Goal: Information Seeking & Learning: Find contact information

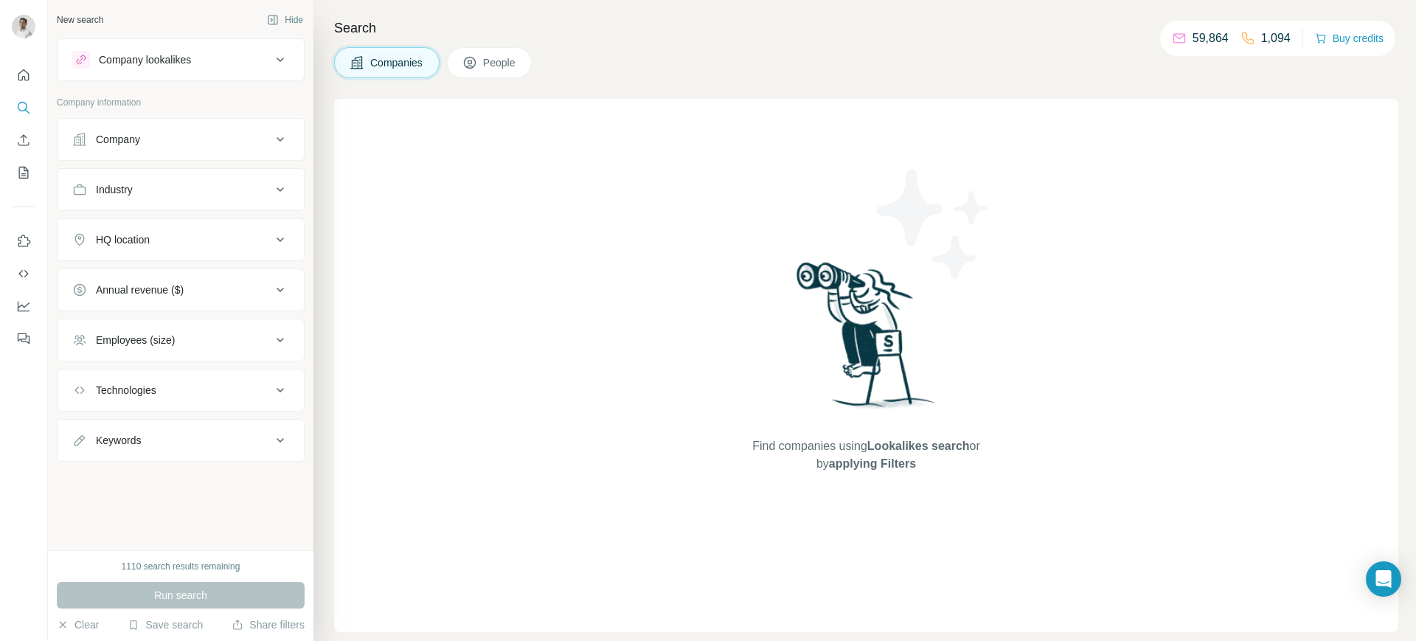
click at [277, 146] on icon at bounding box center [280, 140] width 18 height 18
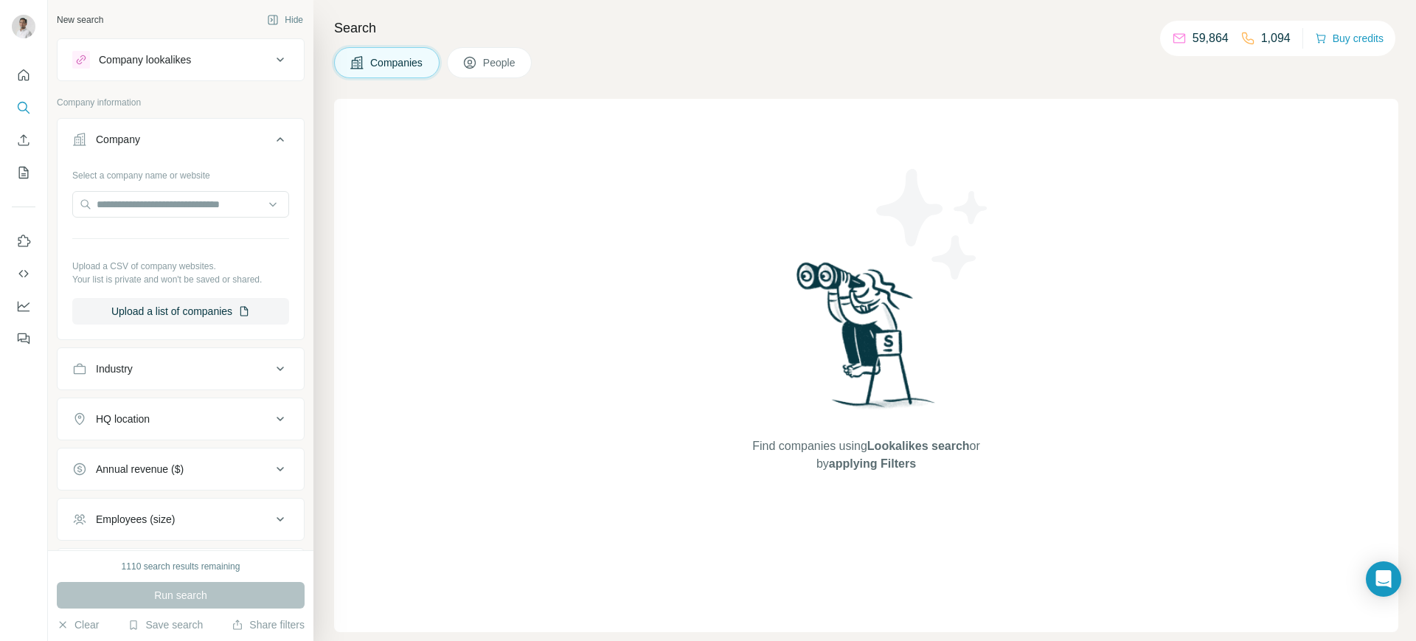
click at [271, 364] on icon at bounding box center [280, 369] width 18 height 18
click at [183, 408] on input at bounding box center [173, 406] width 182 height 16
click at [127, 409] on input at bounding box center [173, 406] width 182 height 16
click at [117, 401] on input at bounding box center [173, 406] width 182 height 16
click at [153, 401] on input at bounding box center [173, 406] width 182 height 16
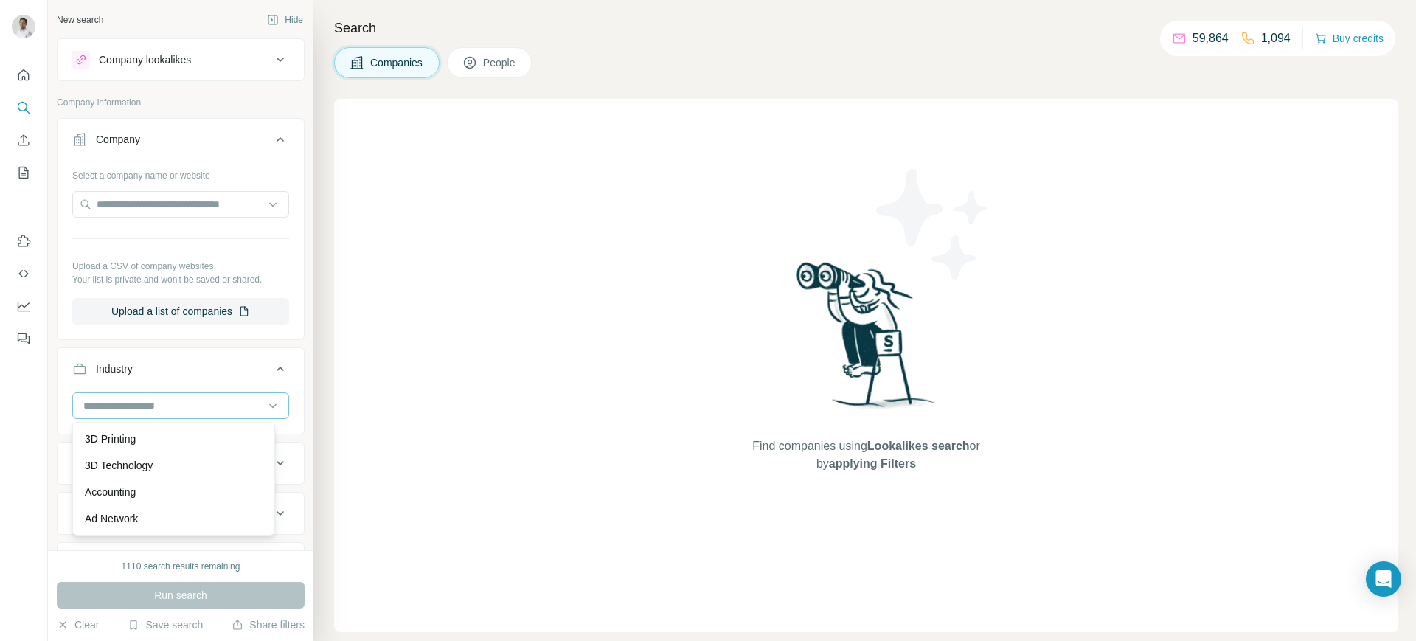
click at [153, 401] on input at bounding box center [173, 406] width 182 height 16
type input "****"
click at [127, 487] on p "Real Estate" at bounding box center [111, 492] width 53 height 15
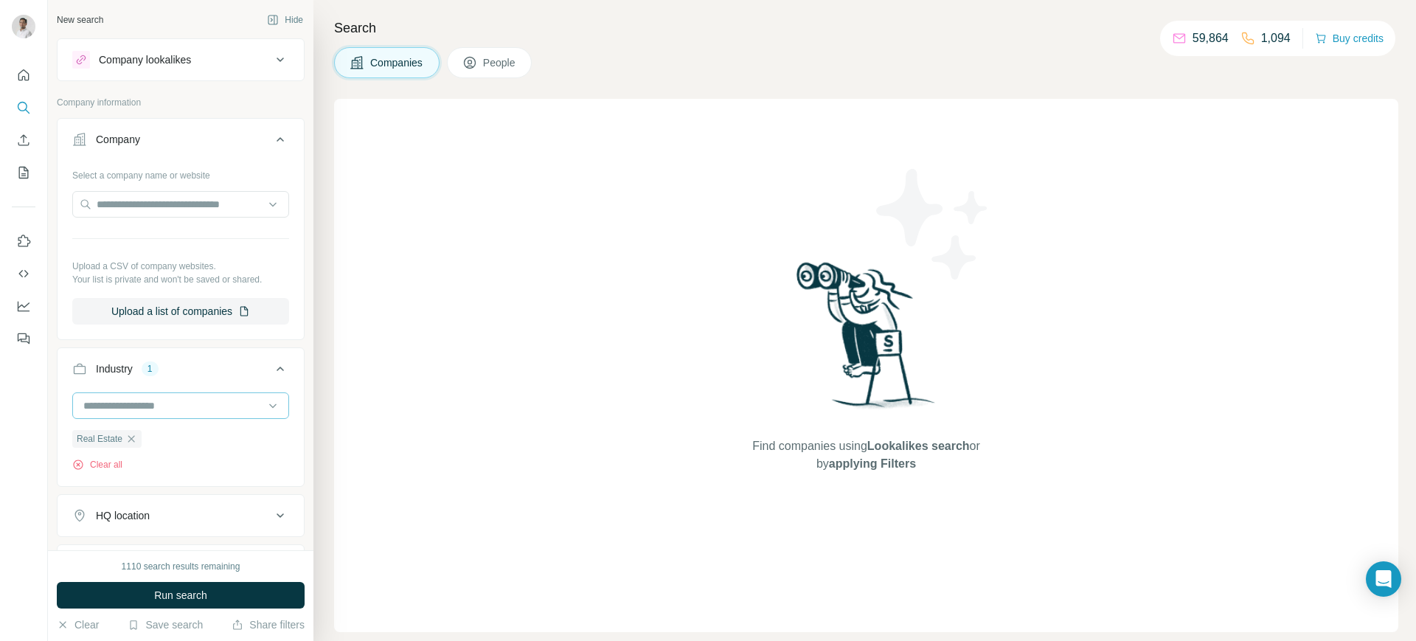
click at [170, 401] on input at bounding box center [173, 406] width 182 height 16
click at [116, 407] on input at bounding box center [173, 406] width 182 height 16
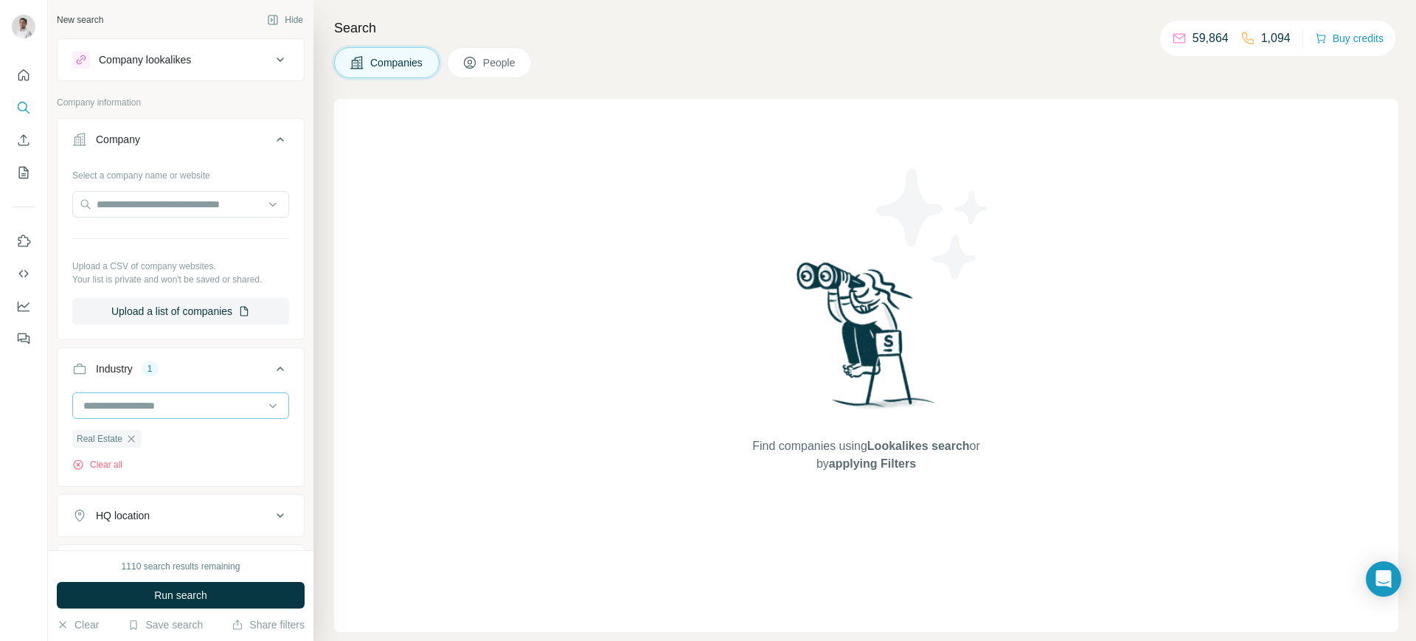
click at [116, 407] on input at bounding box center [173, 406] width 182 height 16
click at [114, 396] on div at bounding box center [173, 405] width 182 height 25
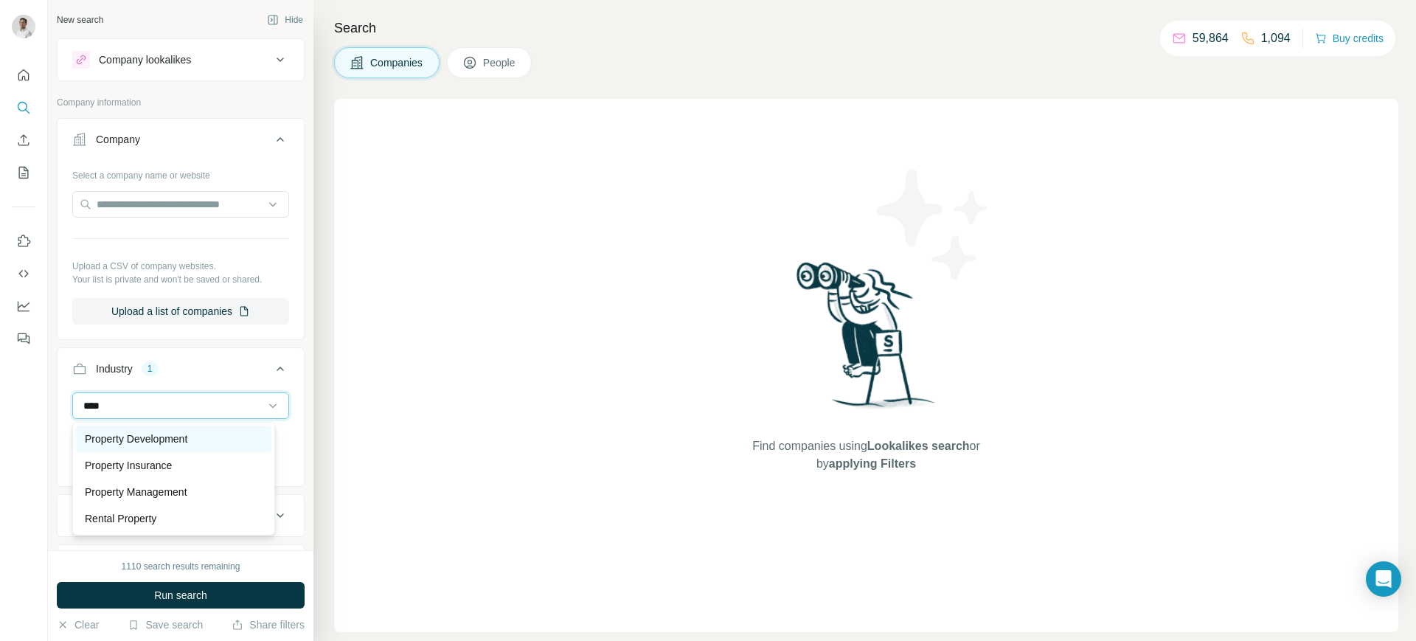
type input "****"
click at [145, 432] on p "Property Development" at bounding box center [136, 439] width 103 height 15
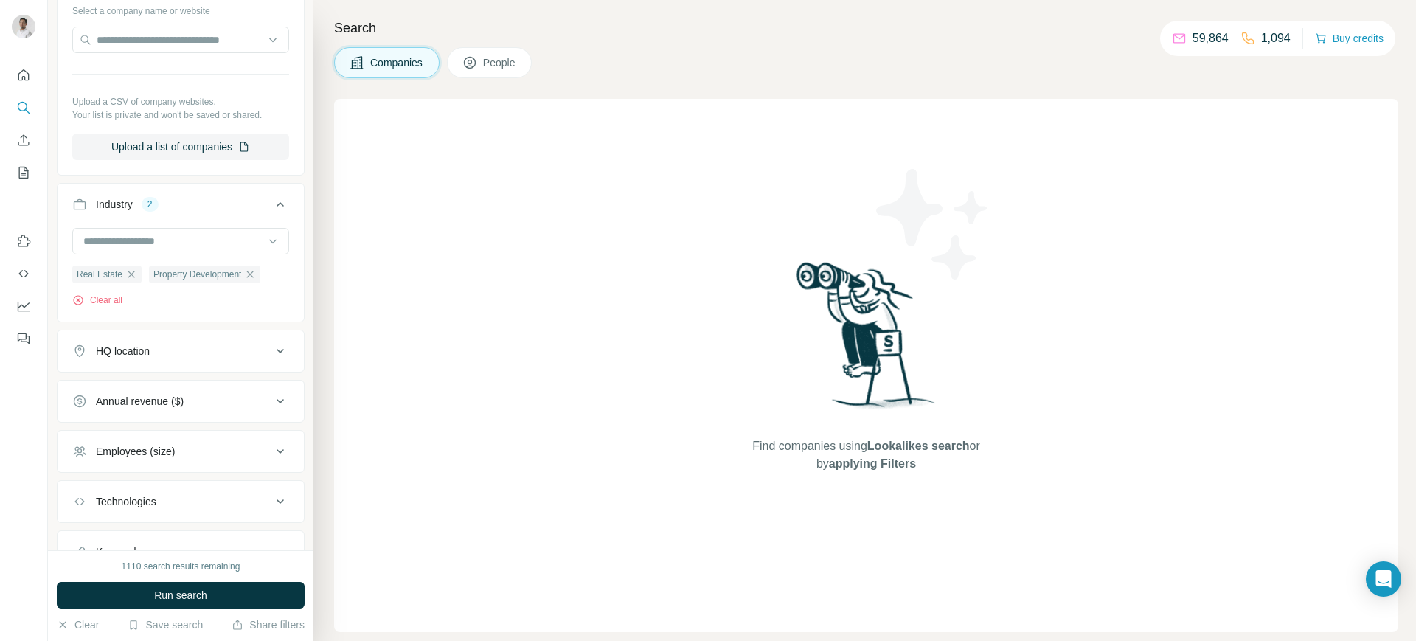
scroll to position [165, 0]
click at [277, 351] on icon at bounding box center [280, 350] width 7 height 4
click at [167, 380] on input "text" at bounding box center [180, 387] width 217 height 27
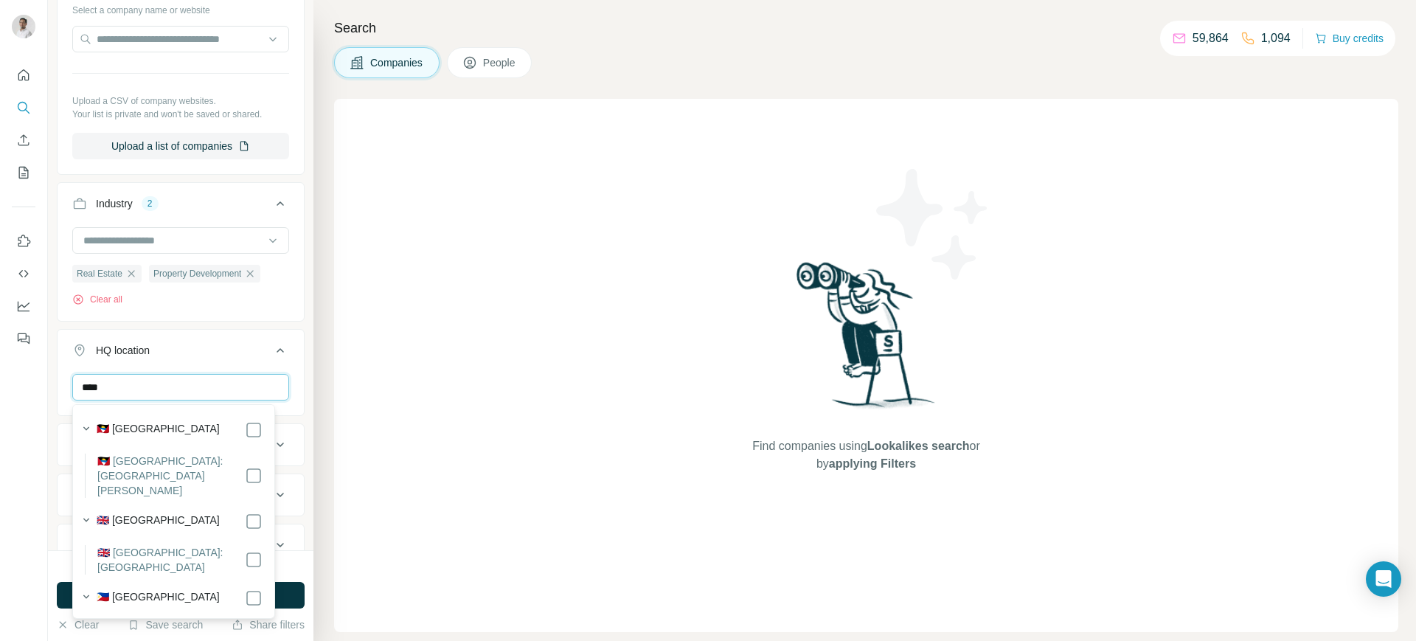
type input "****"
click at [271, 344] on icon at bounding box center [280, 351] width 18 height 18
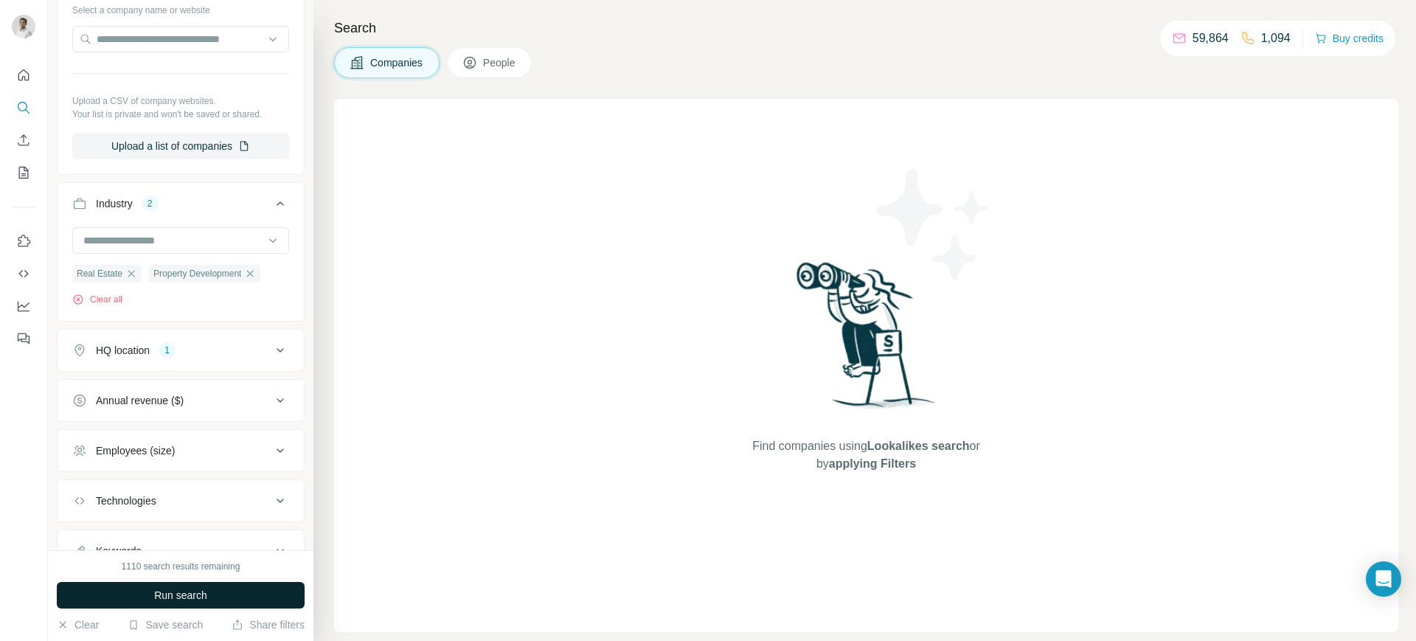
click at [240, 598] on button "Run search" at bounding box center [181, 595] width 248 height 27
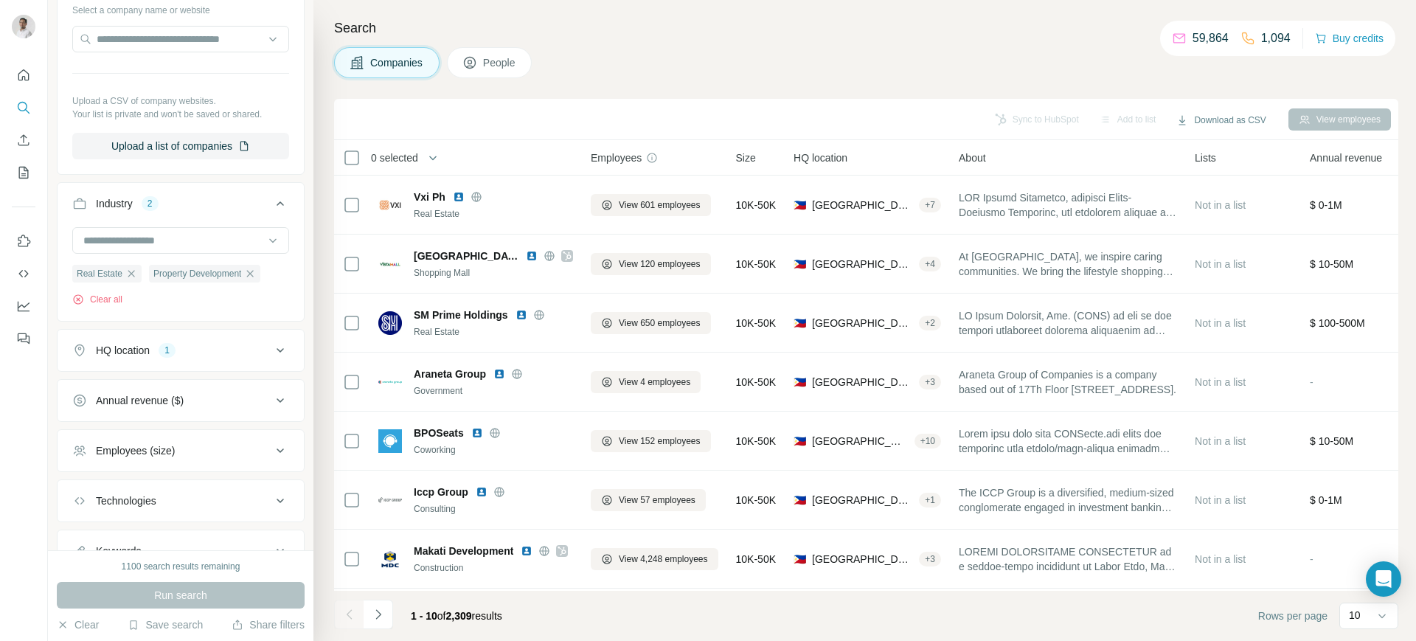
drag, startPoint x: 663, startPoint y: 199, endPoint x: 535, endPoint y: 111, distance: 155.5
click at [535, 111] on div "Sync to HubSpot Add to list Download as CSV View employees" at bounding box center [867, 119] width 1050 height 26
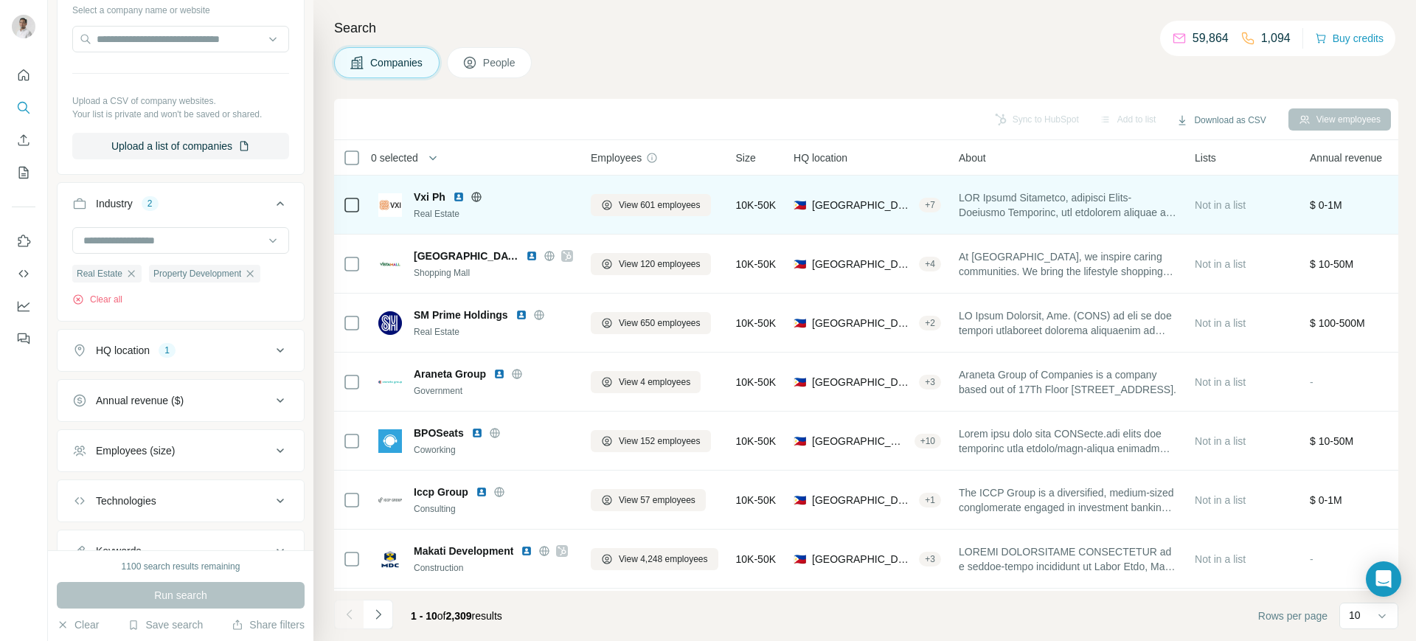
click at [457, 196] on img at bounding box center [459, 197] width 12 height 12
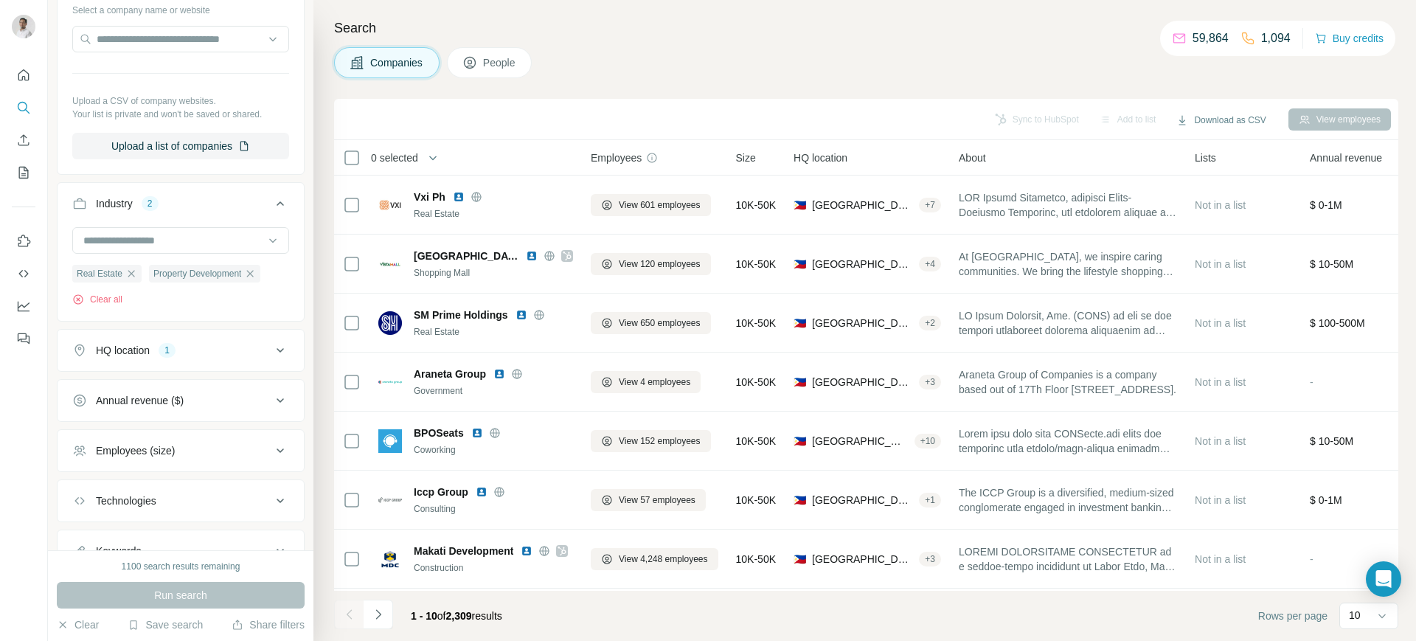
drag, startPoint x: 647, startPoint y: 315, endPoint x: 542, endPoint y: 118, distance: 223.1
click at [542, 118] on div "Sync to HubSpot Add to list Download as CSV View employees" at bounding box center [867, 119] width 1050 height 26
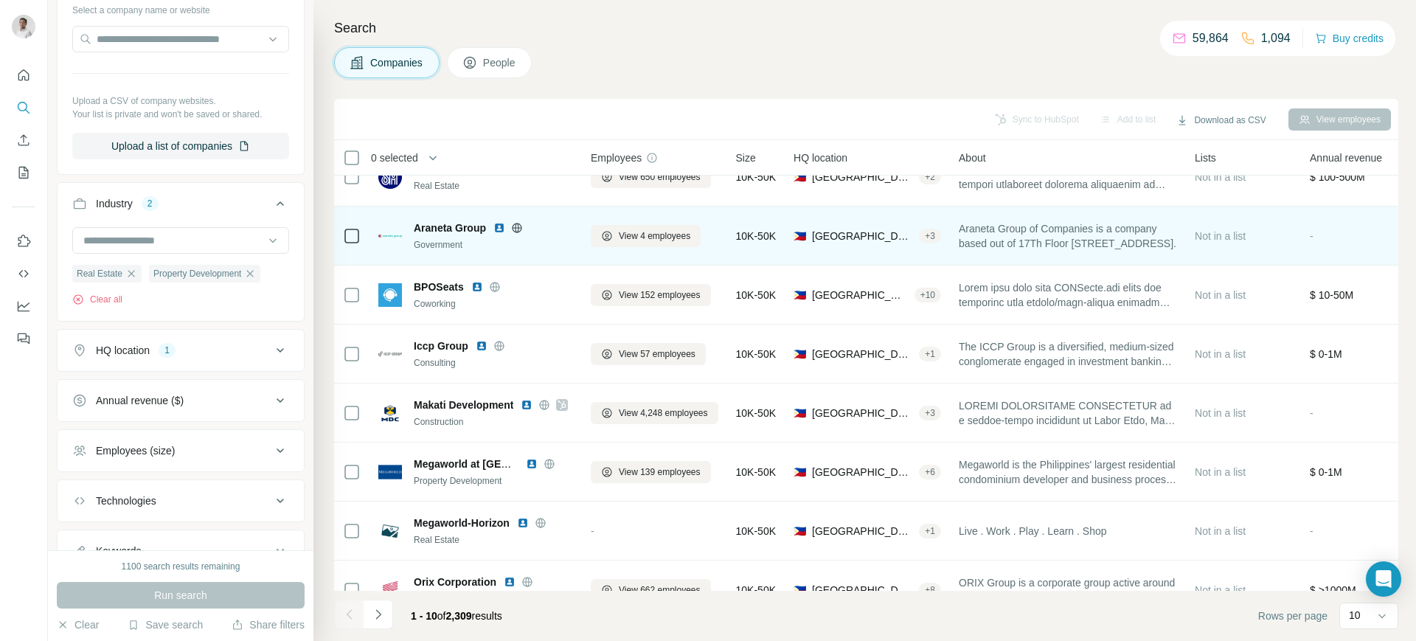
scroll to position [184, 0]
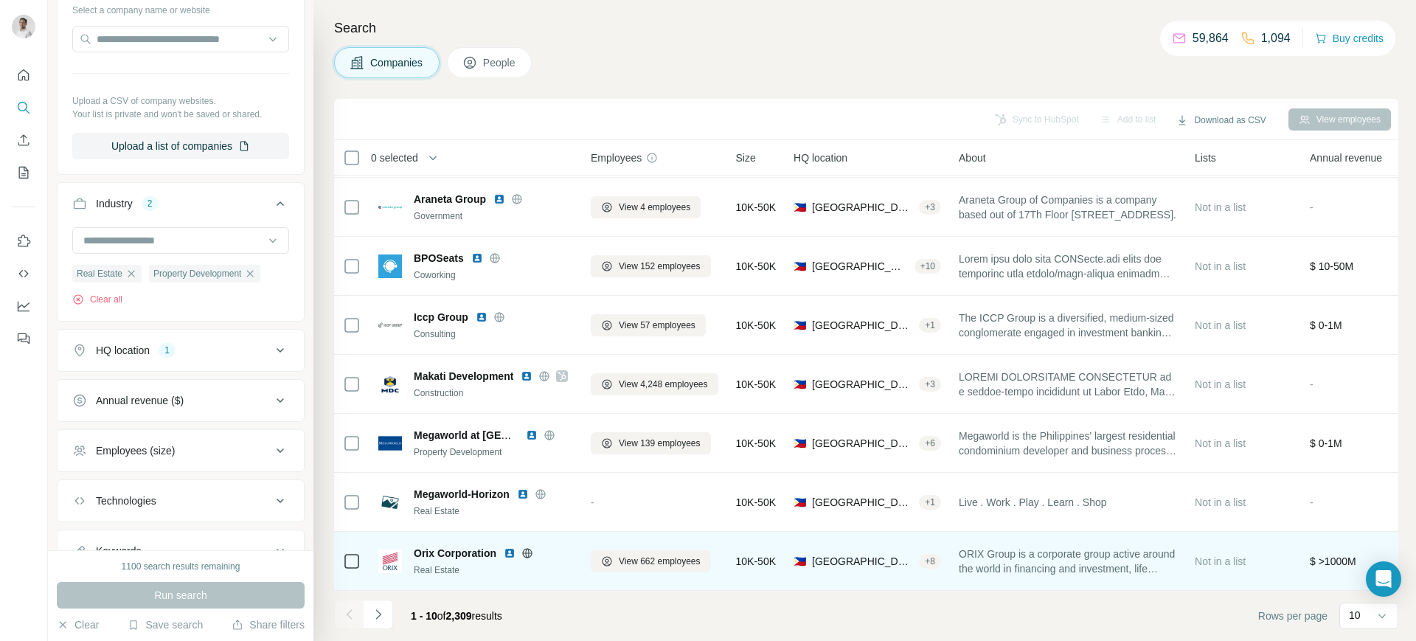
click at [443, 546] on span "Orix Corporation" at bounding box center [455, 553] width 83 height 15
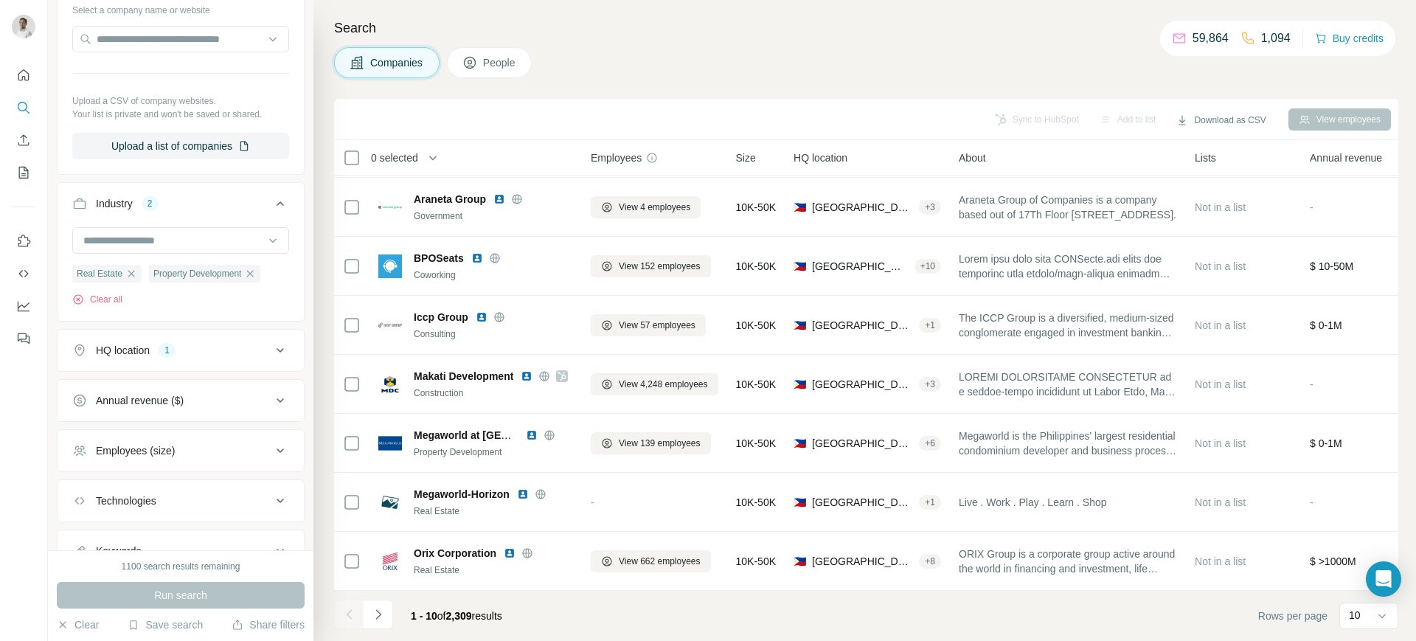
click at [607, 63] on div "Companies People" at bounding box center [866, 62] width 1065 height 31
click at [376, 613] on icon "Navigate to next page" at bounding box center [378, 614] width 15 height 15
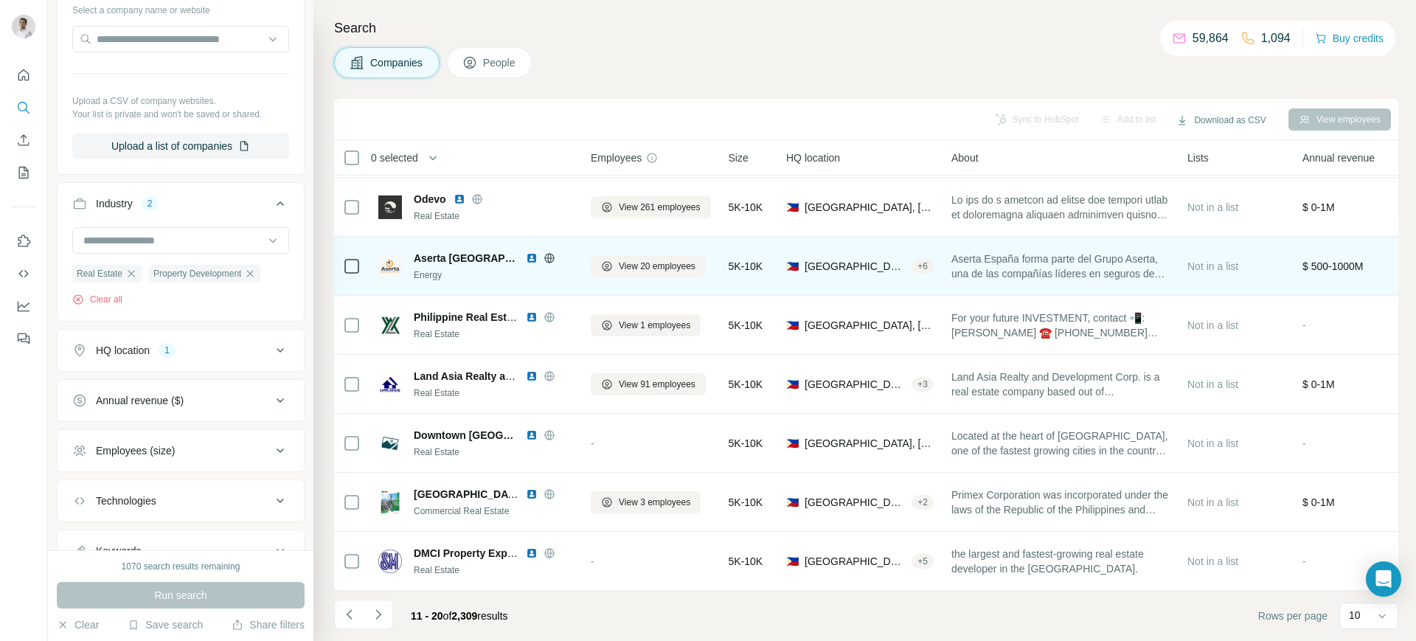
click at [443, 251] on span "Aserta España" at bounding box center [466, 258] width 105 height 15
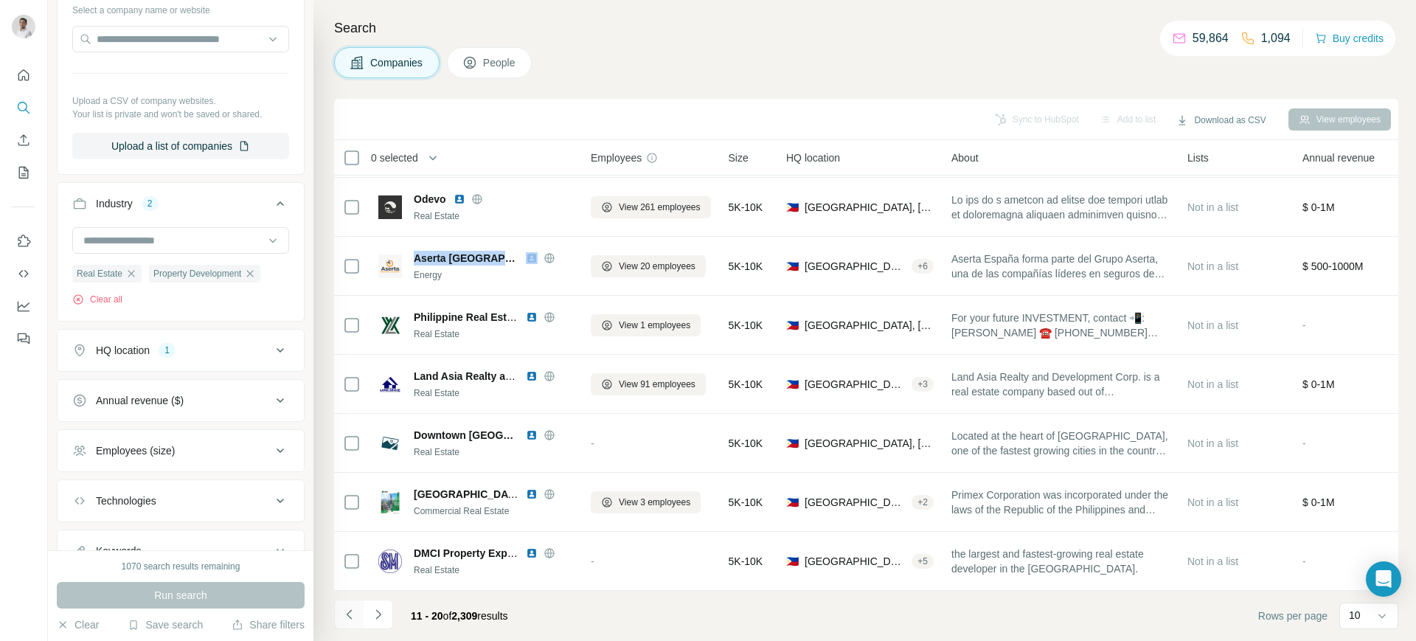
click at [360, 606] on button "Navigate to previous page" at bounding box center [349, 615] width 30 height 30
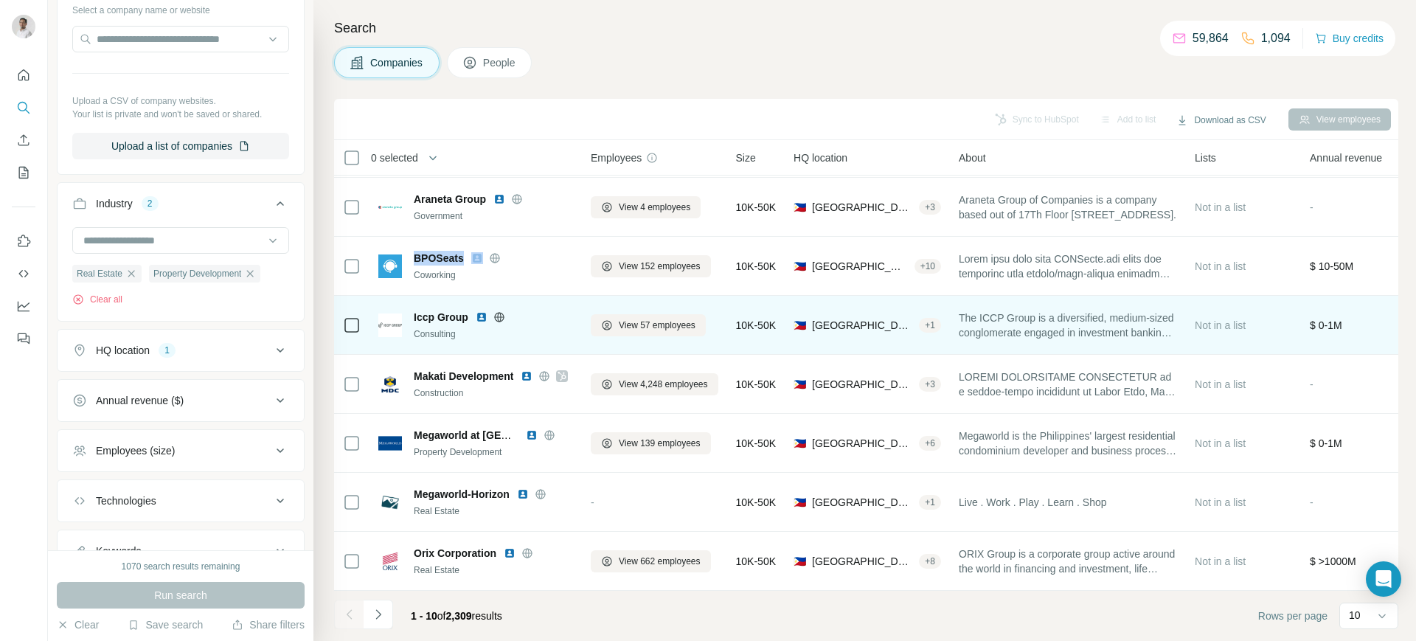
scroll to position [0, 0]
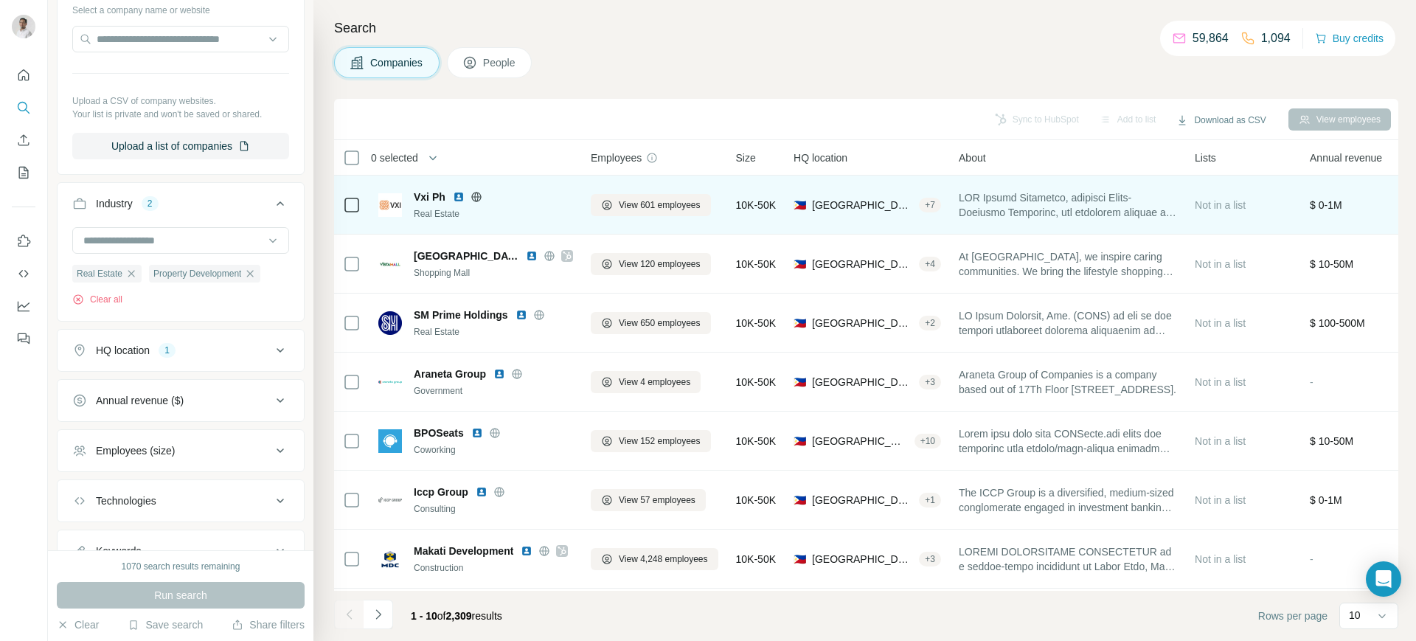
click at [422, 190] on span "Vxi Ph" at bounding box center [430, 197] width 32 height 15
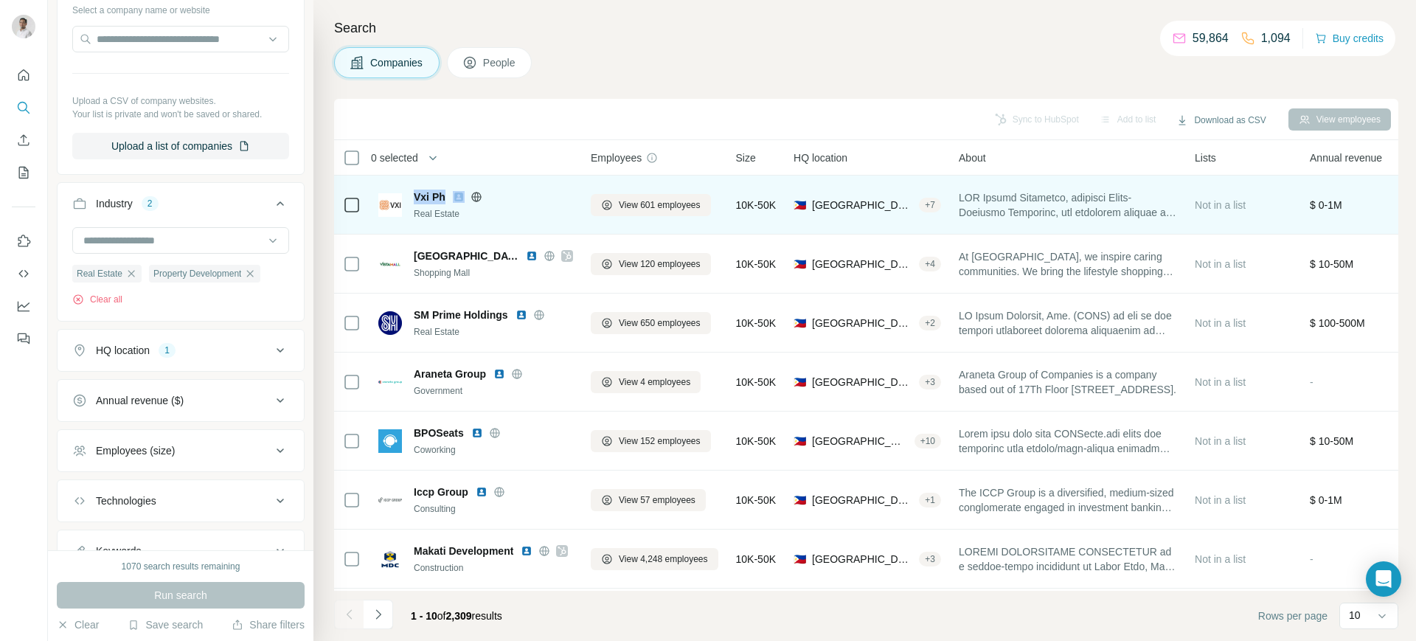
copy span "Vxi Ph"
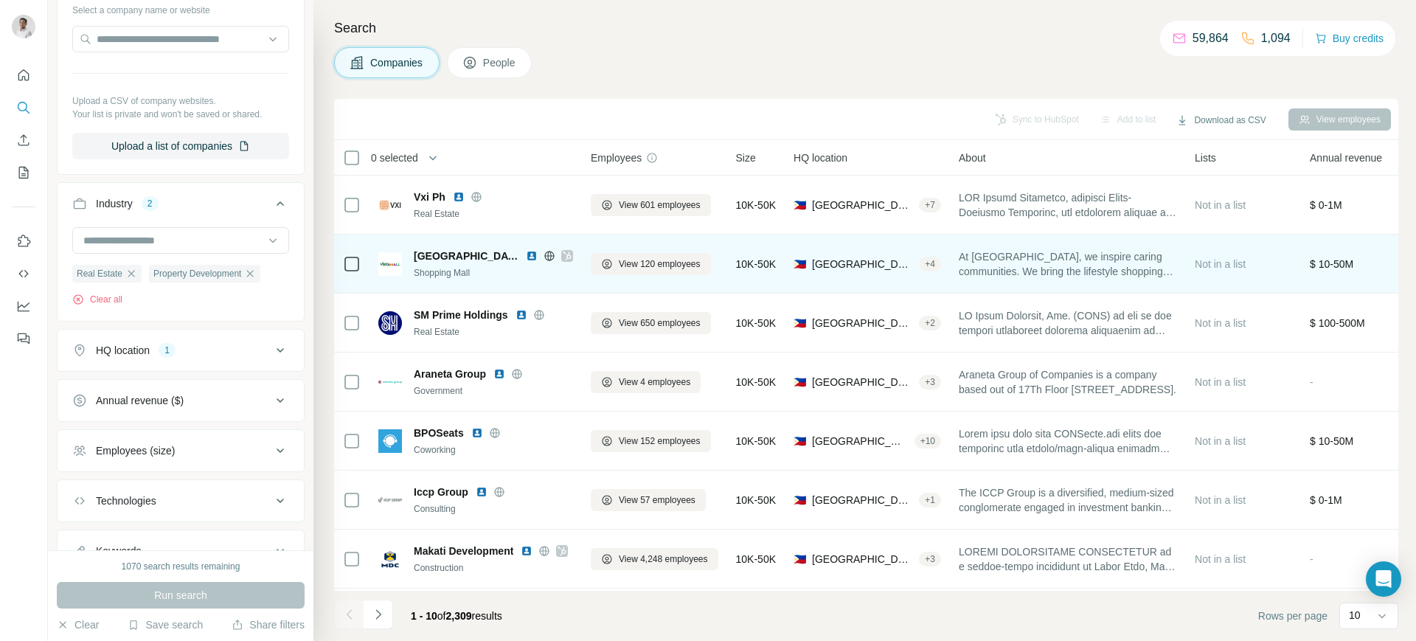
click at [423, 251] on span "Vista Mall" at bounding box center [466, 256] width 105 height 15
copy span "Vista Mall"
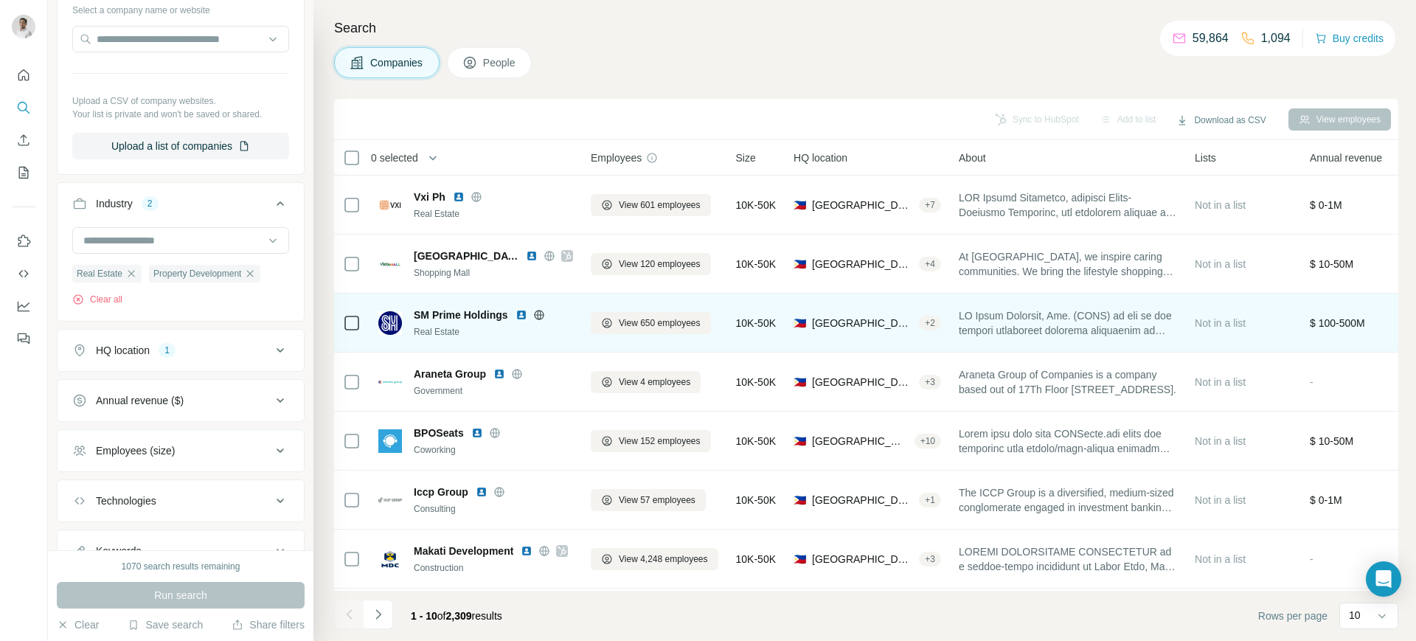
click at [460, 311] on span "SM Prime Holdings" at bounding box center [461, 315] width 94 height 15
copy span "SM Prime Holdings"
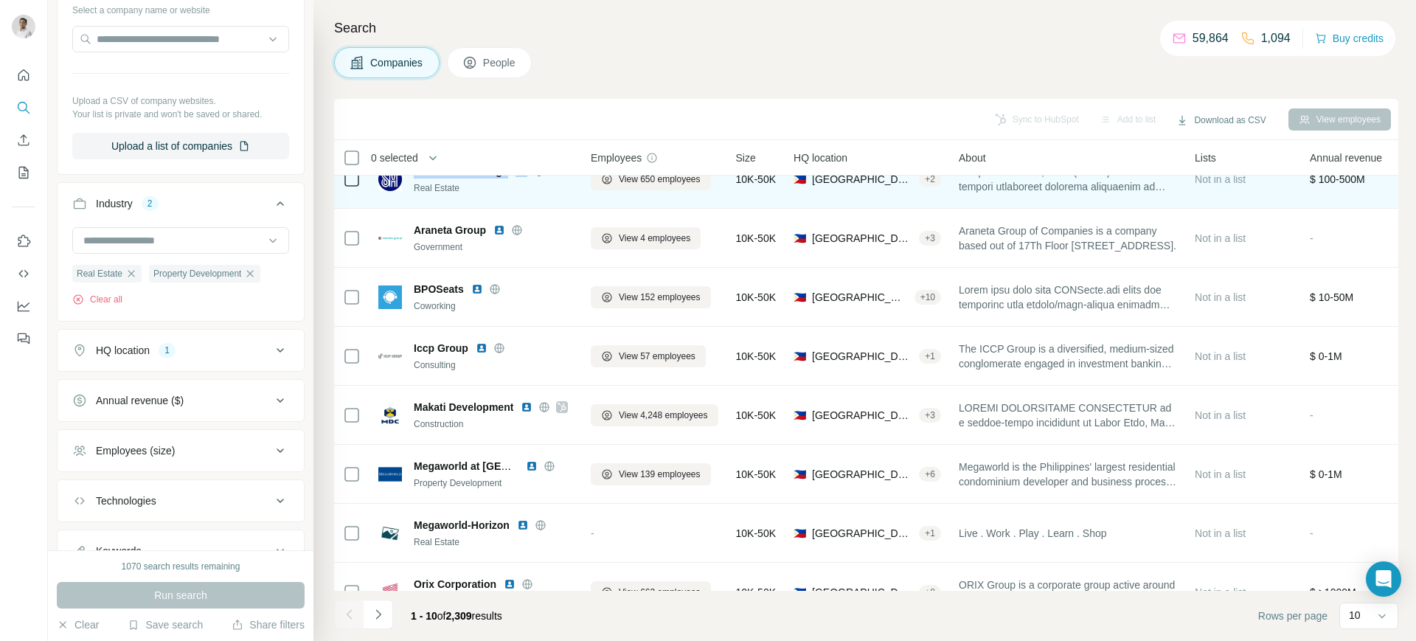
scroll to position [156, 0]
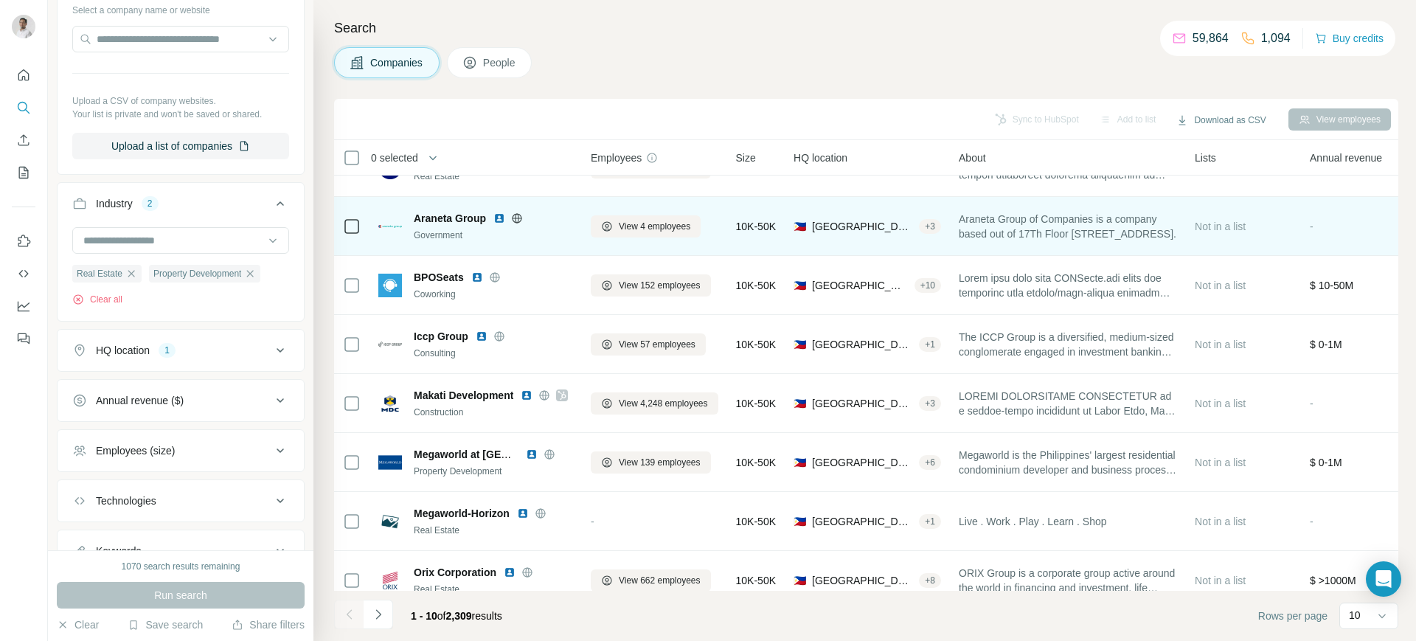
click at [444, 218] on span "Araneta Group" at bounding box center [450, 218] width 72 height 15
copy span "Araneta Group"
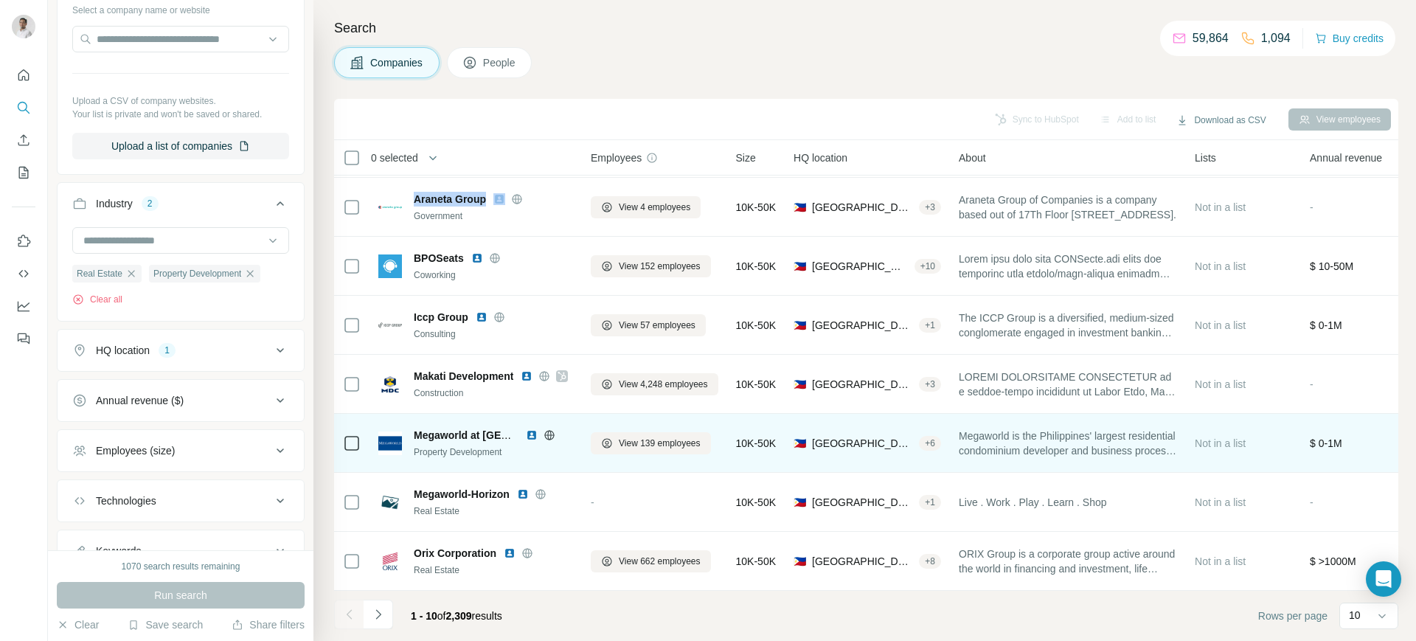
scroll to position [184, 0]
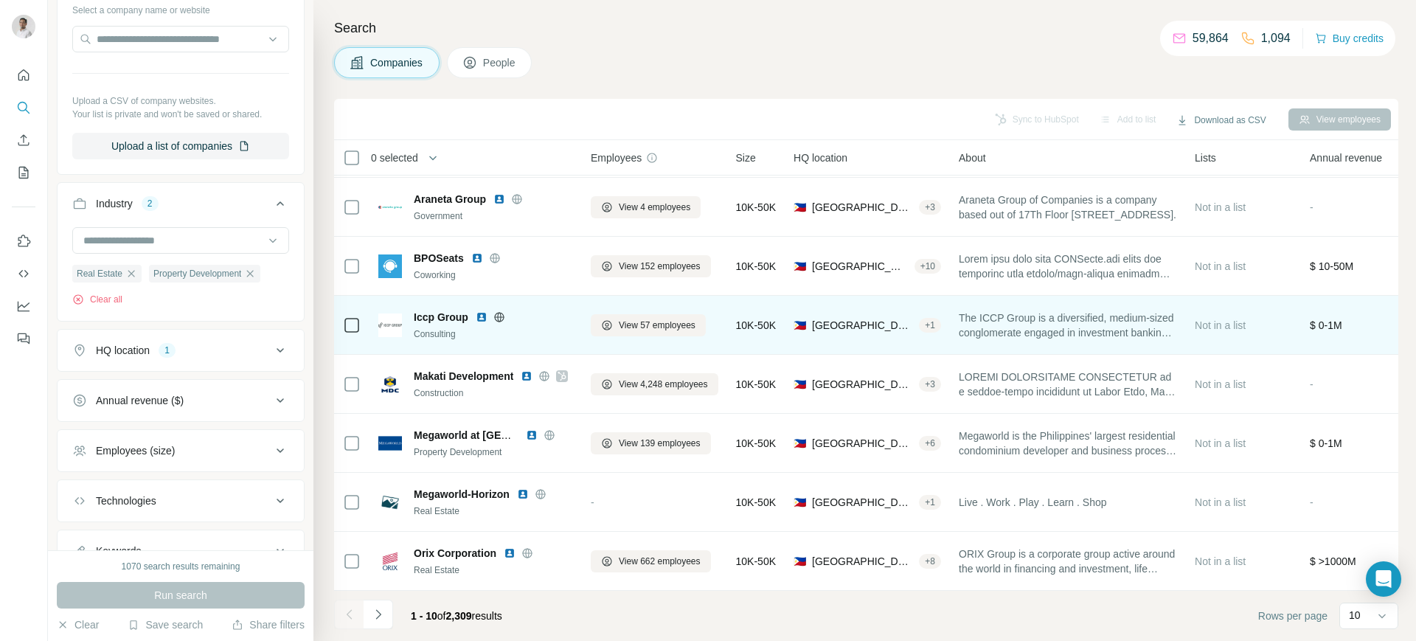
click at [433, 310] on span "Iccp Group" at bounding box center [441, 317] width 55 height 15
copy span "Iccp Group"
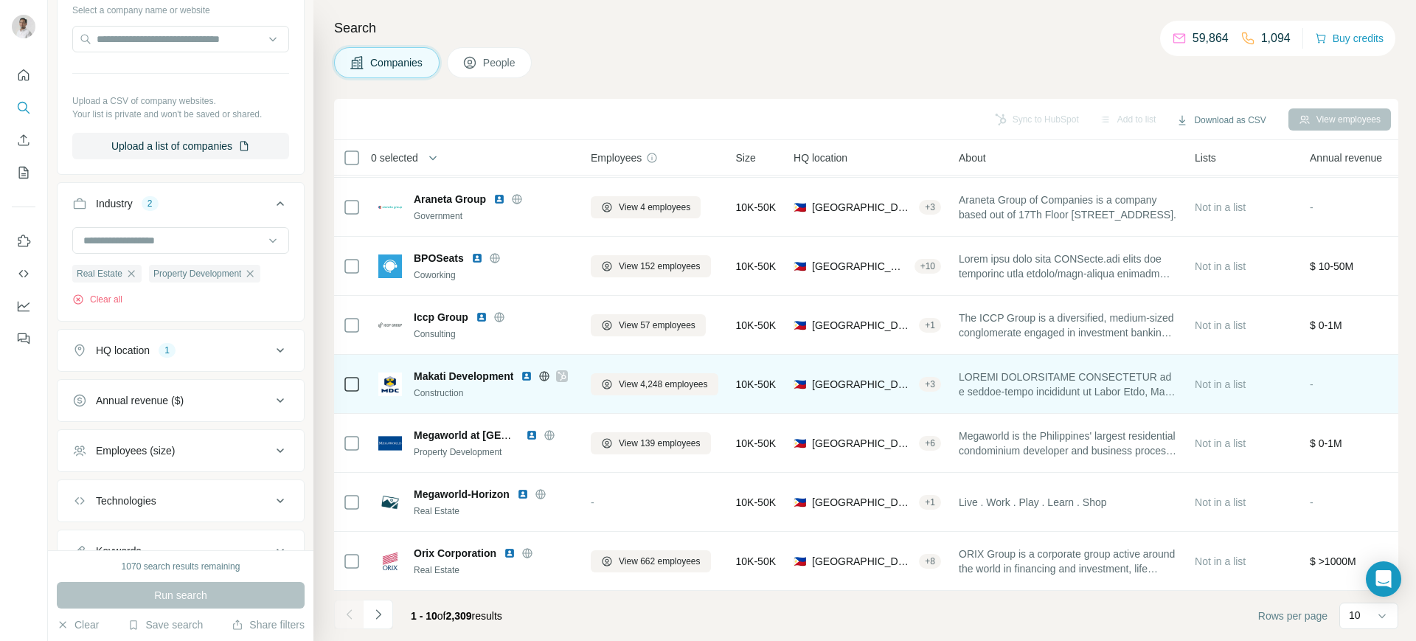
click at [466, 369] on span "Makati Development" at bounding box center [464, 376] width 100 height 15
copy span "Makati Development"
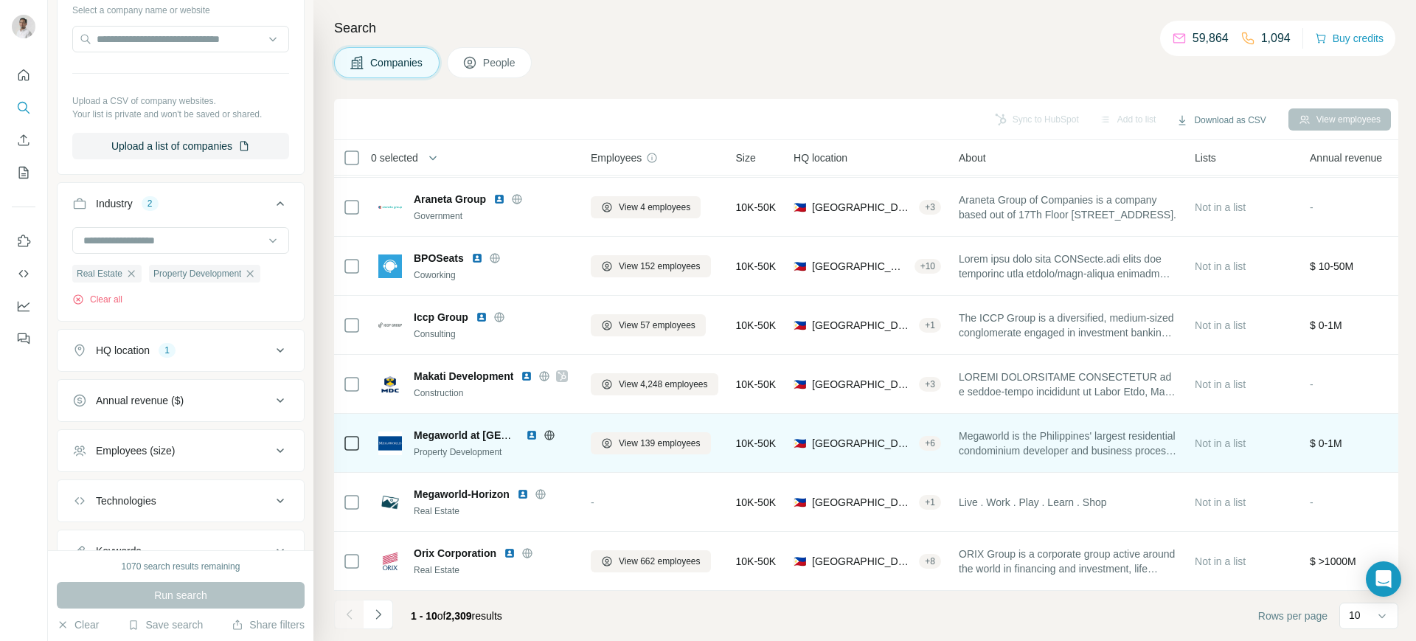
click at [448, 429] on span "Megaworld at The Fort" at bounding box center [503, 435] width 179 height 12
copy span "Megaworld at The Fort"
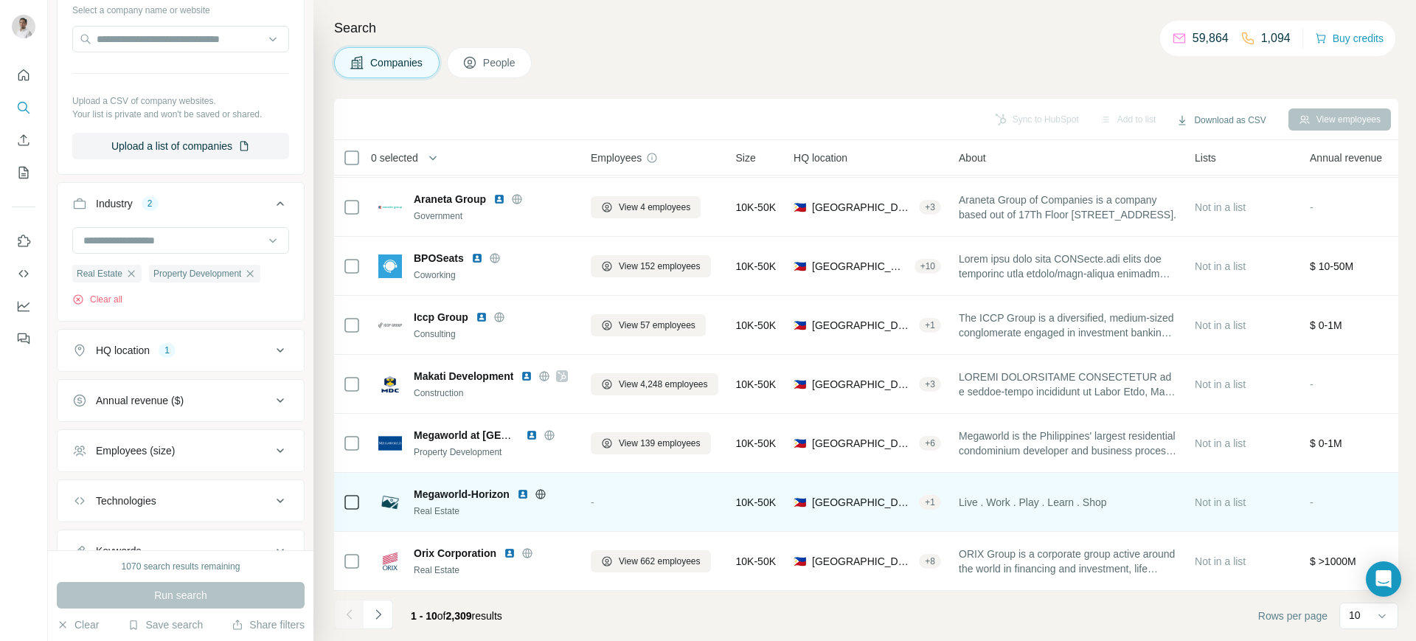
click at [434, 487] on span "Megaworld-Horizon" at bounding box center [462, 494] width 96 height 15
copy span "Megaworld-Horizon"
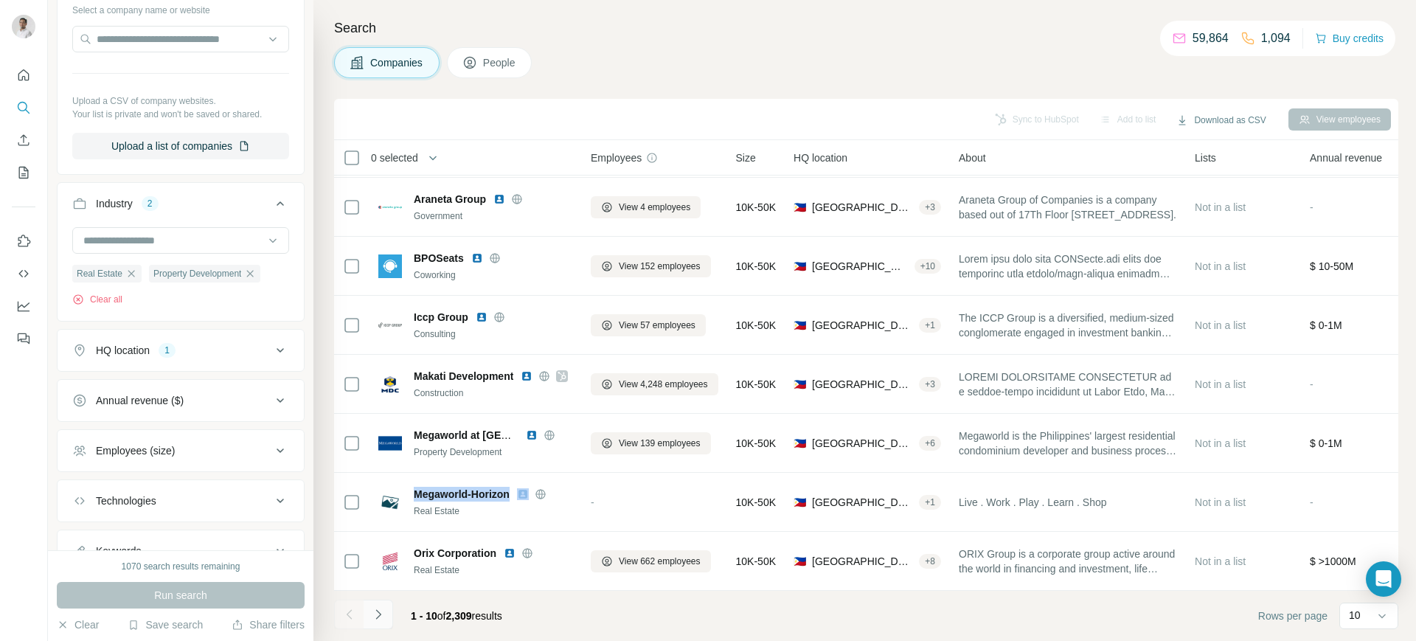
click at [384, 625] on button "Navigate to next page" at bounding box center [379, 615] width 30 height 30
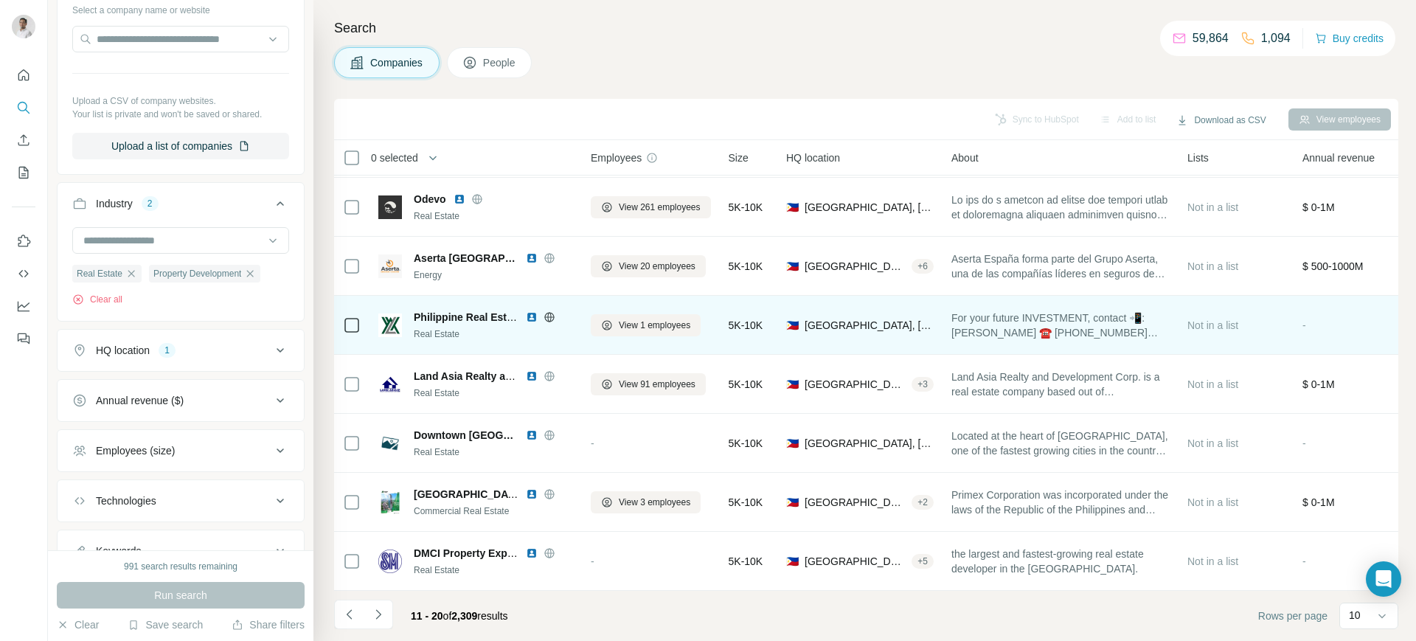
click at [444, 311] on span "Philippine Real Estate Investment" at bounding box center [496, 317] width 165 height 12
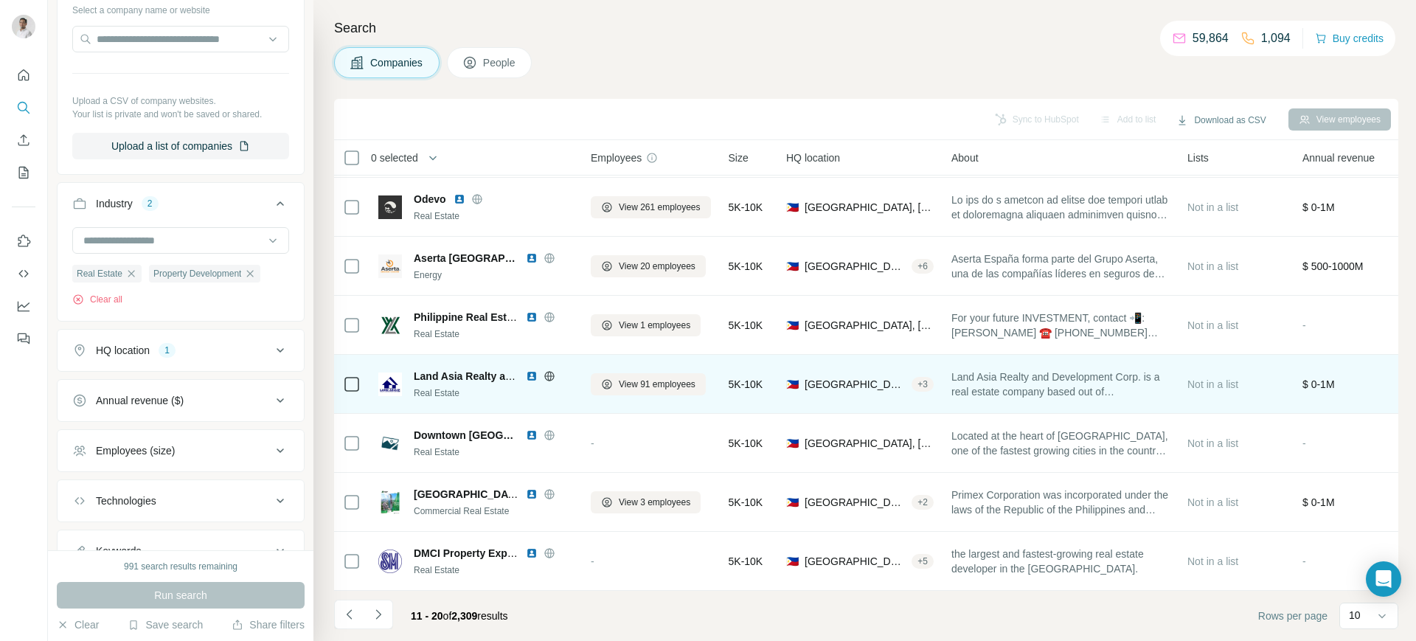
click at [437, 370] on span "Land Asia Realty and Development" at bounding box center [500, 376] width 172 height 12
copy span "Land Asia Realty and Development"
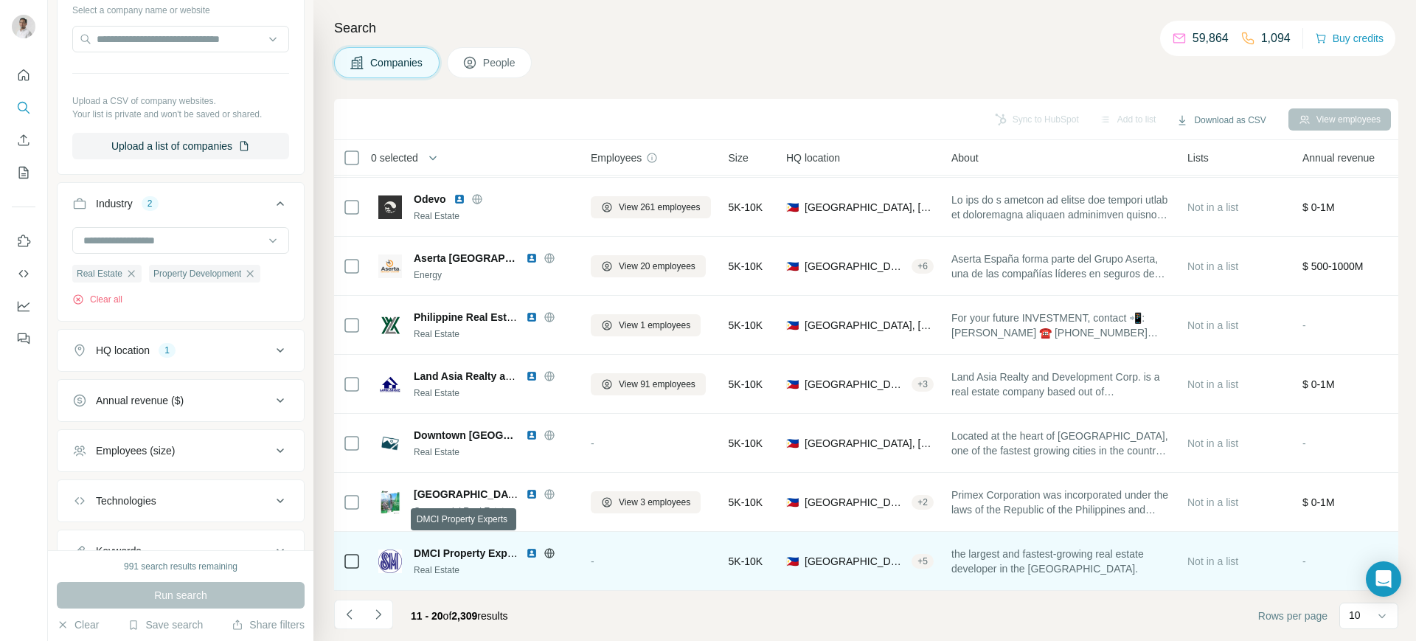
click at [436, 547] on span "DMCI Property Experts" at bounding box center [470, 553] width 112 height 12
copy span "DMCI Property Experts"
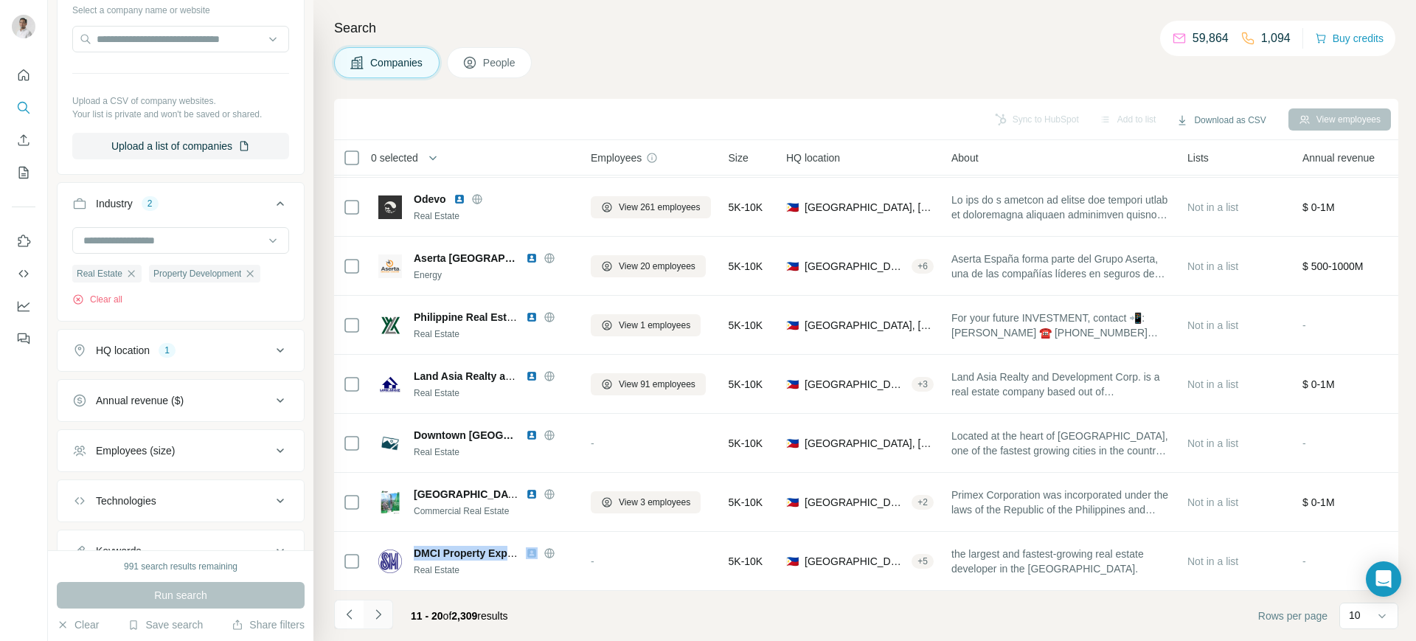
click at [382, 615] on icon "Navigate to next page" at bounding box center [378, 614] width 15 height 15
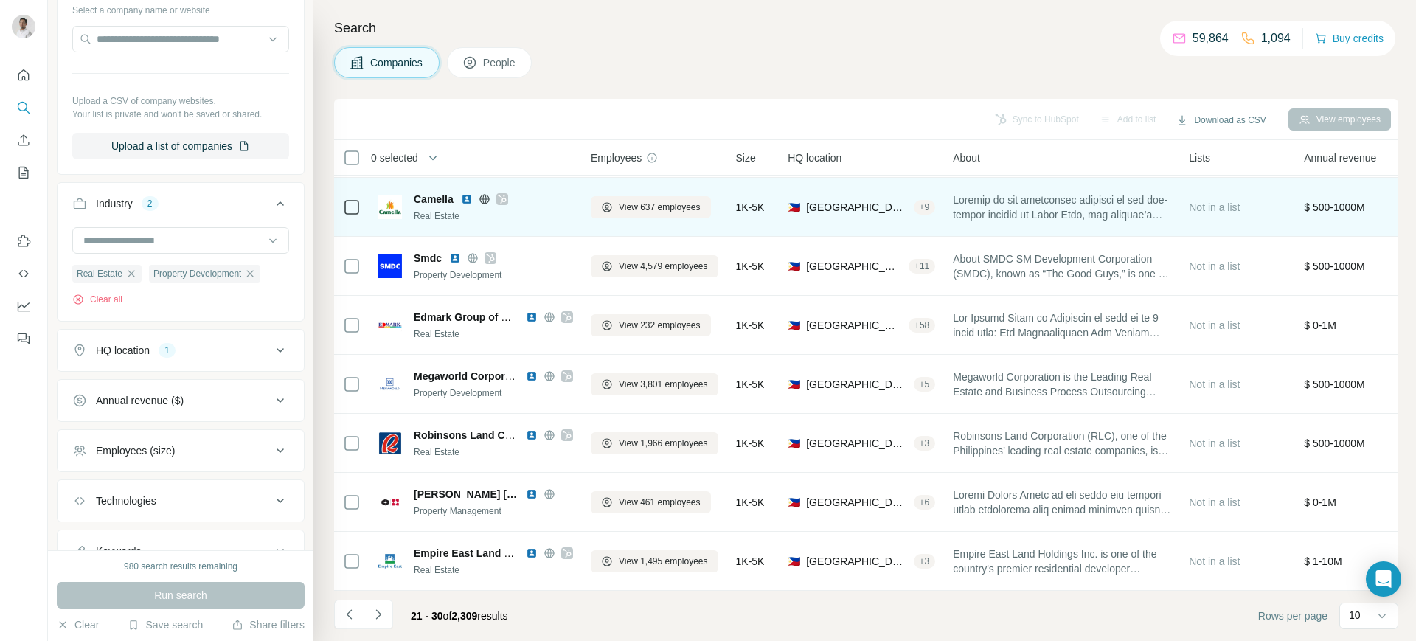
click at [425, 192] on span "Camella" at bounding box center [434, 199] width 40 height 15
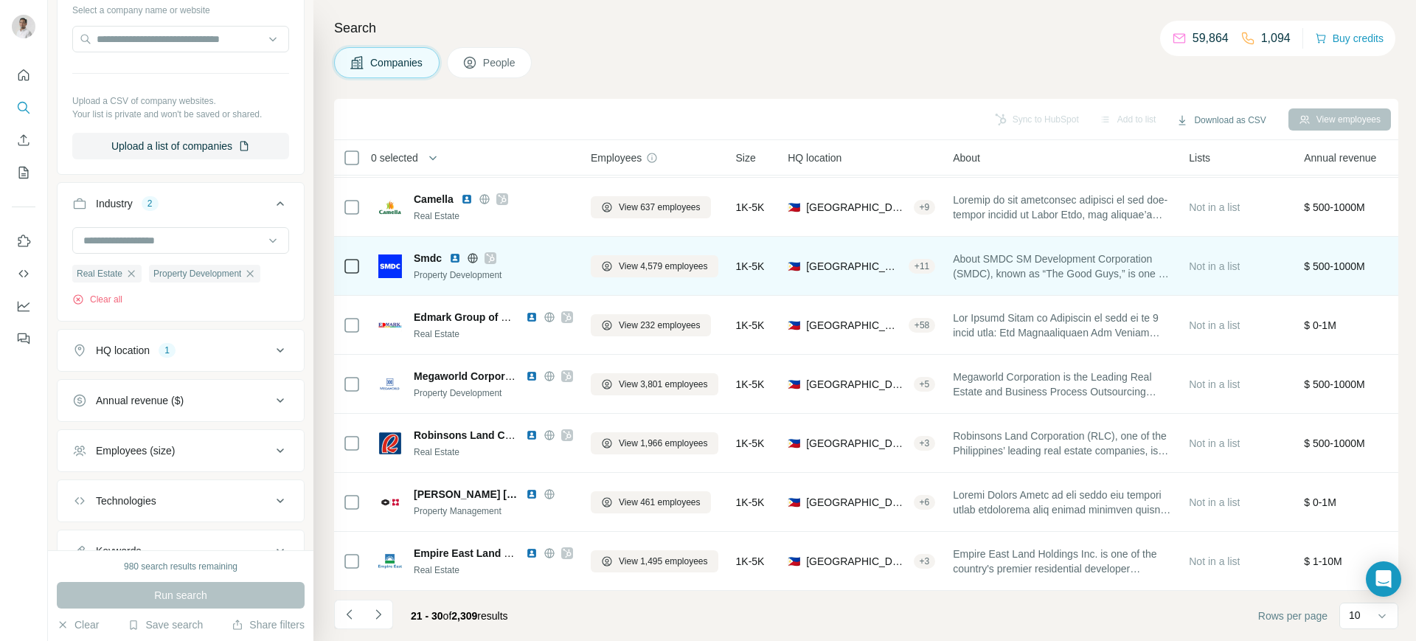
click at [425, 251] on span "Smdc" at bounding box center [428, 258] width 28 height 15
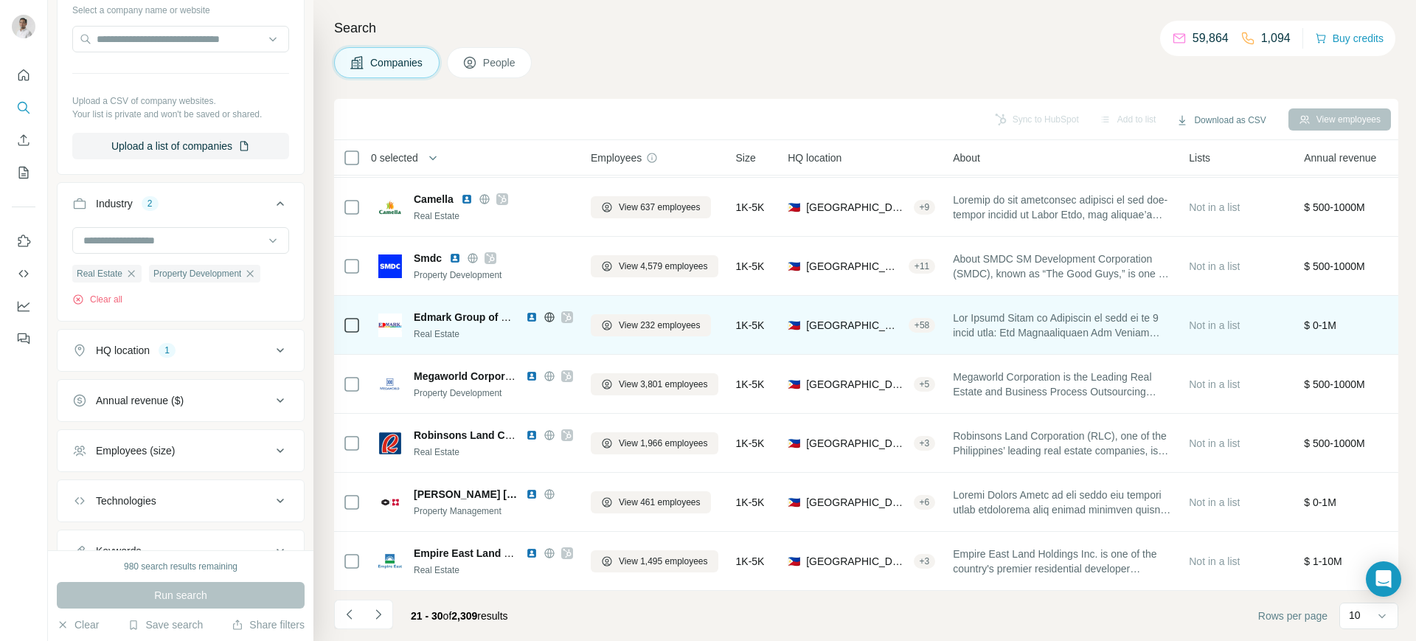
click at [455, 305] on div "Edmark Group of Companies Real Estate" at bounding box center [475, 325] width 195 height 41
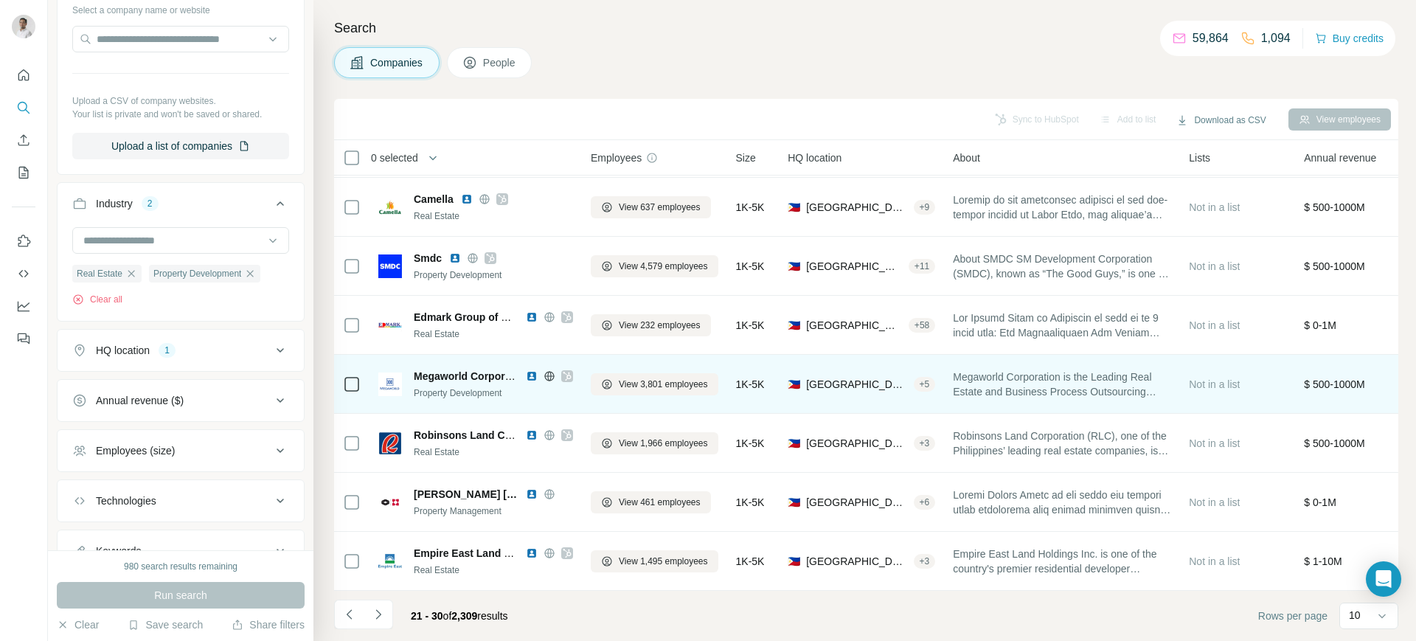
click at [445, 370] on span "Megaworld Corporation" at bounding box center [472, 376] width 116 height 12
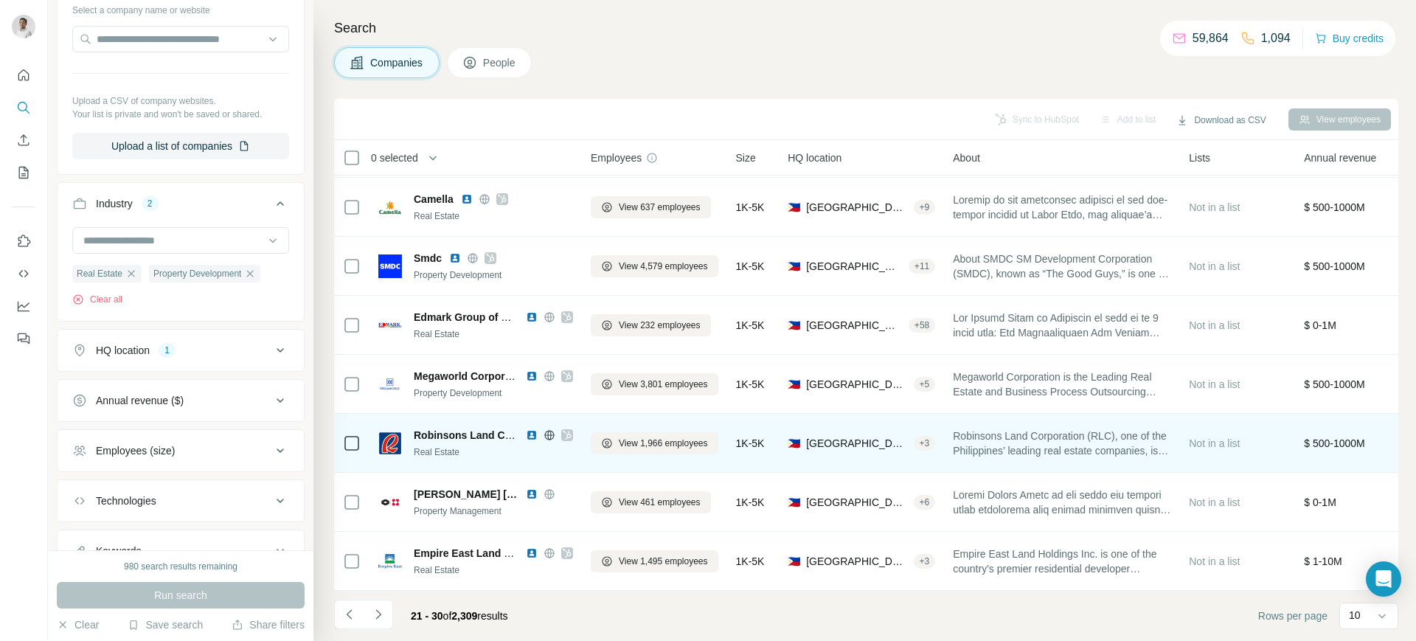
click at [454, 429] on span "Robinsons Land Corporation" at bounding box center [485, 435] width 143 height 12
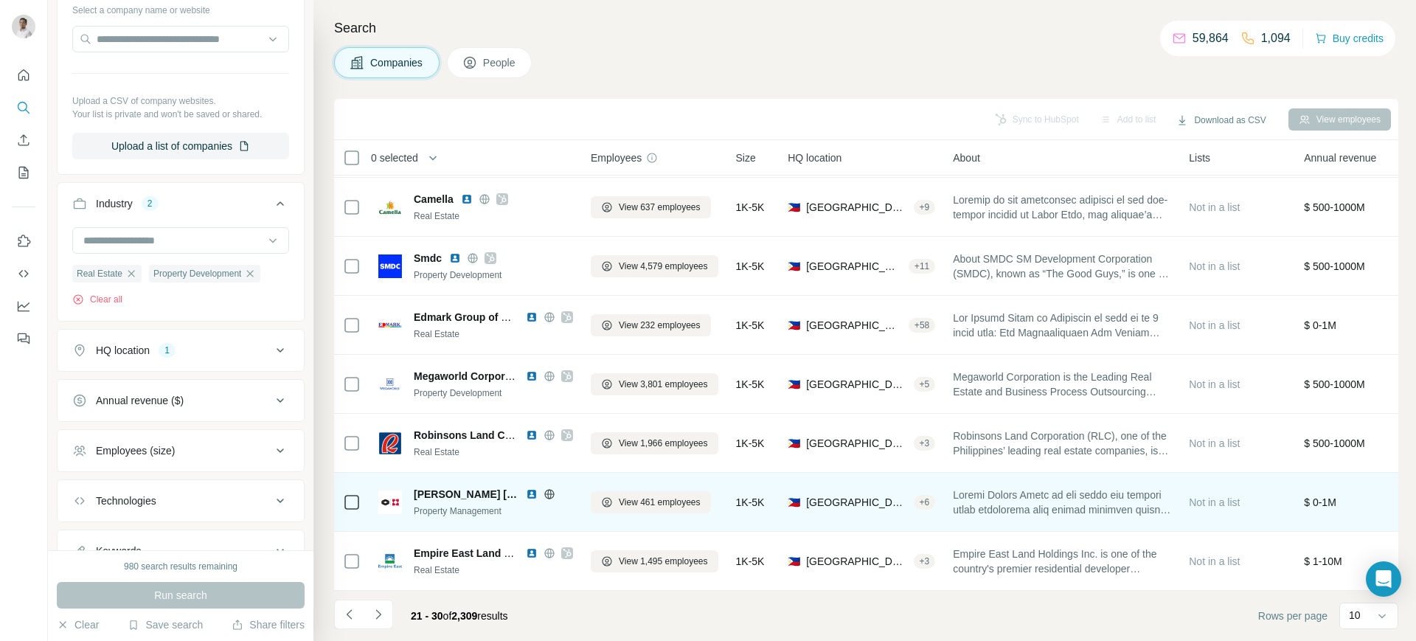
click at [440, 487] on span "Santos Knight Frank" at bounding box center [466, 494] width 105 height 15
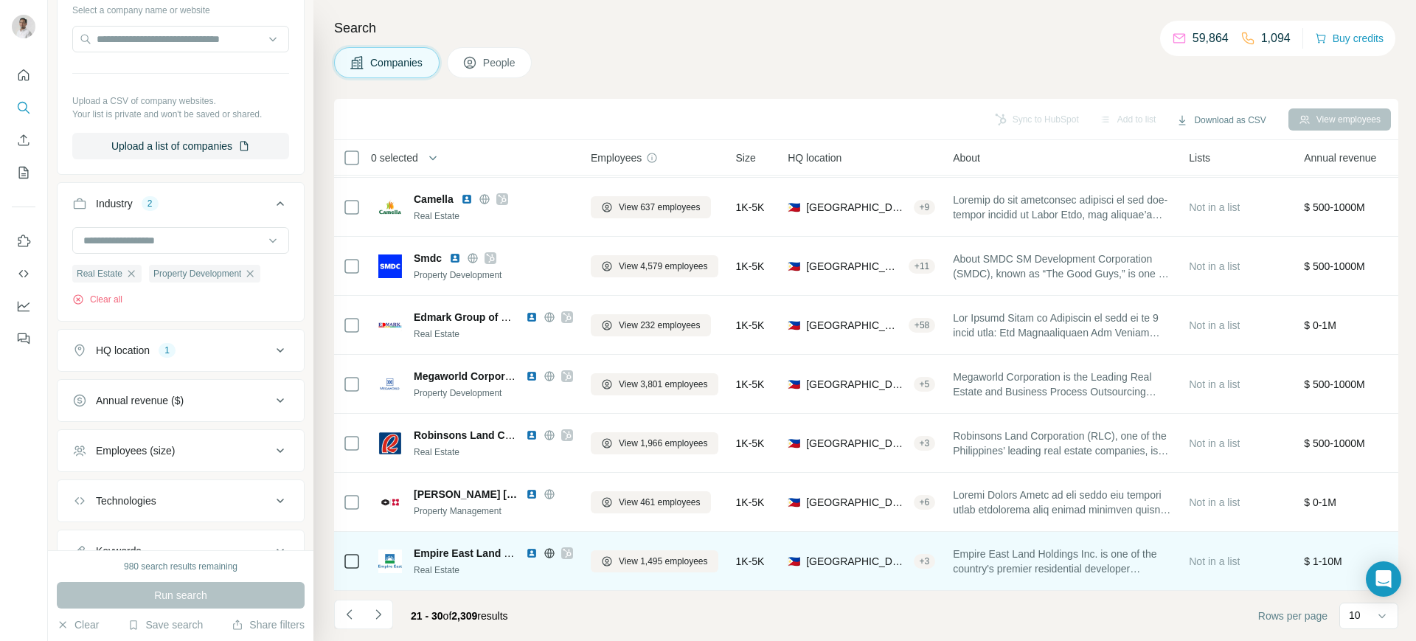
click at [430, 547] on span "Empire East Land Holdings" at bounding box center [481, 553] width 134 height 12
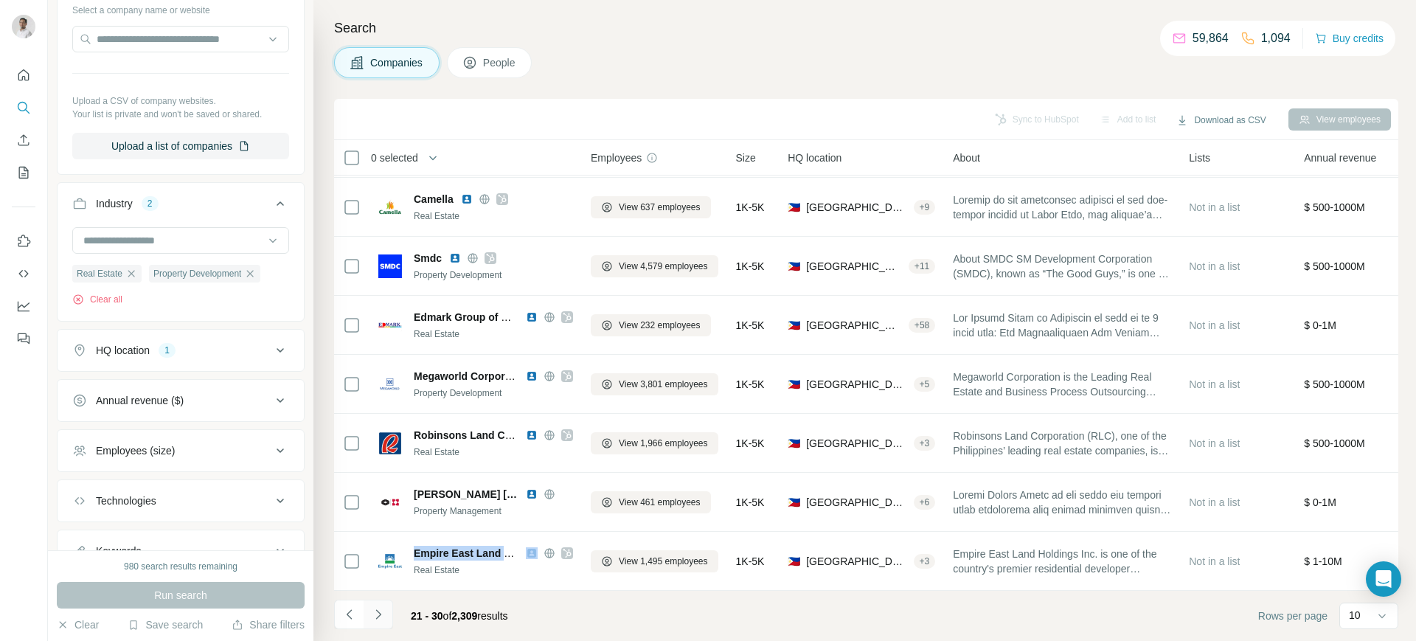
click at [379, 620] on icon "Navigate to next page" at bounding box center [378, 614] width 15 height 15
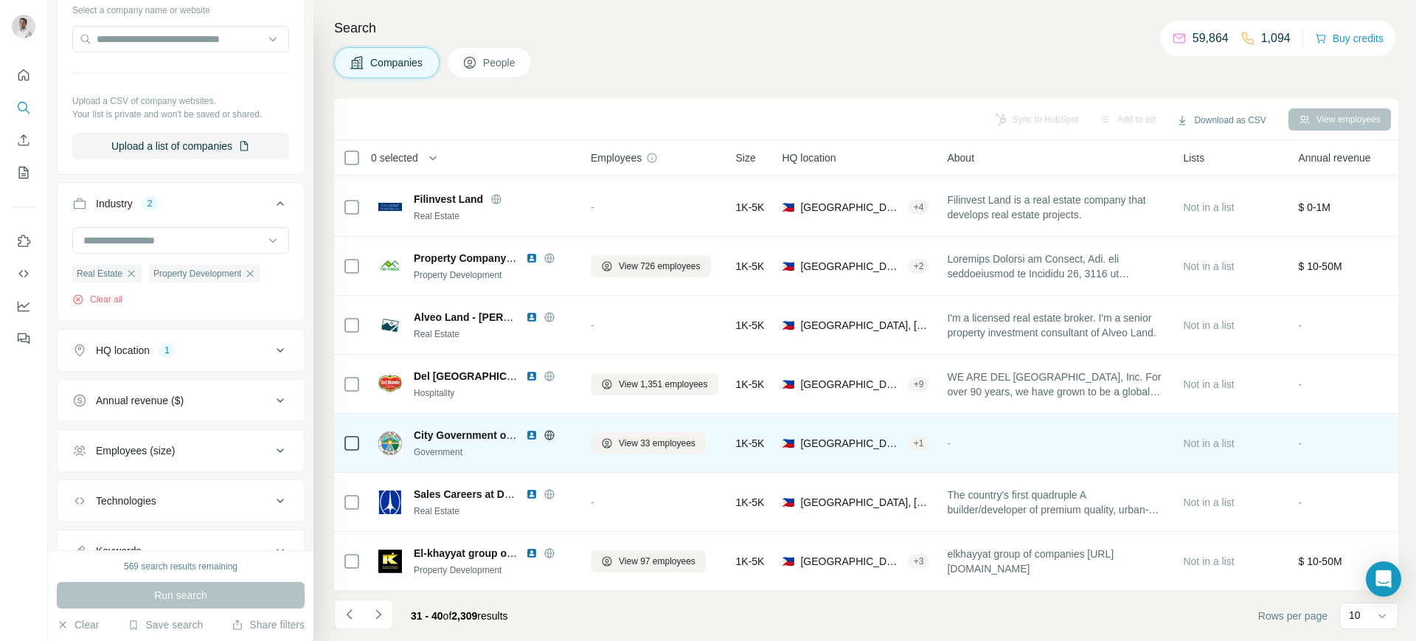
scroll to position [0, 0]
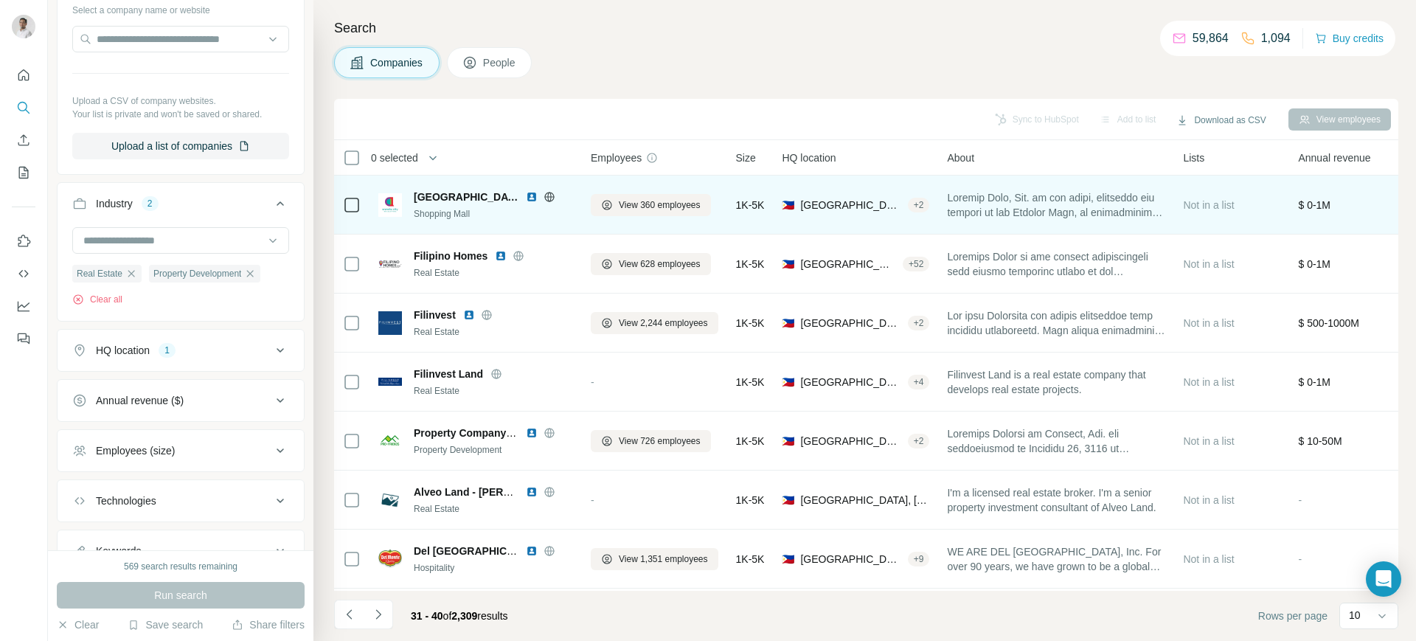
click at [446, 190] on span "Araneta Center" at bounding box center [466, 197] width 105 height 15
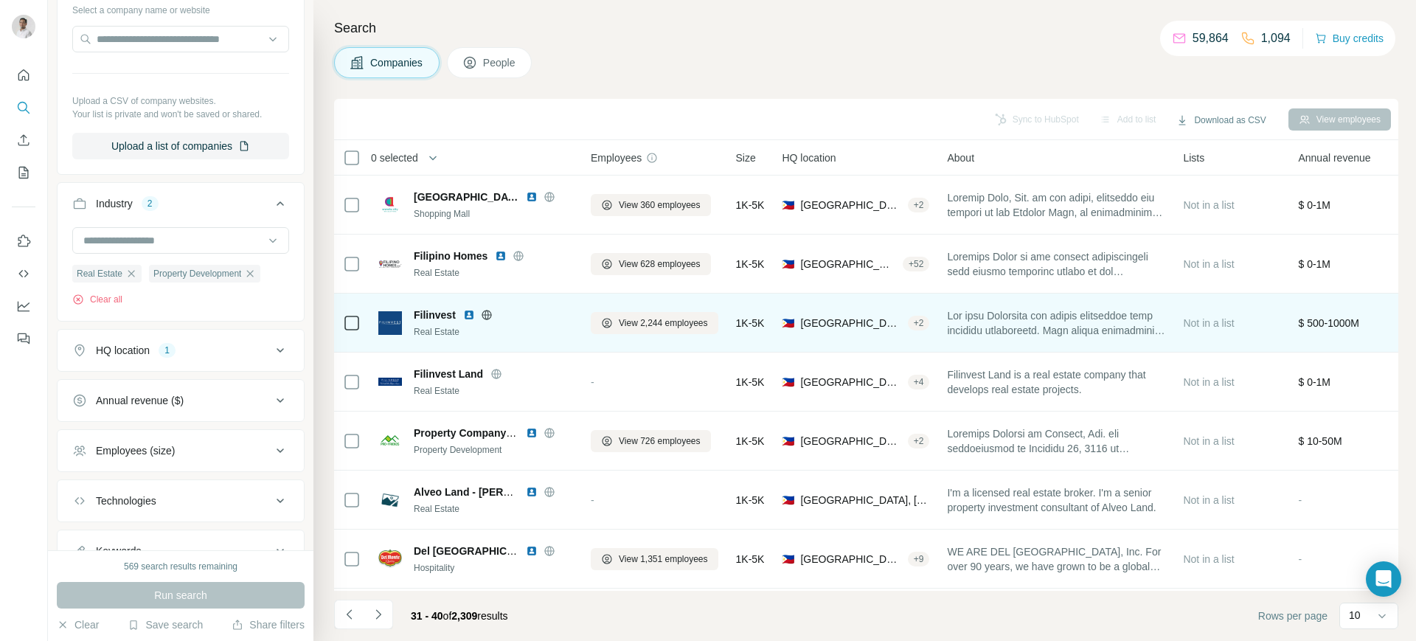
click at [423, 308] on span "Filinvest" at bounding box center [435, 315] width 42 height 15
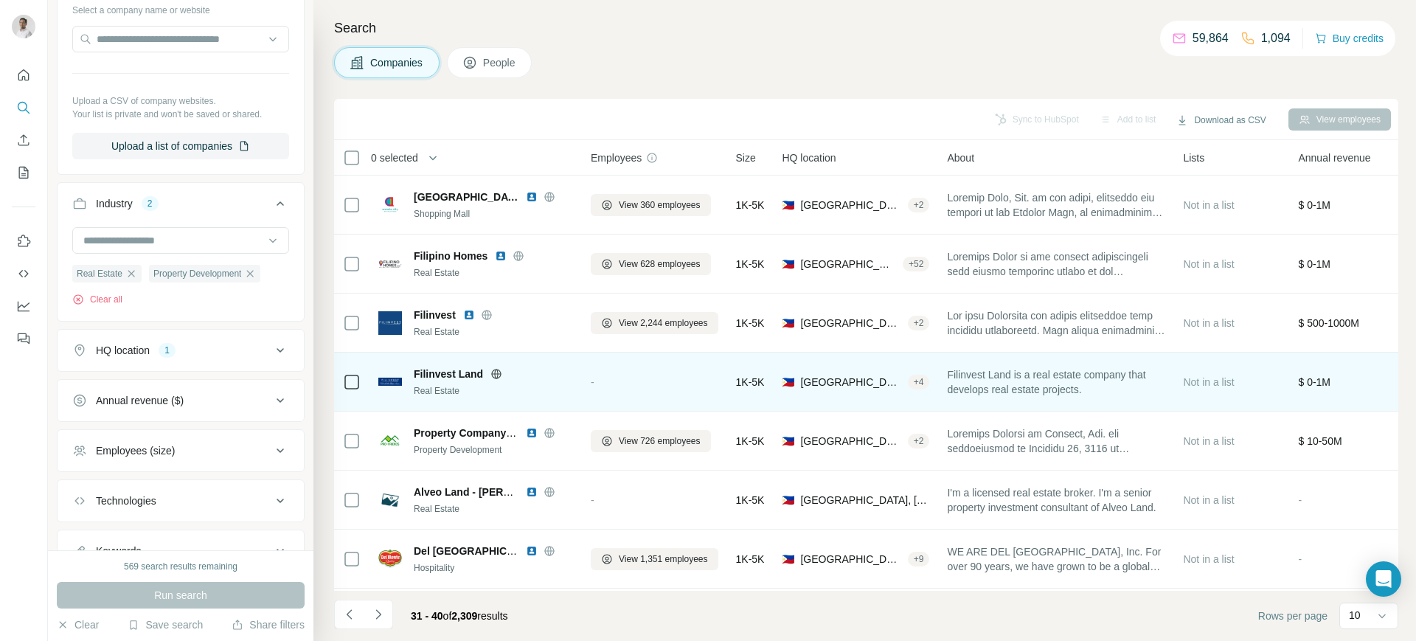
click at [435, 371] on span "Filinvest Land" at bounding box center [448, 374] width 69 height 15
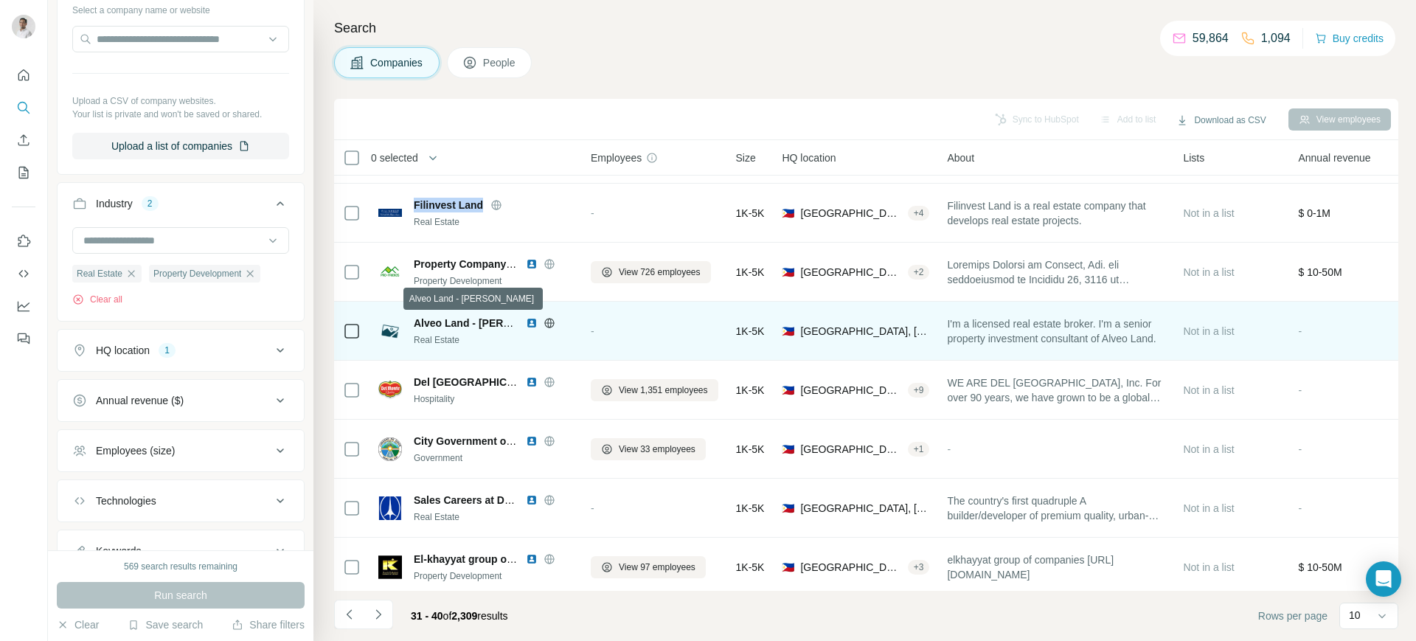
scroll to position [184, 0]
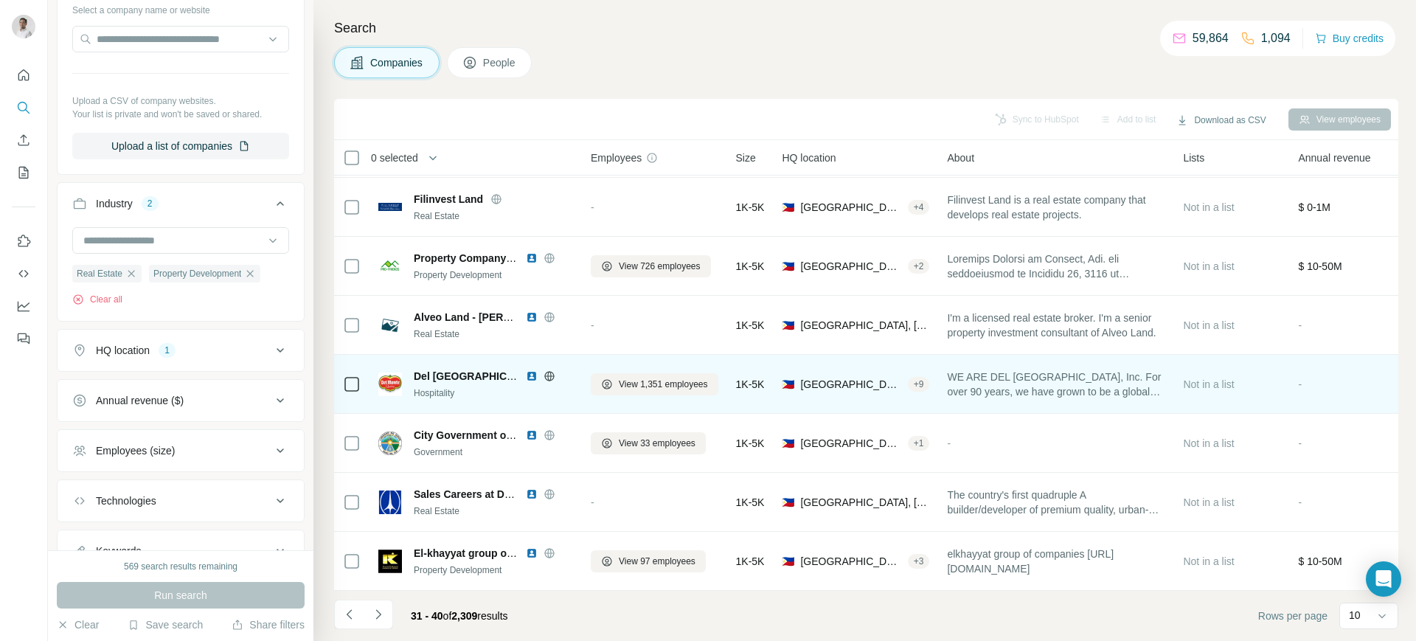
click at [432, 370] on span "Del [GEOGRAPHIC_DATA]" at bounding box center [478, 376] width 129 height 12
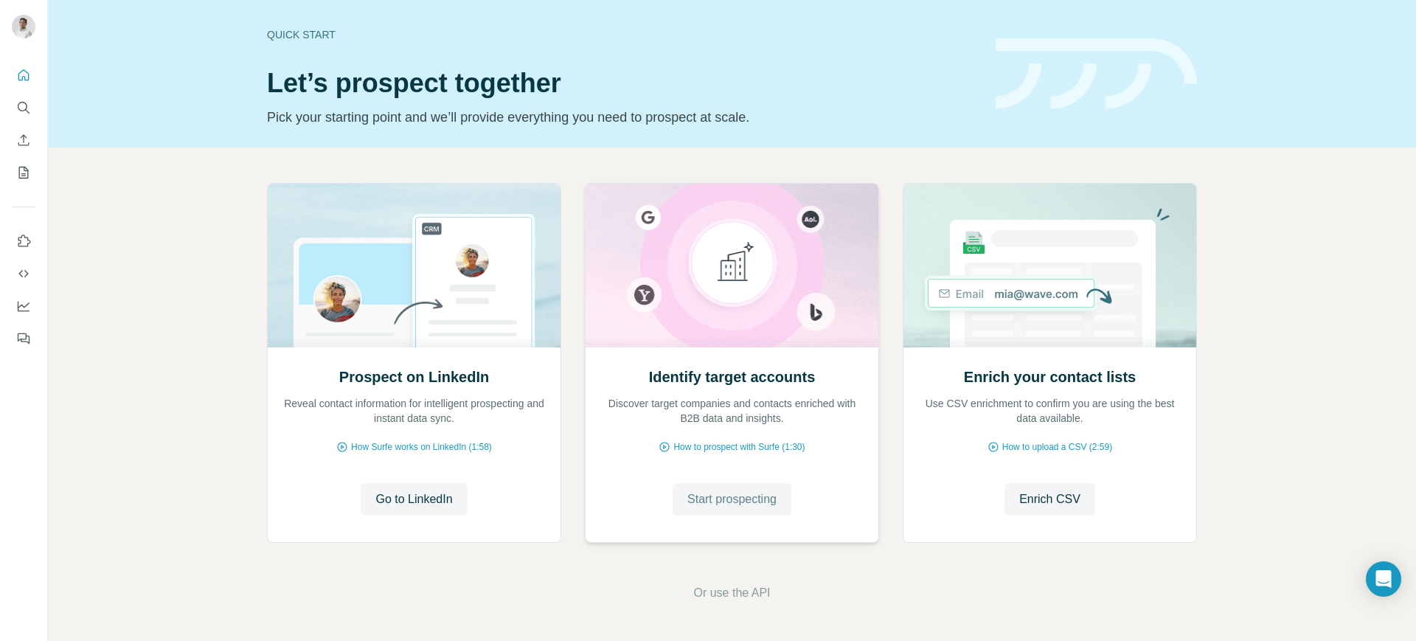
click at [733, 506] on span "Start prospecting" at bounding box center [732, 500] width 89 height 18
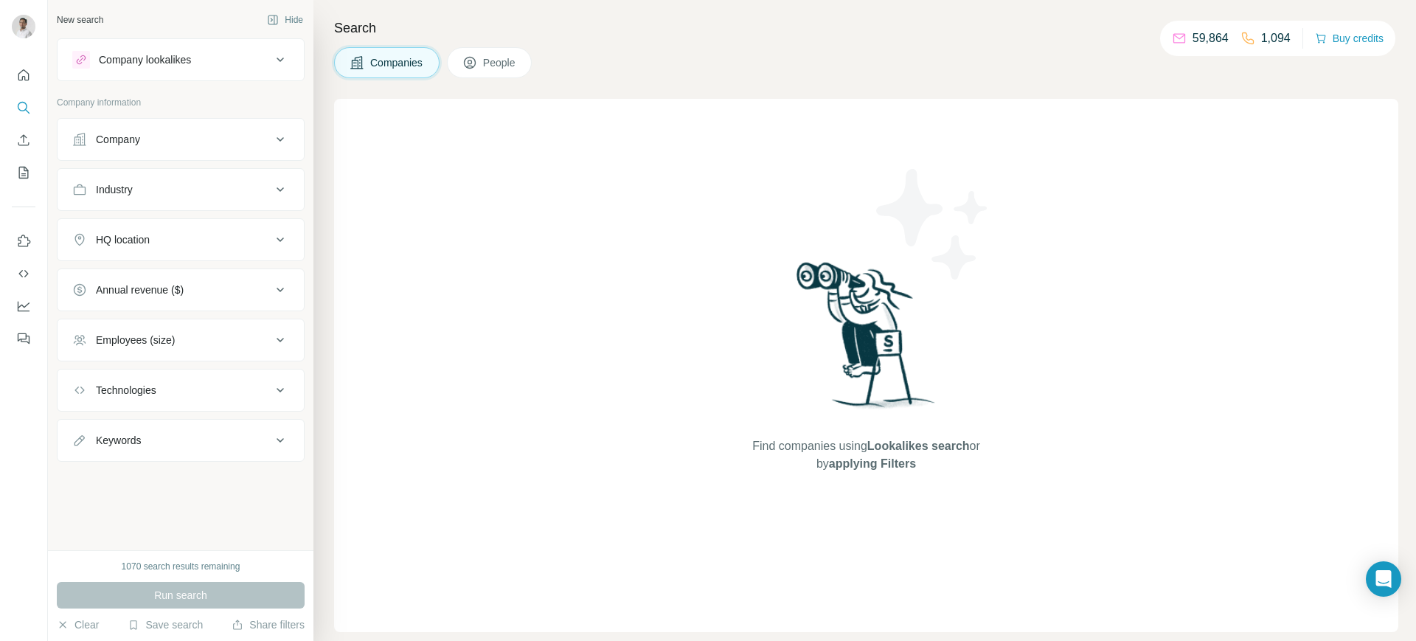
click at [282, 138] on icon at bounding box center [280, 140] width 18 height 18
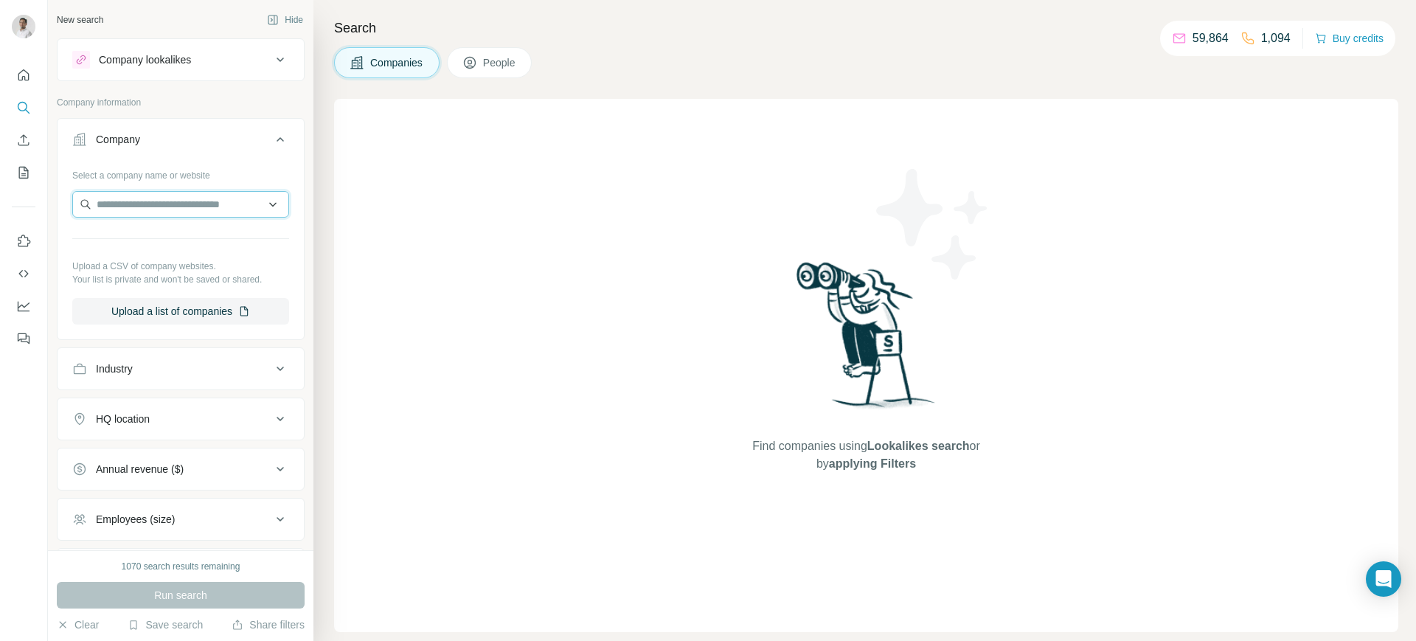
click at [174, 201] on input "text" at bounding box center [180, 204] width 217 height 27
paste input "******"
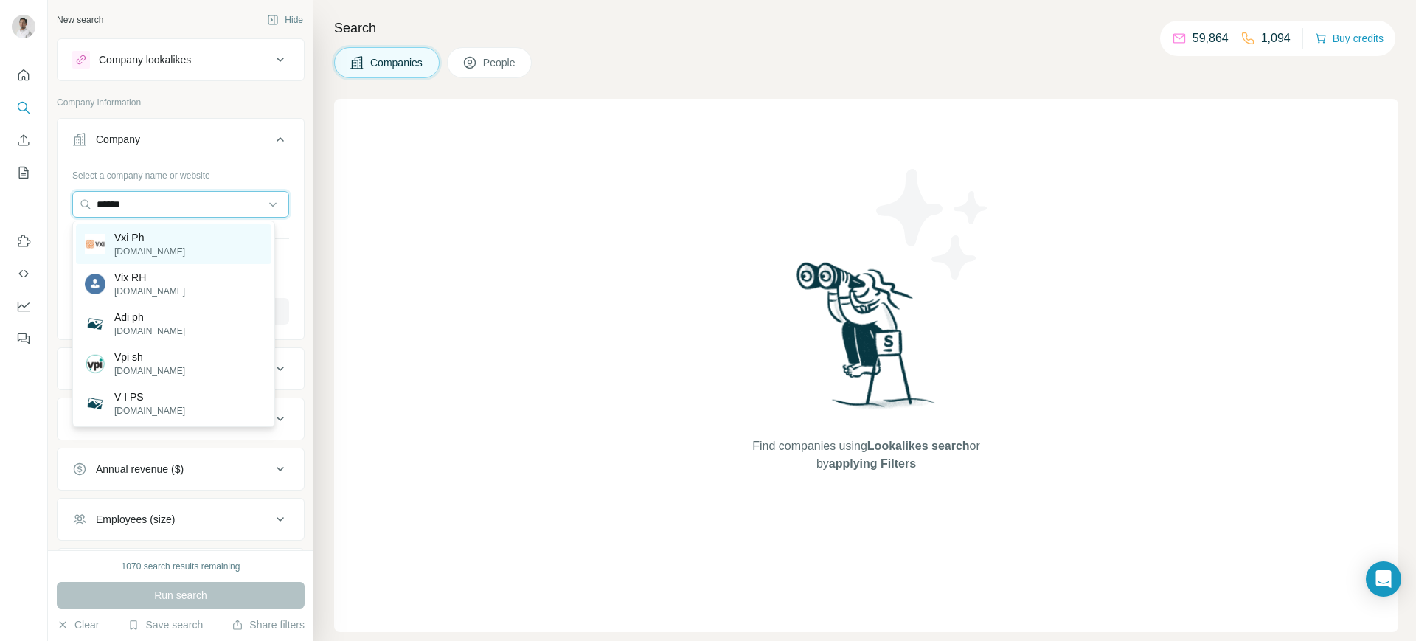
type input "******"
click at [174, 241] on p "Vxi Ph" at bounding box center [149, 237] width 71 height 15
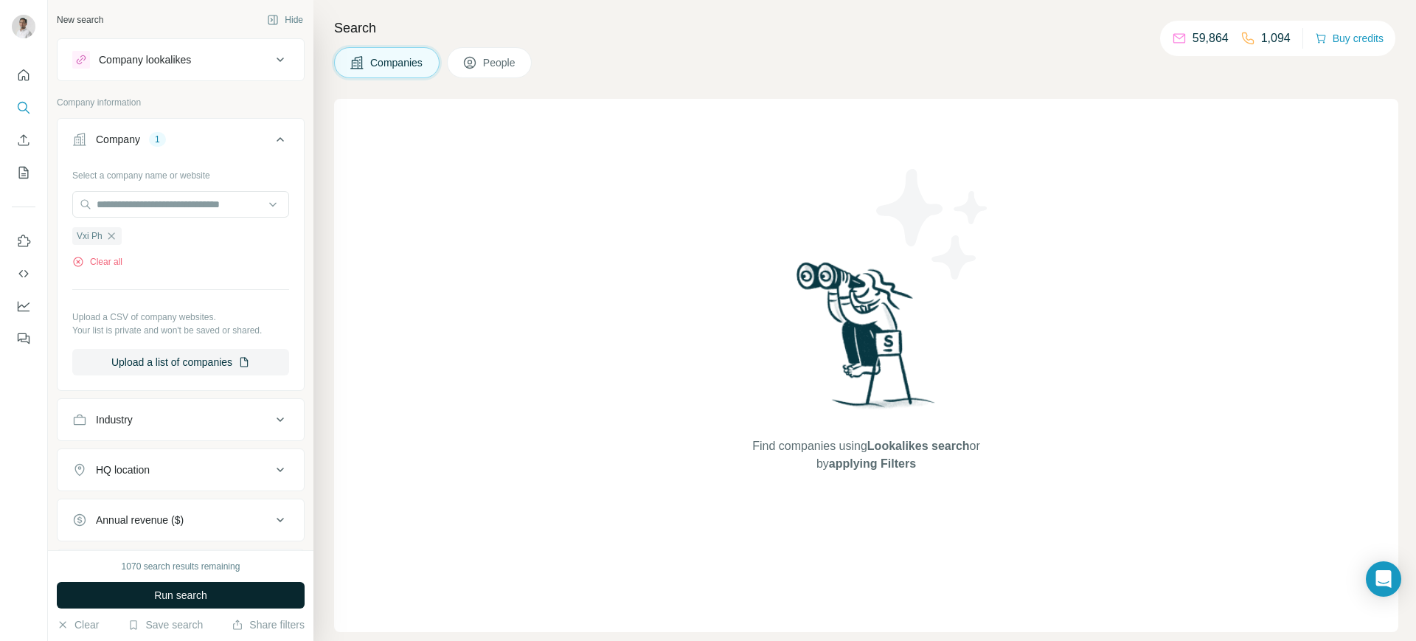
click at [204, 512] on span "Run search" at bounding box center [180, 595] width 53 height 15
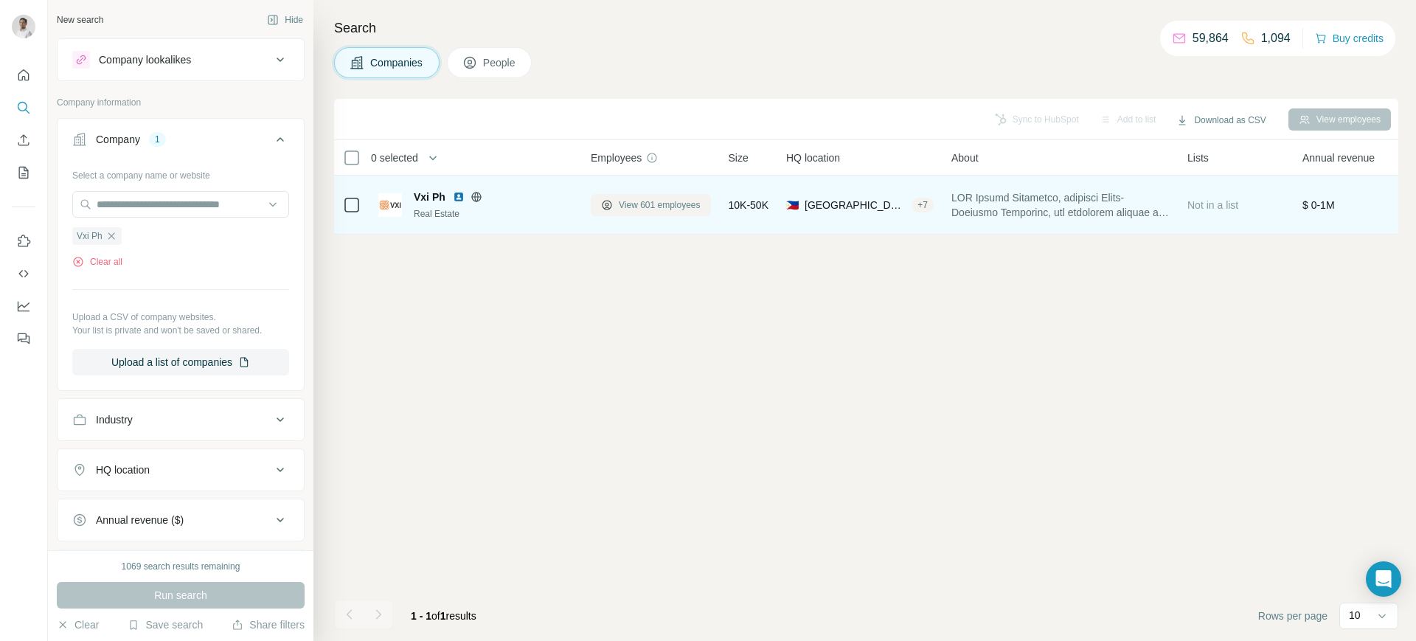
click at [654, 196] on button "View 601 employees" at bounding box center [651, 205] width 120 height 22
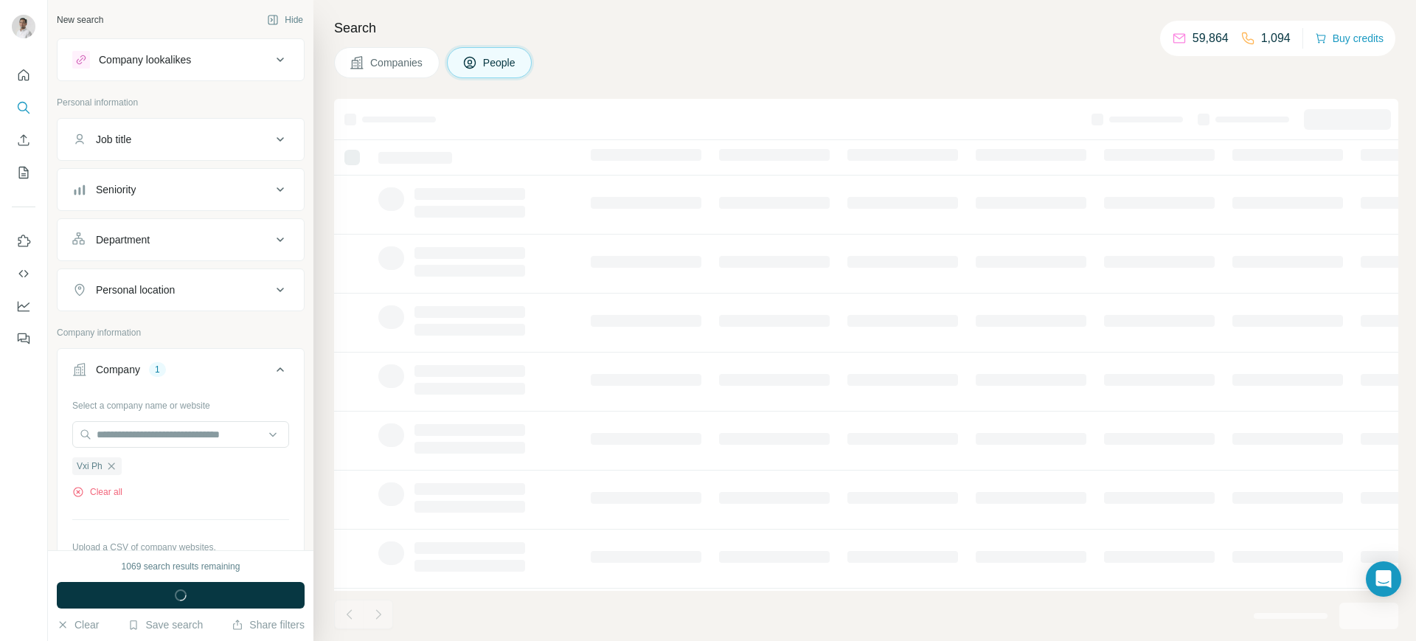
click at [277, 239] on icon at bounding box center [280, 240] width 7 height 4
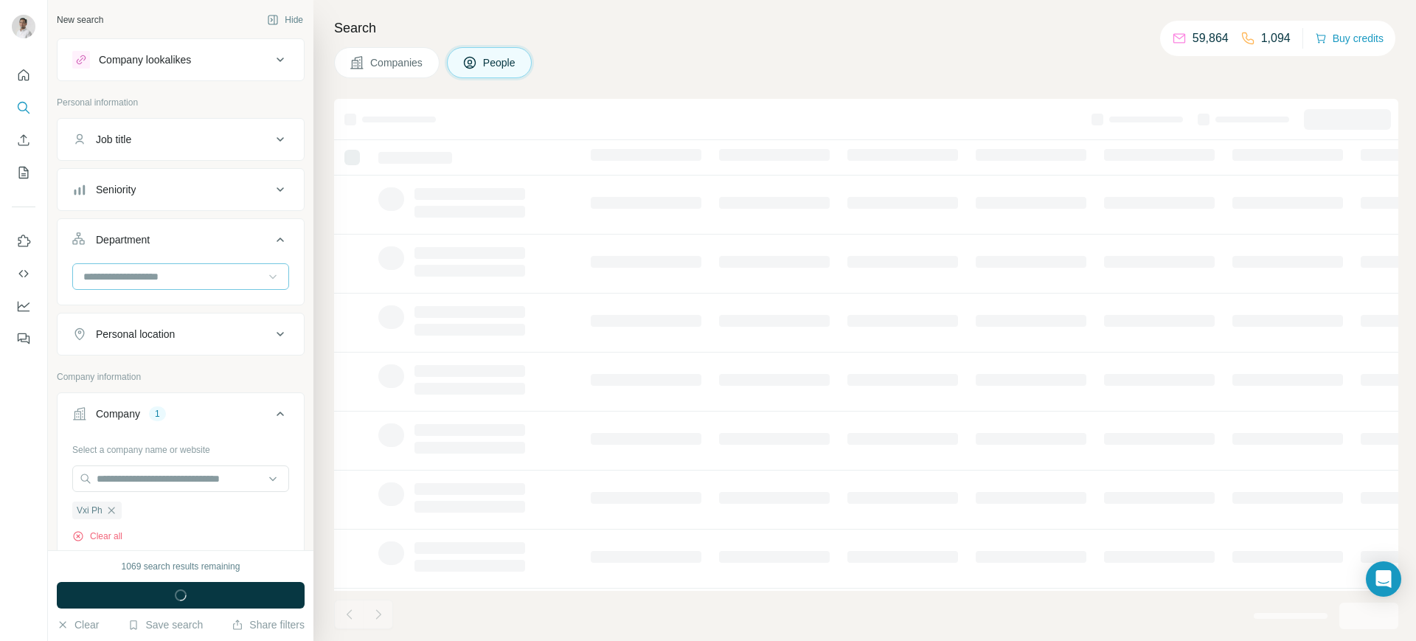
click at [266, 280] on icon at bounding box center [273, 276] width 15 height 15
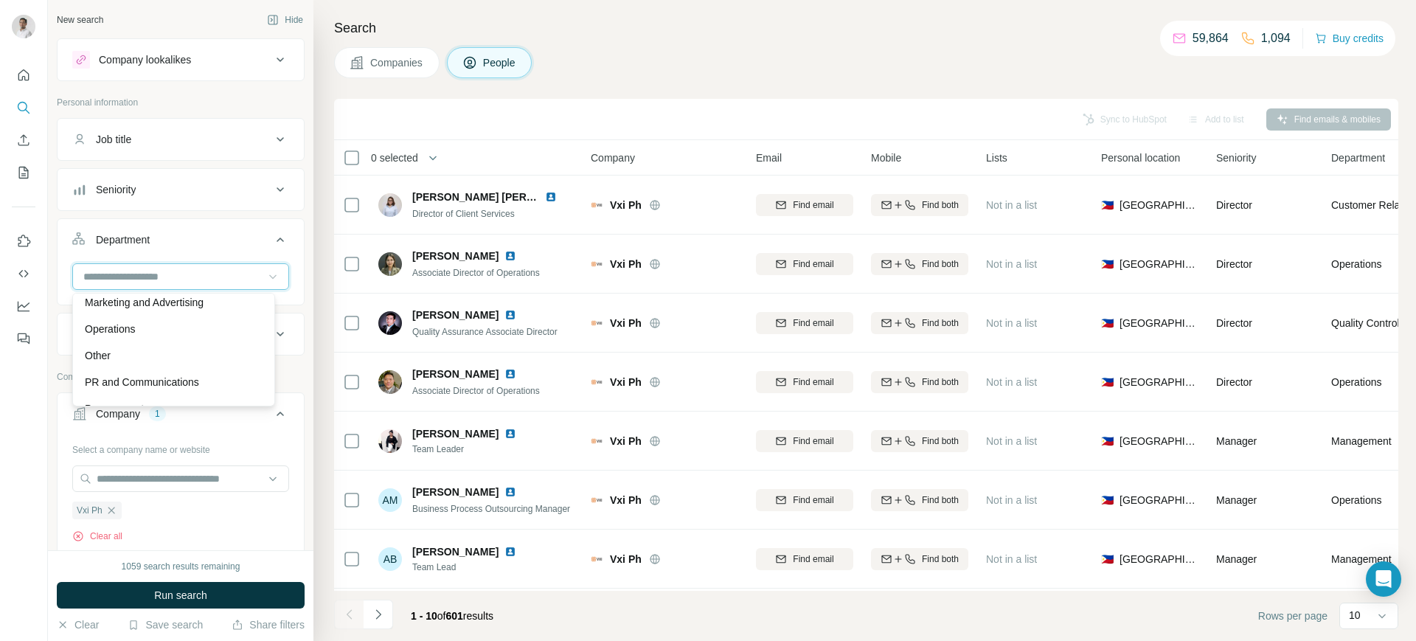
scroll to position [371, 0]
click at [134, 364] on p "PR and Communications" at bounding box center [142, 363] width 114 height 15
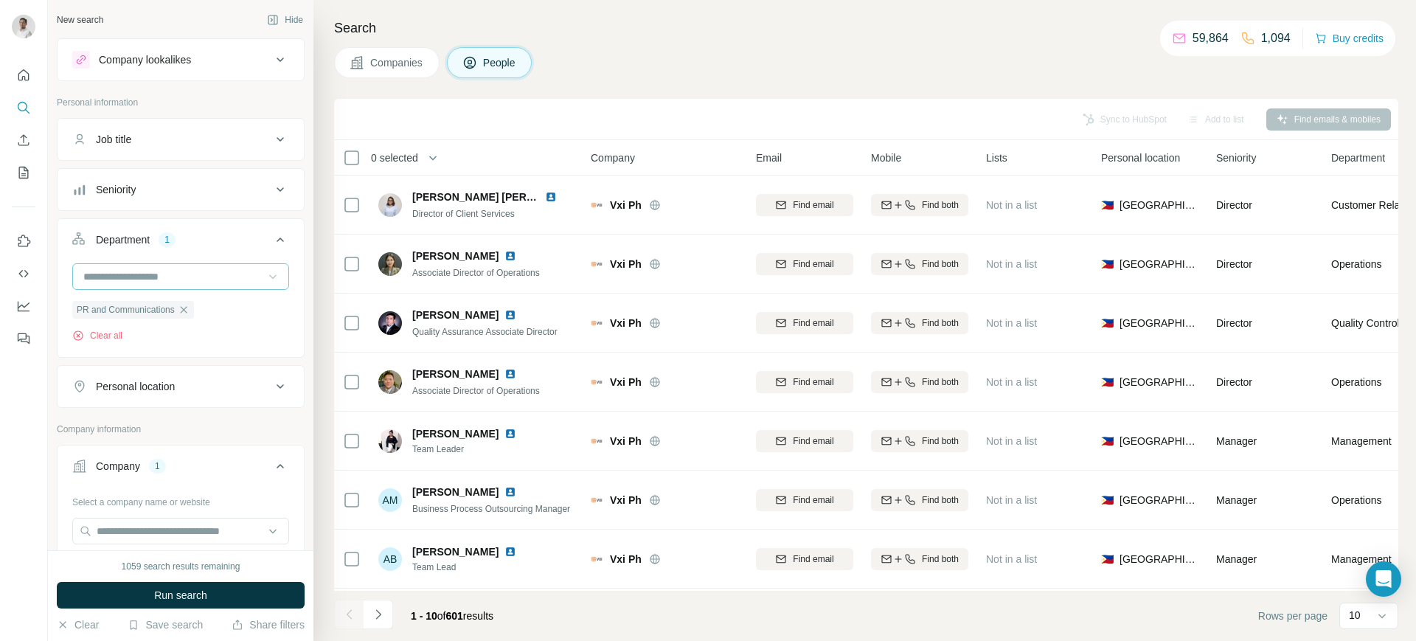
click at [266, 279] on icon at bounding box center [273, 276] width 15 height 15
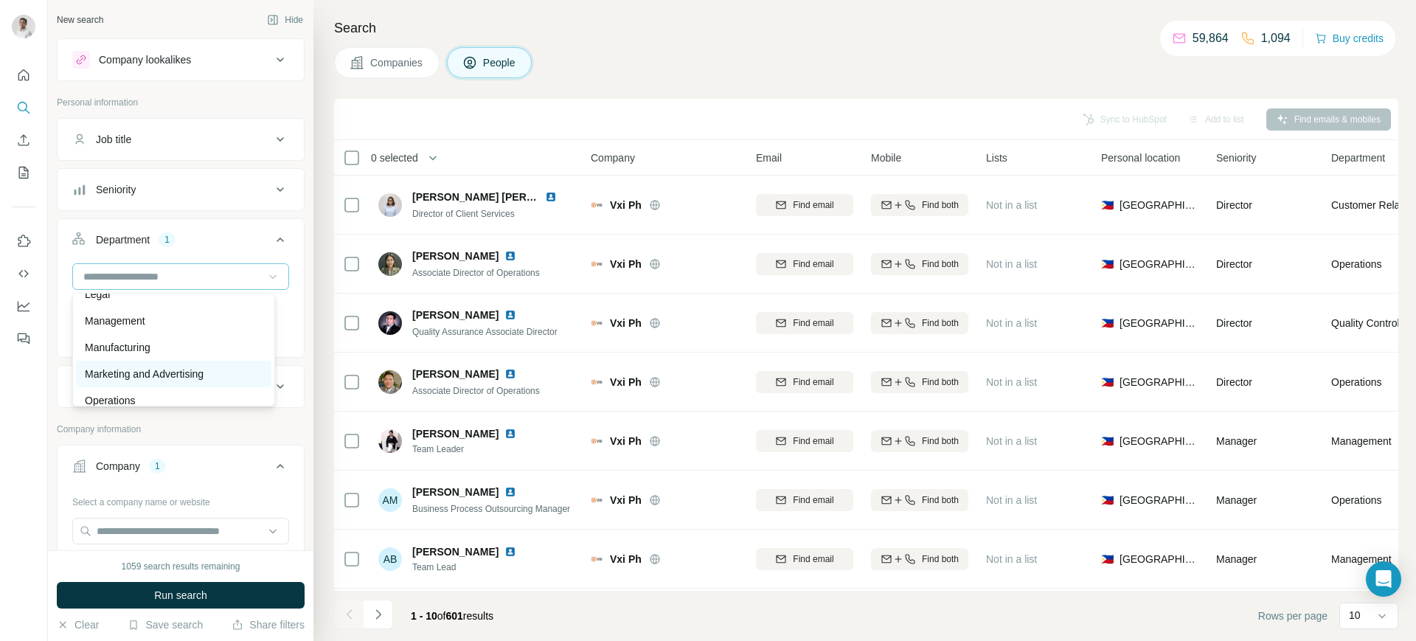
click at [176, 371] on p "Marketing and Advertising" at bounding box center [144, 374] width 119 height 15
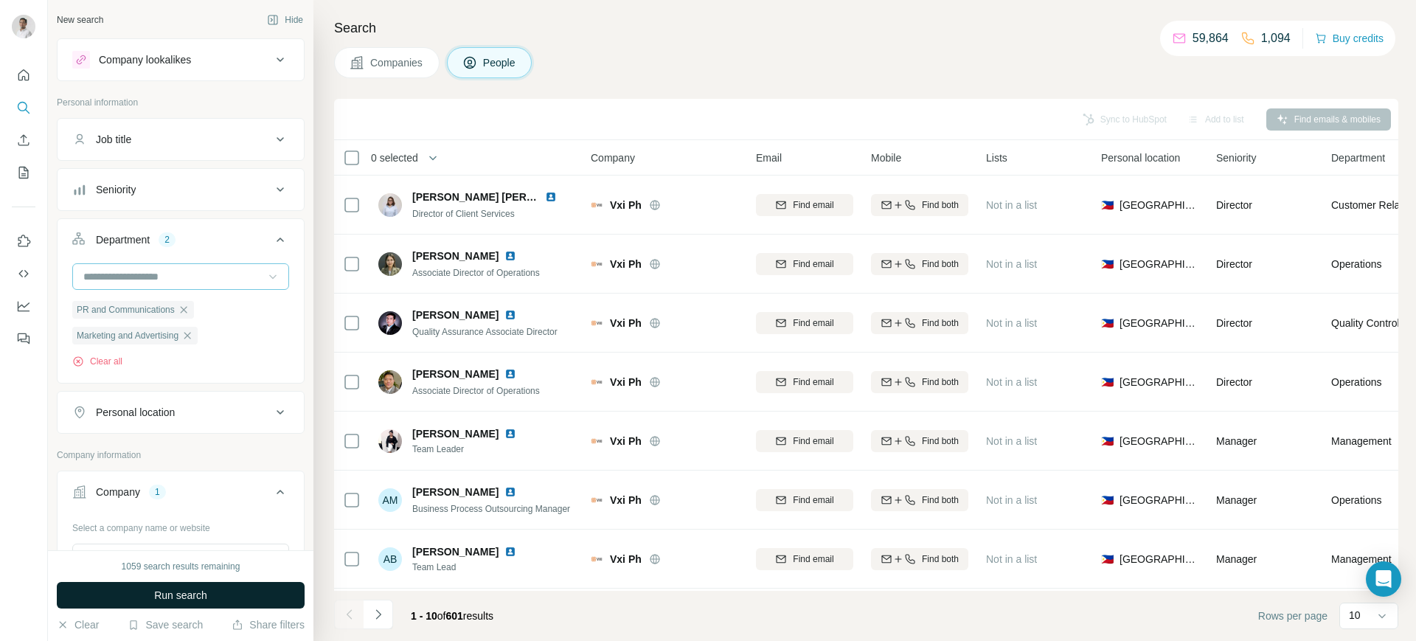
click at [196, 512] on span "Run search" at bounding box center [180, 595] width 53 height 15
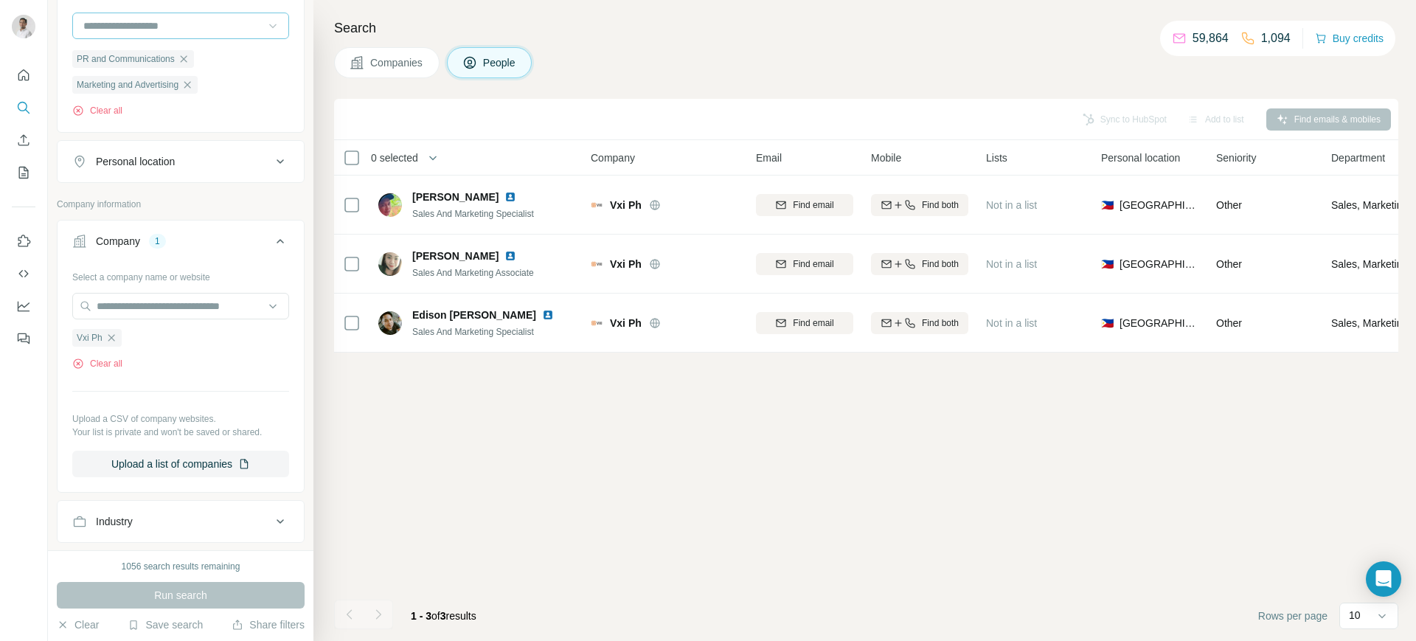
scroll to position [250, 0]
click at [115, 339] on icon "button" at bounding box center [111, 339] width 12 height 12
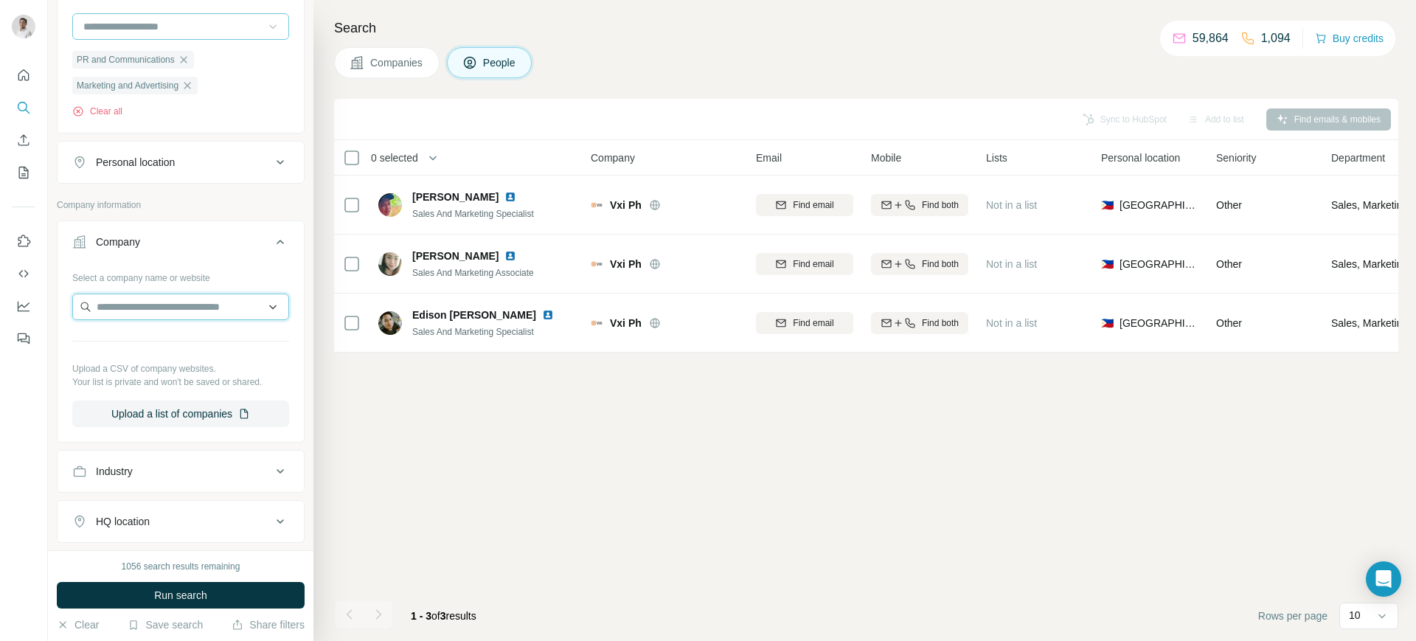
click at [109, 308] on input "text" at bounding box center [180, 307] width 217 height 27
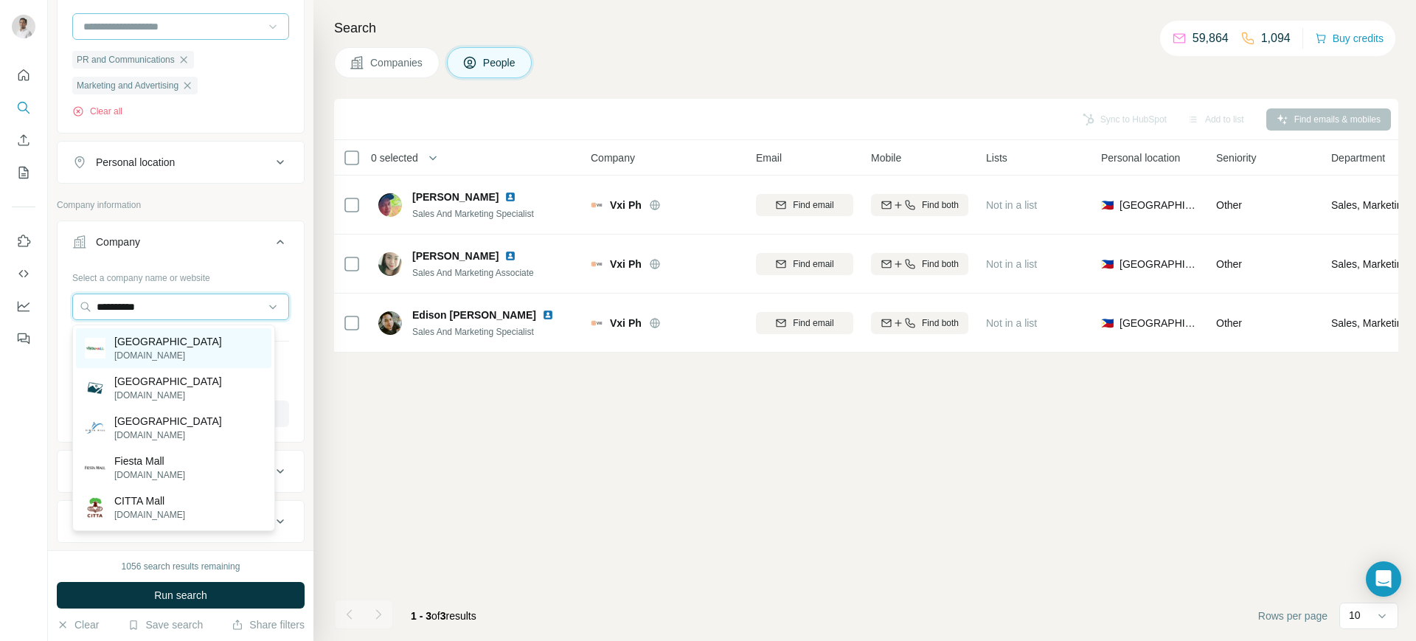
type input "**********"
click at [142, 350] on p "vistamalls.com.ph" at bounding box center [168, 355] width 108 height 13
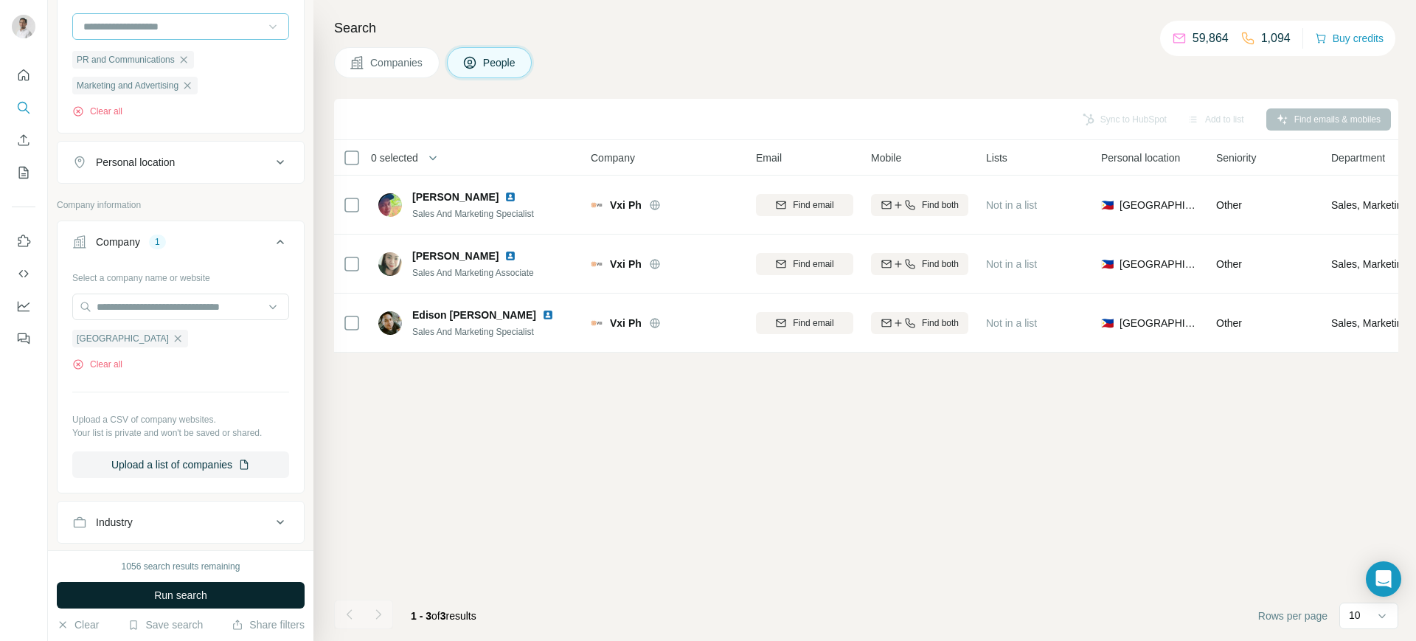
click at [168, 512] on span "Run search" at bounding box center [180, 595] width 53 height 15
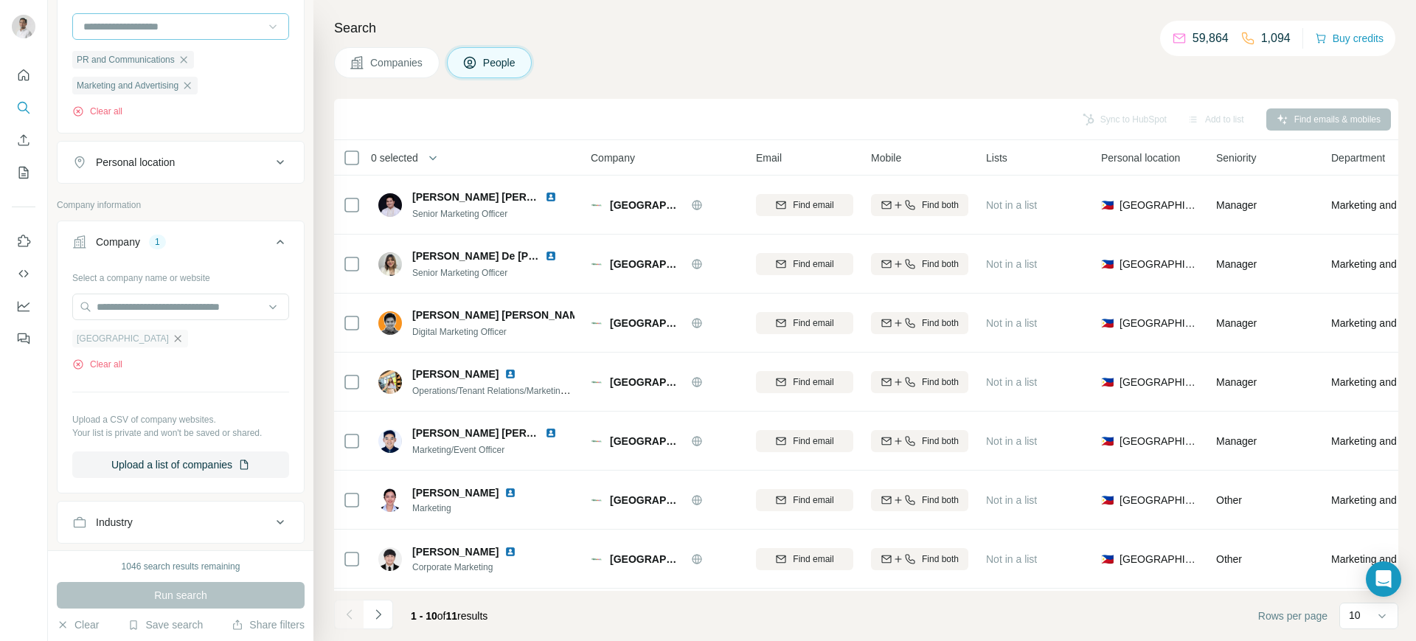
click at [172, 339] on icon "button" at bounding box center [178, 339] width 12 height 12
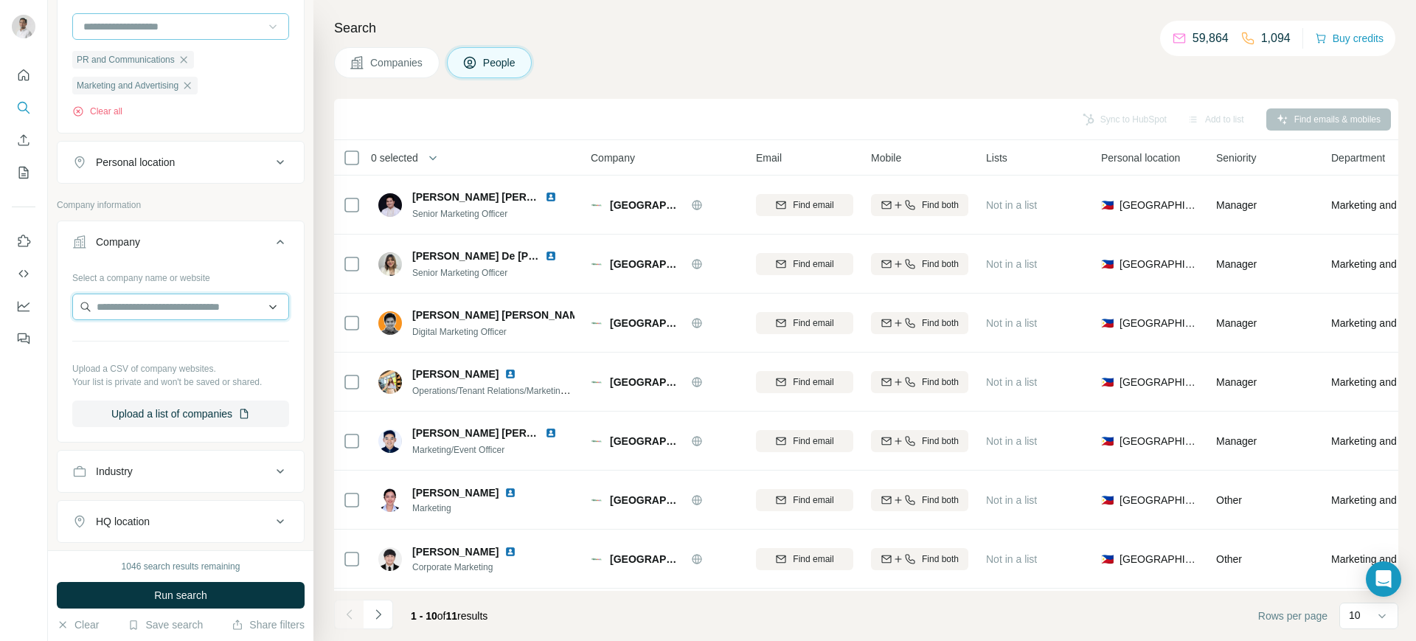
click at [108, 311] on input "text" at bounding box center [180, 307] width 217 height 27
paste input "**********"
type input "**********"
click at [148, 346] on p "SM Prime Holdings" at bounding box center [158, 341] width 89 height 15
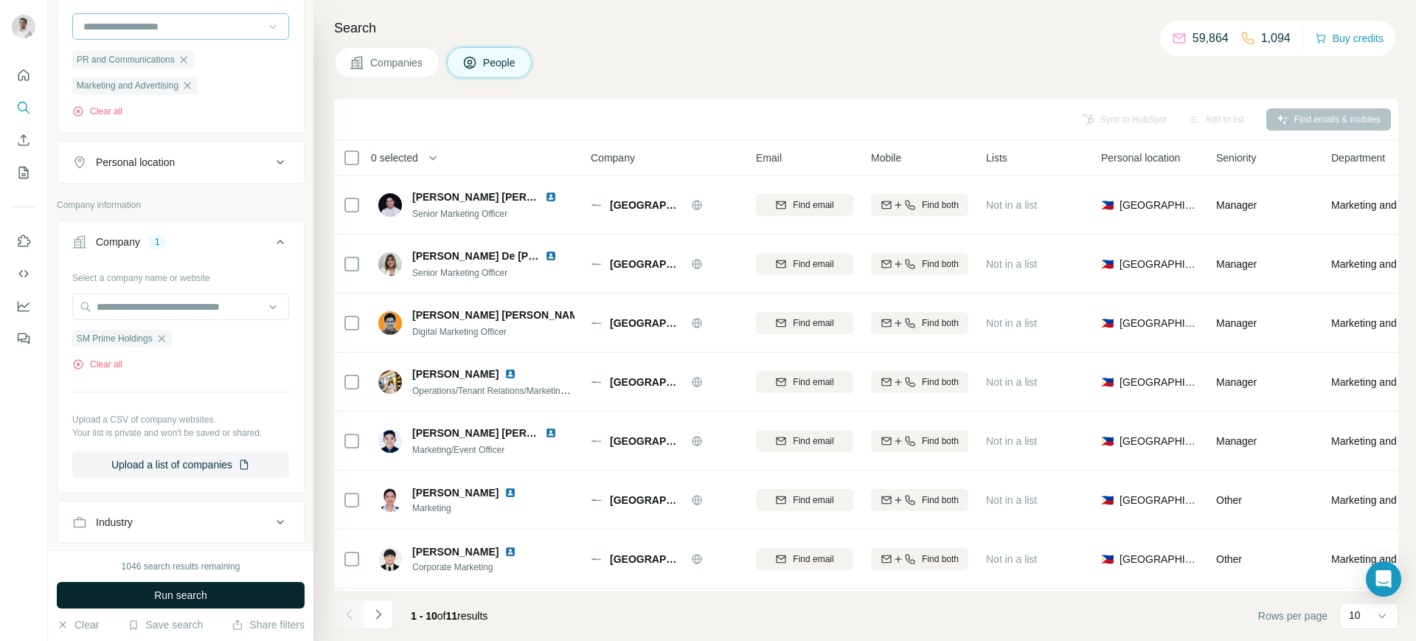
click at [193, 512] on span "Run search" at bounding box center [180, 595] width 53 height 15
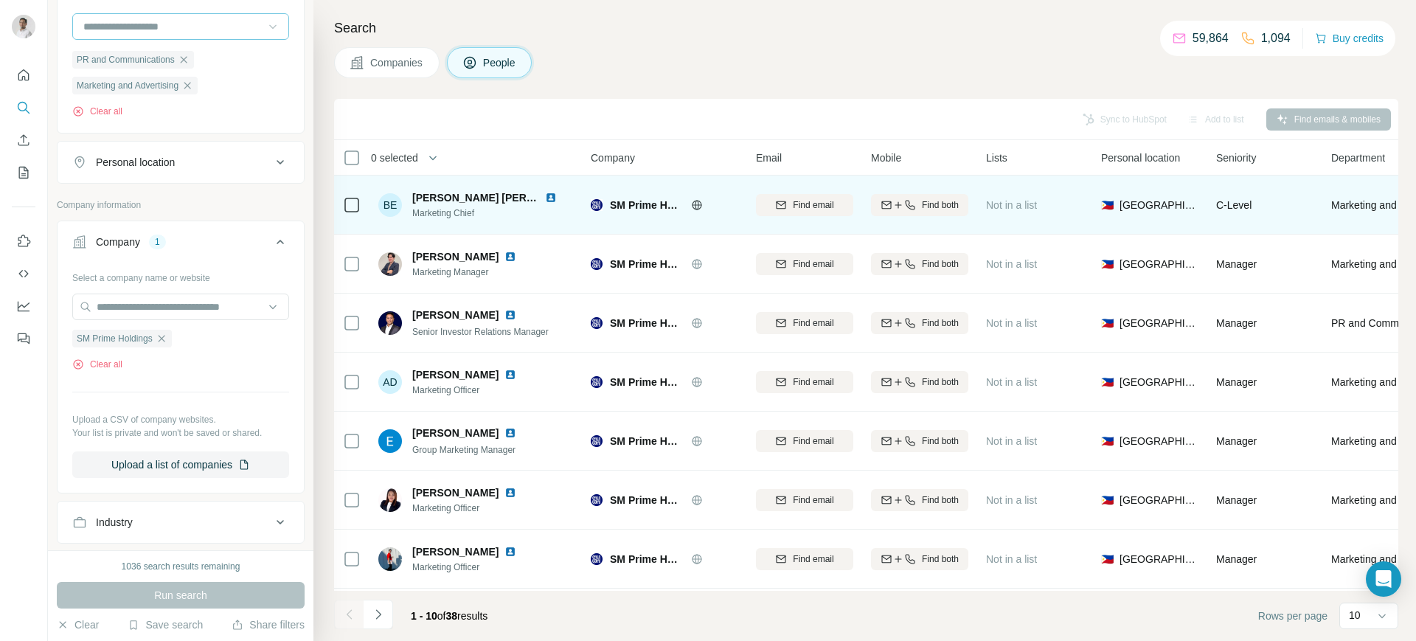
click at [547, 194] on img at bounding box center [551, 198] width 12 height 12
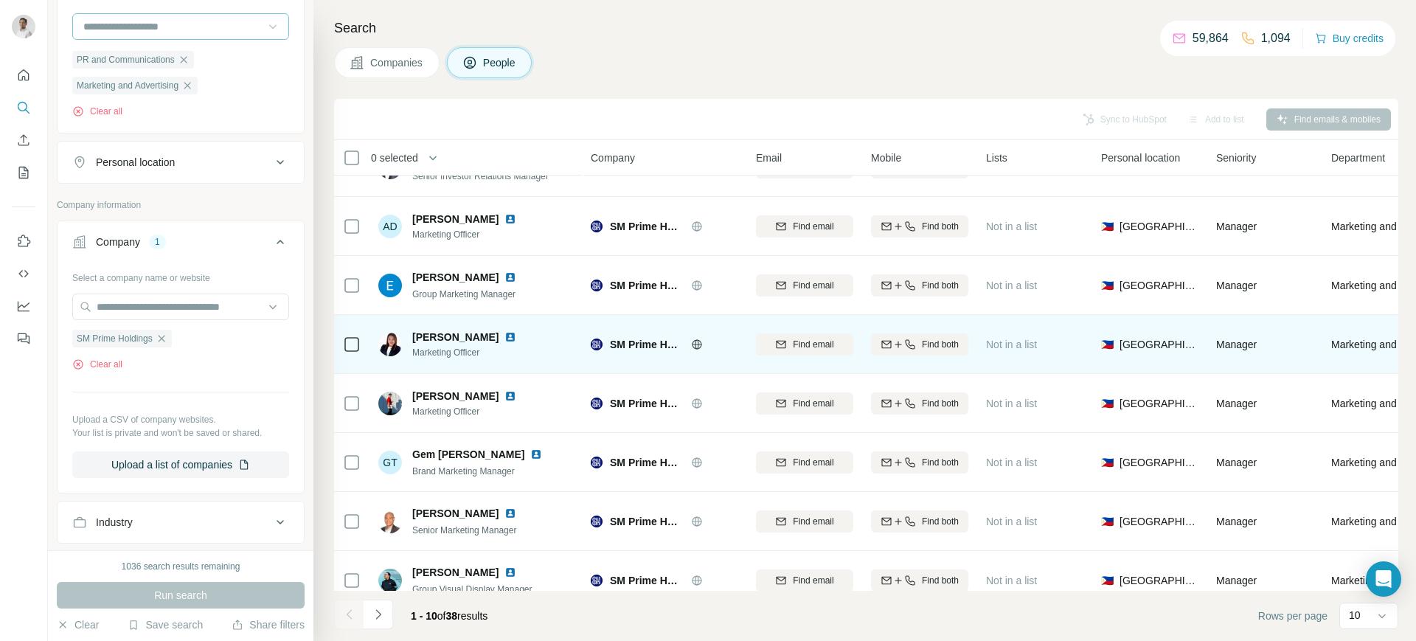
scroll to position [184, 0]
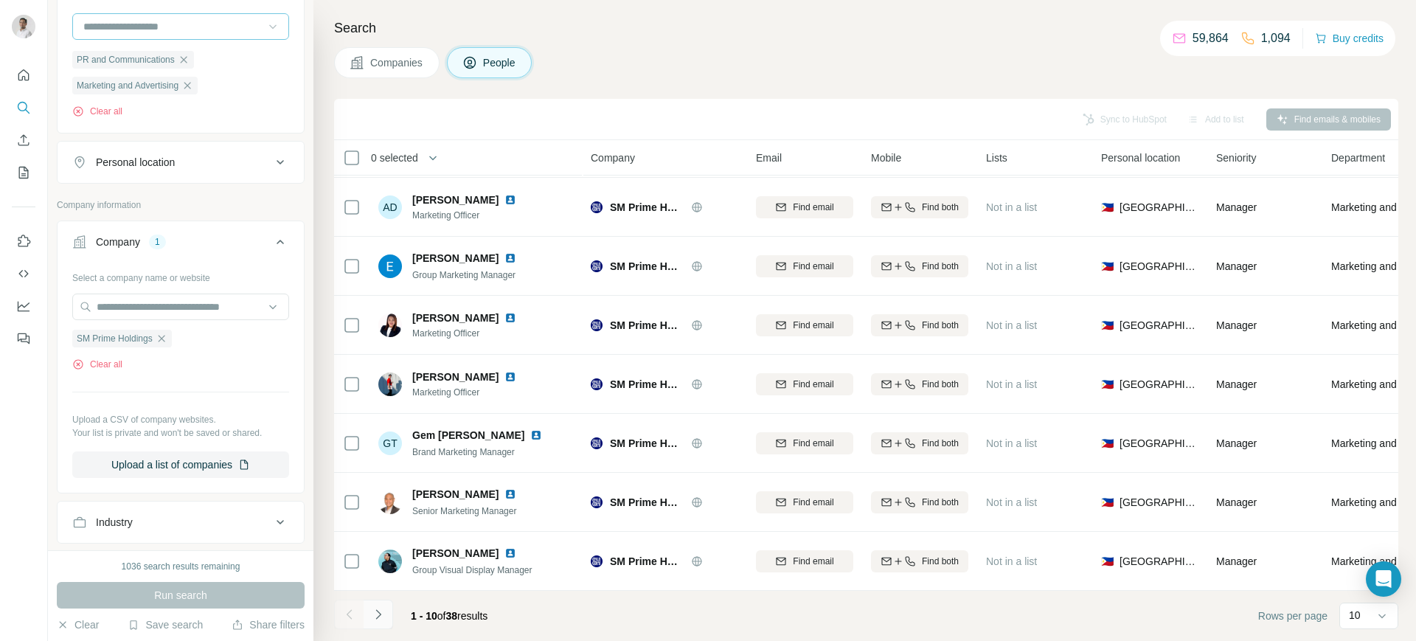
click at [378, 512] on icon "Navigate to next page" at bounding box center [378, 614] width 15 height 15
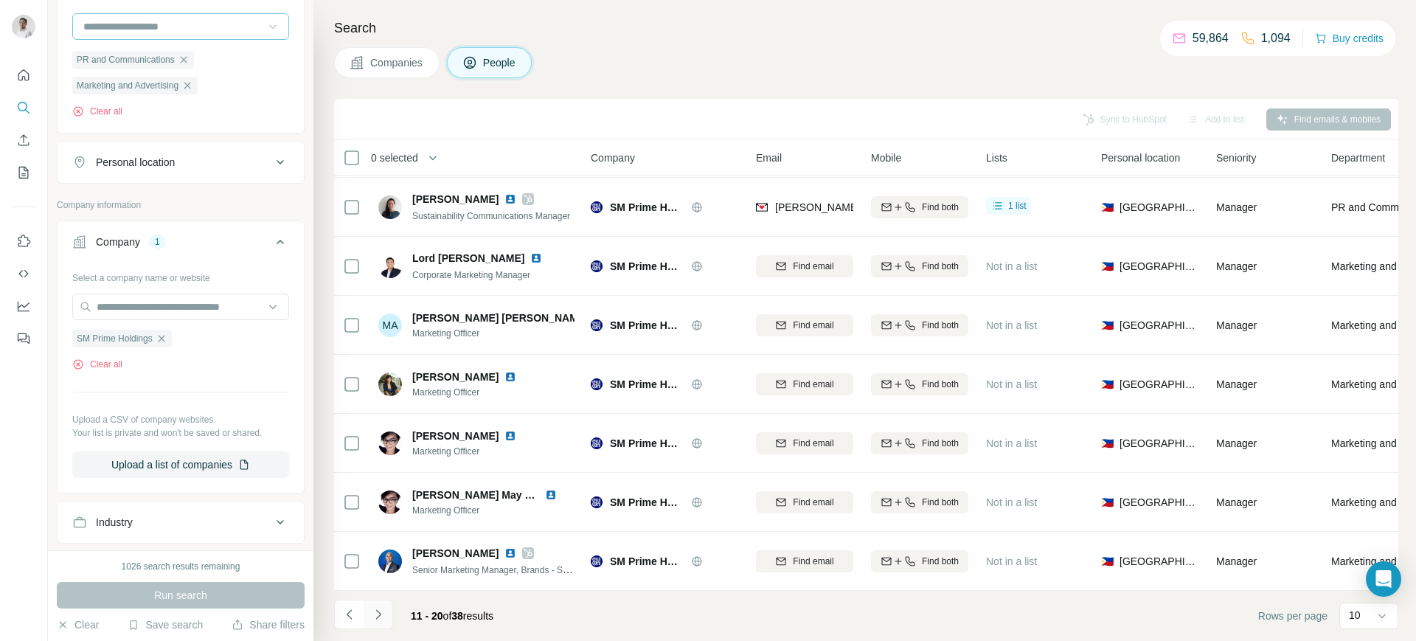
click at [382, 512] on icon "Navigate to next page" at bounding box center [378, 614] width 15 height 15
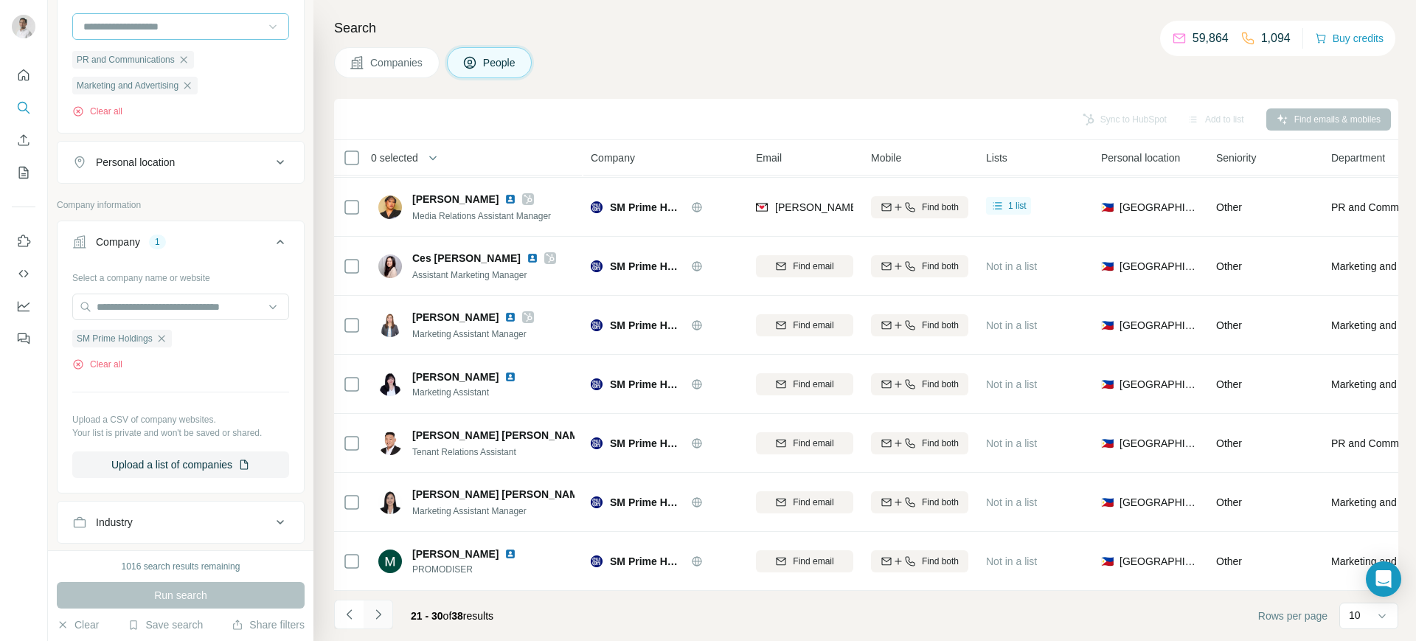
click at [380, 512] on icon "Navigate to next page" at bounding box center [378, 614] width 15 height 15
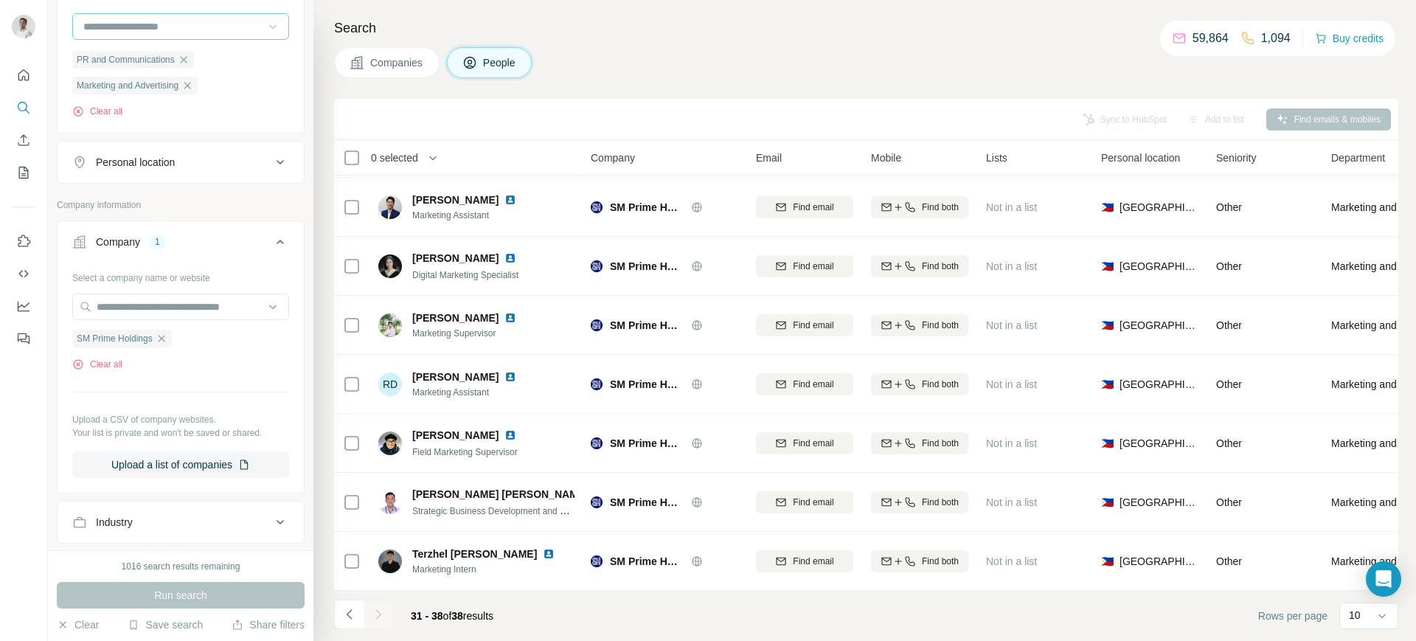
scroll to position [66, 0]
click at [165, 341] on icon "button" at bounding box center [161, 338] width 7 height 7
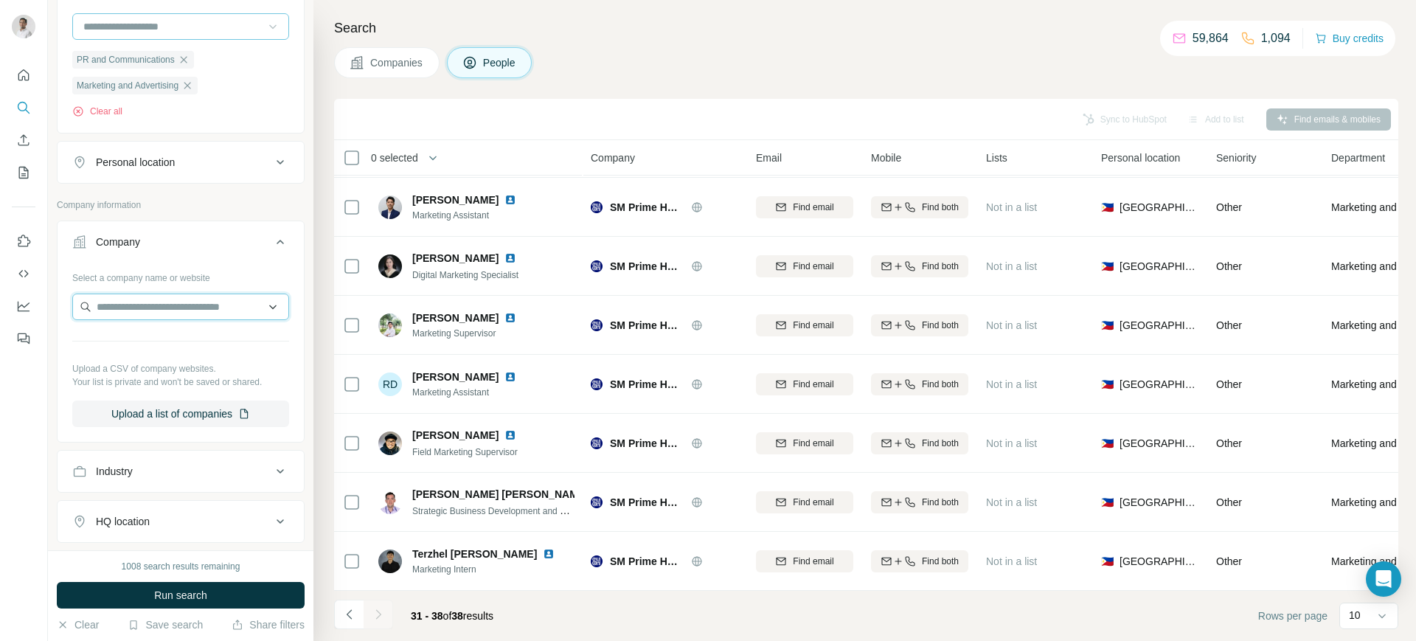
click at [136, 310] on input "text" at bounding box center [180, 307] width 217 height 27
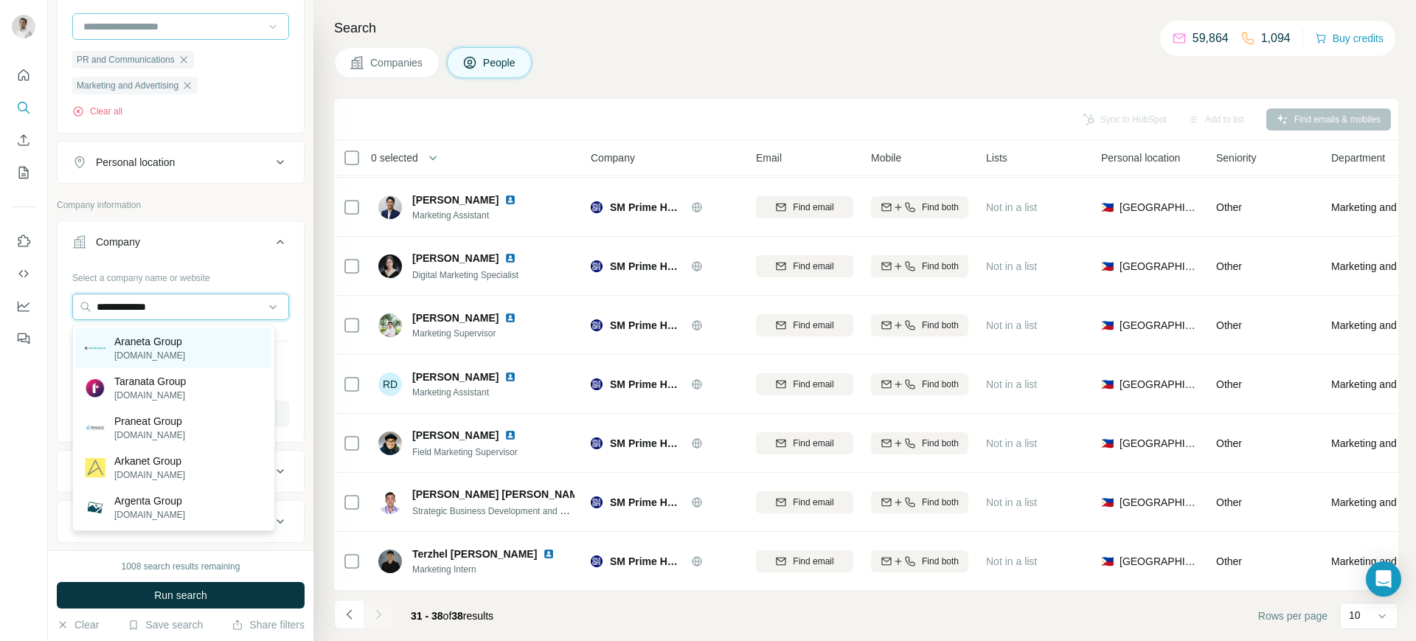
type input "**********"
click at [155, 341] on p "Araneta Group" at bounding box center [149, 341] width 71 height 15
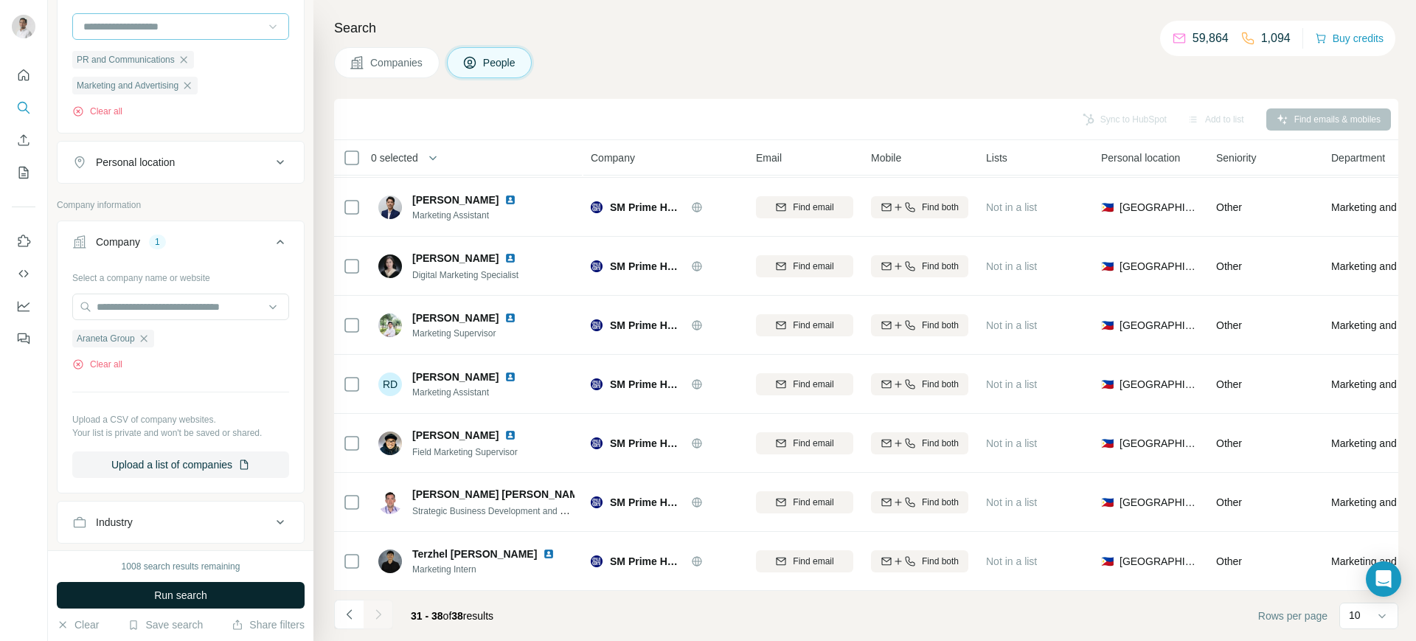
click at [206, 512] on span "Run search" at bounding box center [180, 595] width 53 height 15
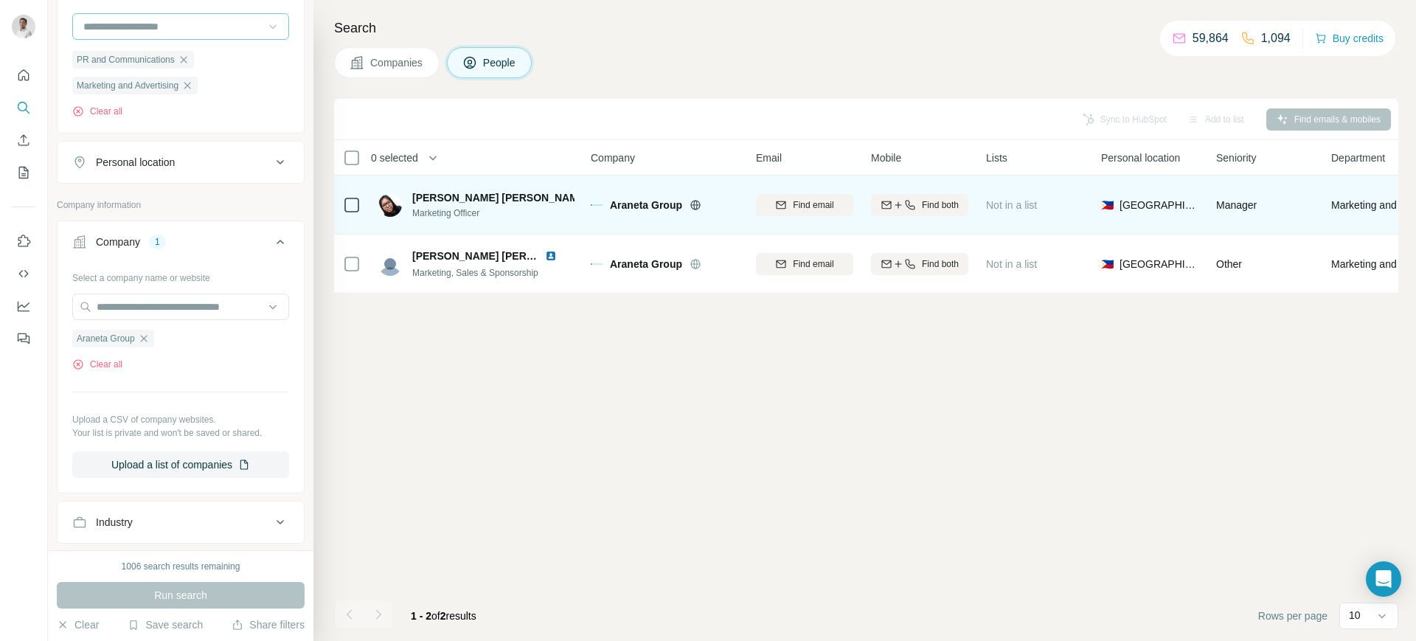
click at [595, 195] on img at bounding box center [601, 198] width 12 height 12
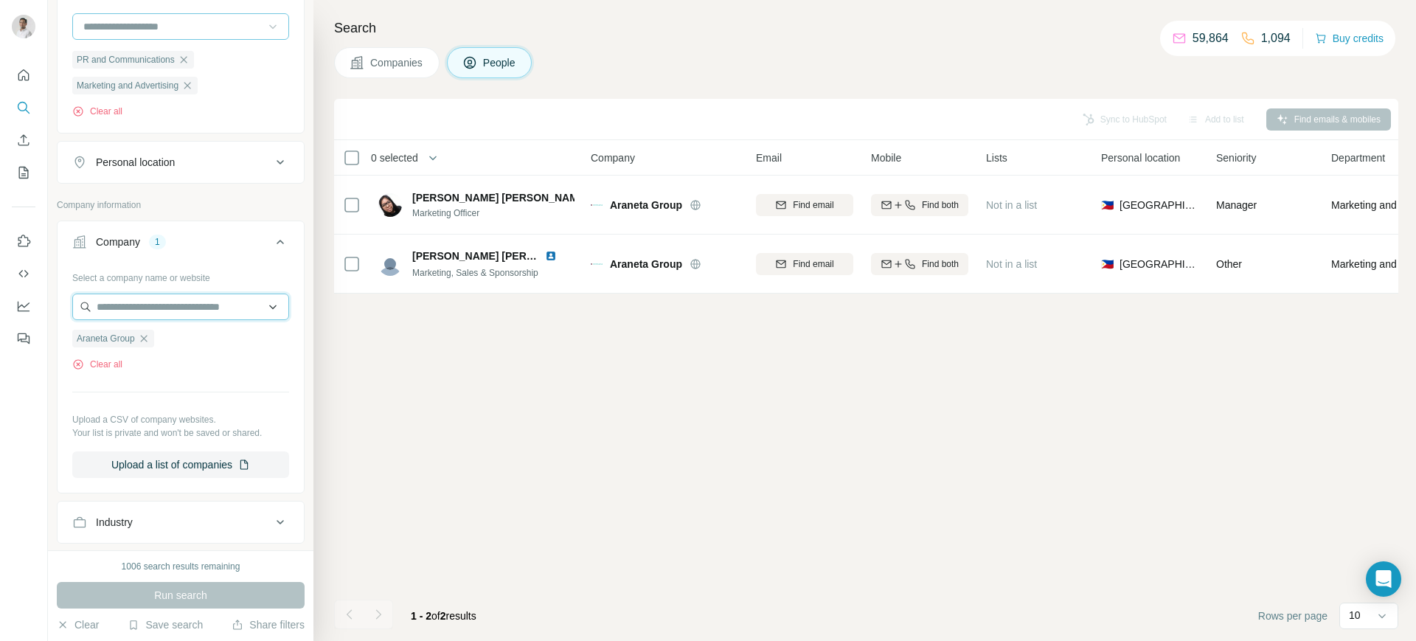
click at [145, 304] on input "text" at bounding box center [180, 307] width 217 height 27
paste input "**********"
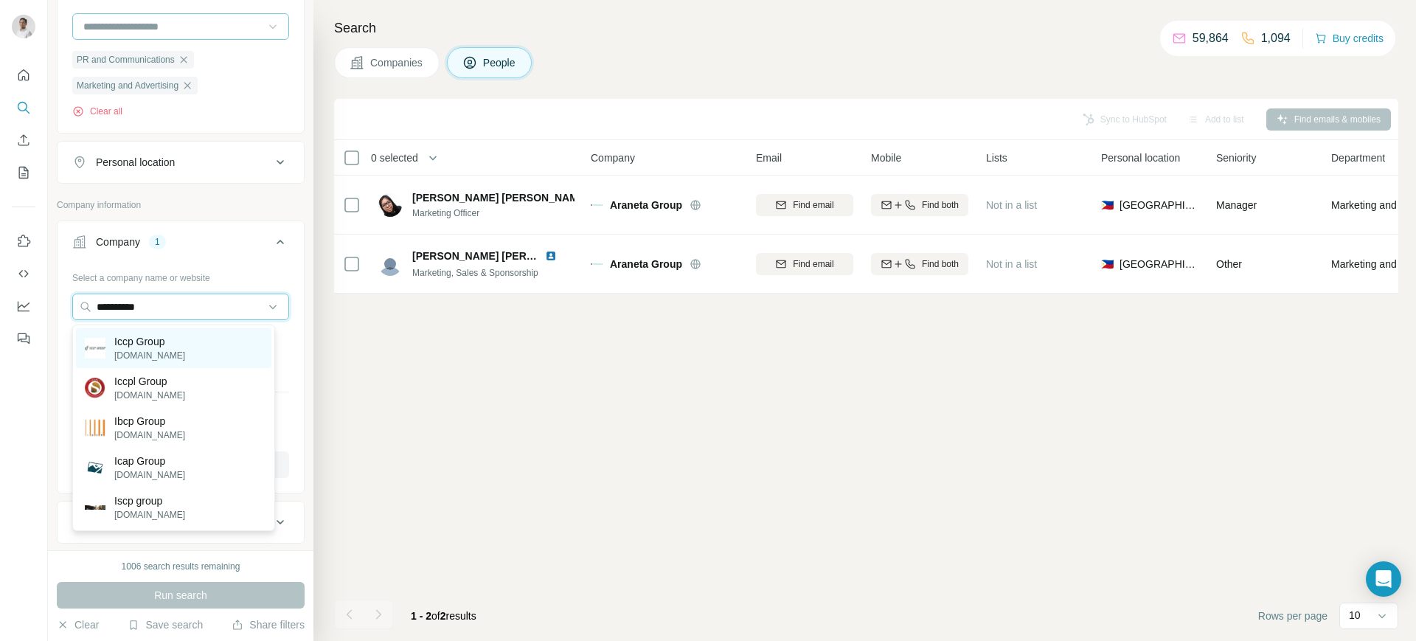
type input "**********"
click at [180, 341] on p "Iccp Group" at bounding box center [149, 341] width 71 height 15
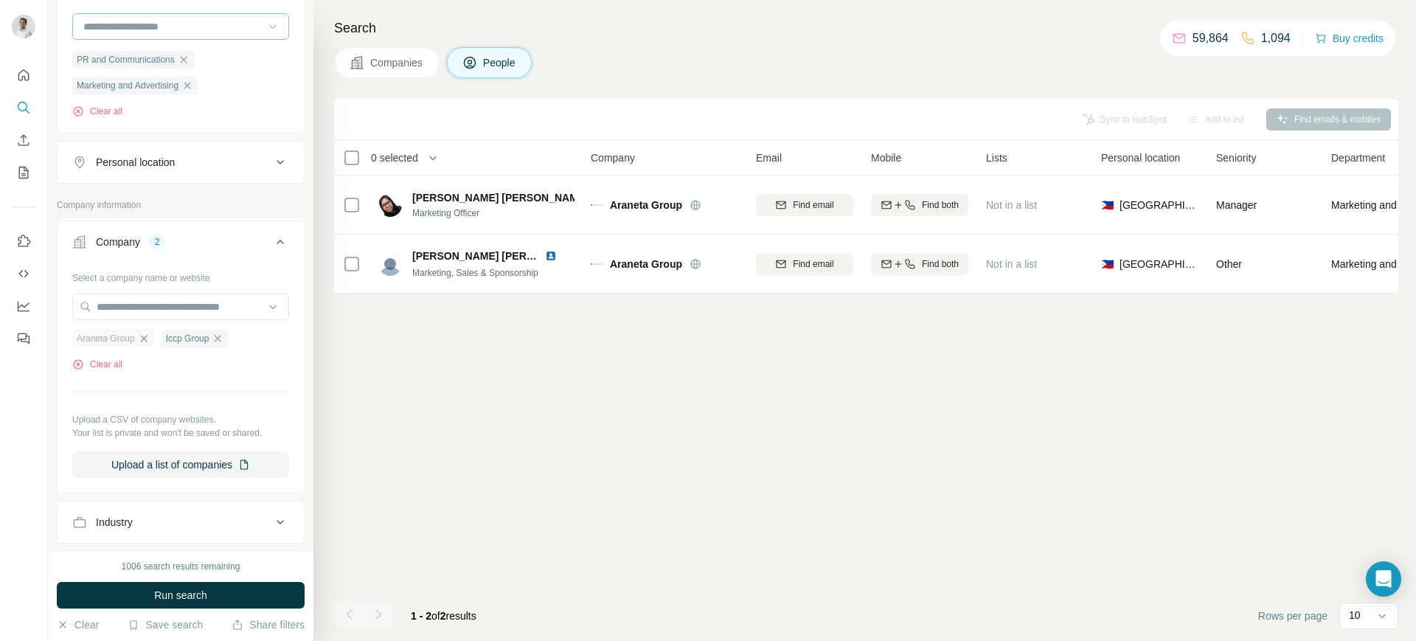
click at [148, 339] on icon "button" at bounding box center [144, 339] width 12 height 12
click at [171, 512] on span "Run search" at bounding box center [180, 595] width 53 height 15
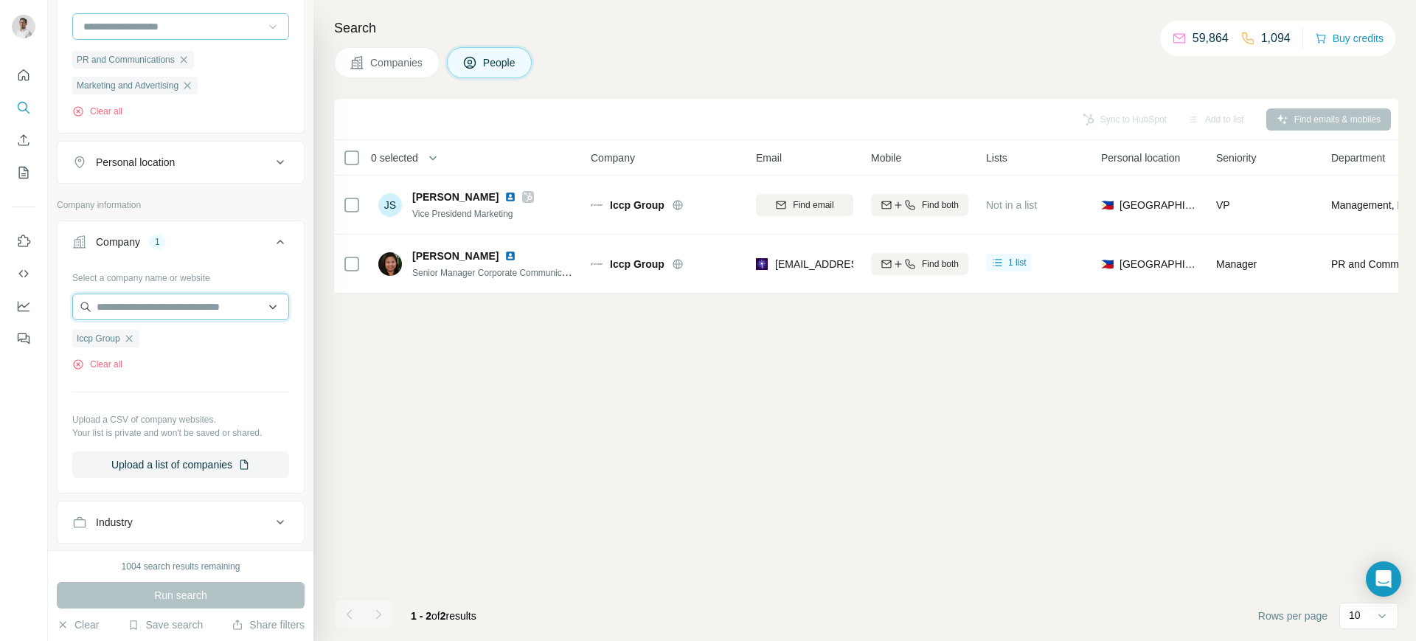
click at [208, 302] on input "text" at bounding box center [180, 307] width 217 height 27
paste input "**********"
type input "**********"
click at [190, 337] on p "Makati Development" at bounding box center [161, 341] width 94 height 15
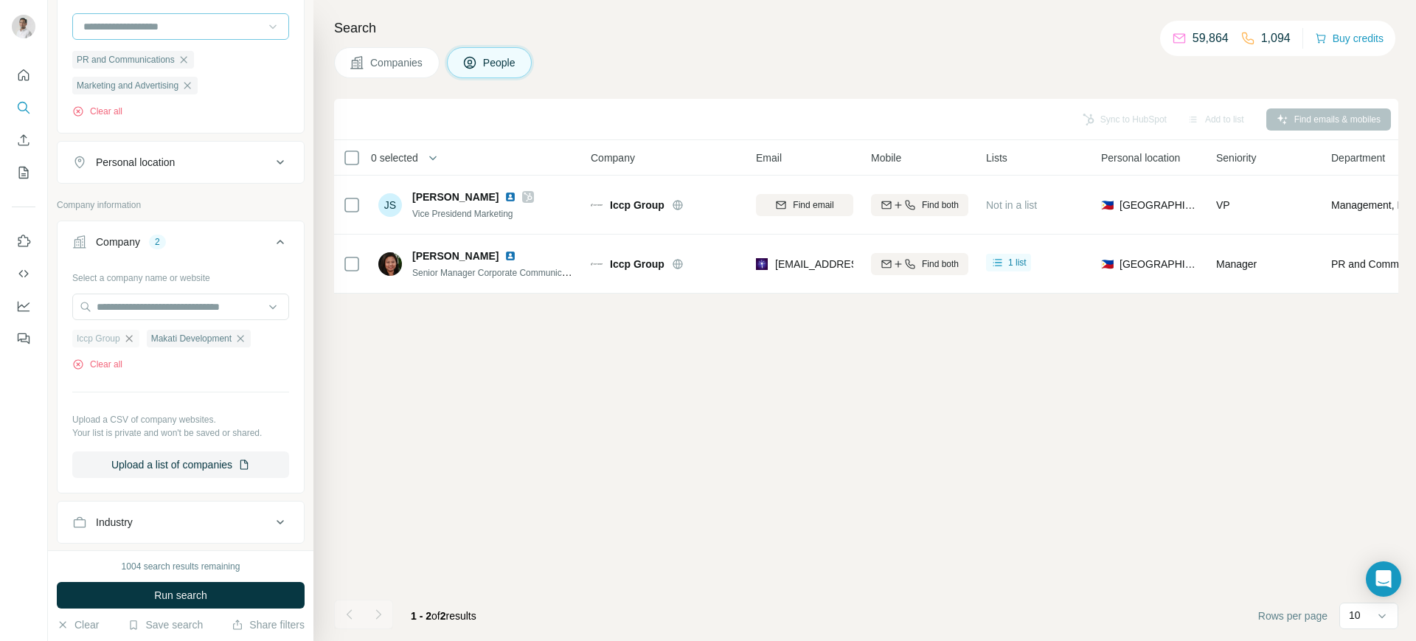
click at [135, 341] on icon "button" at bounding box center [129, 339] width 12 height 12
click at [211, 512] on button "Run search" at bounding box center [181, 595] width 248 height 27
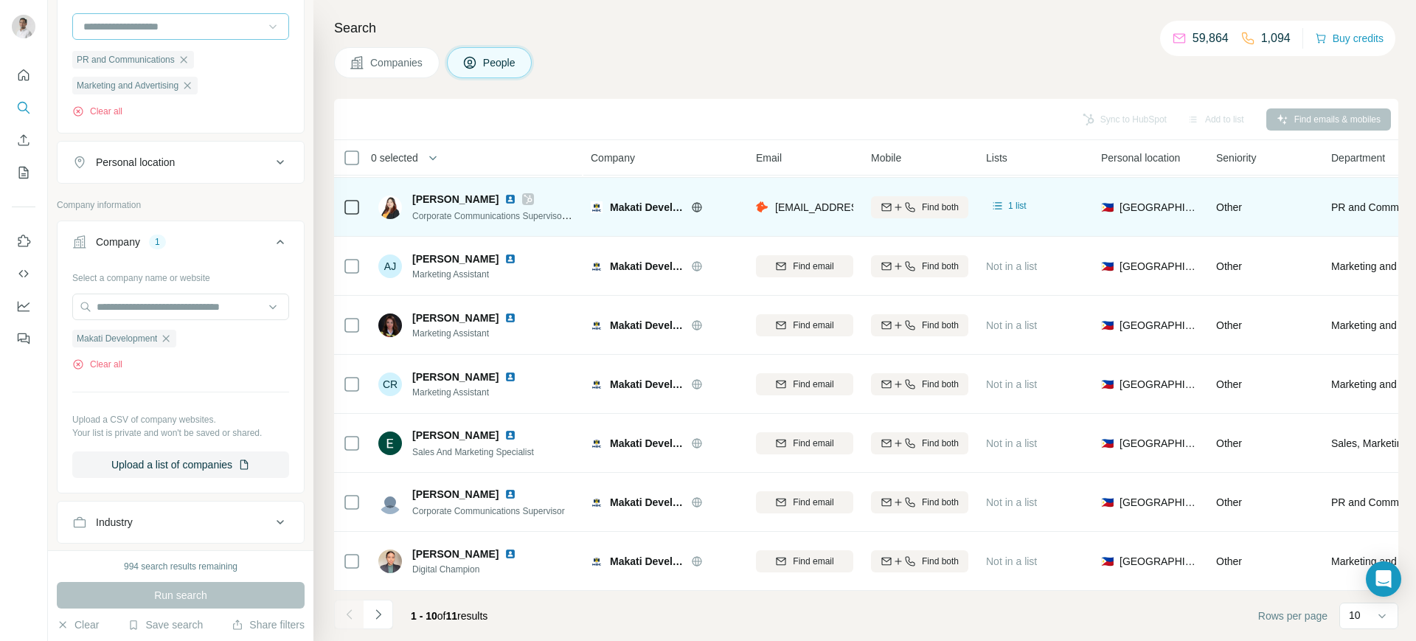
scroll to position [184, 0]
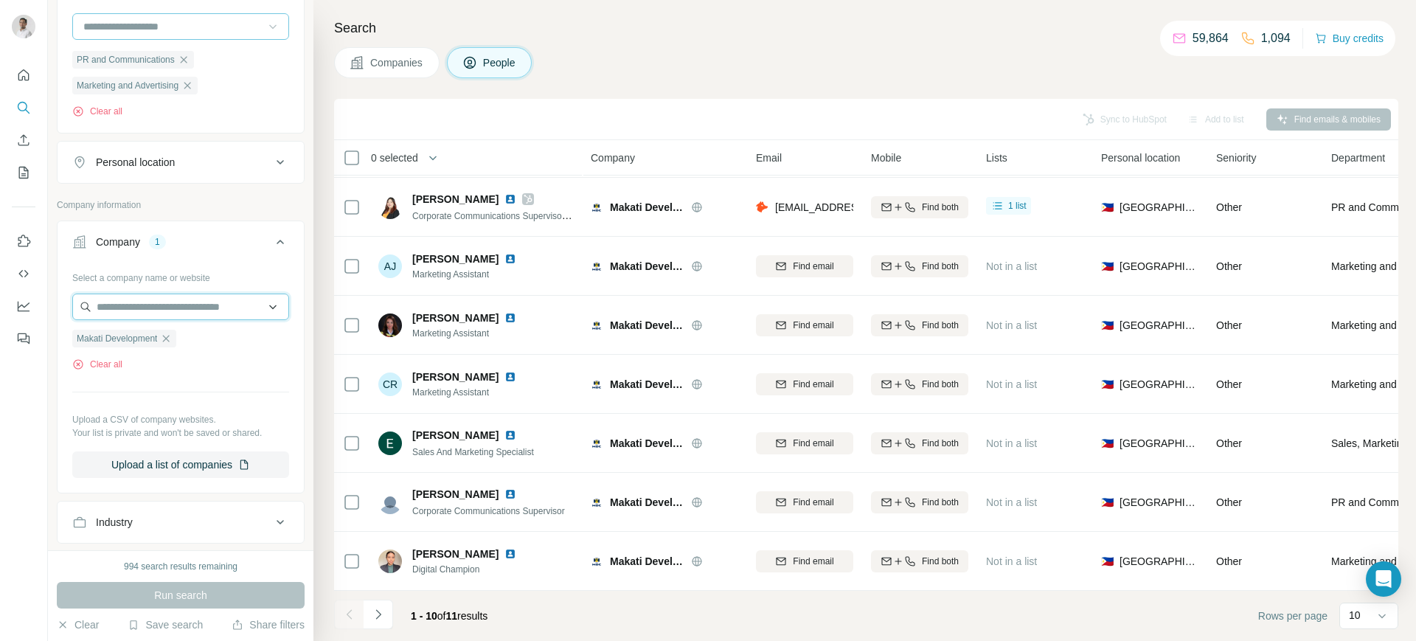
click at [190, 311] on input "text" at bounding box center [180, 307] width 217 height 27
paste input "**********"
type input "**********"
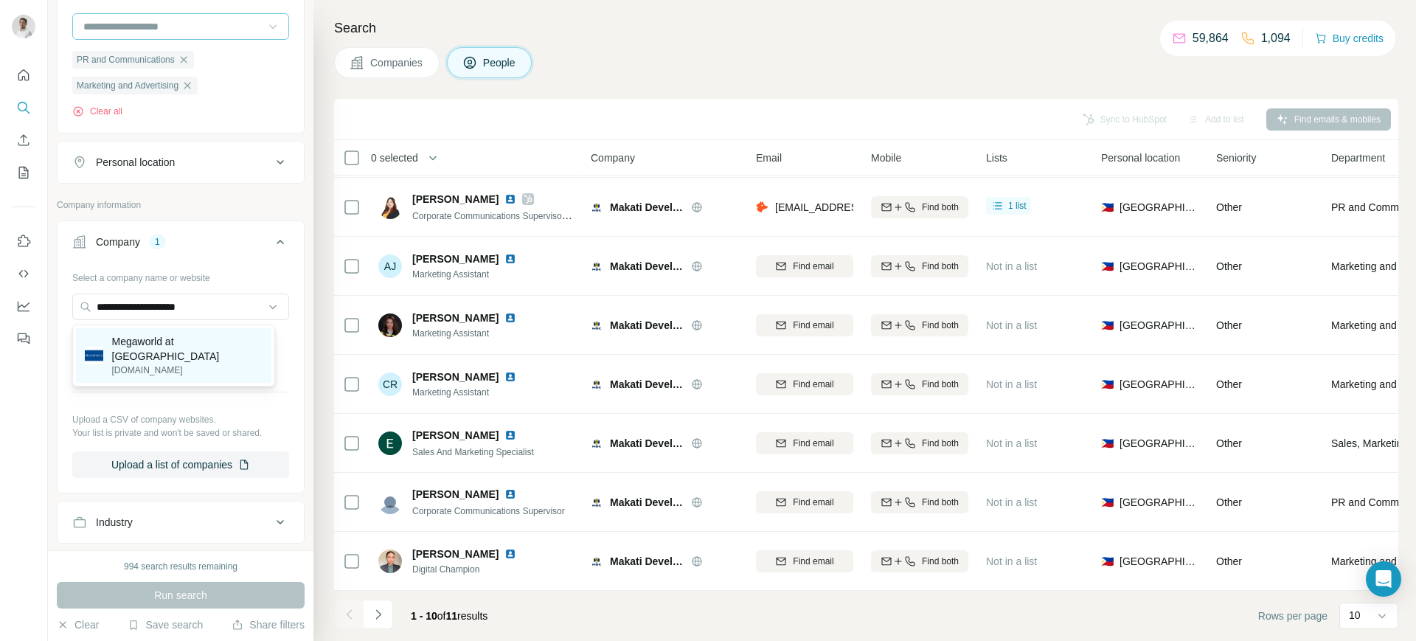
click at [190, 345] on p "Megaworld at The Fort" at bounding box center [187, 349] width 151 height 30
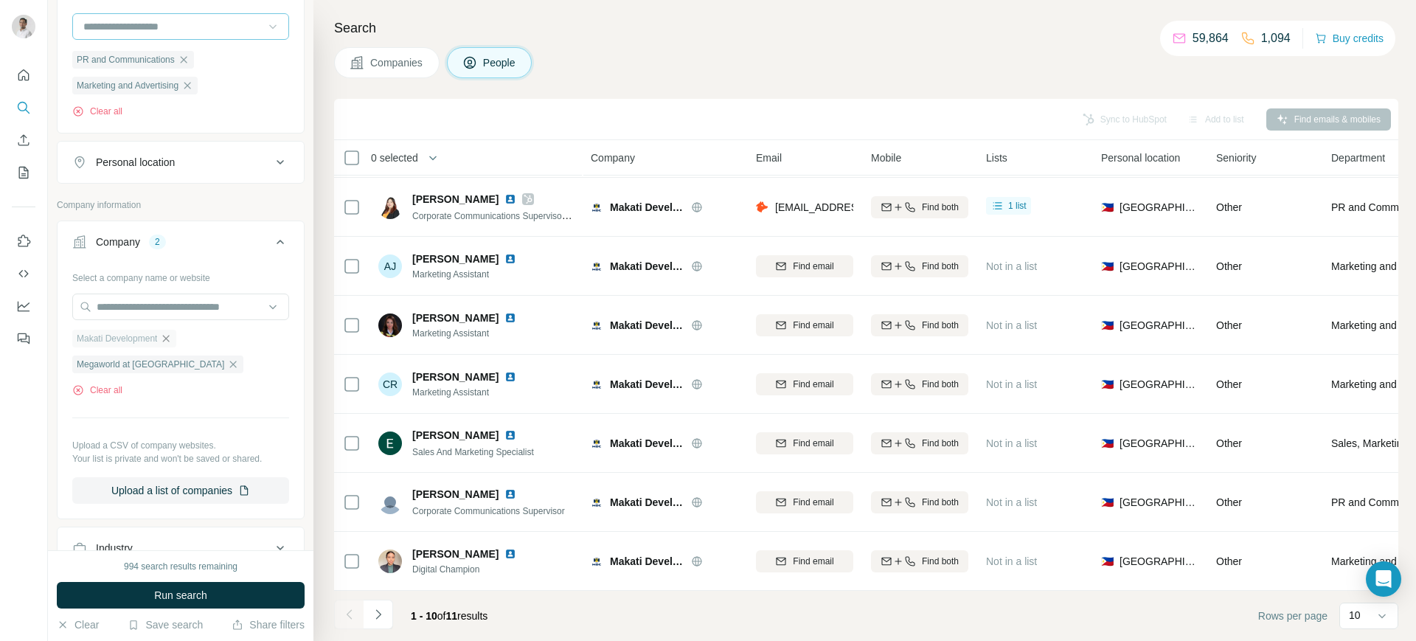
click at [169, 342] on icon "button" at bounding box center [166, 338] width 7 height 7
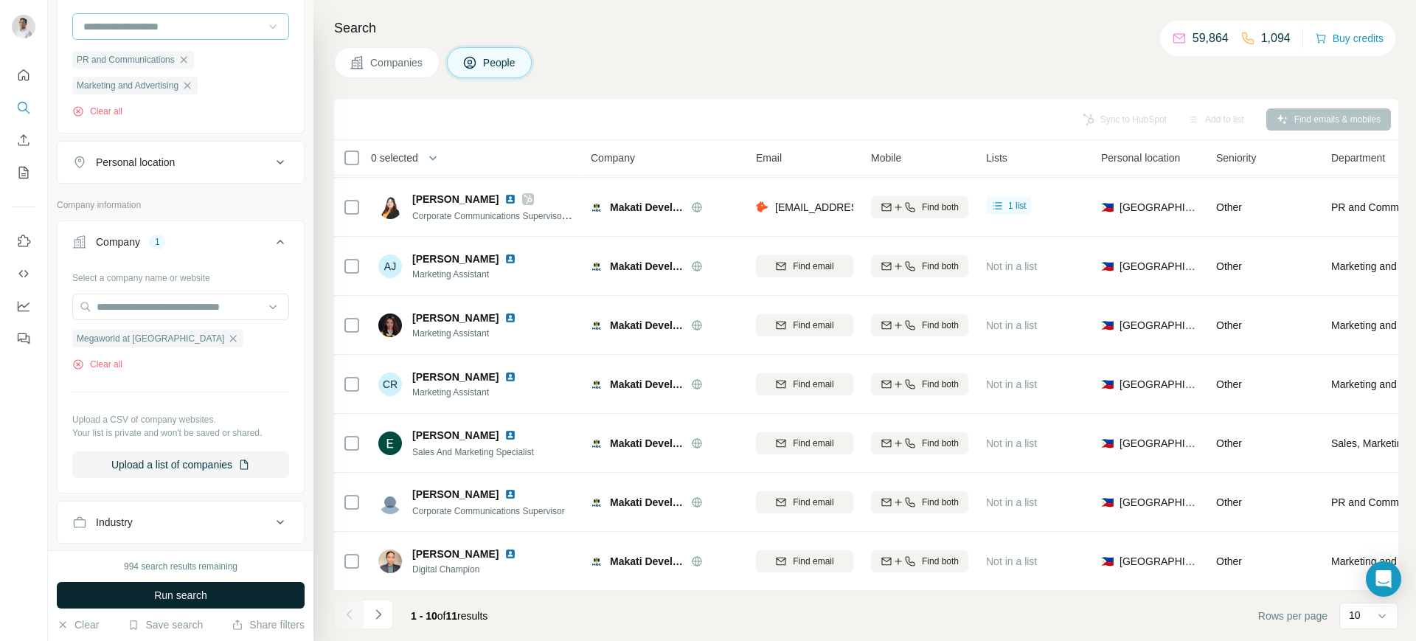
click at [190, 512] on span "Run search" at bounding box center [180, 595] width 53 height 15
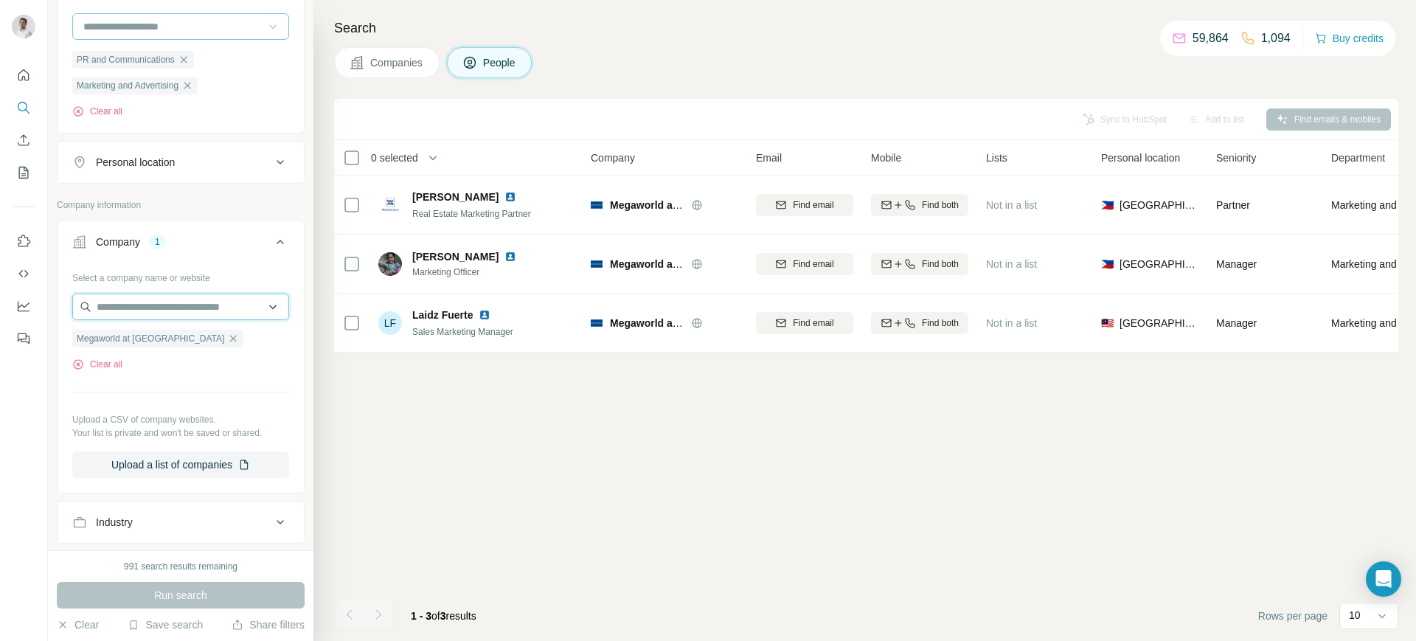
click at [237, 305] on input "text" at bounding box center [180, 307] width 217 height 27
paste input "**********"
type input "**********"
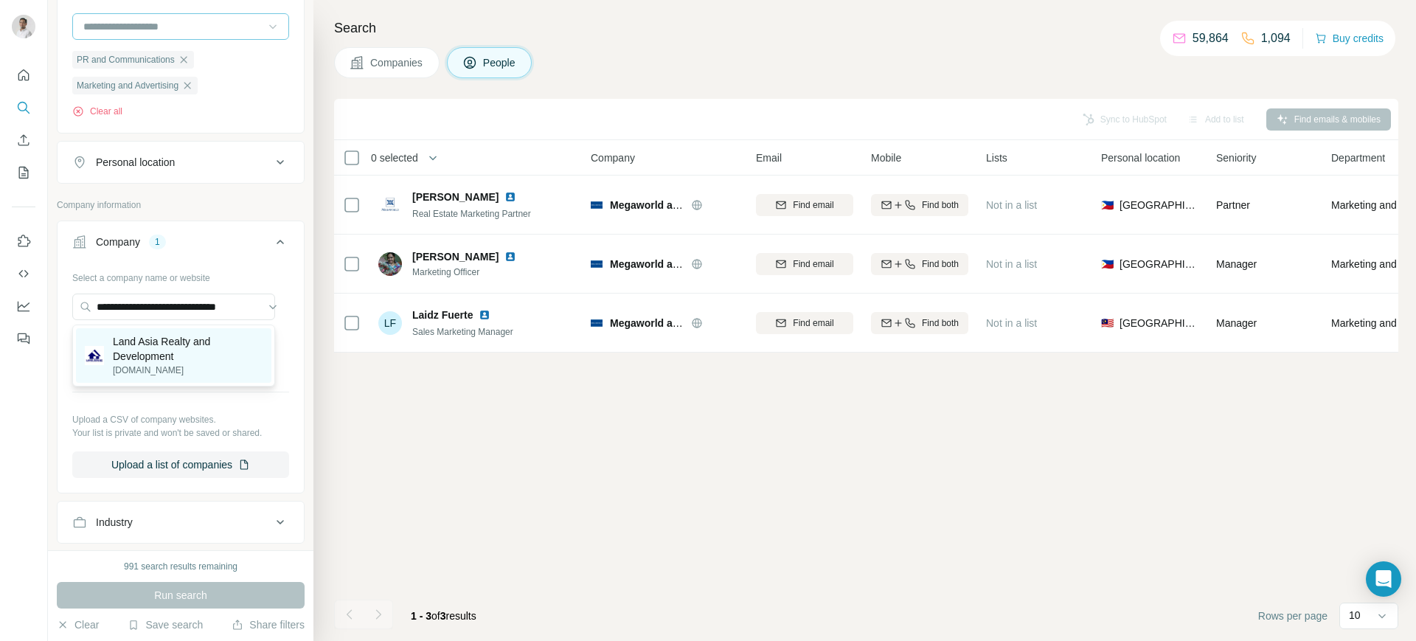
scroll to position [0, 0]
click at [190, 352] on p "Land Asia Realty and Development" at bounding box center [188, 349] width 150 height 30
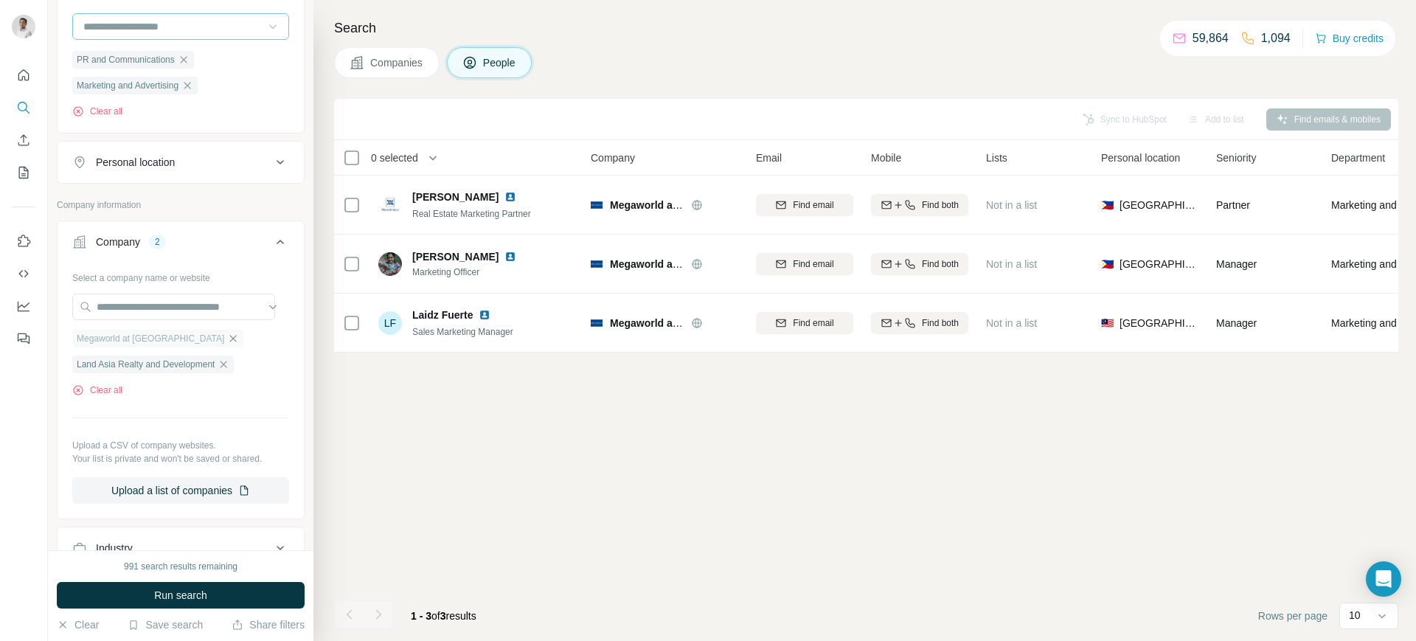
click at [227, 342] on icon "button" at bounding box center [233, 339] width 12 height 12
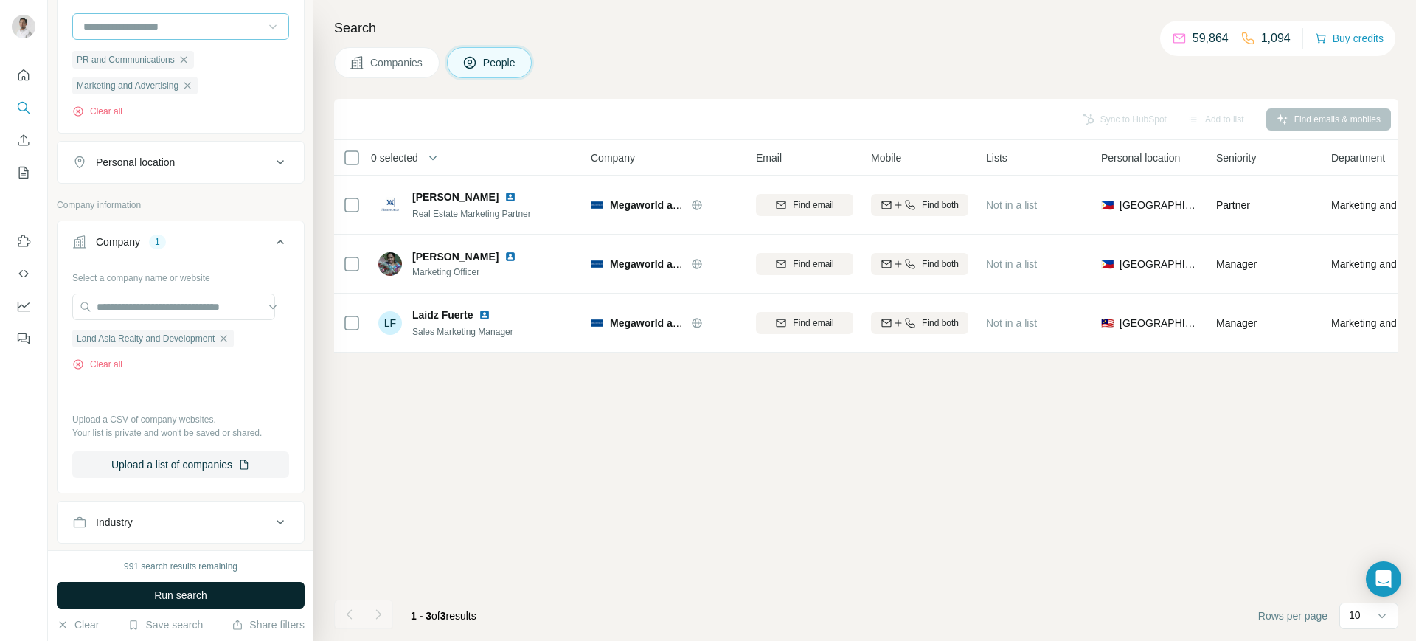
click at [199, 512] on span "Run search" at bounding box center [180, 595] width 53 height 15
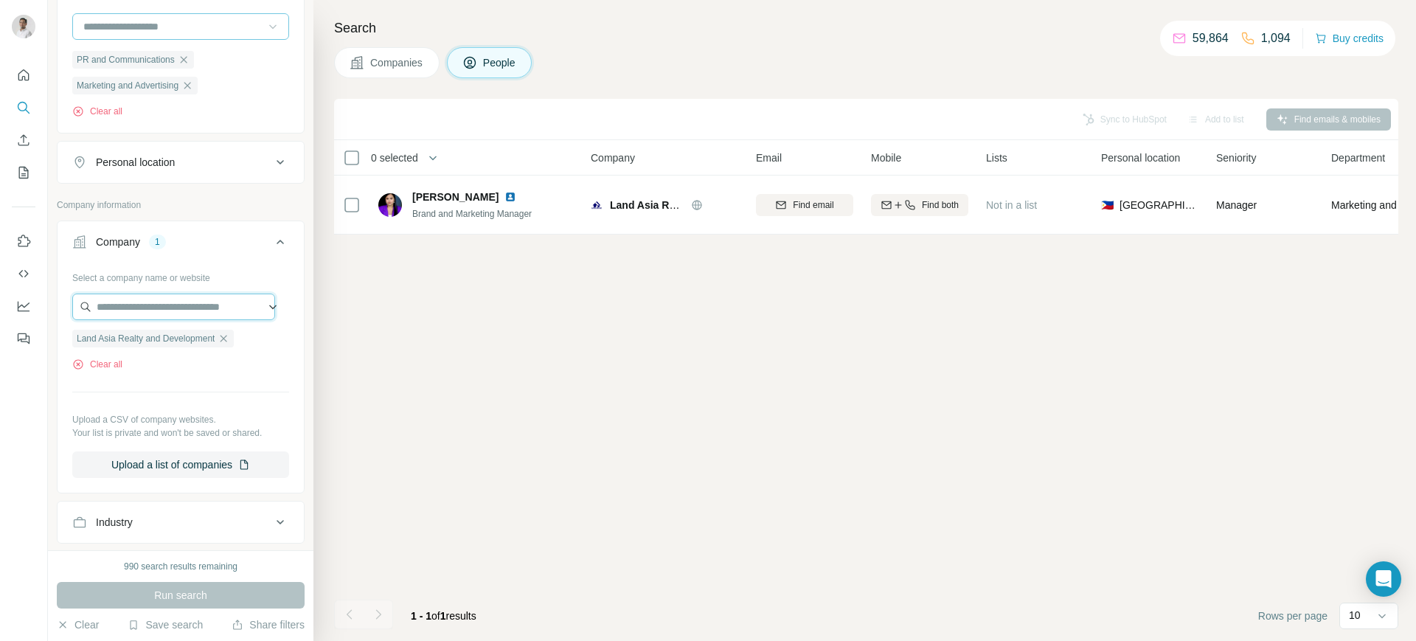
paste input "**********"
click at [196, 300] on input "**********" at bounding box center [173, 307] width 203 height 27
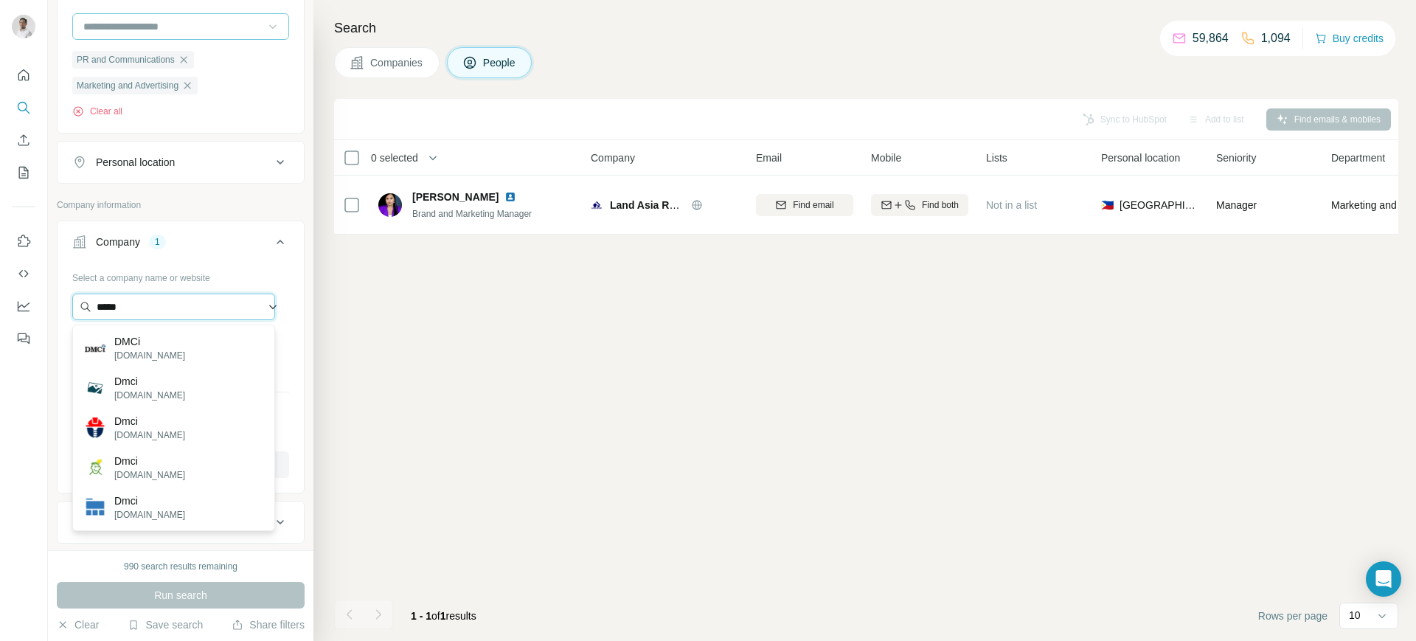
click at [178, 297] on input "****" at bounding box center [173, 307] width 203 height 27
paste input "**********"
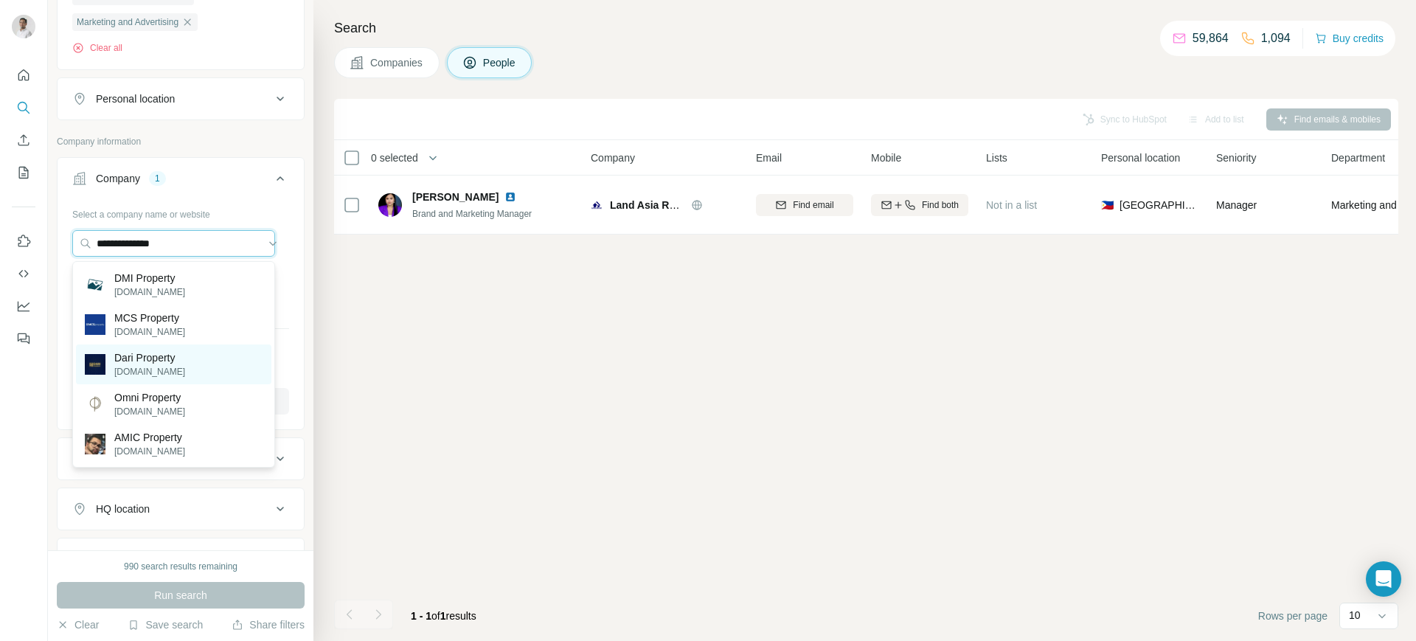
scroll to position [313, 0]
click at [206, 247] on input "**********" at bounding box center [173, 244] width 203 height 27
paste input "text"
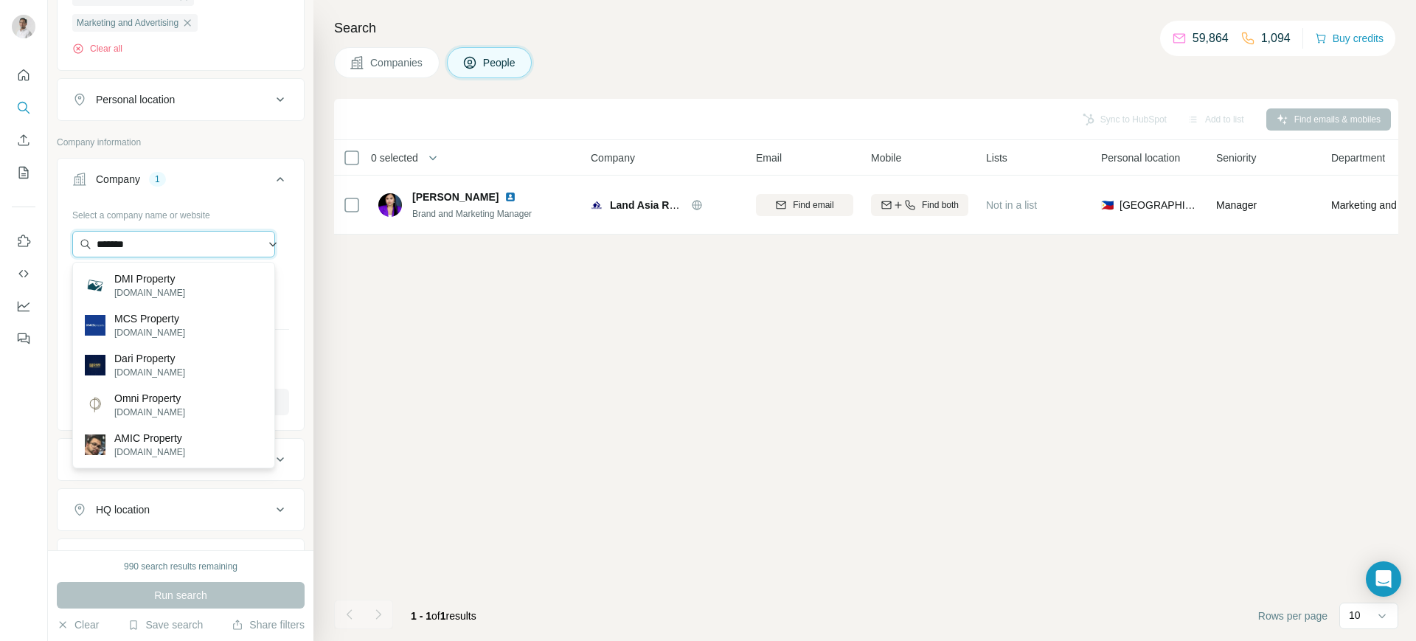
click at [206, 247] on input "*******" at bounding box center [173, 244] width 203 height 27
type input "*******"
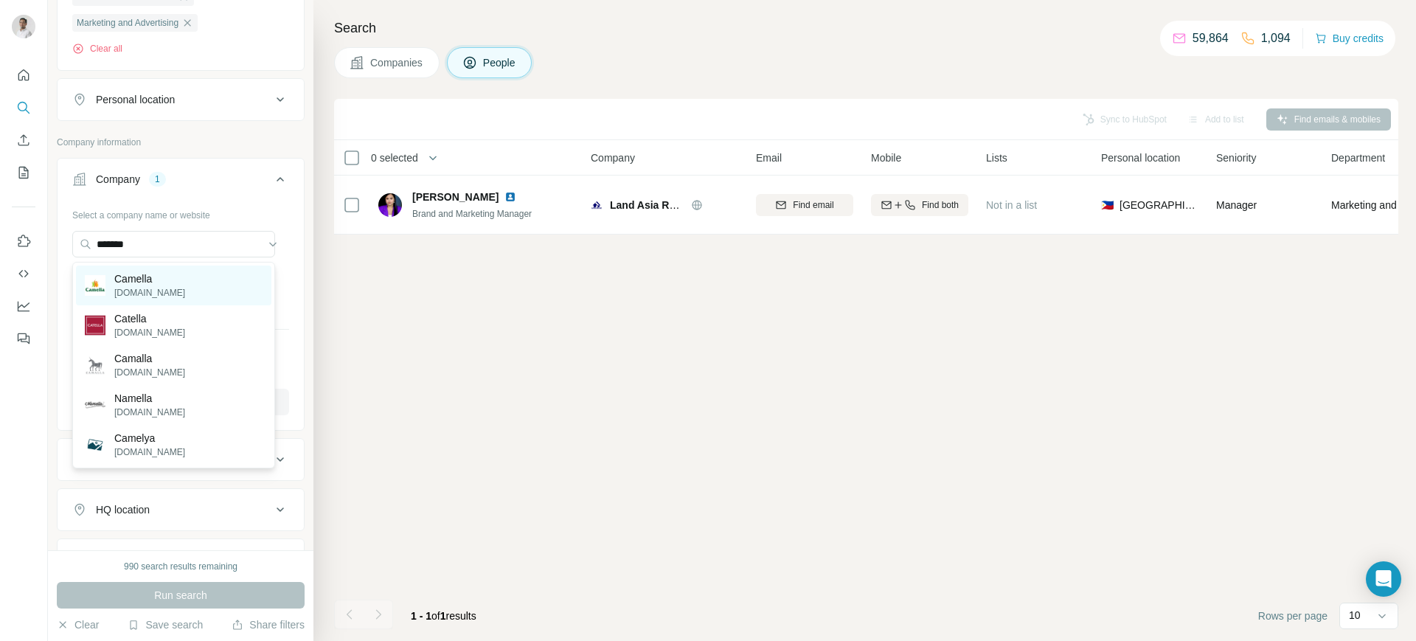
click at [175, 279] on p "Camella" at bounding box center [149, 278] width 71 height 15
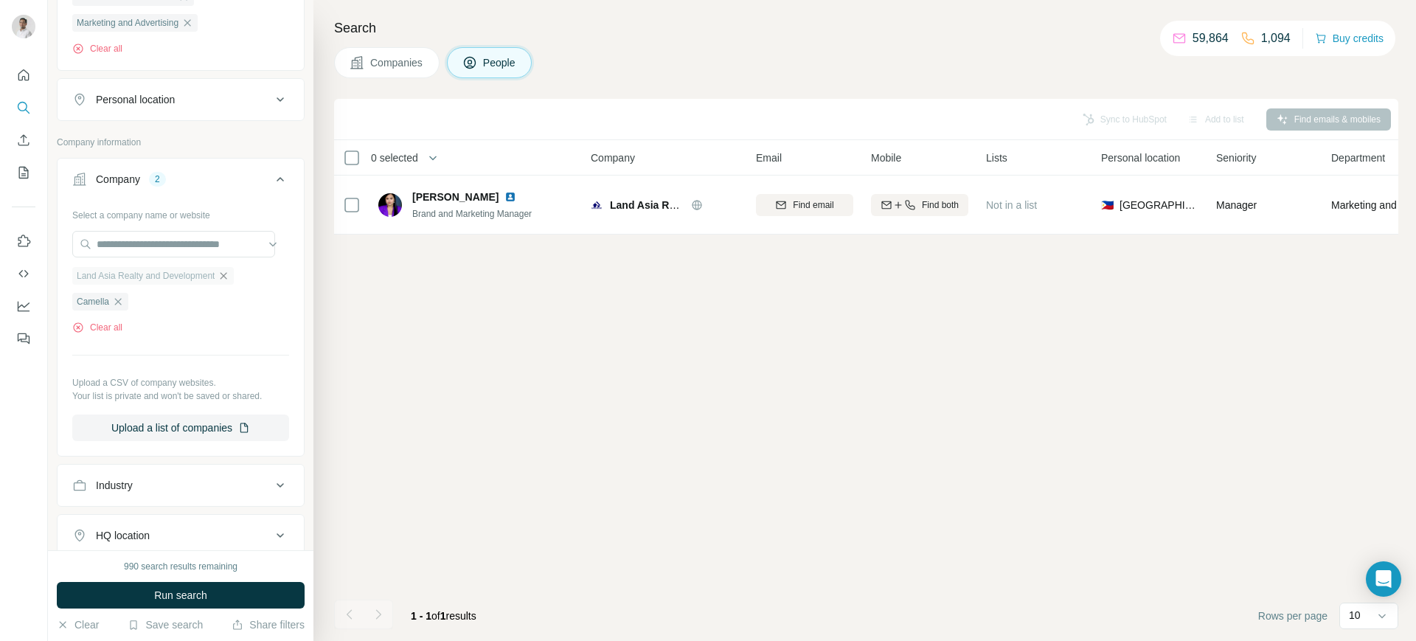
click at [228, 277] on icon "button" at bounding box center [224, 276] width 12 height 12
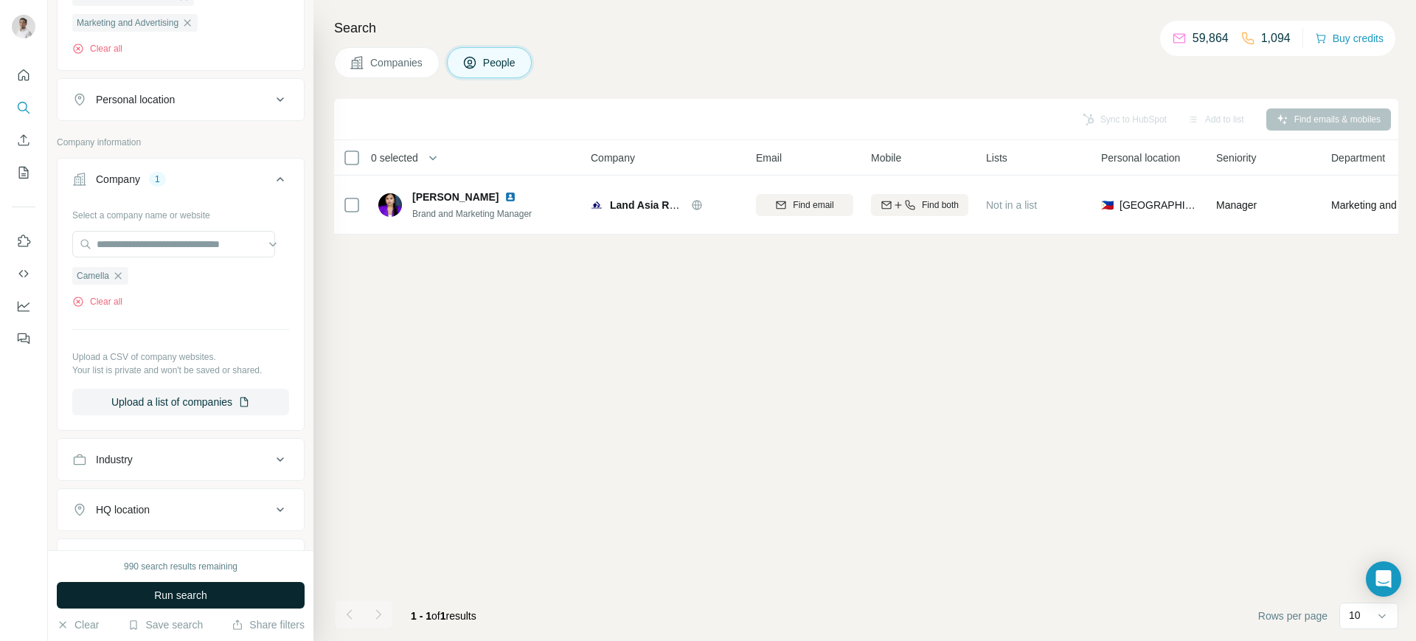
click at [234, 512] on button "Run search" at bounding box center [181, 595] width 248 height 27
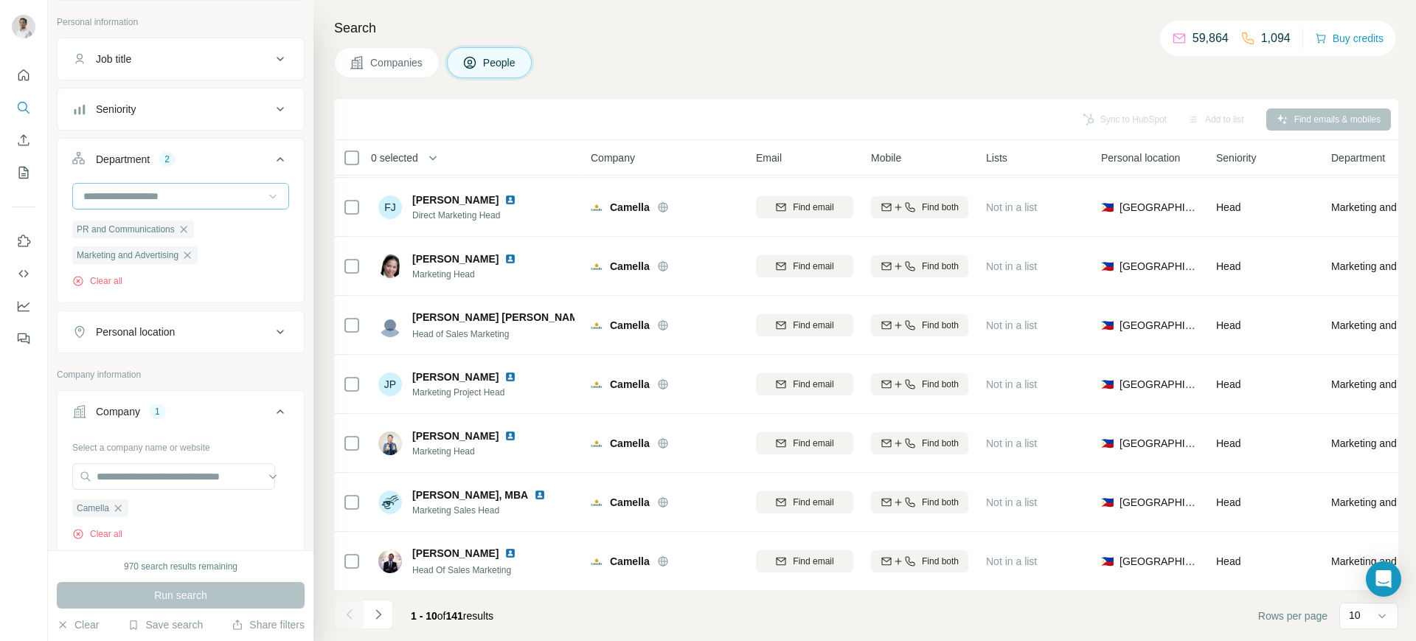
scroll to position [77, 0]
click at [191, 260] on icon "button" at bounding box center [187, 258] width 7 height 7
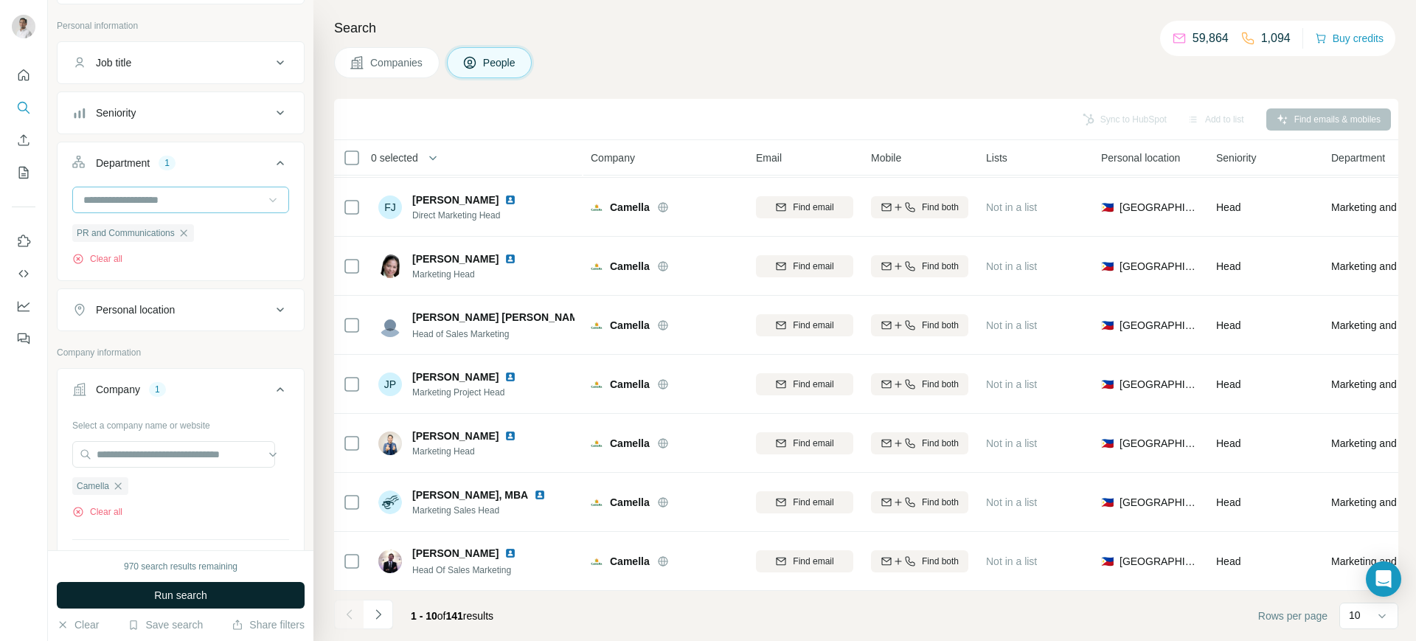
click at [213, 512] on button "Run search" at bounding box center [181, 595] width 248 height 27
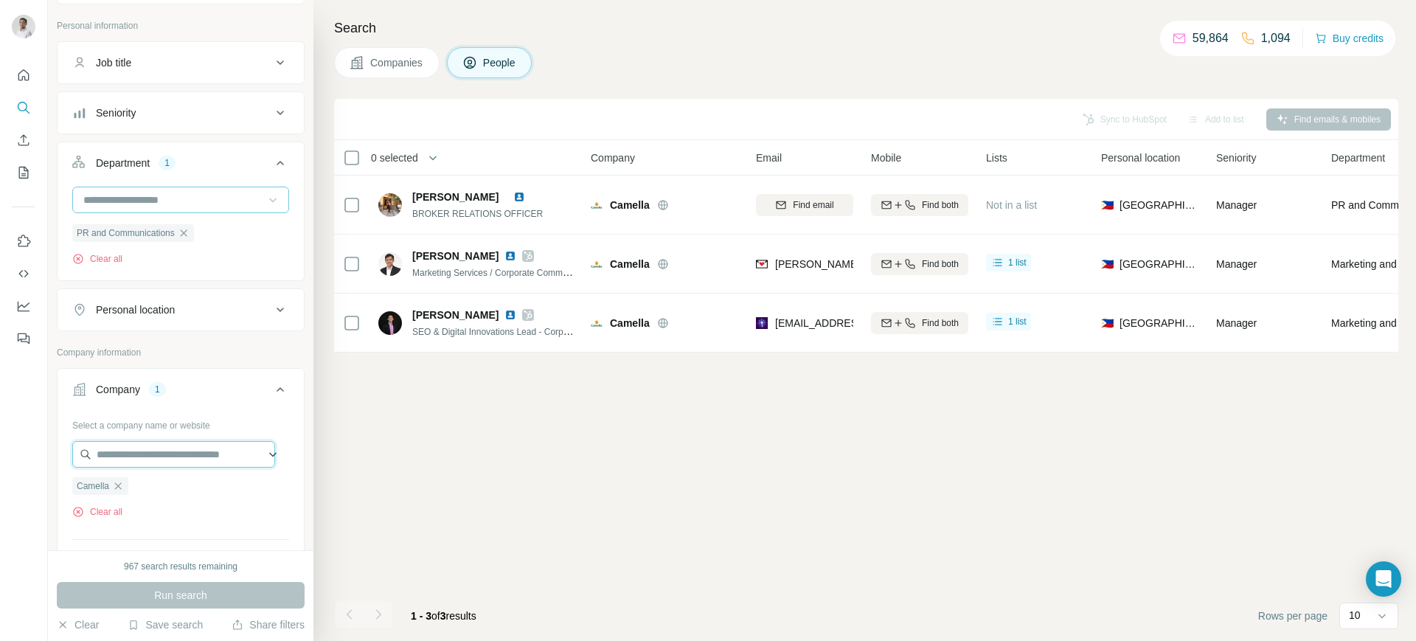
click at [167, 463] on input "text" at bounding box center [173, 454] width 203 height 27
paste input "****"
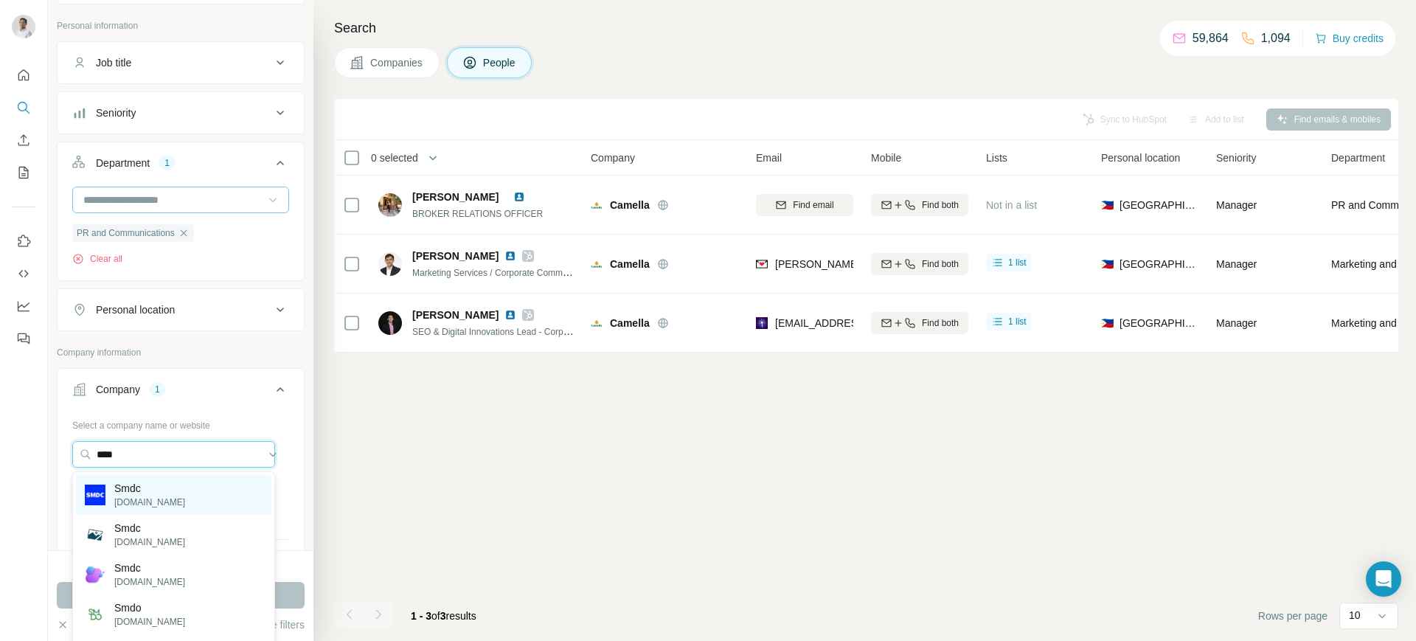
type input "****"
click at [169, 488] on div "Smdc smdc.com" at bounding box center [174, 495] width 196 height 40
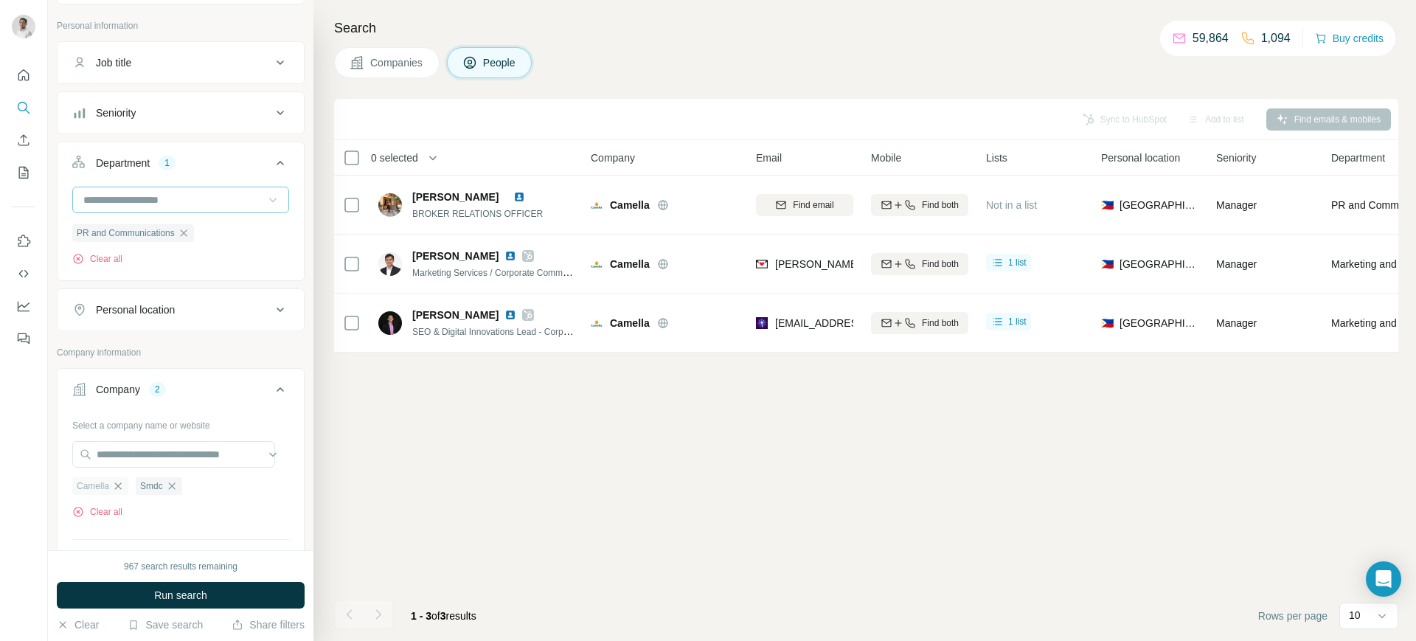
click at [120, 490] on icon "button" at bounding box center [118, 486] width 12 height 12
click at [179, 512] on span "Run search" at bounding box center [180, 595] width 53 height 15
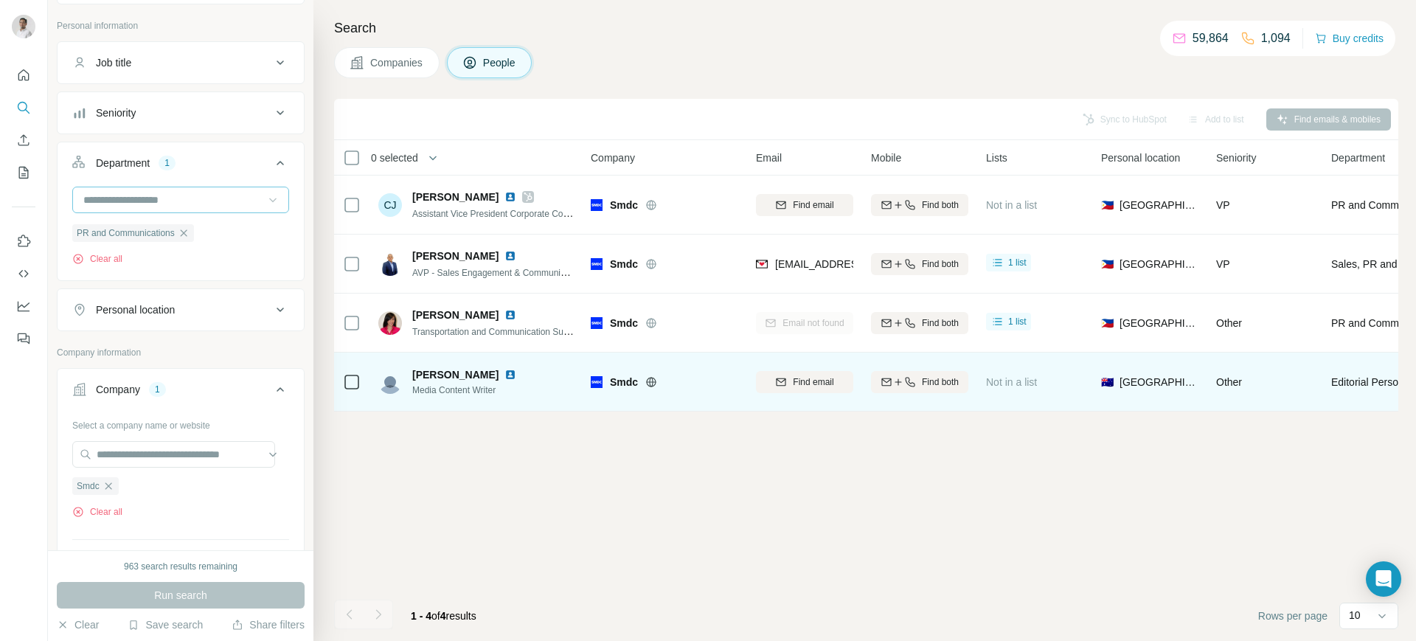
click at [505, 373] on img at bounding box center [511, 375] width 12 height 12
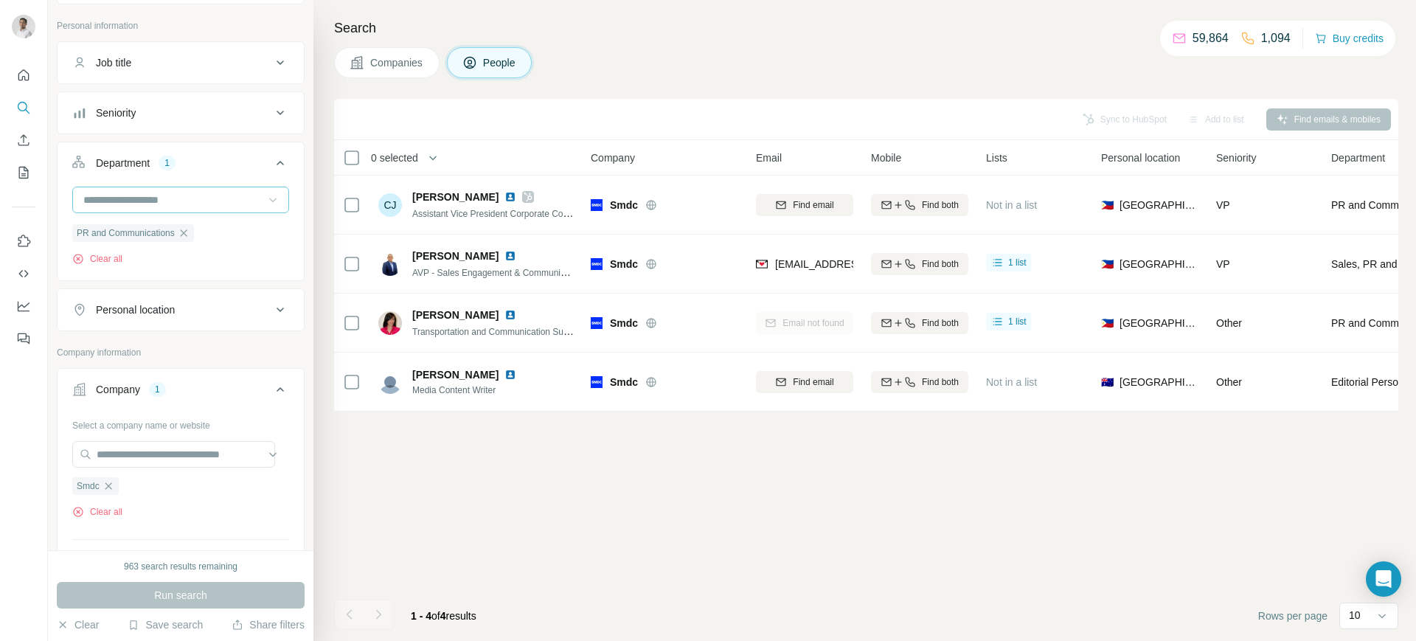
click at [266, 199] on icon at bounding box center [273, 200] width 15 height 15
click at [192, 296] on p "Marketing and Advertising" at bounding box center [144, 297] width 119 height 15
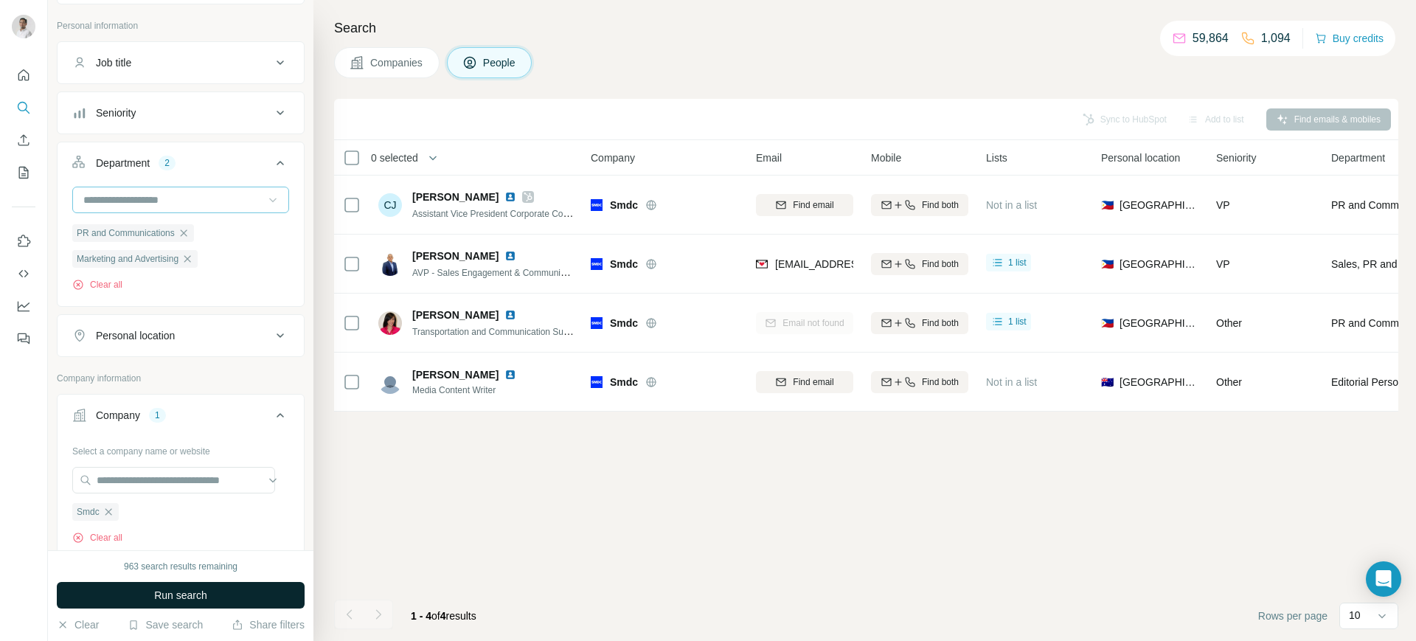
click at [237, 512] on button "Run search" at bounding box center [181, 595] width 248 height 27
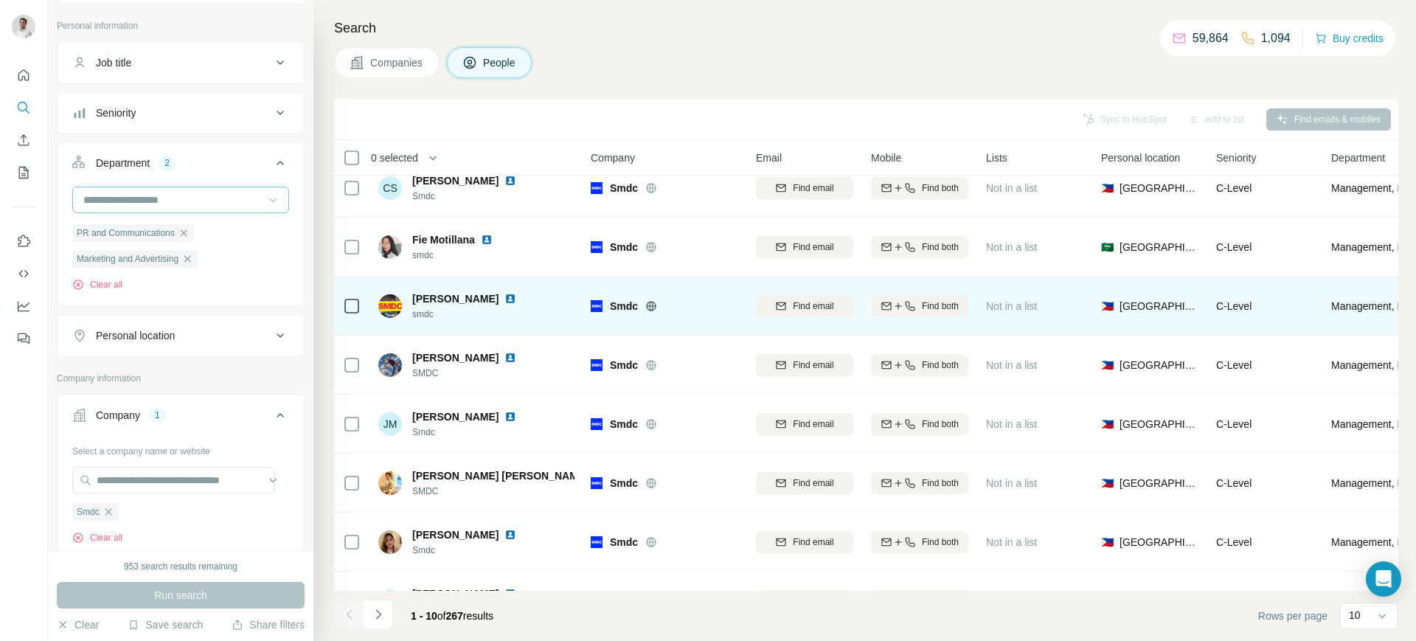
scroll to position [184, 0]
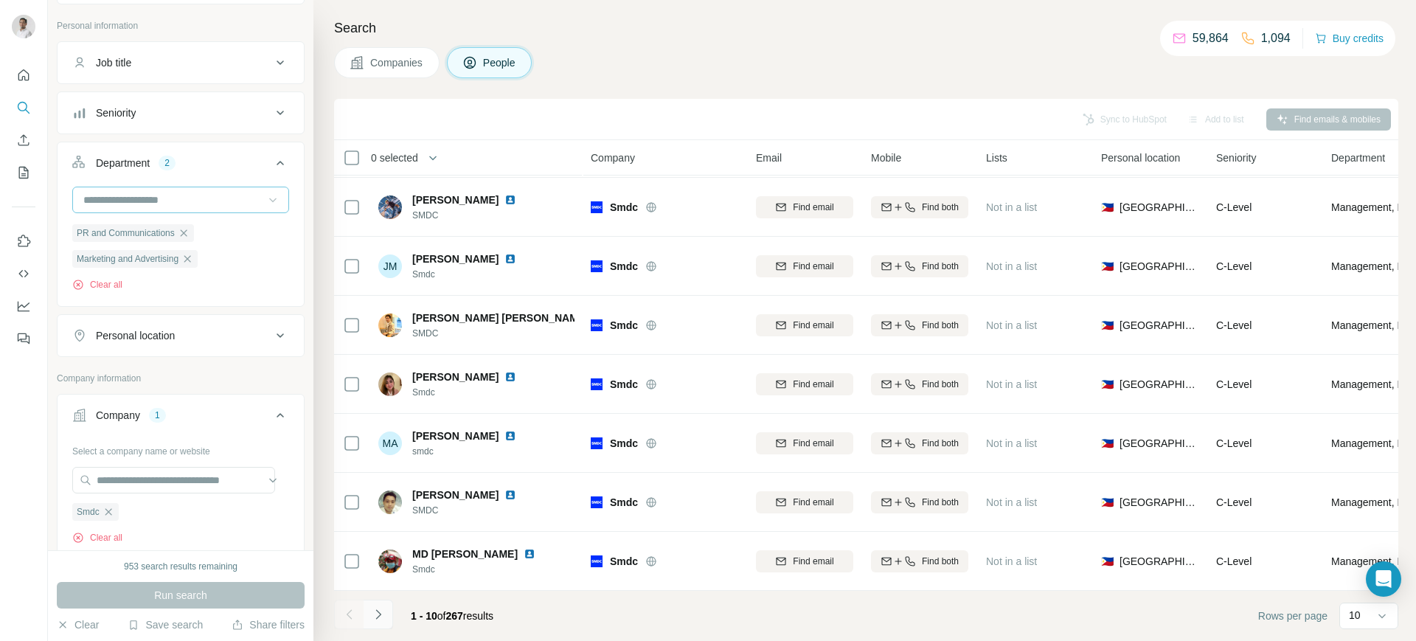
click at [384, 512] on icon "Navigate to next page" at bounding box center [378, 614] width 15 height 15
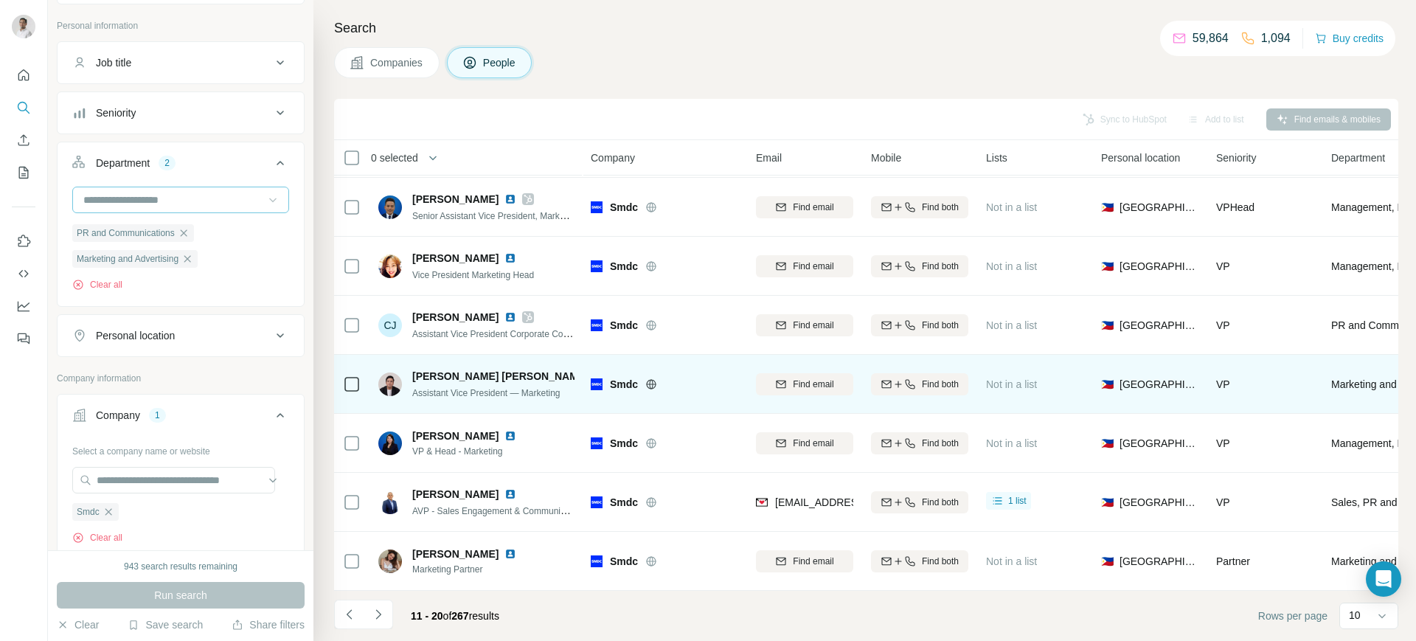
scroll to position [0, 0]
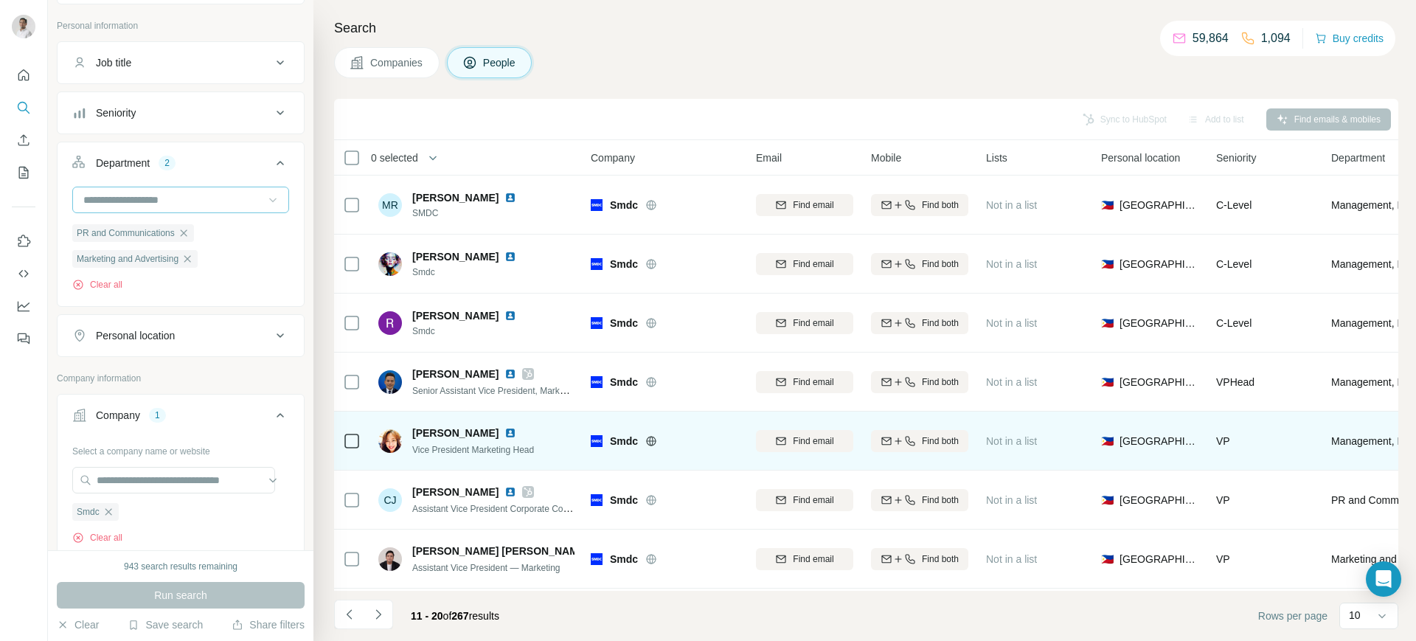
click at [505, 429] on img at bounding box center [511, 433] width 12 height 12
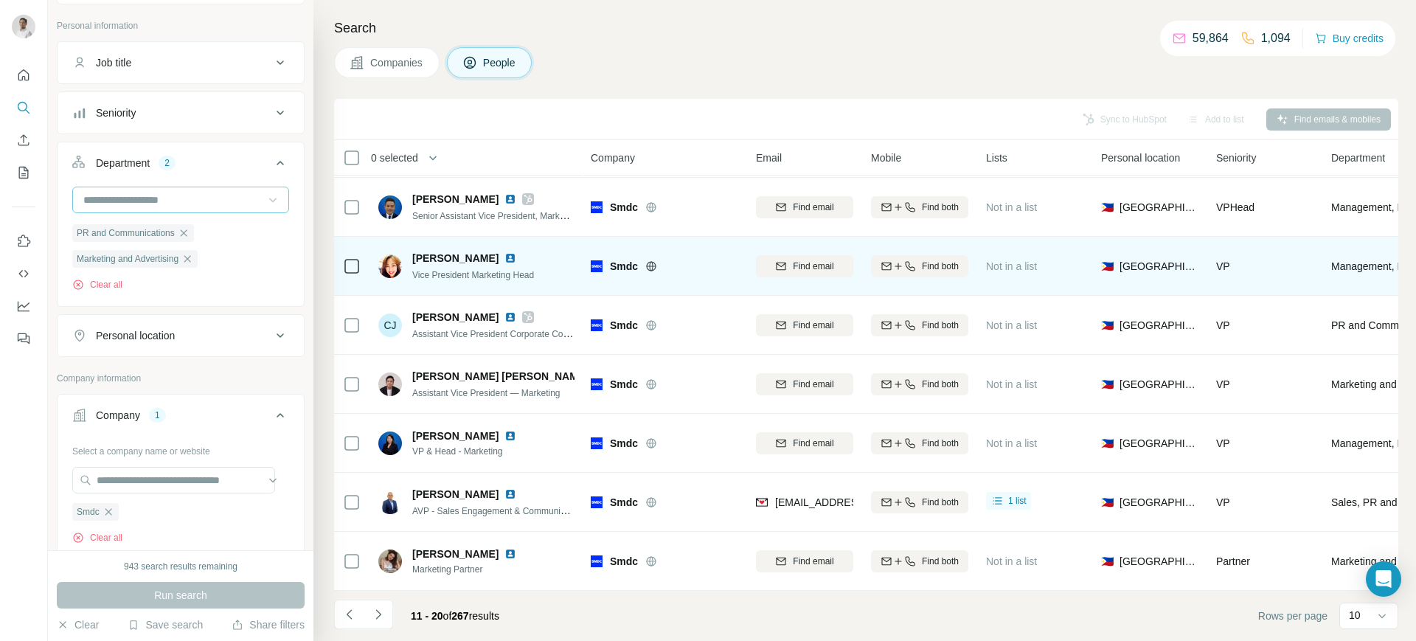
scroll to position [184, 0]
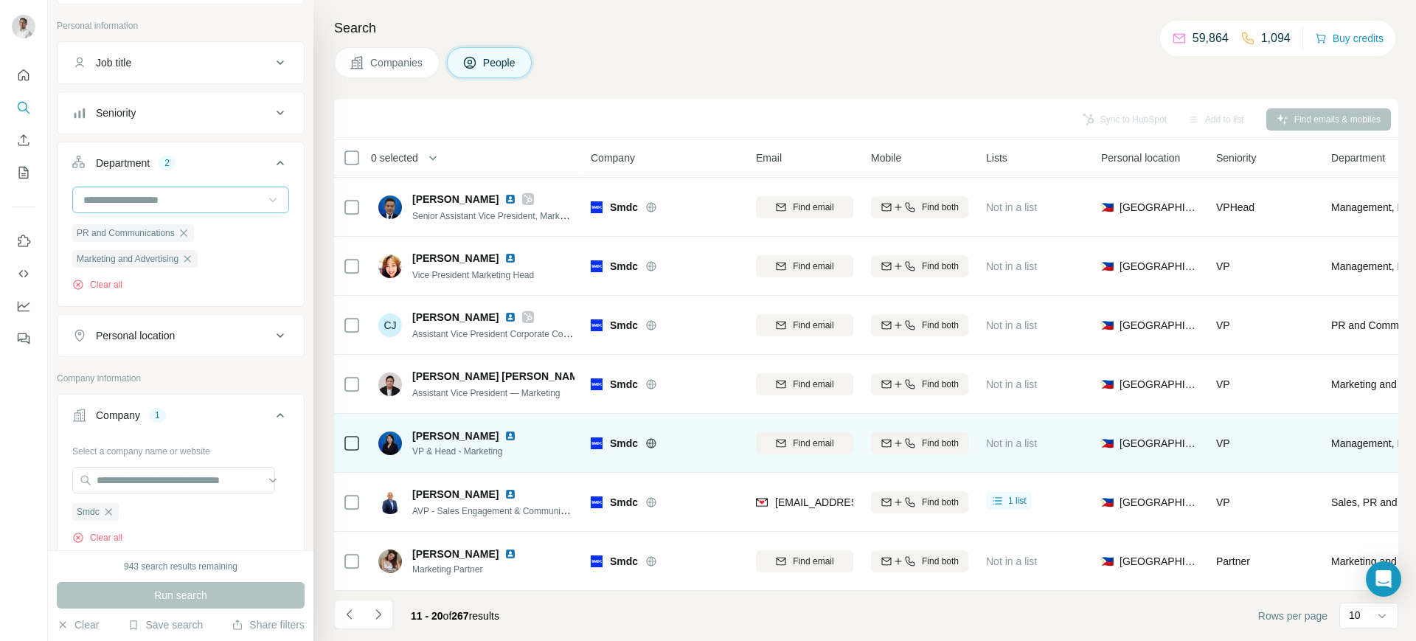
click at [505, 430] on img at bounding box center [511, 436] width 12 height 12
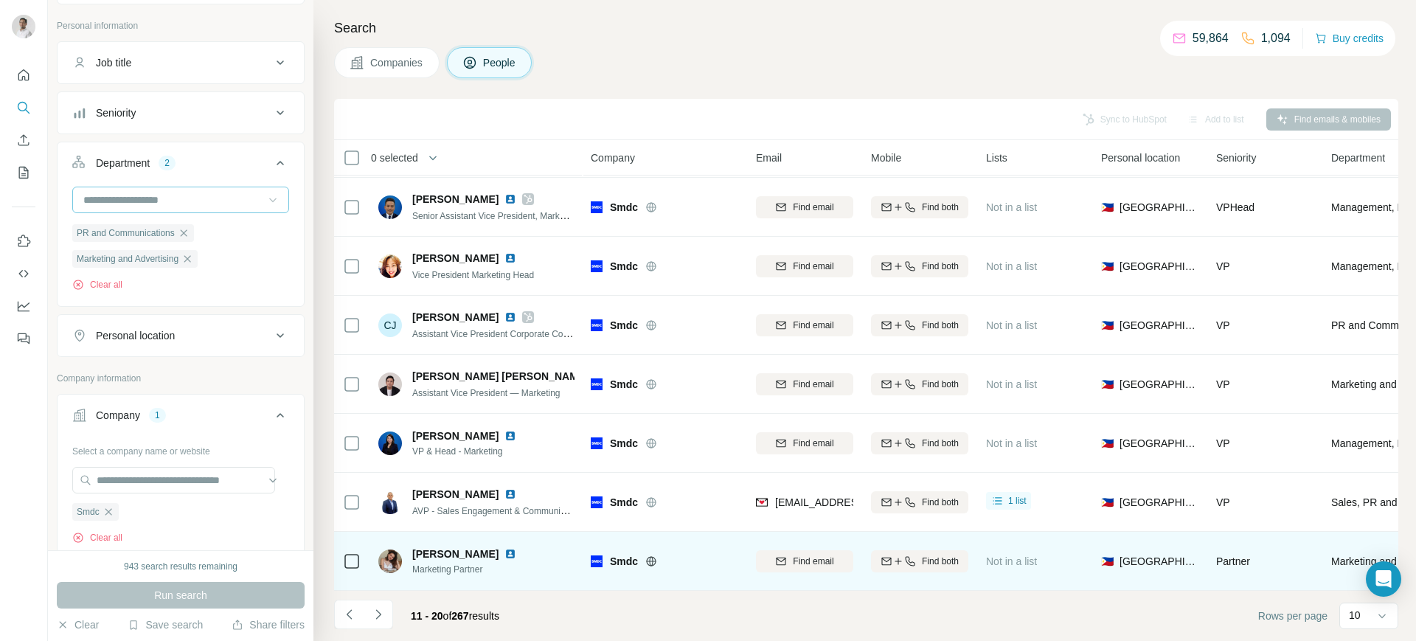
click at [516, 512] on img at bounding box center [511, 554] width 12 height 12
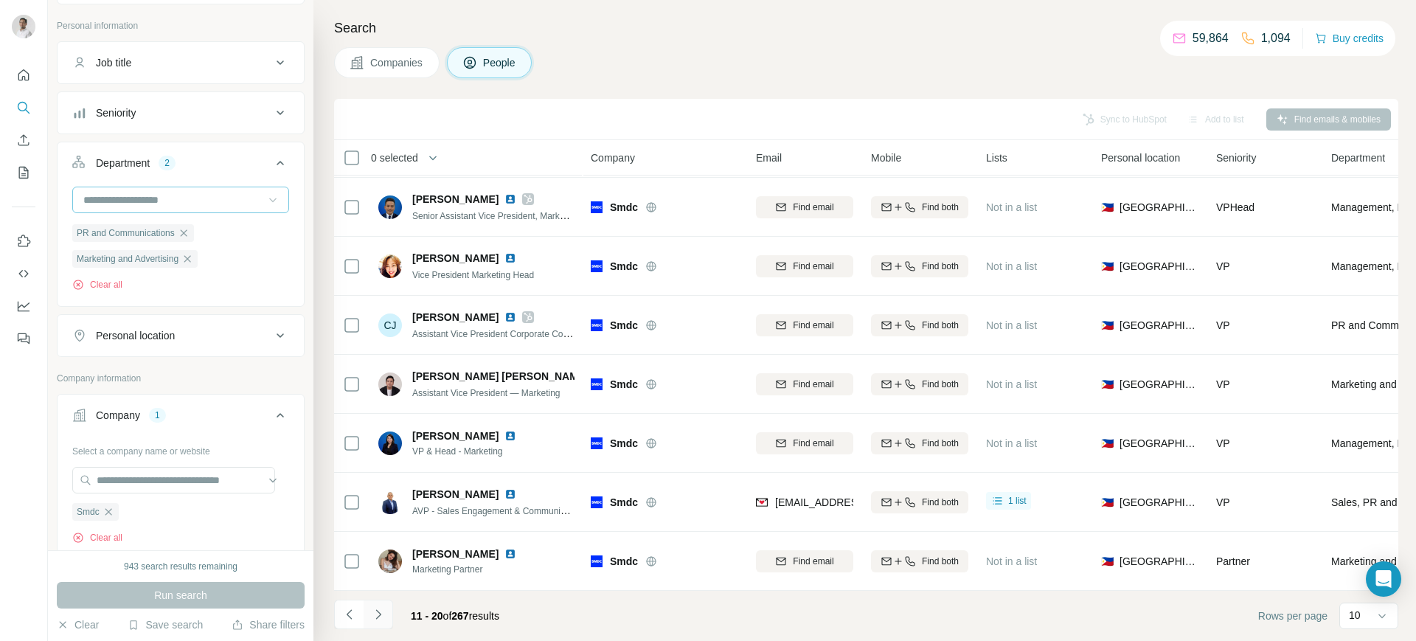
click at [383, 512] on icon "Navigate to next page" at bounding box center [378, 614] width 15 height 15
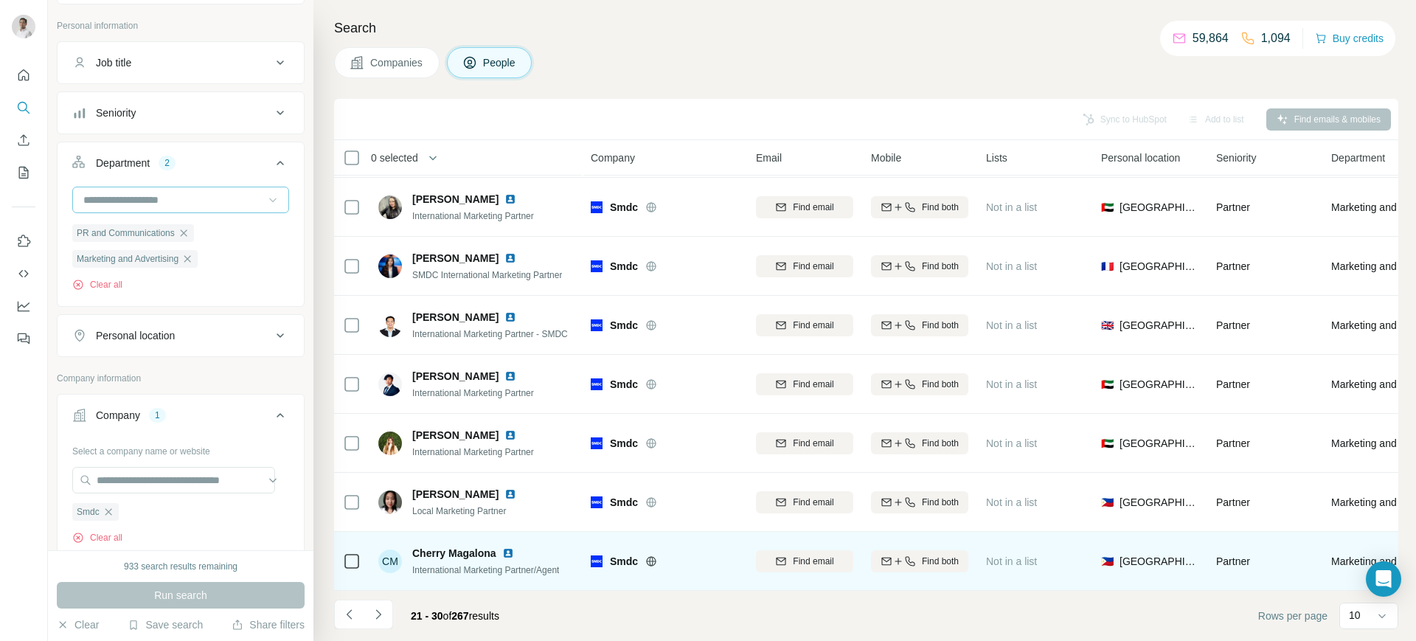
scroll to position [184, 0]
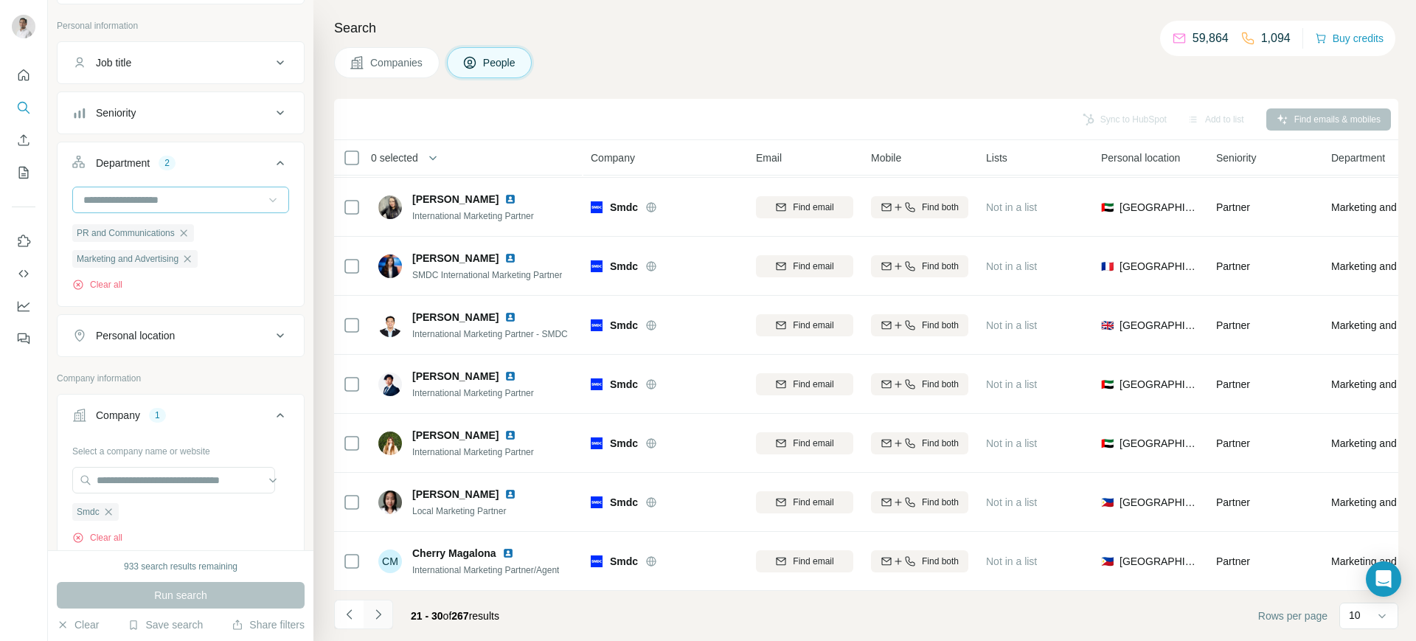
click at [379, 512] on icon "Navigate to next page" at bounding box center [378, 614] width 15 height 15
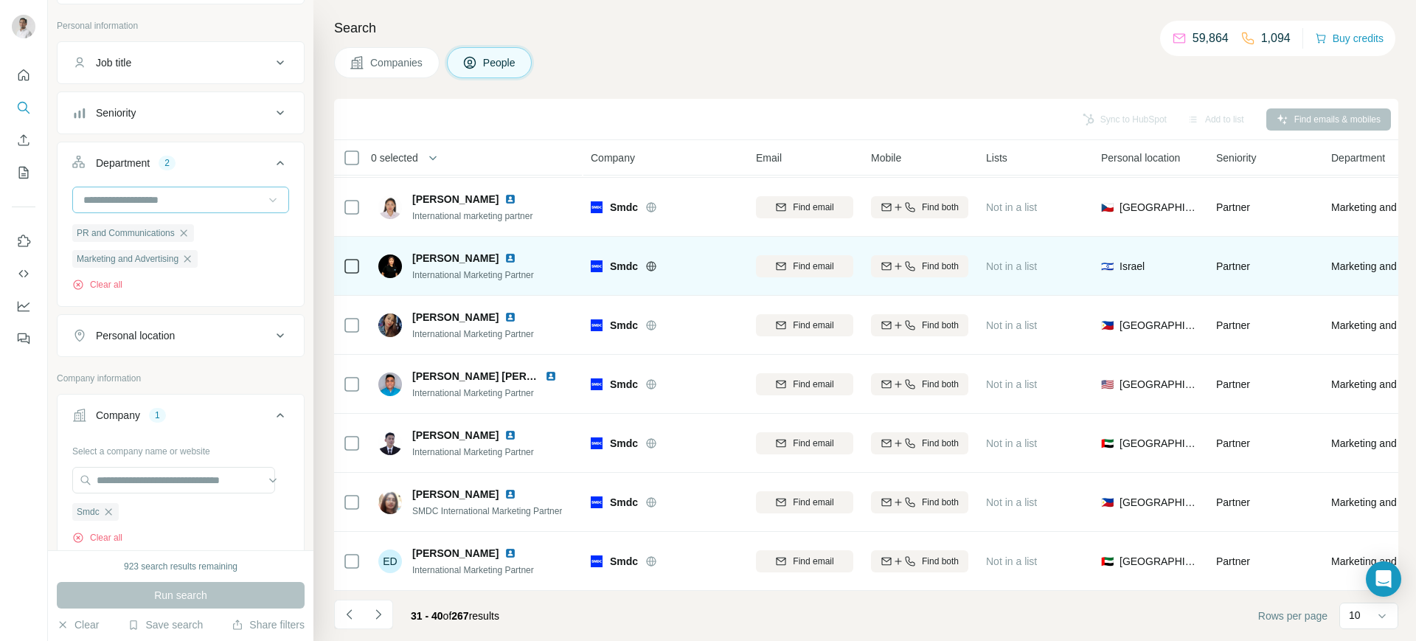
scroll to position [0, 0]
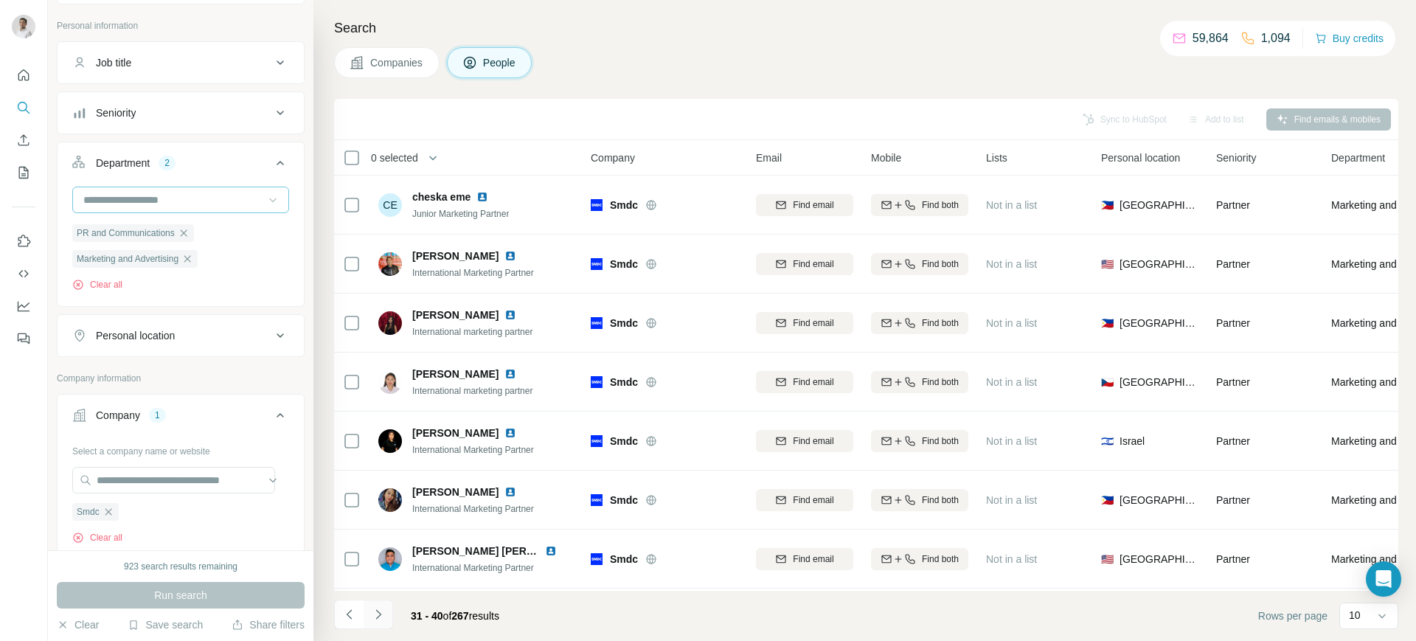
click at [378, 512] on icon "Navigate to next page" at bounding box center [378, 614] width 15 height 15
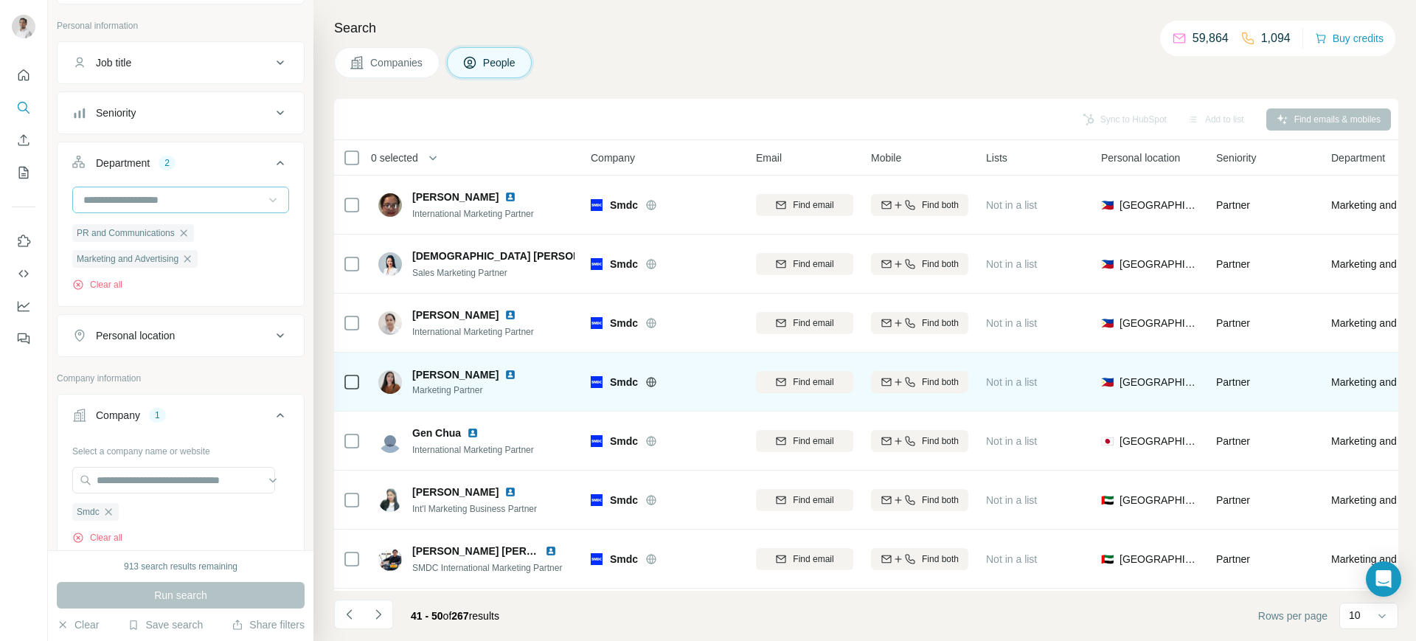
scroll to position [184, 0]
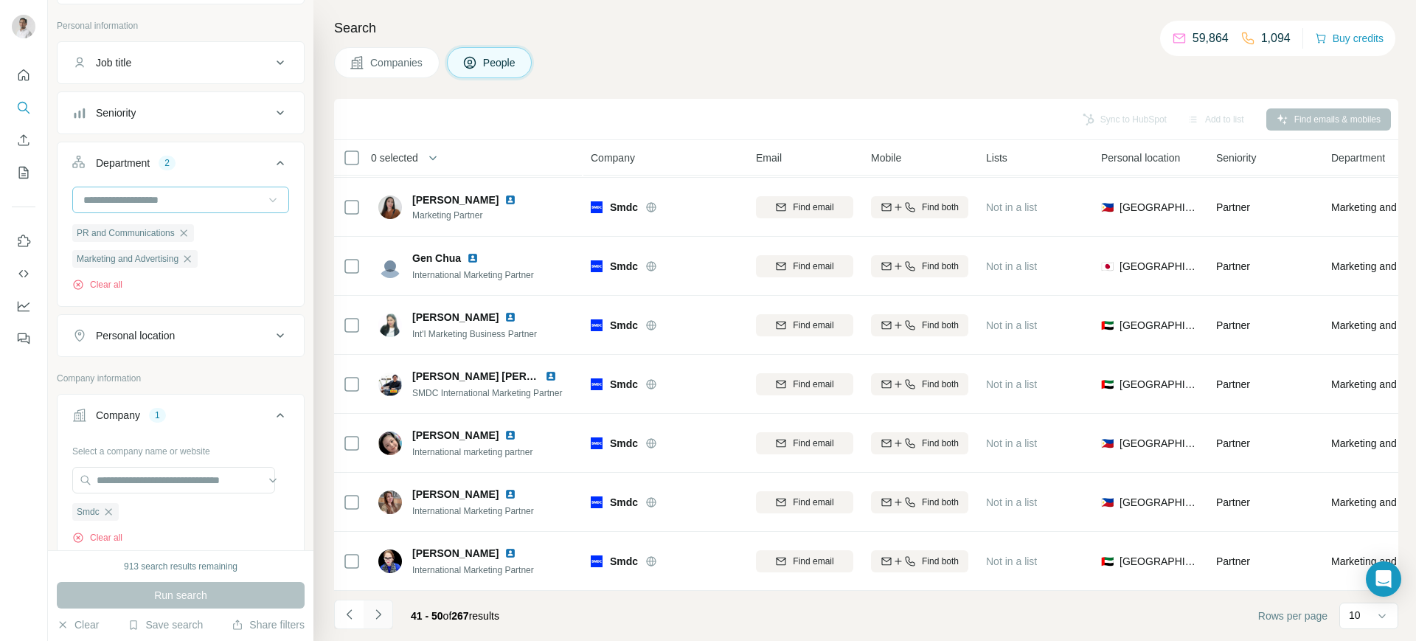
click at [378, 512] on icon "Navigate to next page" at bounding box center [378, 614] width 5 height 10
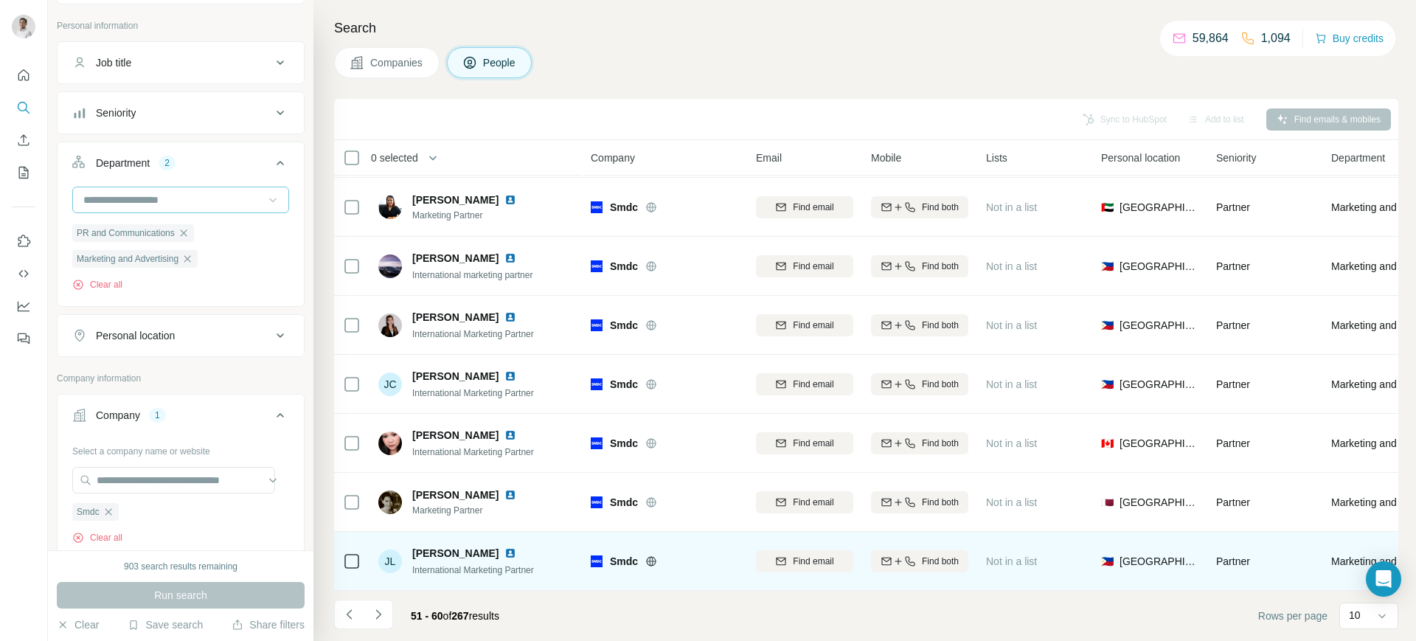
scroll to position [184, 0]
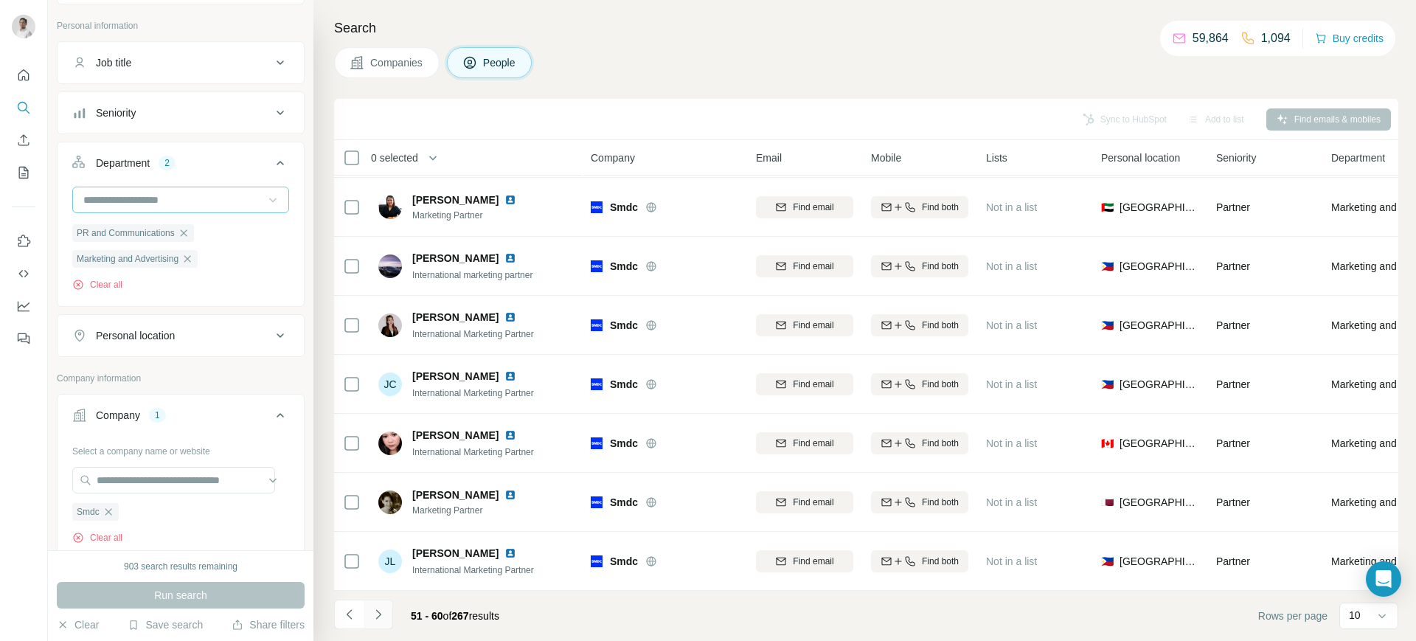
click at [385, 512] on button "Navigate to next page" at bounding box center [379, 615] width 30 height 30
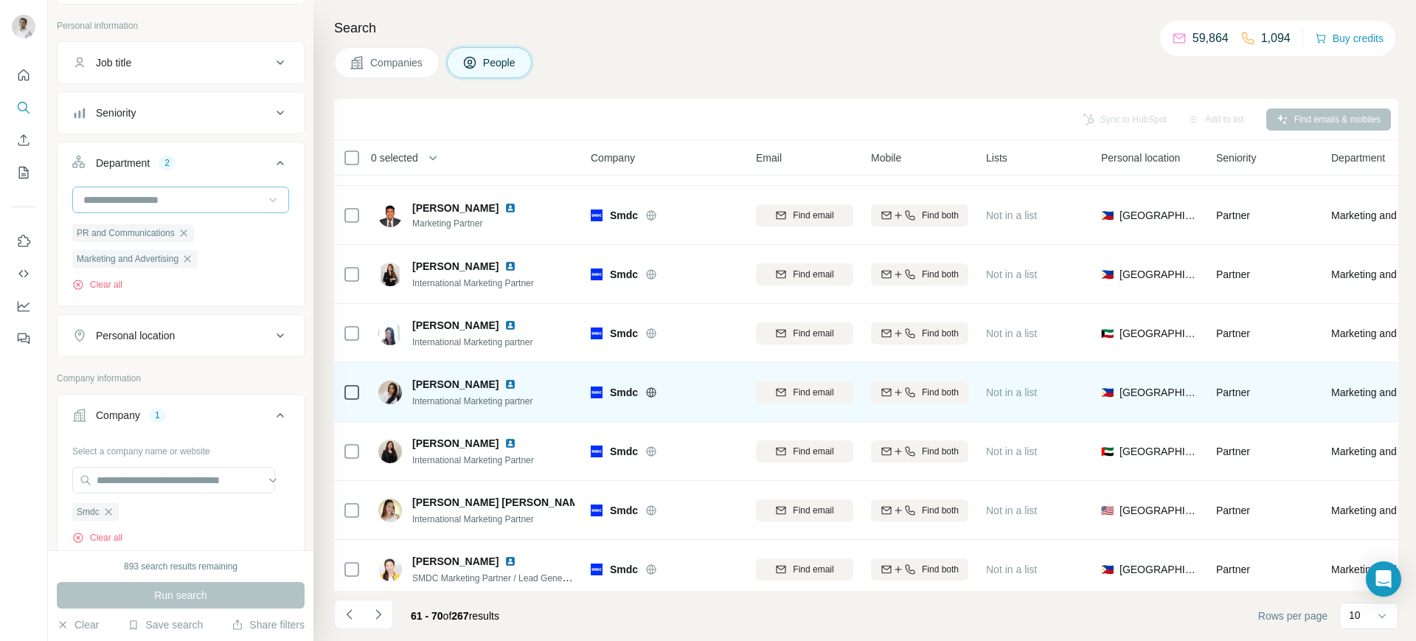
scroll to position [184, 0]
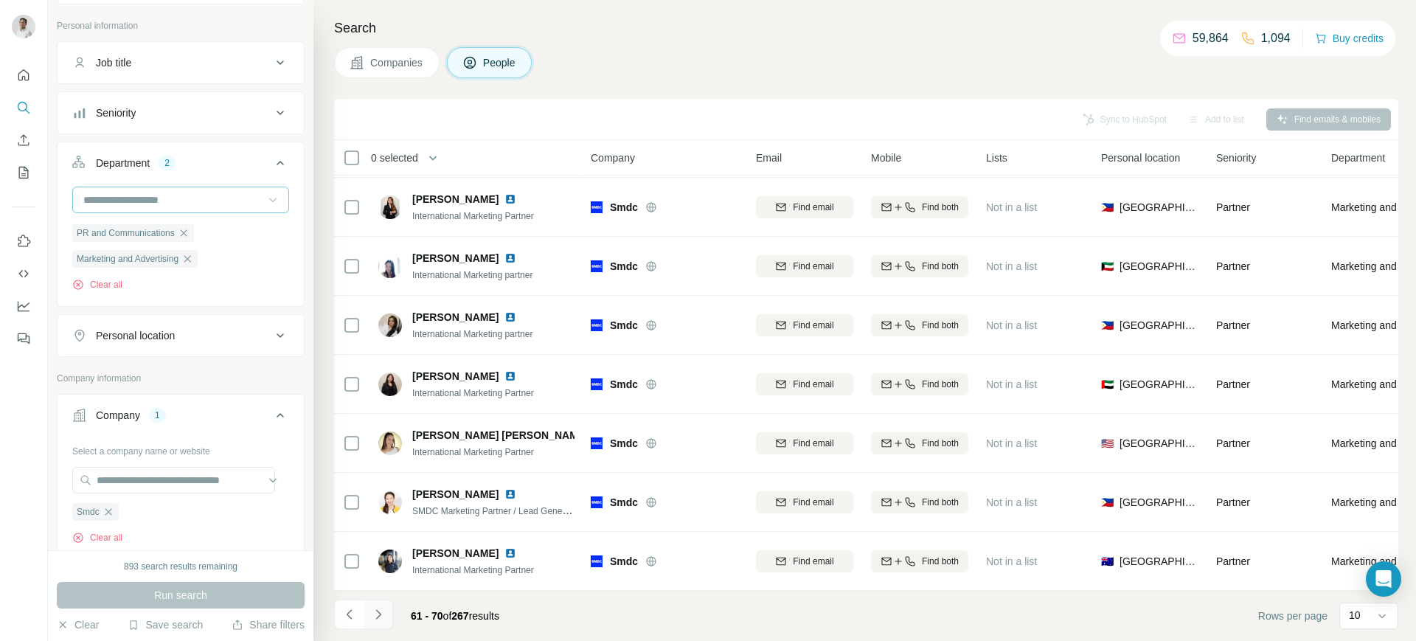
click at [378, 512] on icon "Navigate to next page" at bounding box center [378, 614] width 15 height 15
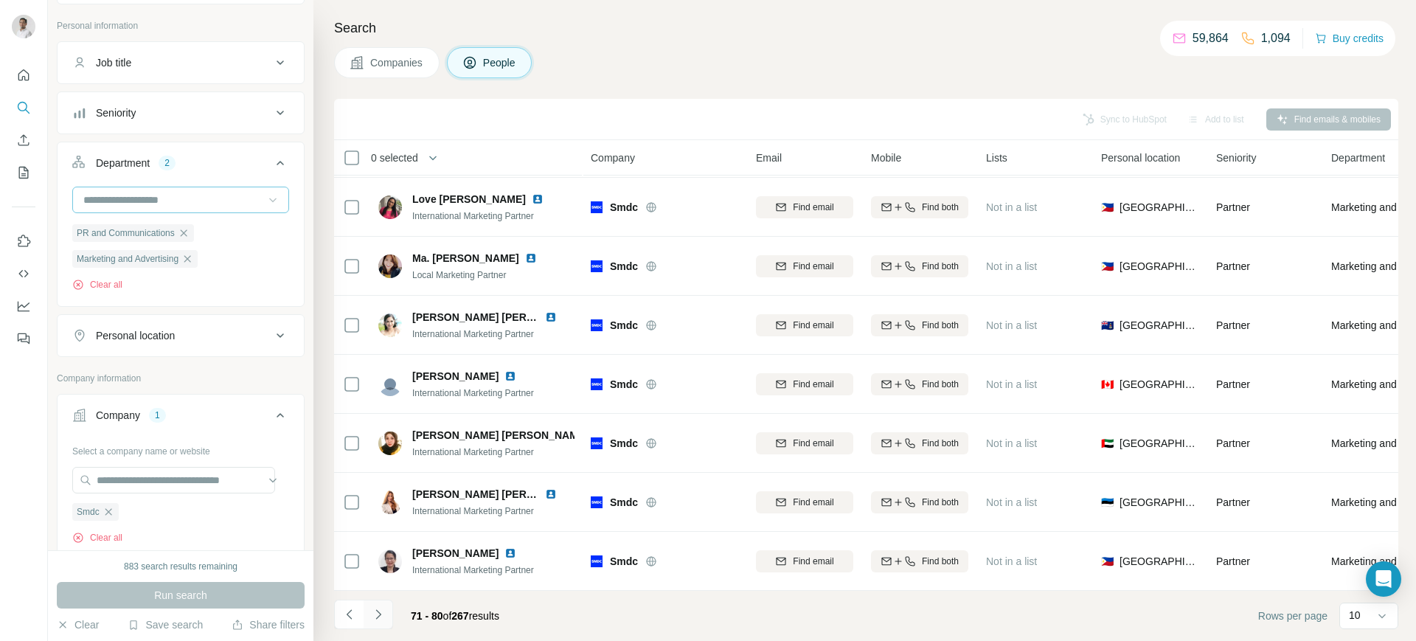
click at [378, 512] on icon "Navigate to next page" at bounding box center [378, 614] width 5 height 10
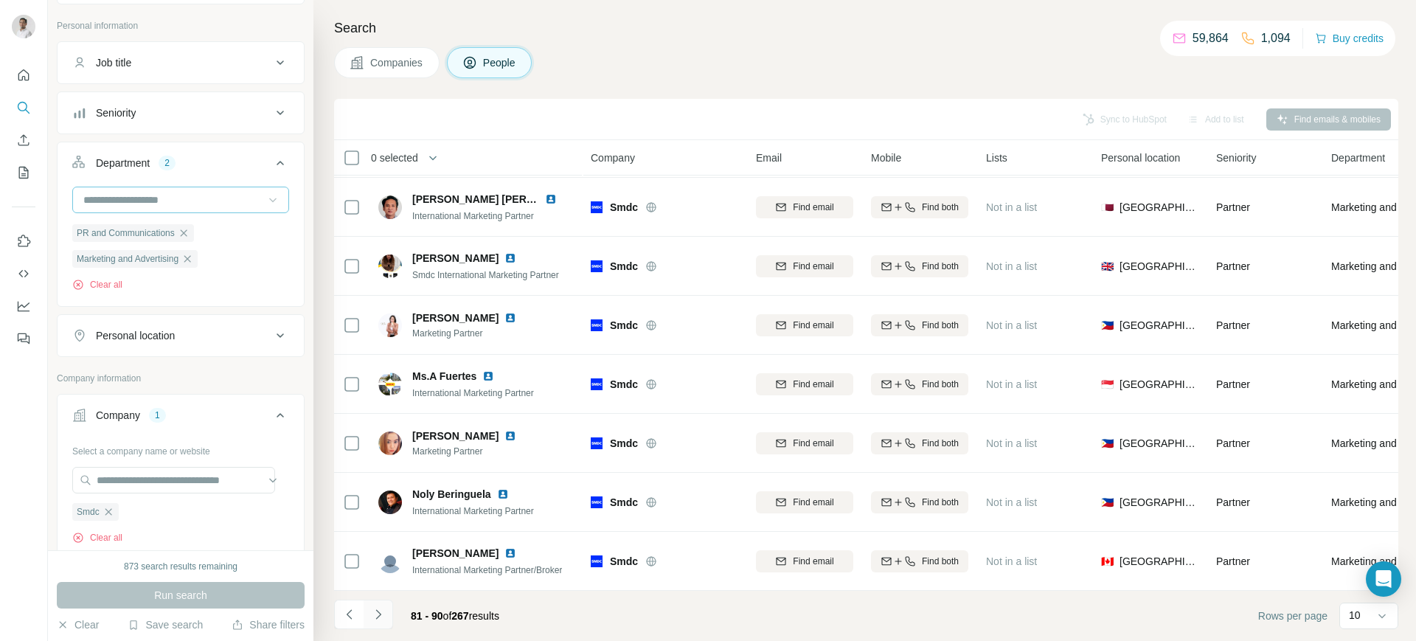
click at [385, 512] on icon "Navigate to next page" at bounding box center [378, 614] width 15 height 15
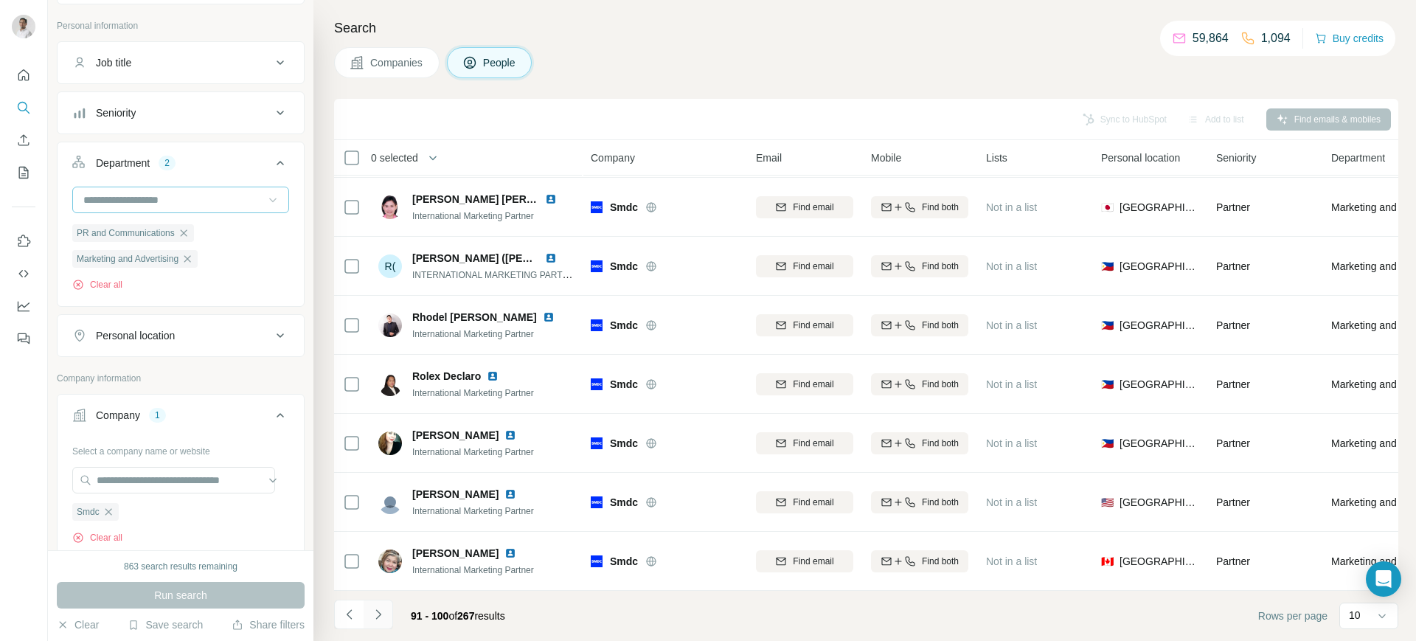
click at [378, 512] on icon "Navigate to next page" at bounding box center [378, 614] width 15 height 15
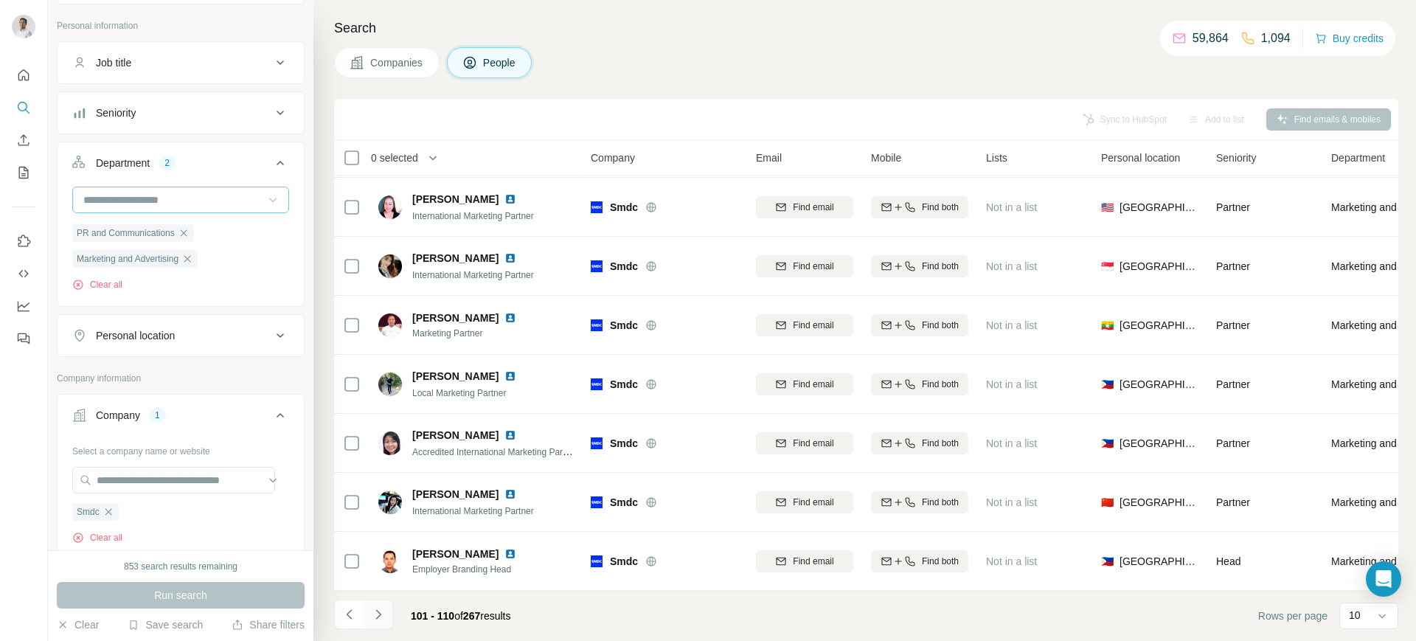
click at [380, 512] on icon "Navigate to next page" at bounding box center [378, 614] width 5 height 10
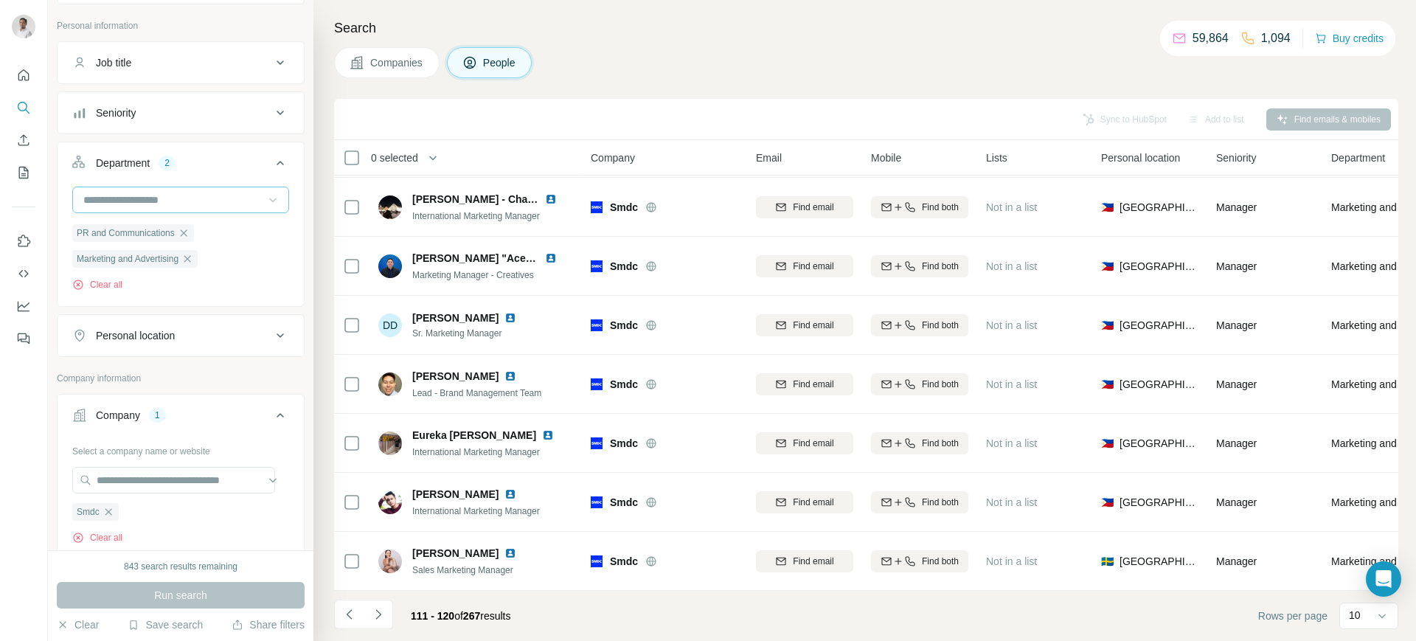
scroll to position [0, 0]
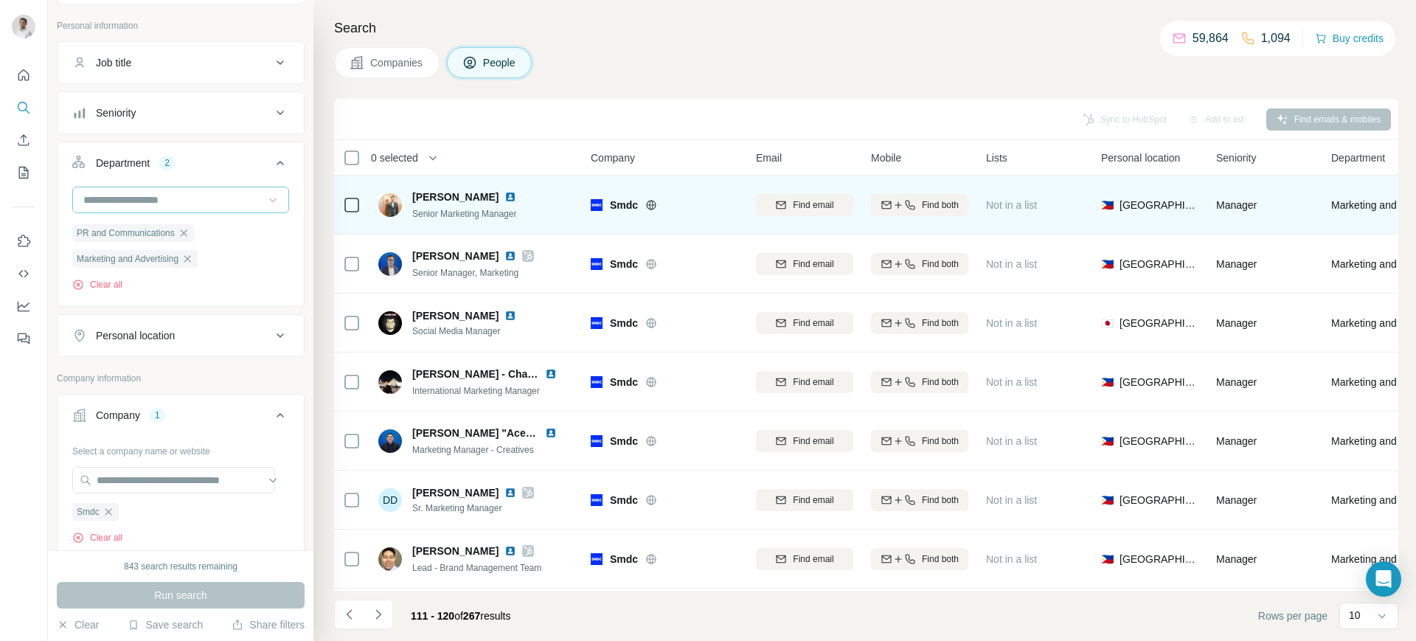
click at [516, 193] on img at bounding box center [511, 197] width 12 height 12
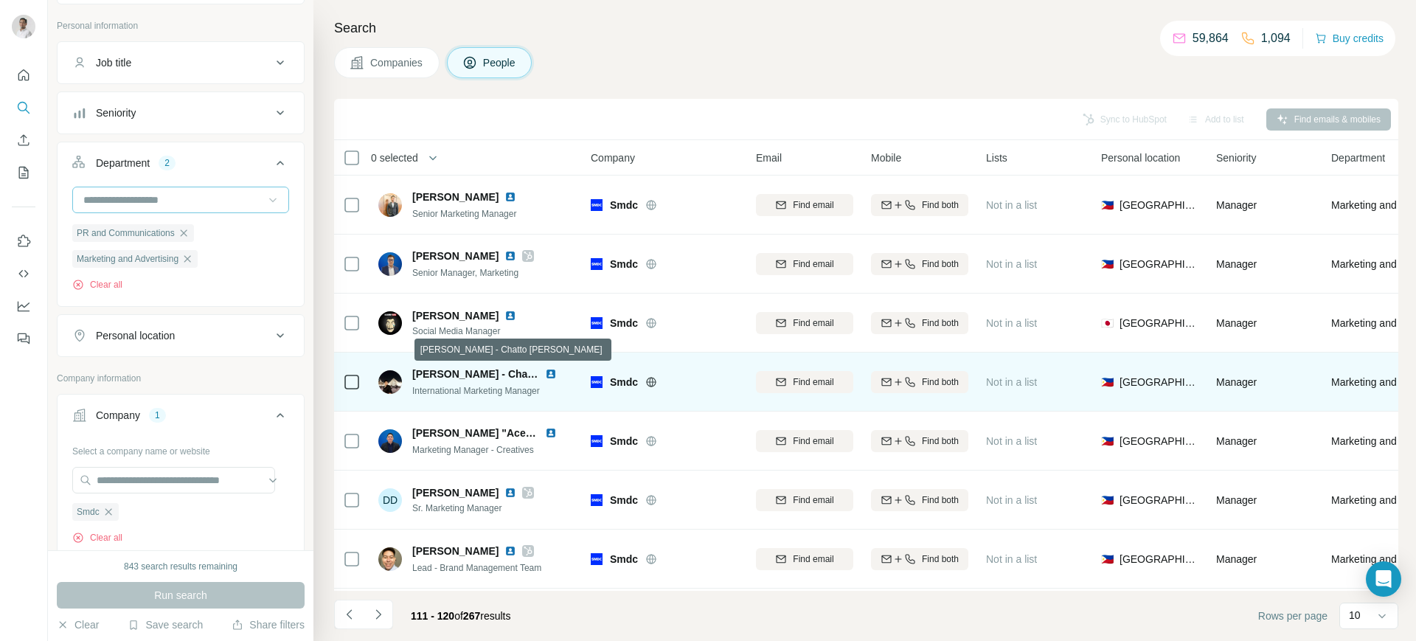
scroll to position [184, 0]
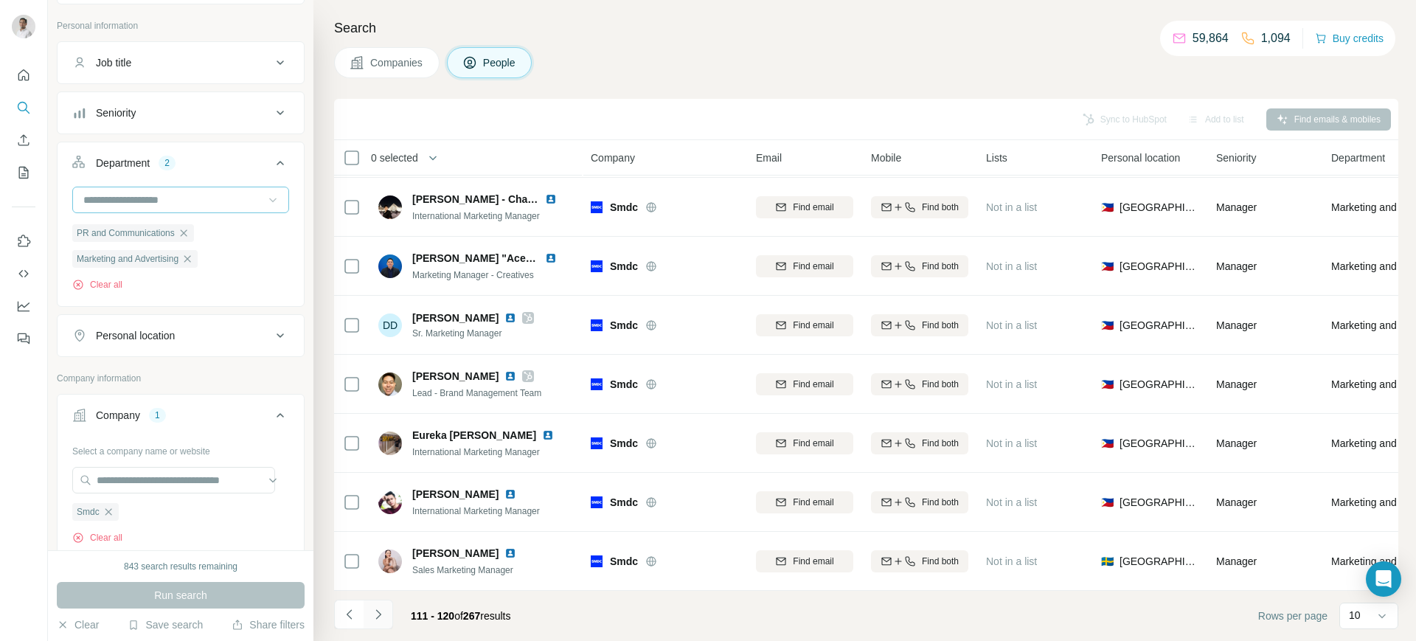
click at [381, 512] on icon "Navigate to next page" at bounding box center [378, 614] width 15 height 15
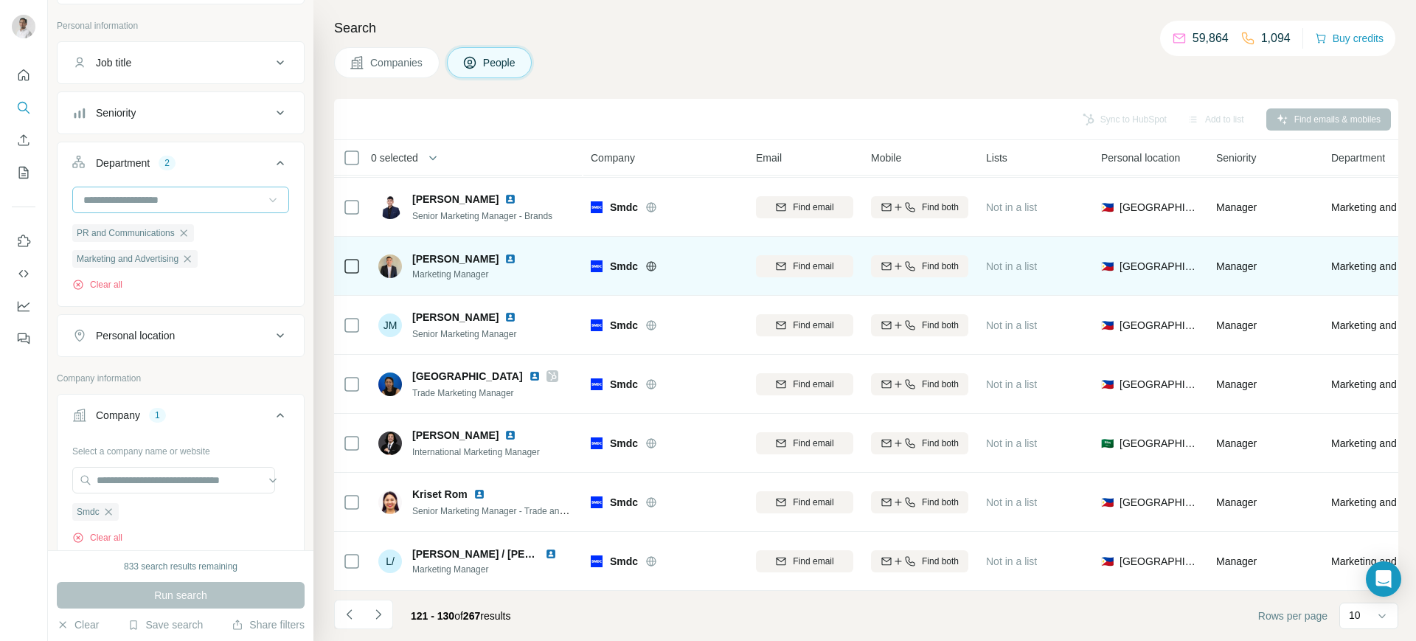
click at [505, 253] on img at bounding box center [511, 259] width 12 height 12
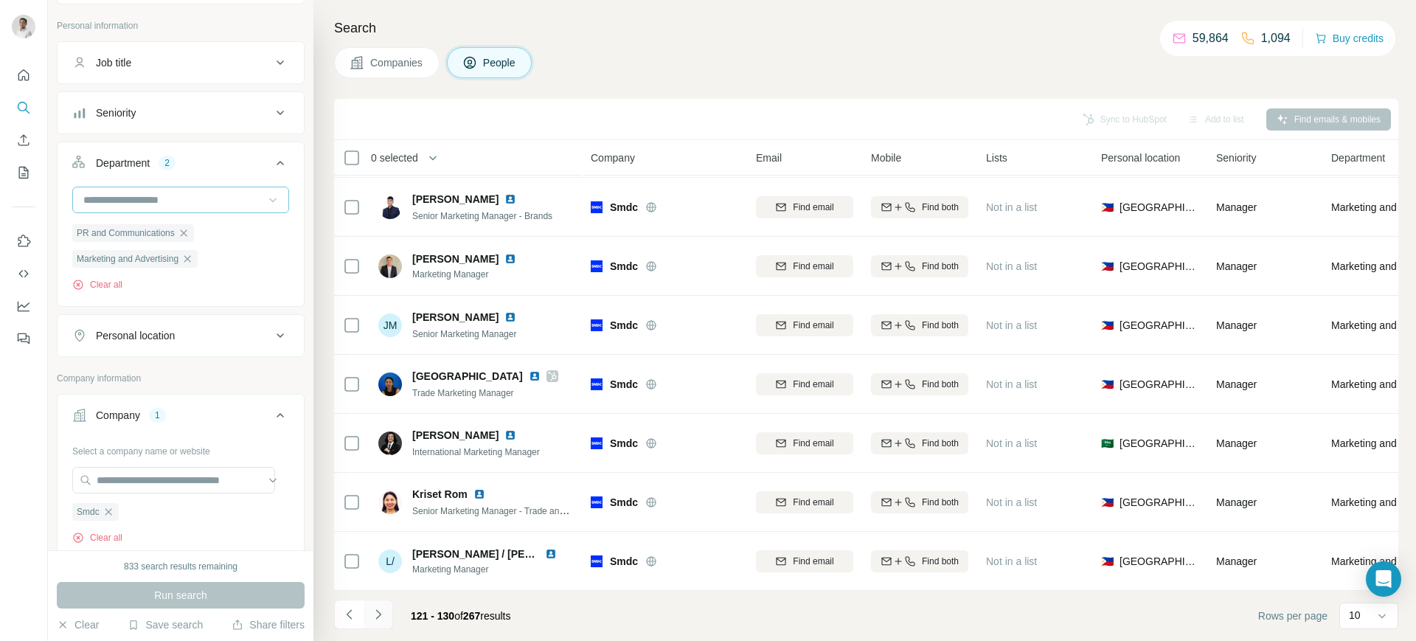
click at [376, 512] on icon "Navigate to next page" at bounding box center [378, 614] width 15 height 15
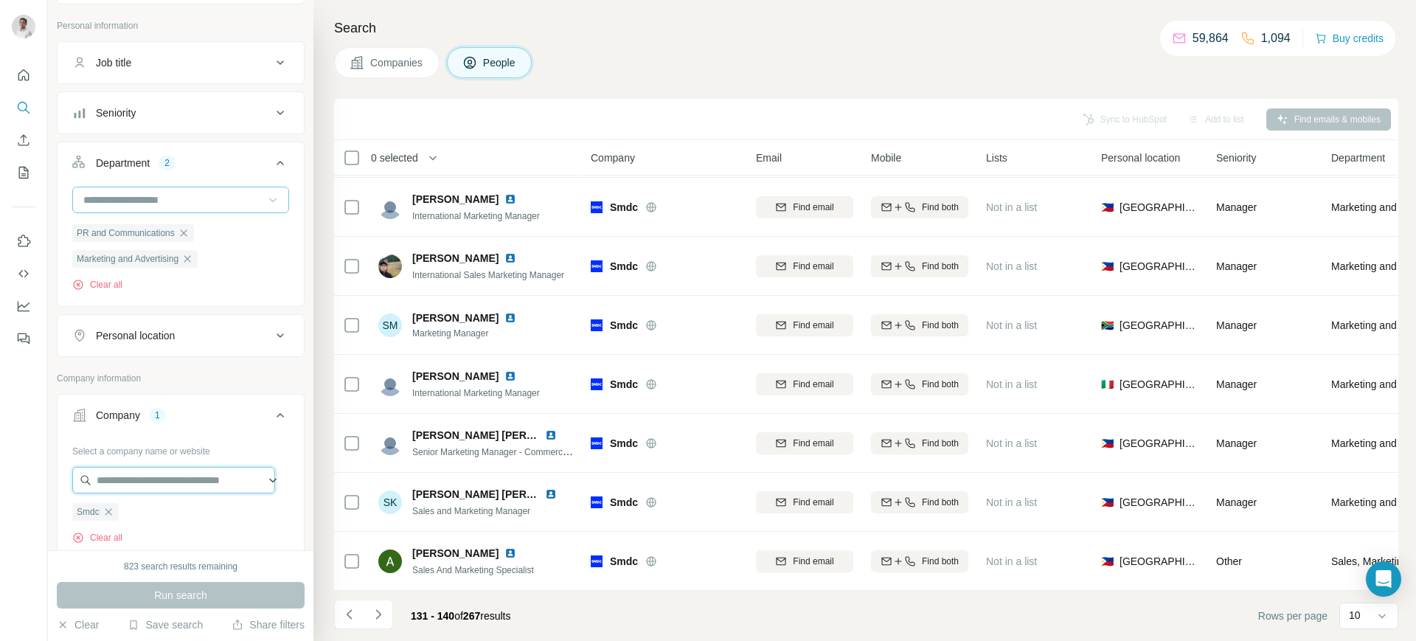
click at [155, 485] on input "text" at bounding box center [173, 480] width 203 height 27
paste input "**********"
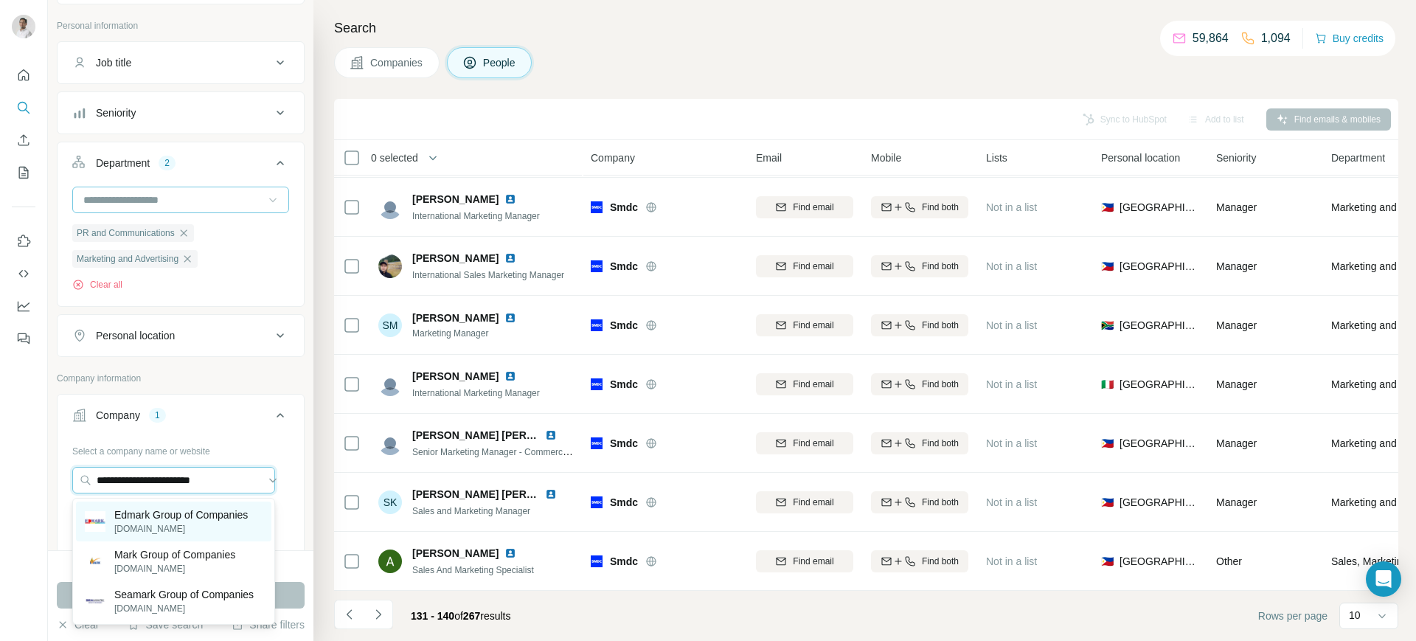
type input "**********"
click at [159, 512] on p "edmarker.com" at bounding box center [181, 528] width 134 height 13
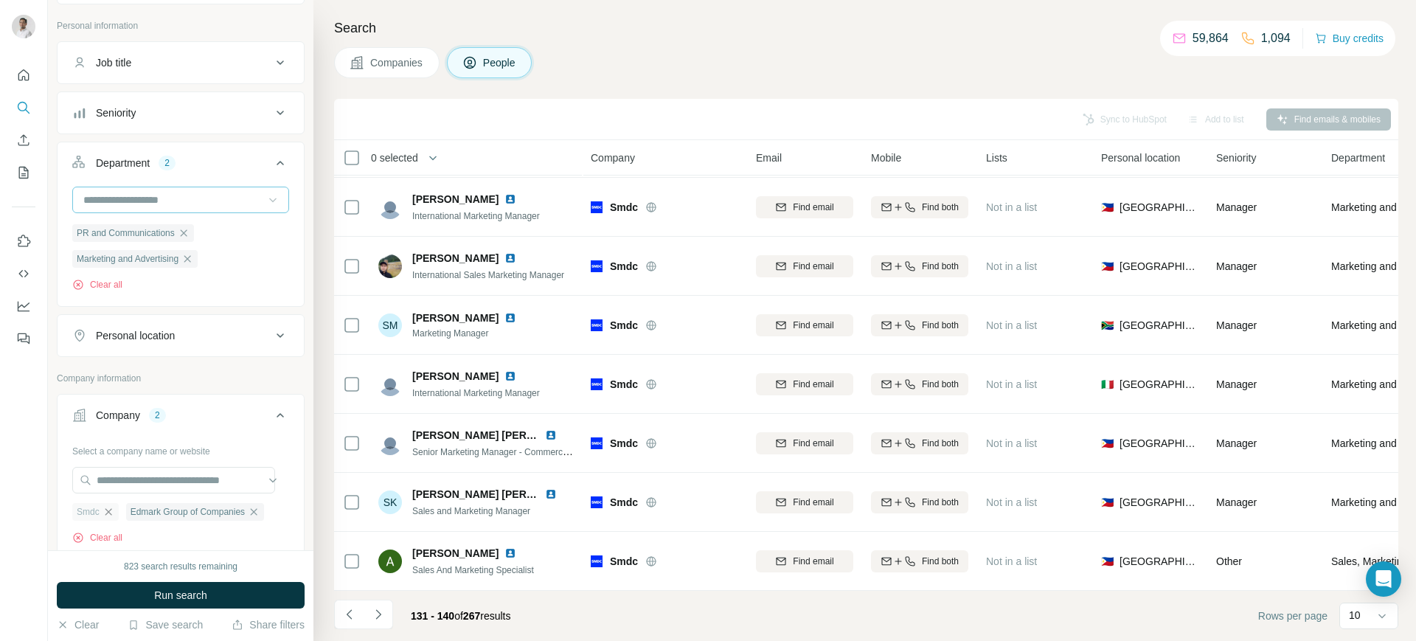
click at [107, 512] on icon "button" at bounding box center [109, 512] width 12 height 12
click at [143, 512] on button "Run search" at bounding box center [181, 595] width 248 height 27
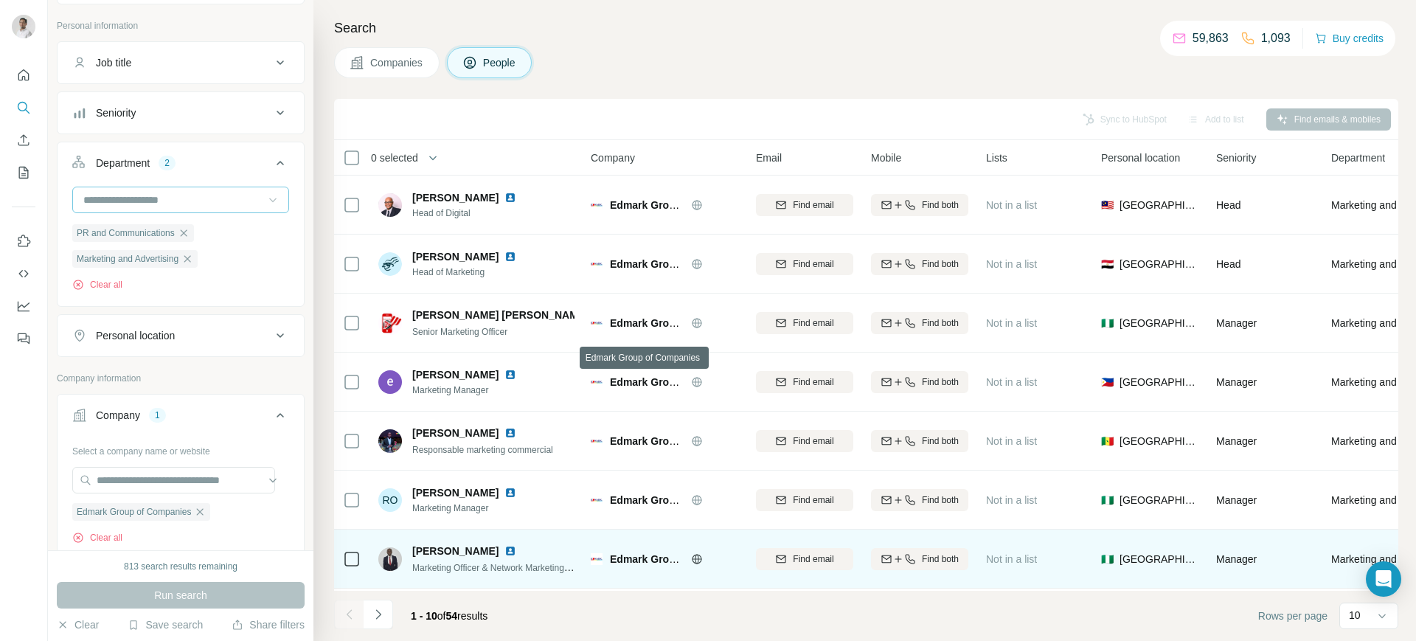
scroll to position [184, 0]
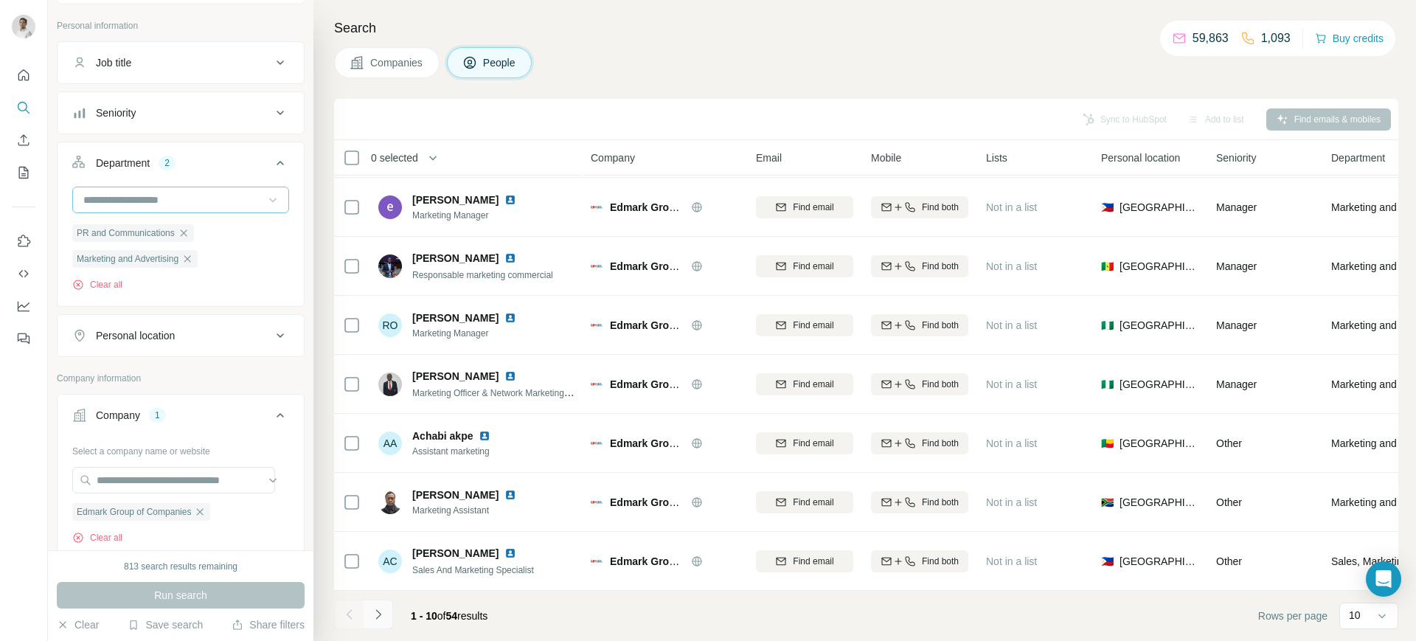
click at [375, 512] on icon "Navigate to next page" at bounding box center [378, 614] width 15 height 15
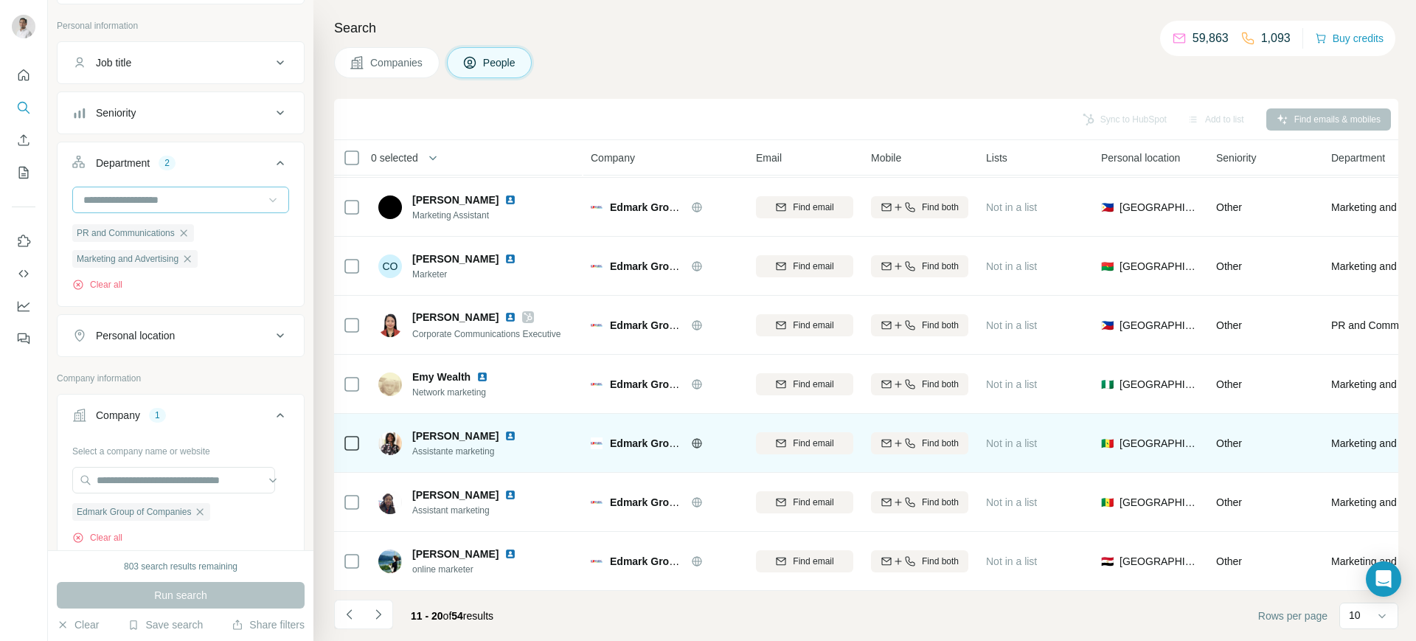
scroll to position [0, 0]
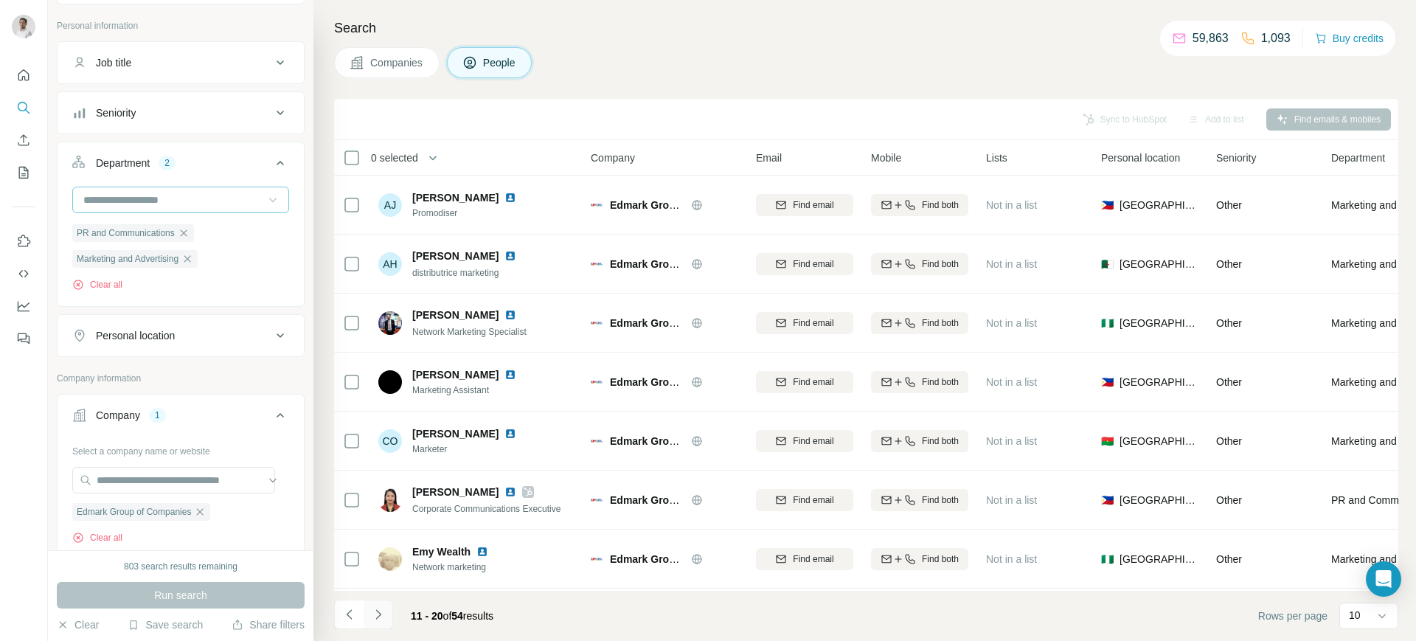
click at [374, 512] on icon "Navigate to next page" at bounding box center [378, 614] width 15 height 15
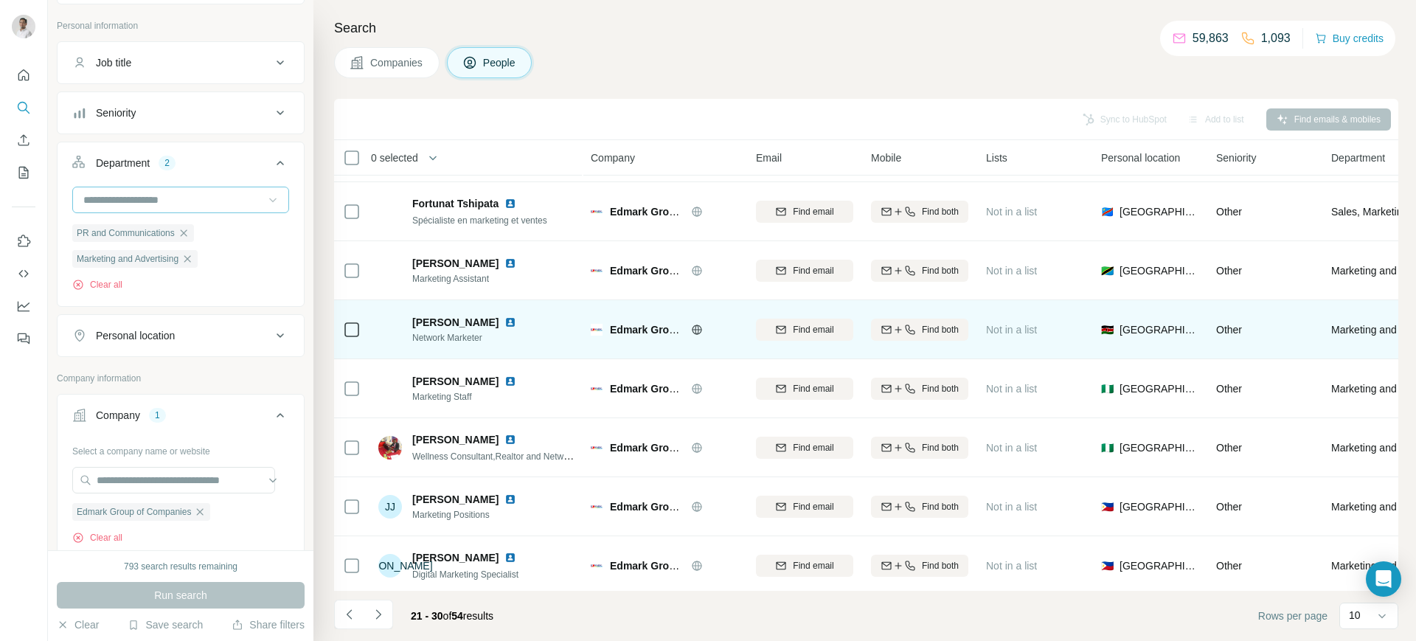
scroll to position [184, 0]
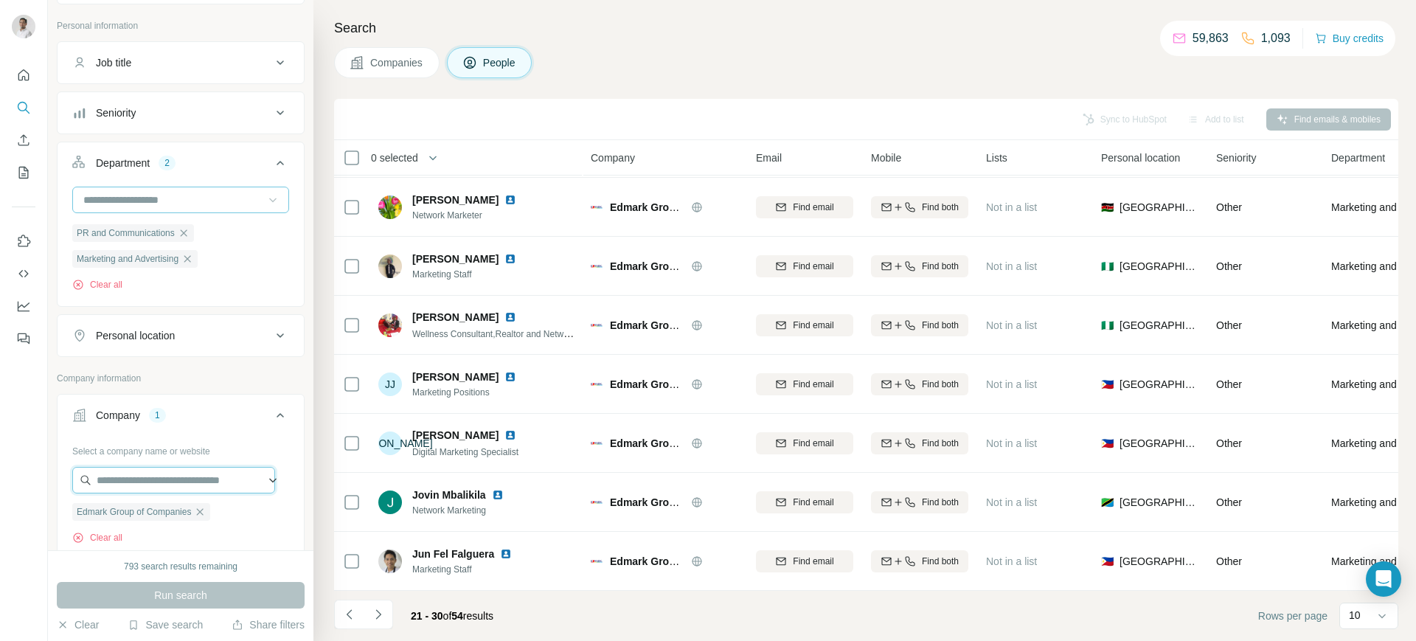
click at [176, 472] on input "text" at bounding box center [173, 480] width 203 height 27
paste input "**********"
type input "**********"
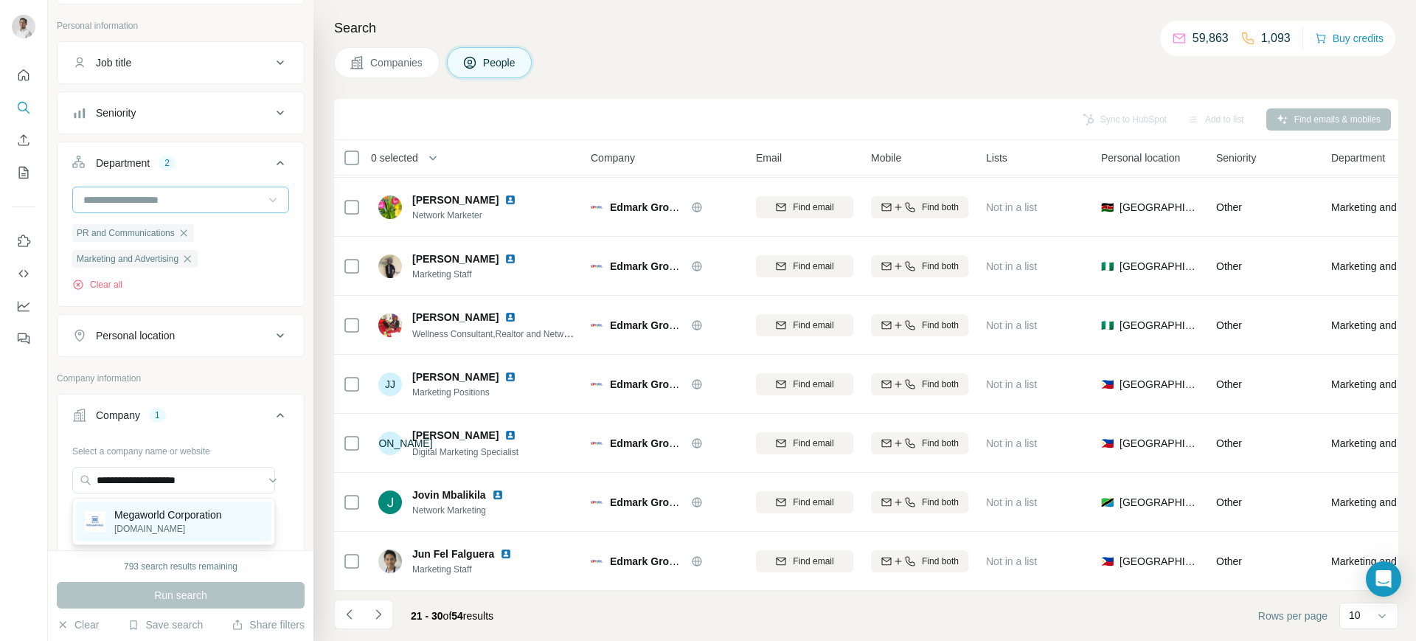
click at [169, 512] on p "Megaworld Corporation" at bounding box center [168, 515] width 108 height 15
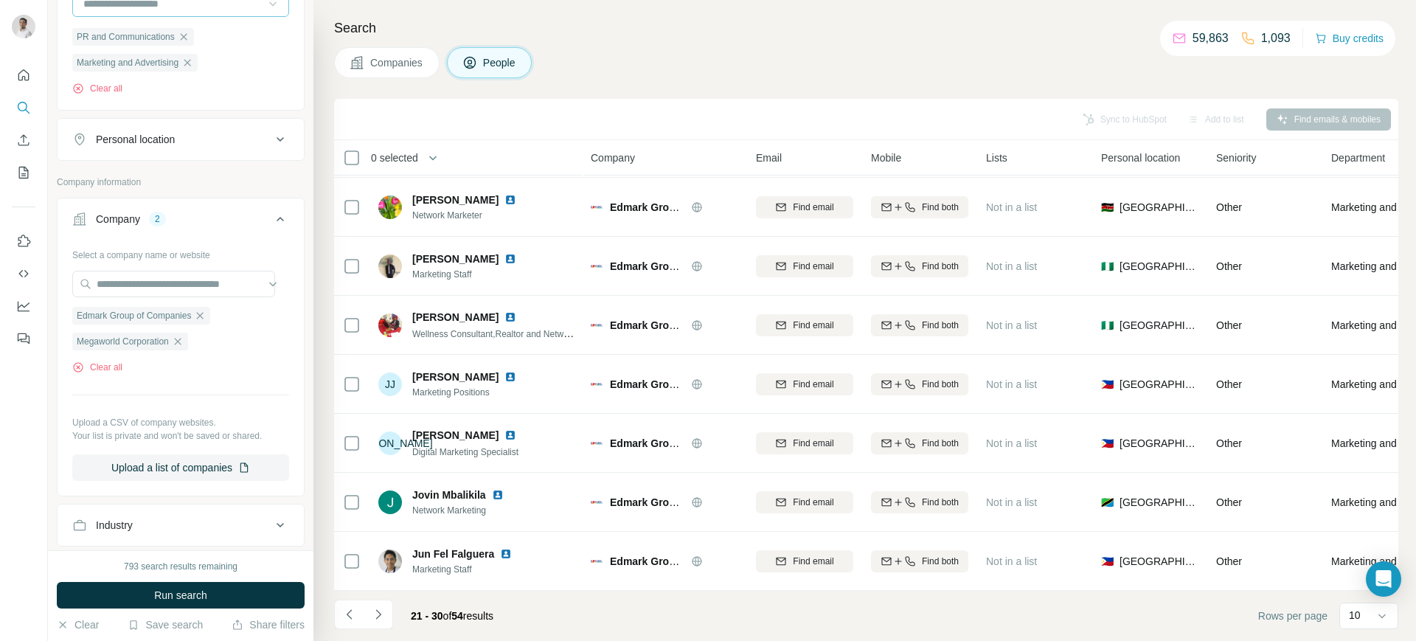
scroll to position [282, 0]
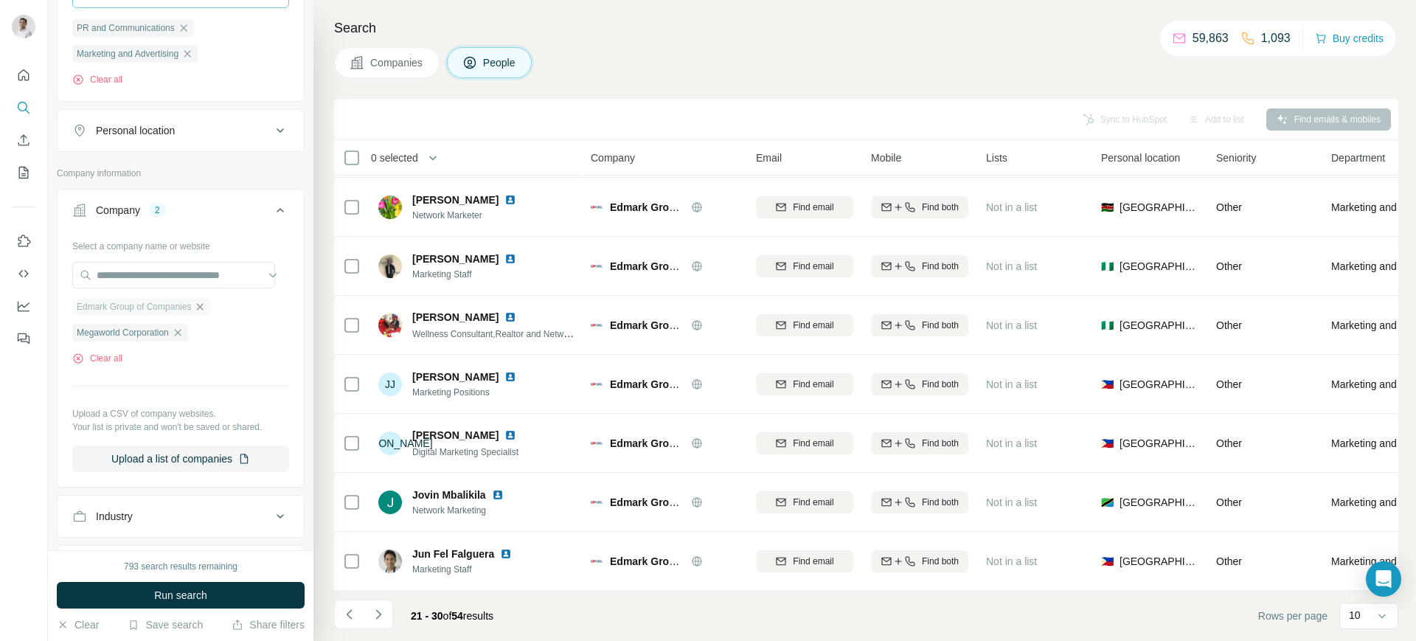
click at [204, 305] on icon "button" at bounding box center [200, 307] width 12 height 12
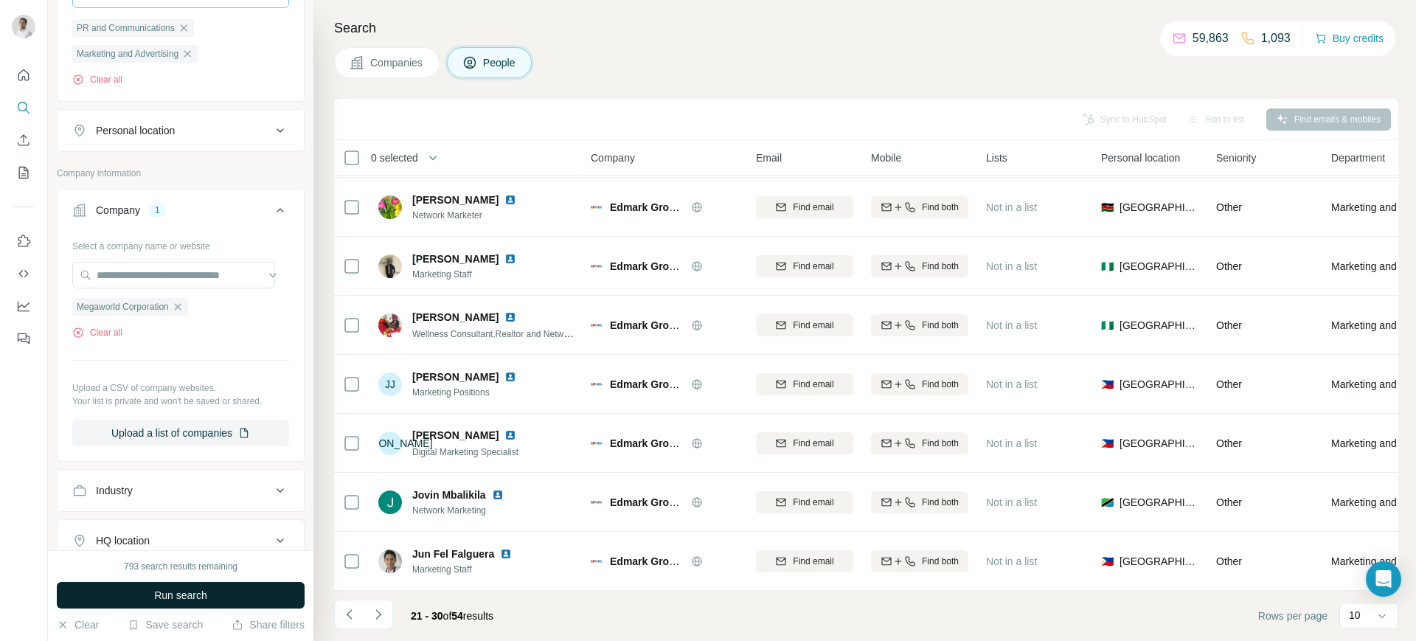
click at [196, 512] on span "Run search" at bounding box center [180, 595] width 53 height 15
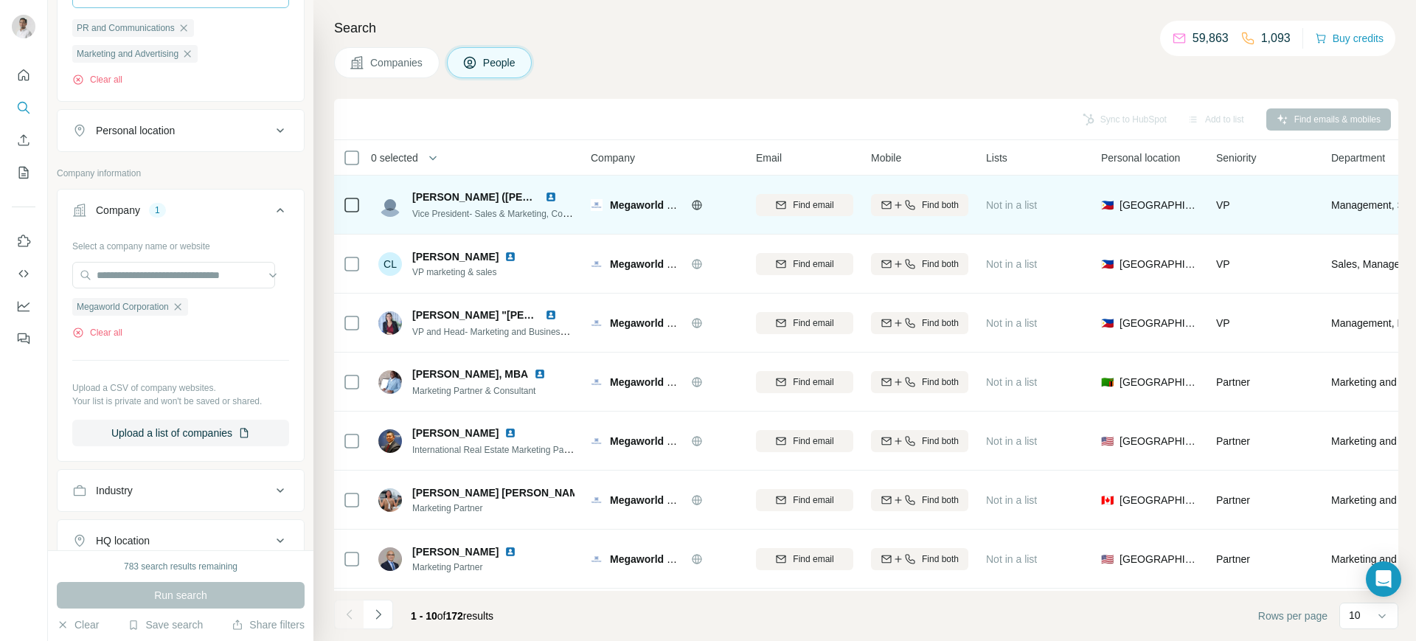
click at [547, 193] on img at bounding box center [551, 197] width 12 height 12
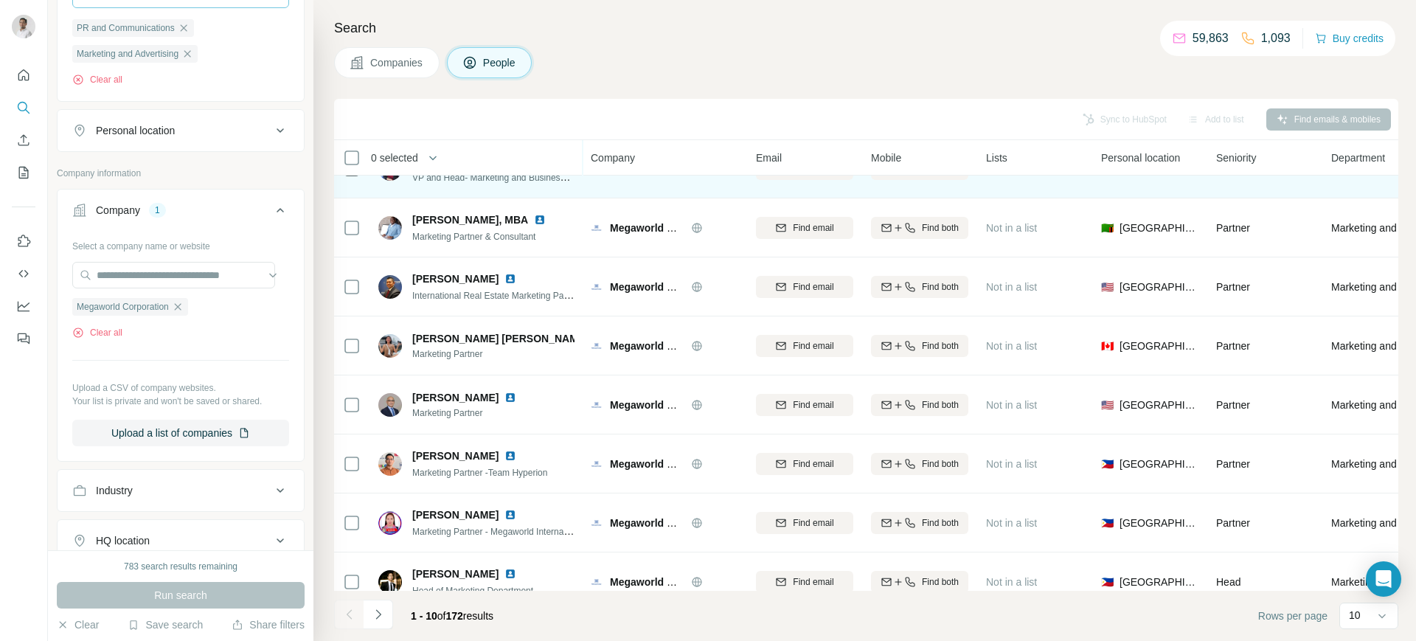
scroll to position [184, 0]
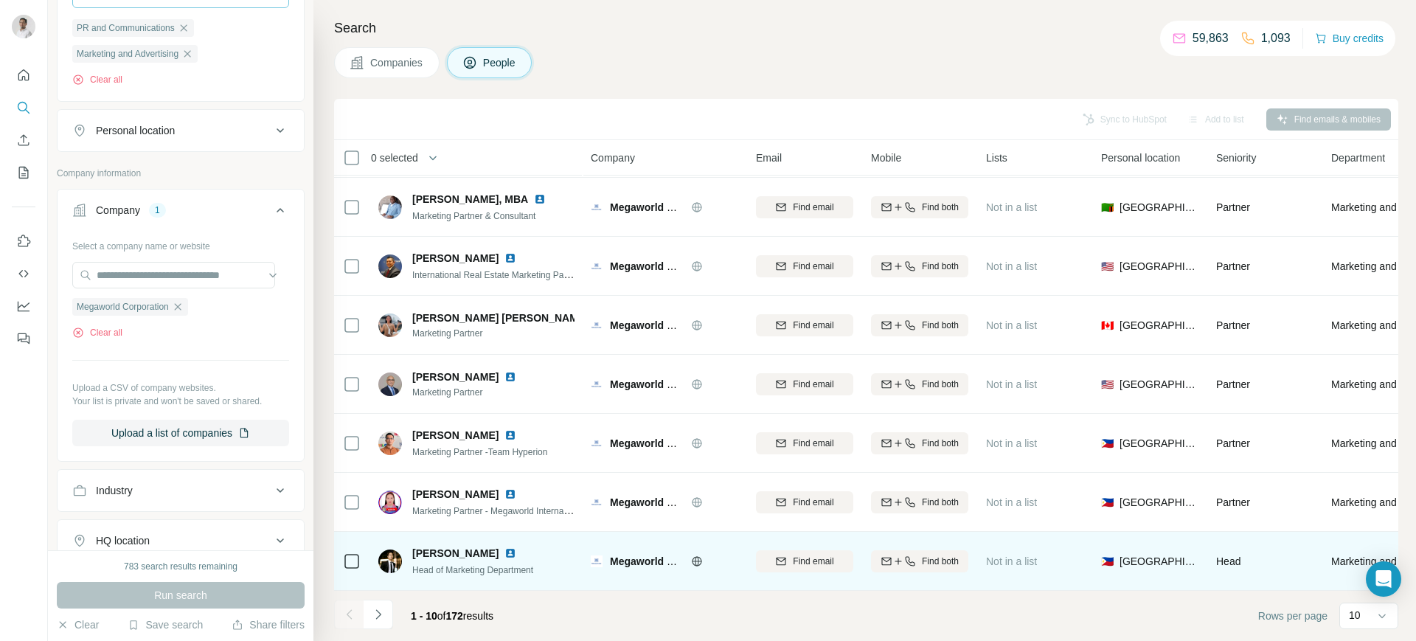
click at [505, 512] on img at bounding box center [511, 553] width 12 height 12
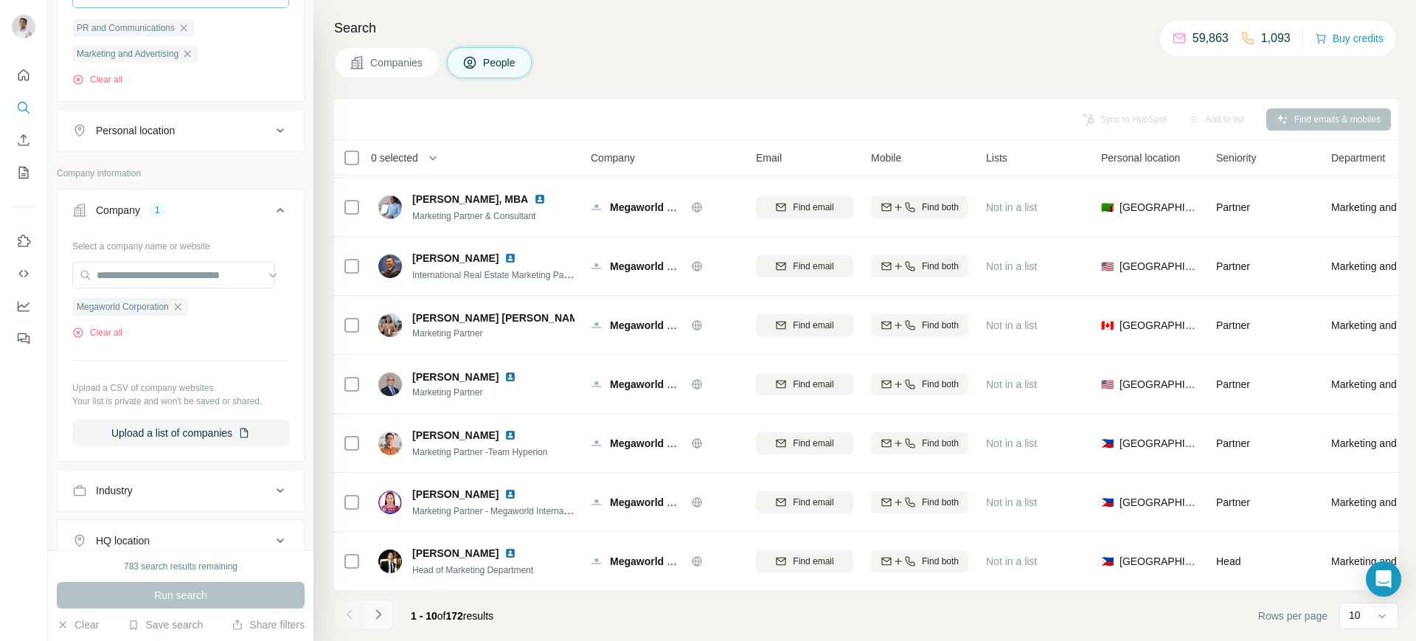
click at [381, 512] on icon "Navigate to next page" at bounding box center [378, 614] width 15 height 15
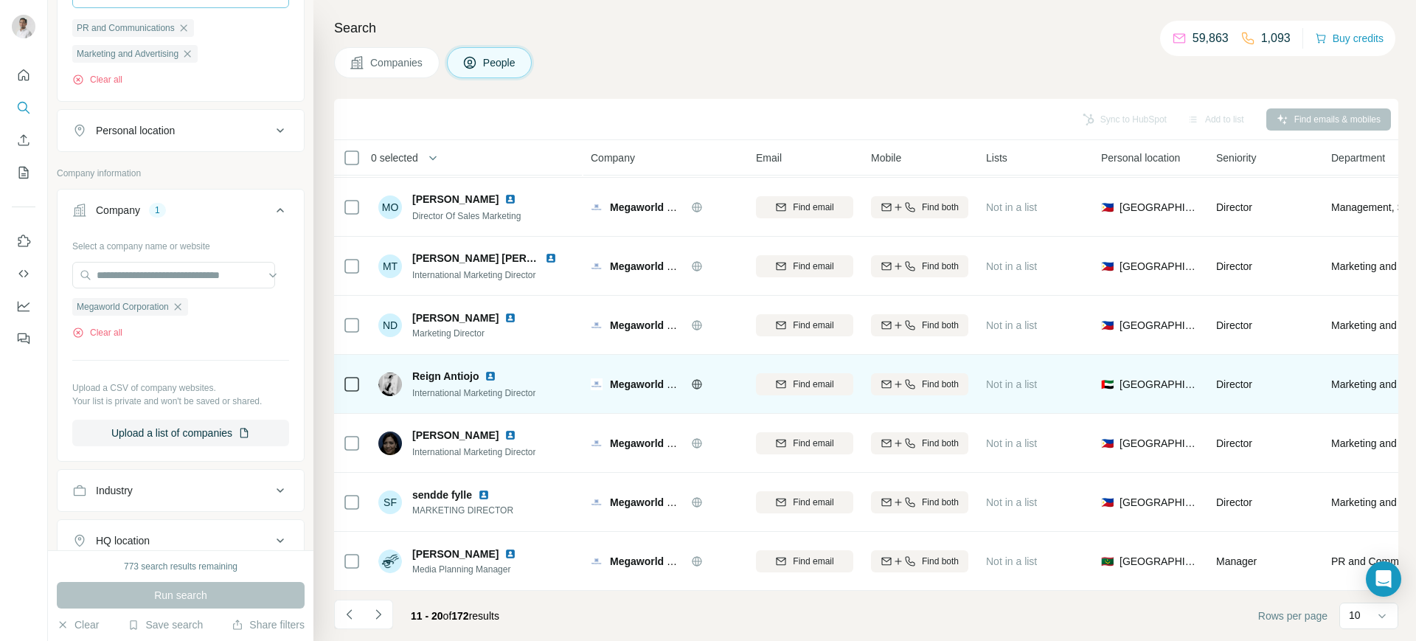
scroll to position [0, 0]
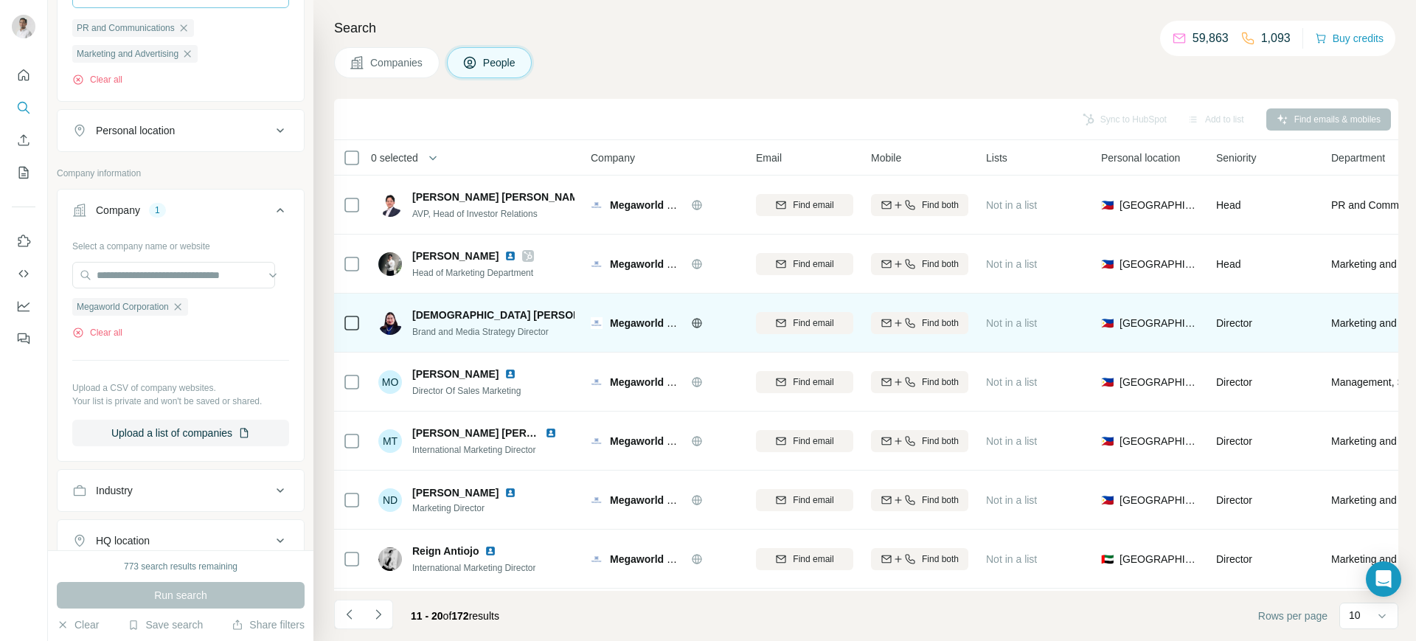
click at [626, 314] on img at bounding box center [632, 315] width 12 height 12
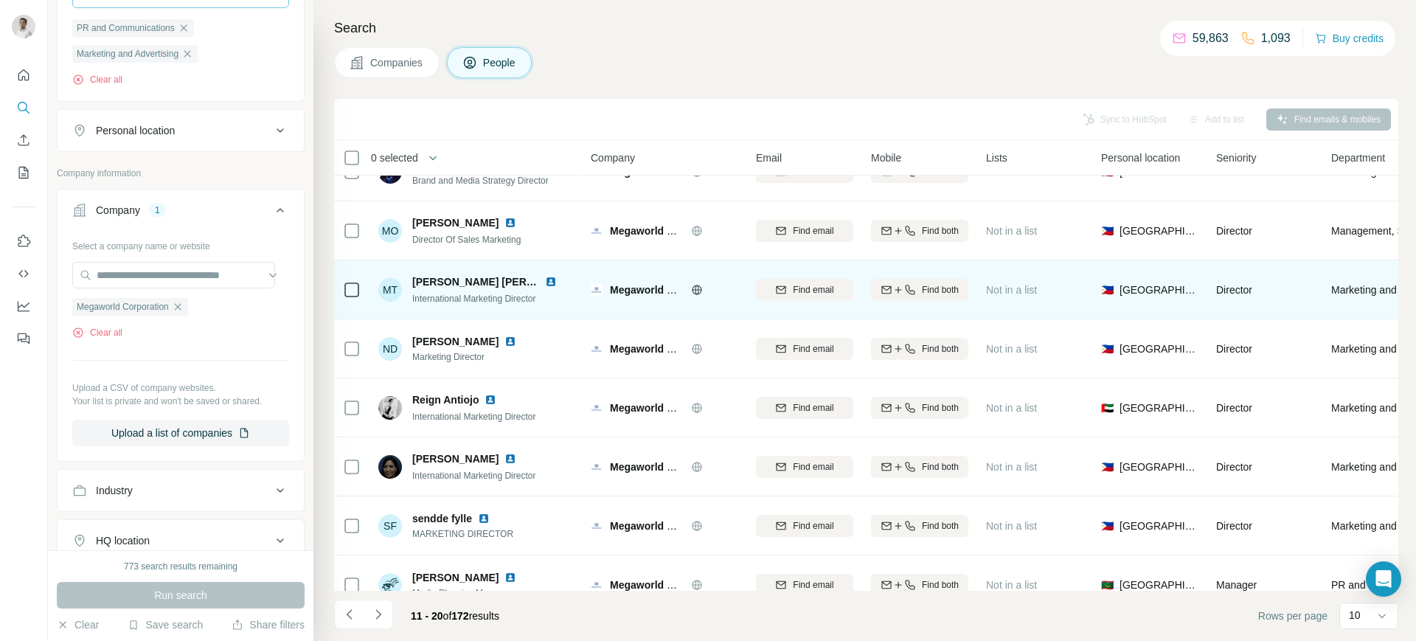
scroll to position [184, 0]
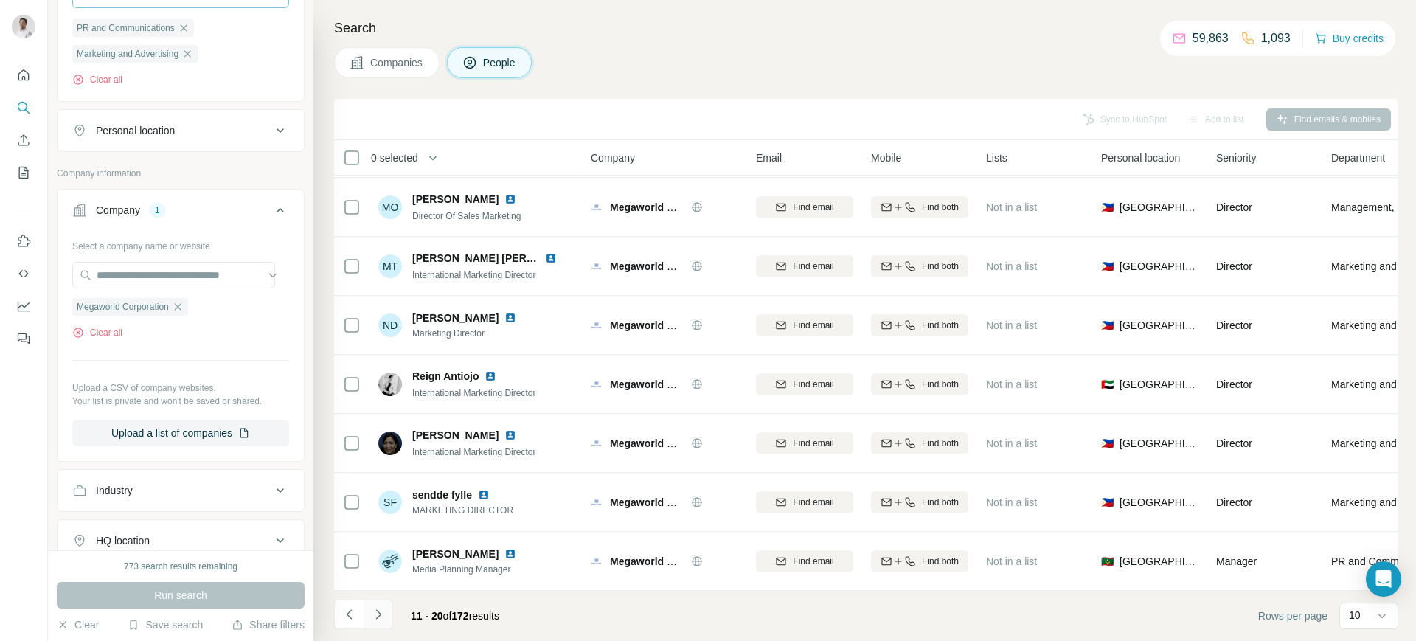
click at [380, 512] on icon "Navigate to next page" at bounding box center [378, 614] width 15 height 15
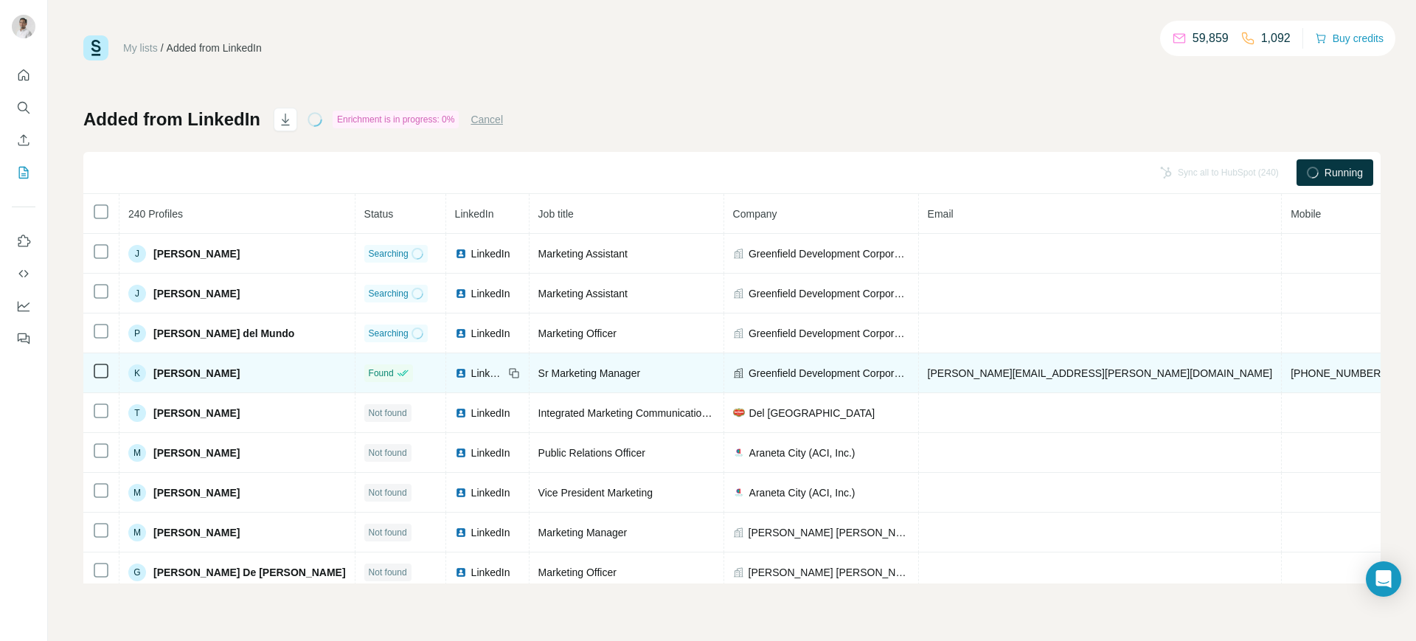
click at [937, 370] on span "[PERSON_NAME][EMAIL_ADDRESS][PERSON_NAME][DOMAIN_NAME]" at bounding box center [1100, 373] width 345 height 12
copy span "[PERSON_NAME][EMAIL_ADDRESS][PERSON_NAME][DOMAIN_NAME]"
click at [820, 368] on span "Greenfield Development Corporation" at bounding box center [829, 373] width 161 height 15
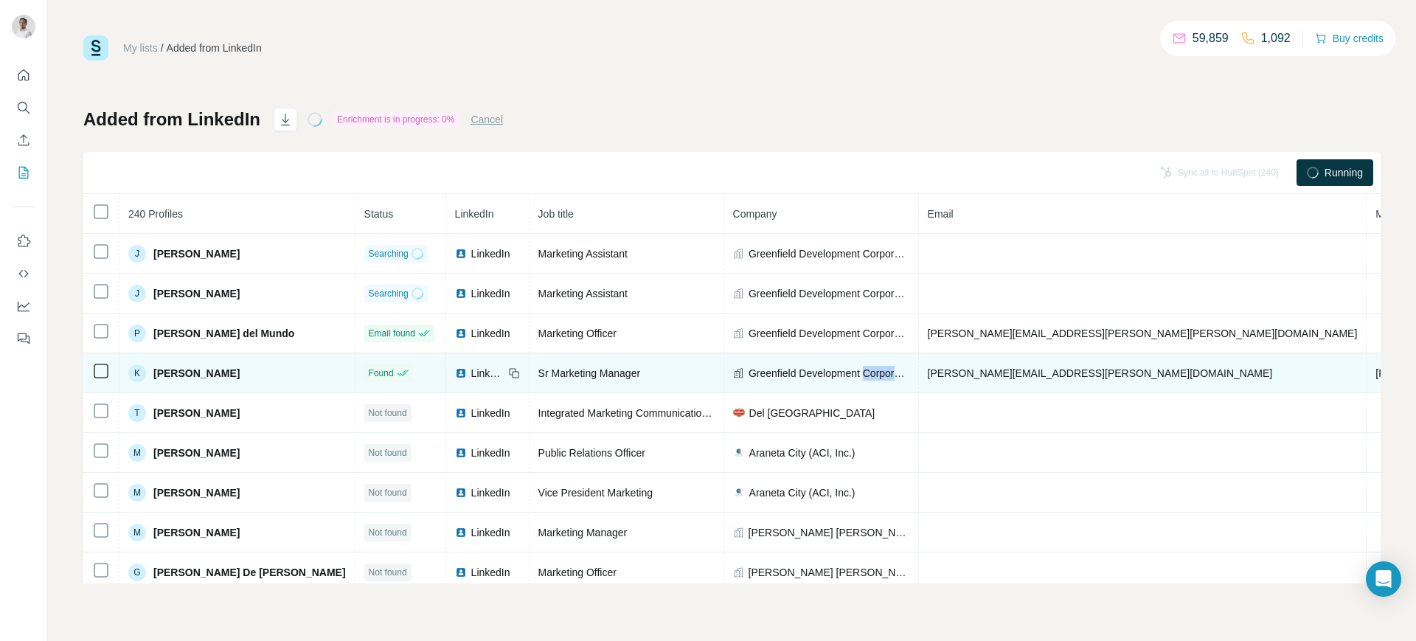
click at [820, 368] on span "Greenfield Development Corporation" at bounding box center [829, 373] width 161 height 15
copy span "Greenfield Development Corporation"
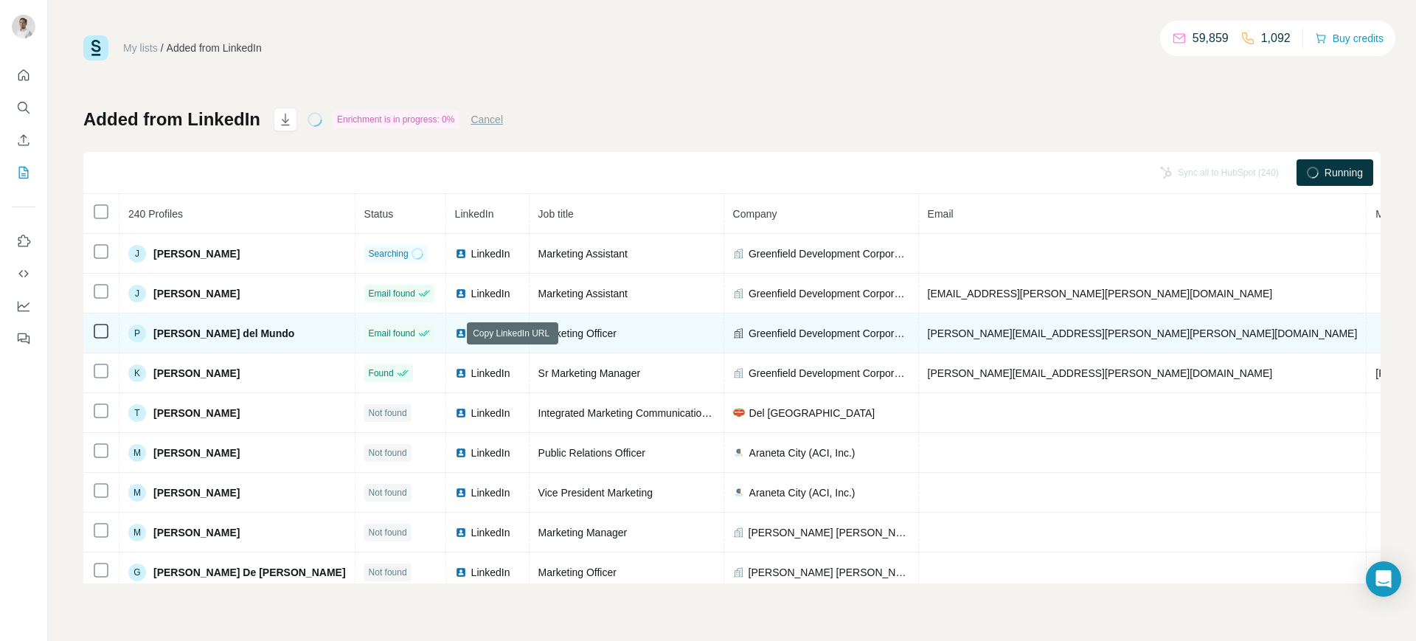
click at [508, 331] on icon at bounding box center [514, 334] width 12 height 12
click at [928, 333] on span "[PERSON_NAME][EMAIL_ADDRESS][PERSON_NAME][PERSON_NAME][DOMAIN_NAME]" at bounding box center [1143, 334] width 430 height 12
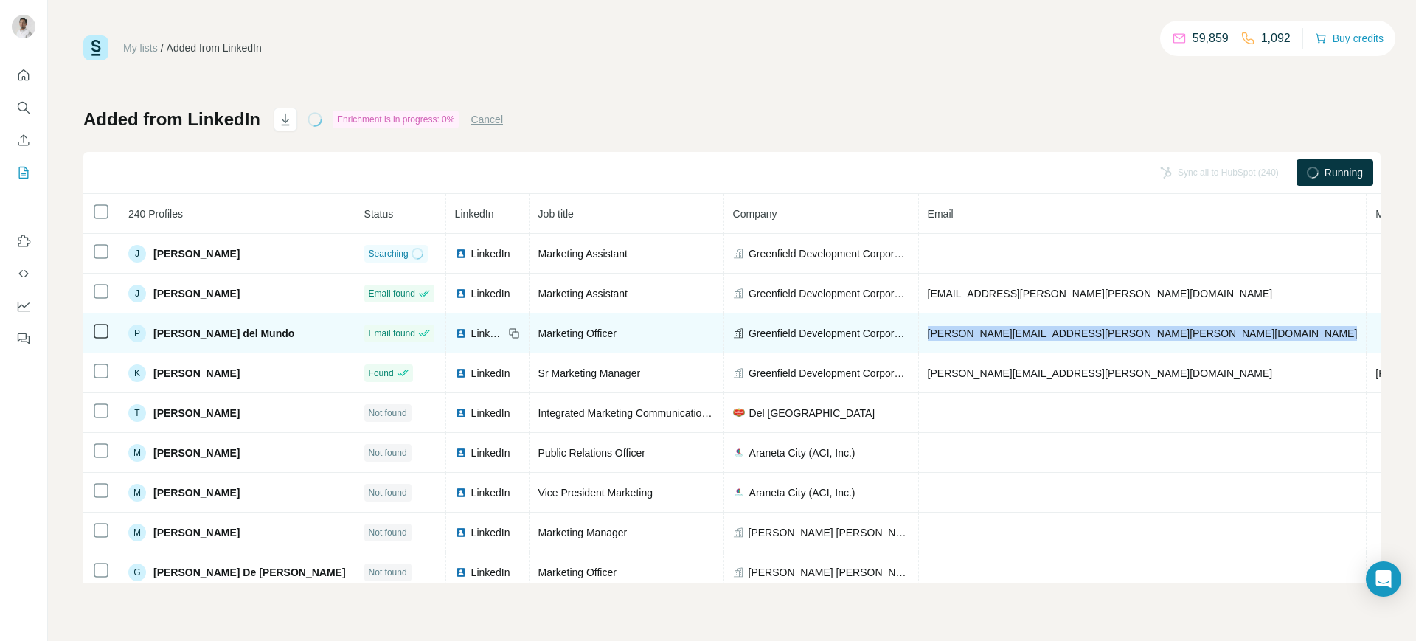
click at [928, 333] on span "[PERSON_NAME][EMAIL_ADDRESS][PERSON_NAME][PERSON_NAME][DOMAIN_NAME]" at bounding box center [1143, 334] width 430 height 12
copy span "[PERSON_NAME][EMAIL_ADDRESS][PERSON_NAME][PERSON_NAME][DOMAIN_NAME]"
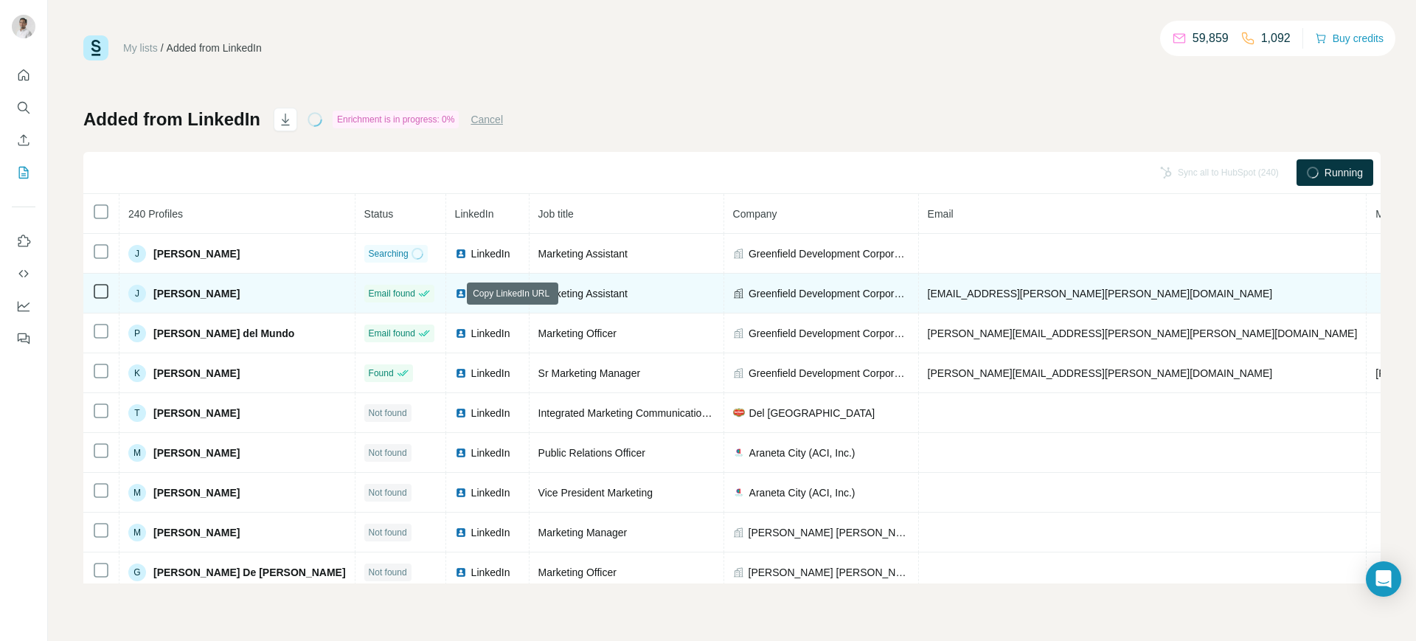
click at [508, 294] on icon at bounding box center [514, 294] width 12 height 12
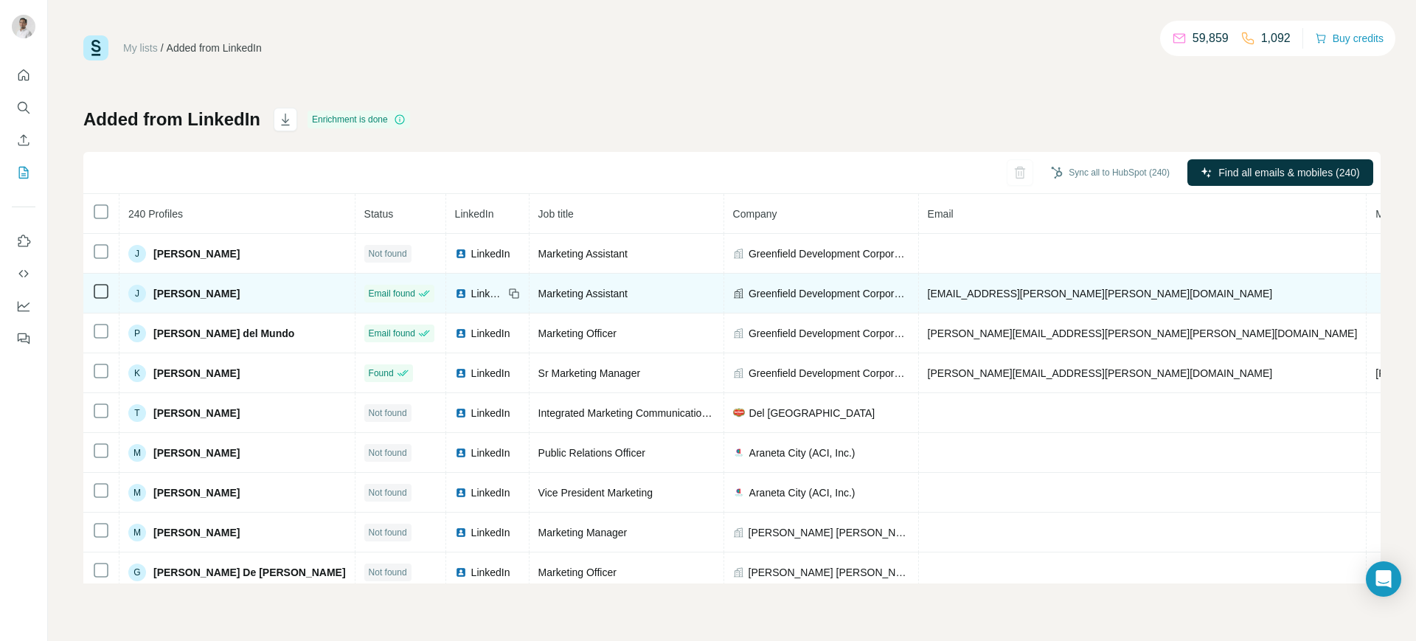
click at [928, 288] on span "[EMAIL_ADDRESS][PERSON_NAME][PERSON_NAME][DOMAIN_NAME]" at bounding box center [1100, 294] width 345 height 12
copy span "[EMAIL_ADDRESS][PERSON_NAME][PERSON_NAME][DOMAIN_NAME]"
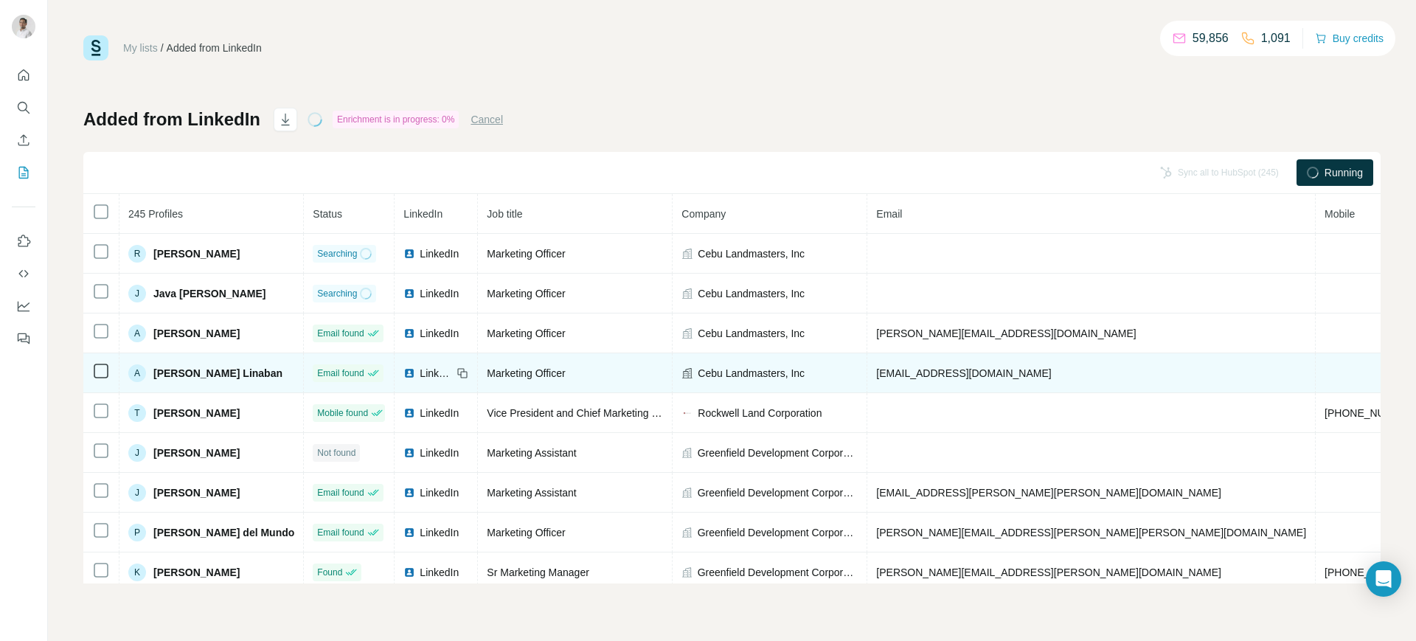
click at [461, 371] on icon at bounding box center [464, 374] width 7 height 7
click at [897, 367] on span "[EMAIL_ADDRESS][DOMAIN_NAME]" at bounding box center [963, 373] width 175 height 12
copy span "[EMAIL_ADDRESS][DOMAIN_NAME]"
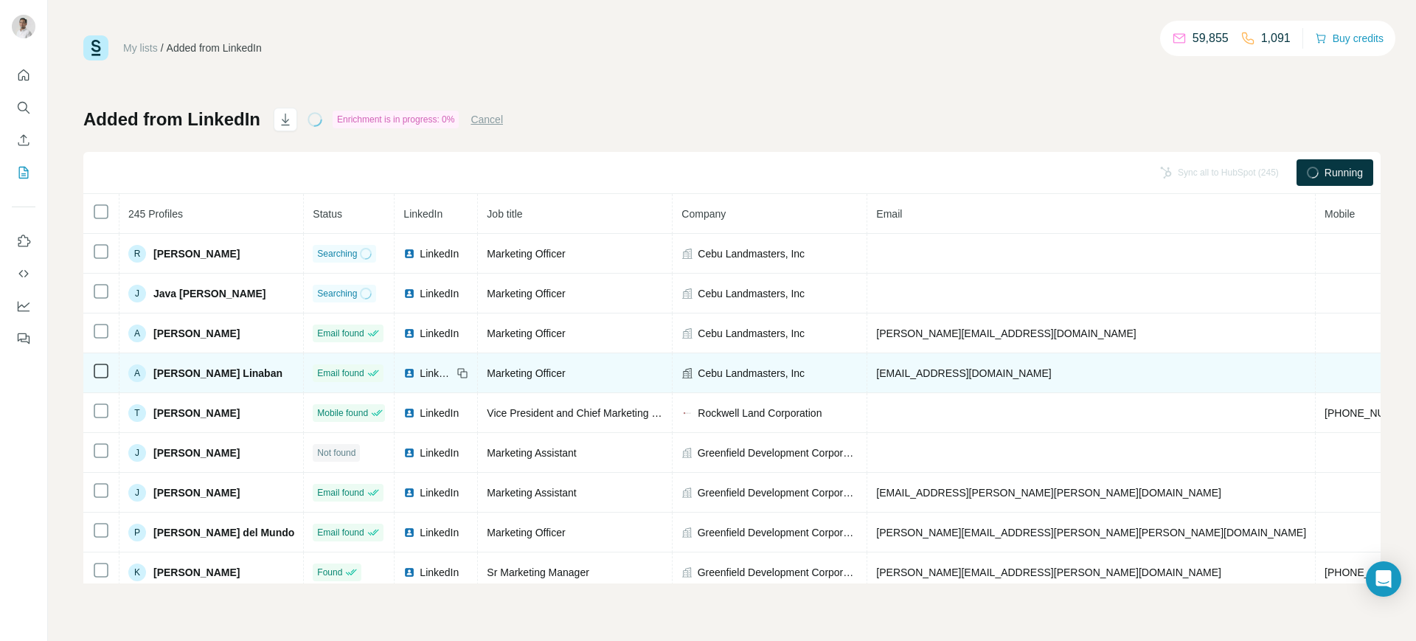
click at [708, 374] on span "Cebu Landmasters, Inc" at bounding box center [751, 373] width 107 height 15
copy span "Cebu Landmasters, Inc"
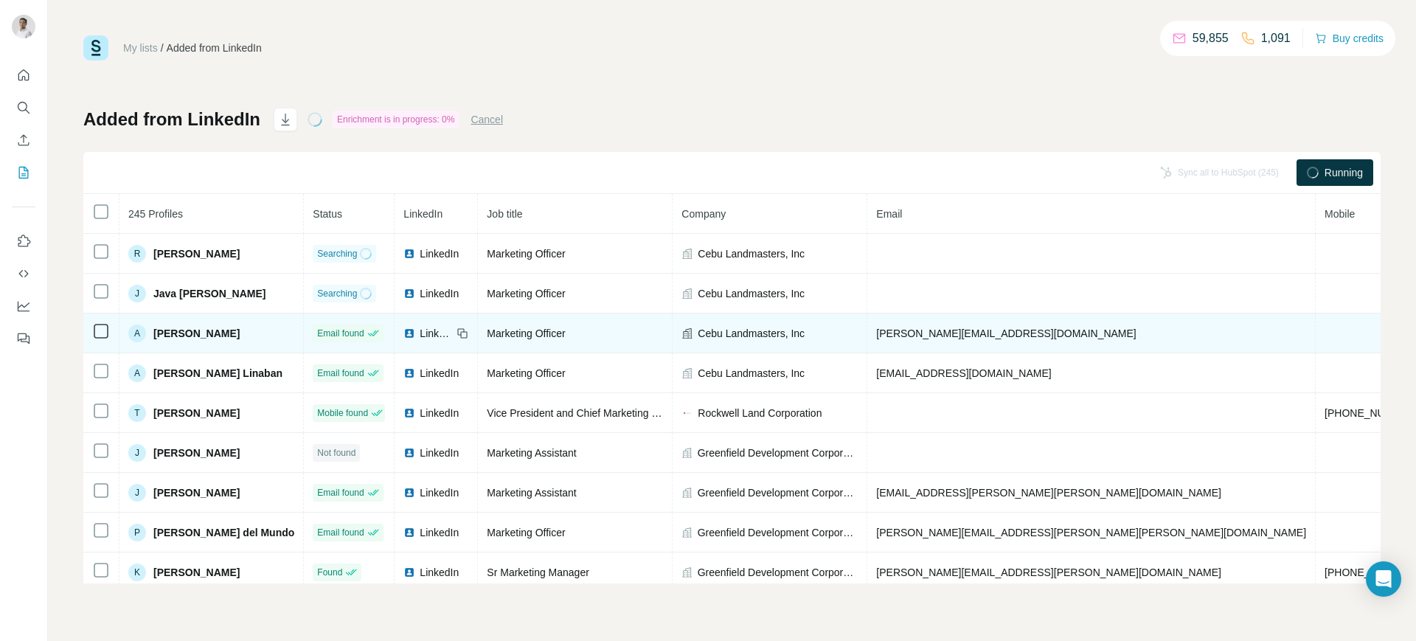
click at [461, 331] on icon at bounding box center [464, 334] width 7 height 7
click at [904, 329] on span "[PERSON_NAME][EMAIL_ADDRESS][DOMAIN_NAME]" at bounding box center [1006, 334] width 260 height 12
copy span "[PERSON_NAME][EMAIL_ADDRESS][DOMAIN_NAME]"
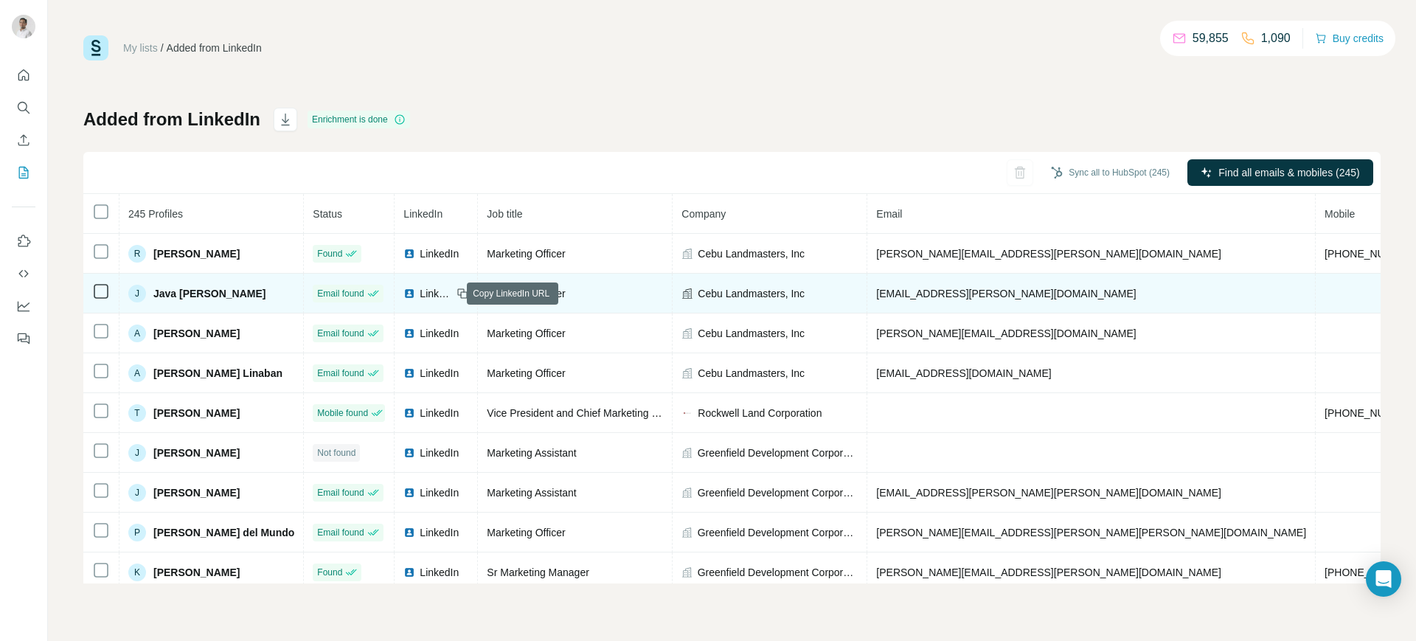
click at [458, 290] on icon at bounding box center [461, 291] width 7 height 7
click at [889, 292] on span "[EMAIL_ADDRESS][PERSON_NAME][DOMAIN_NAME]" at bounding box center [1006, 294] width 260 height 12
copy span "[EMAIL_ADDRESS][PERSON_NAME][DOMAIN_NAME]"
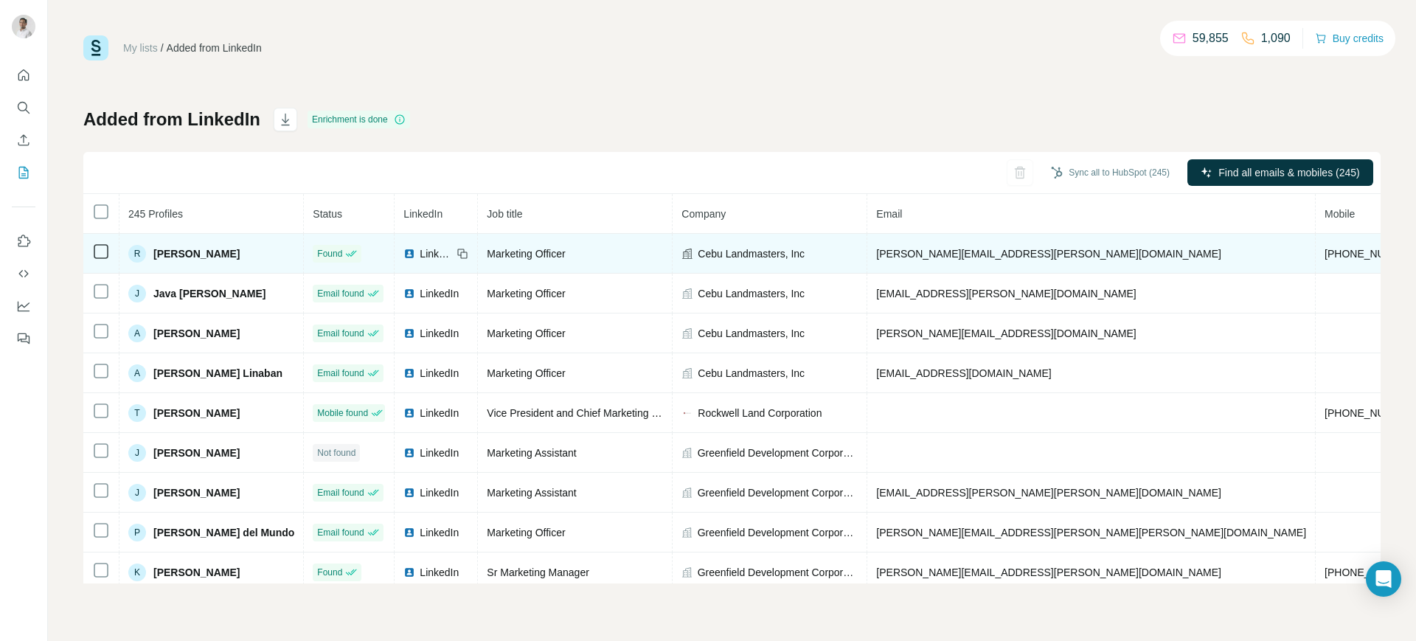
click at [457, 249] on icon at bounding box center [463, 254] width 12 height 12
click at [895, 257] on span "[PERSON_NAME][EMAIL_ADDRESS][PERSON_NAME][DOMAIN_NAME]" at bounding box center [1048, 254] width 345 height 12
copy span "[PERSON_NAME][EMAIL_ADDRESS][PERSON_NAME][DOMAIN_NAME]"
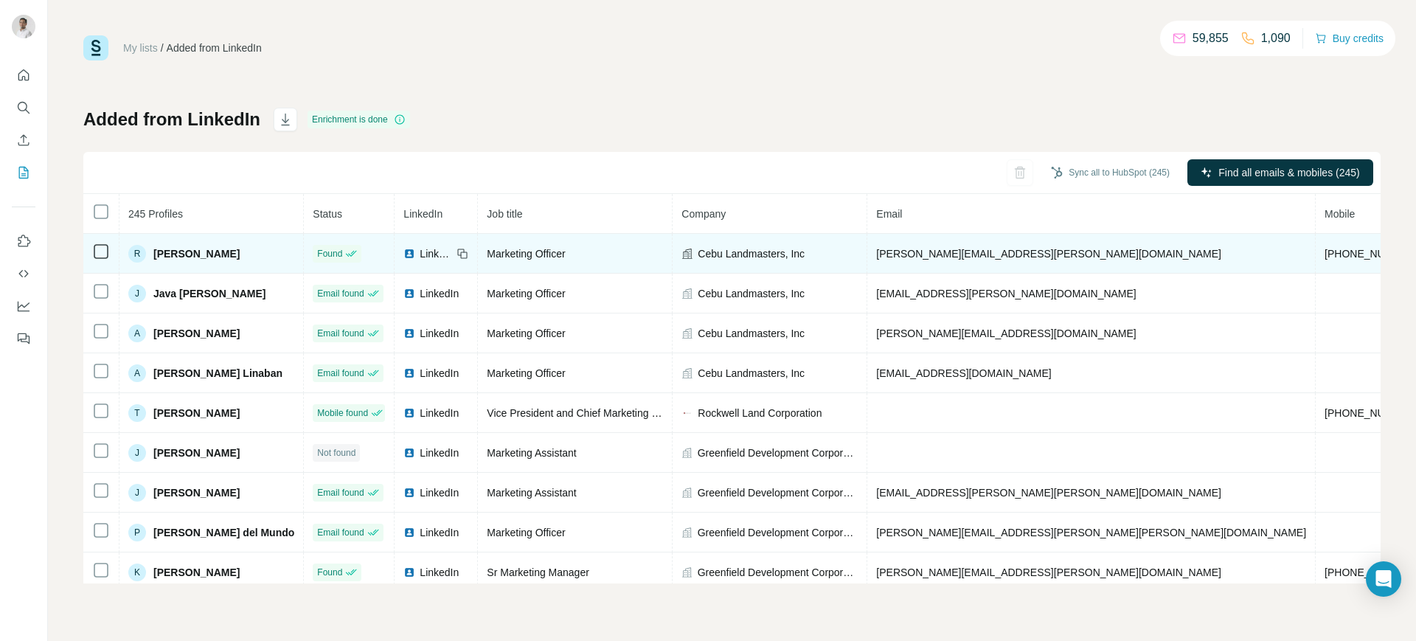
click at [431, 246] on span "LinkedIn" at bounding box center [436, 253] width 32 height 15
